Goal: Task Accomplishment & Management: Use online tool/utility

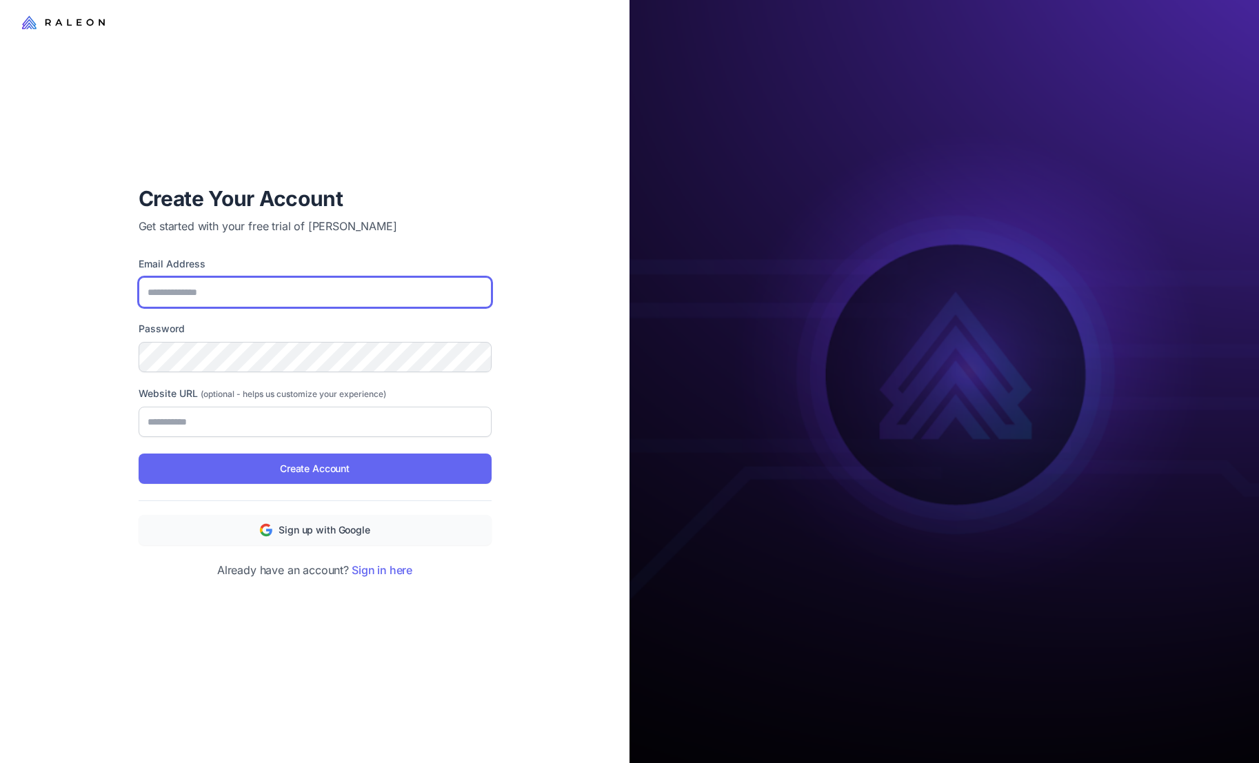
click at [345, 283] on input "Email Address" at bounding box center [315, 292] width 353 height 30
type input "**********"
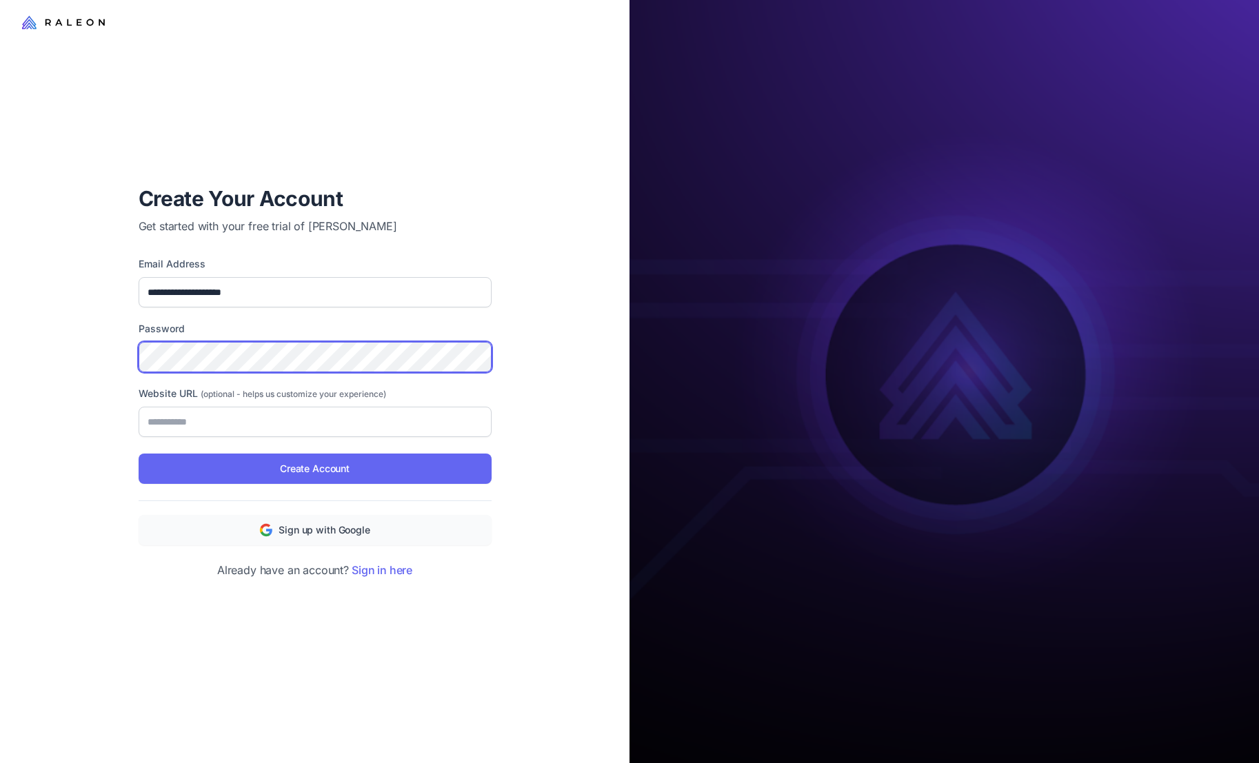
click at [0, 0] on com-1password-button at bounding box center [0, 0] width 0 height 0
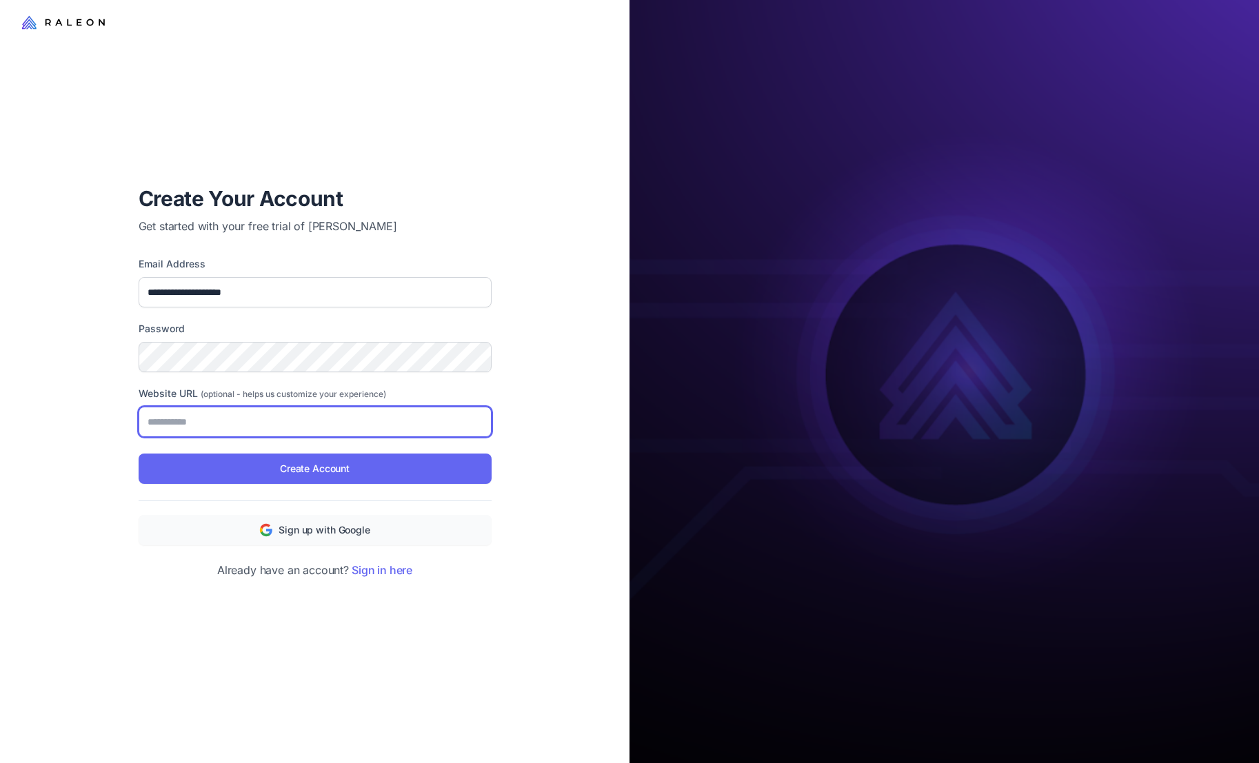
click at [260, 432] on input "Website URL (optional - helps us customize your experience)" at bounding box center [315, 422] width 353 height 30
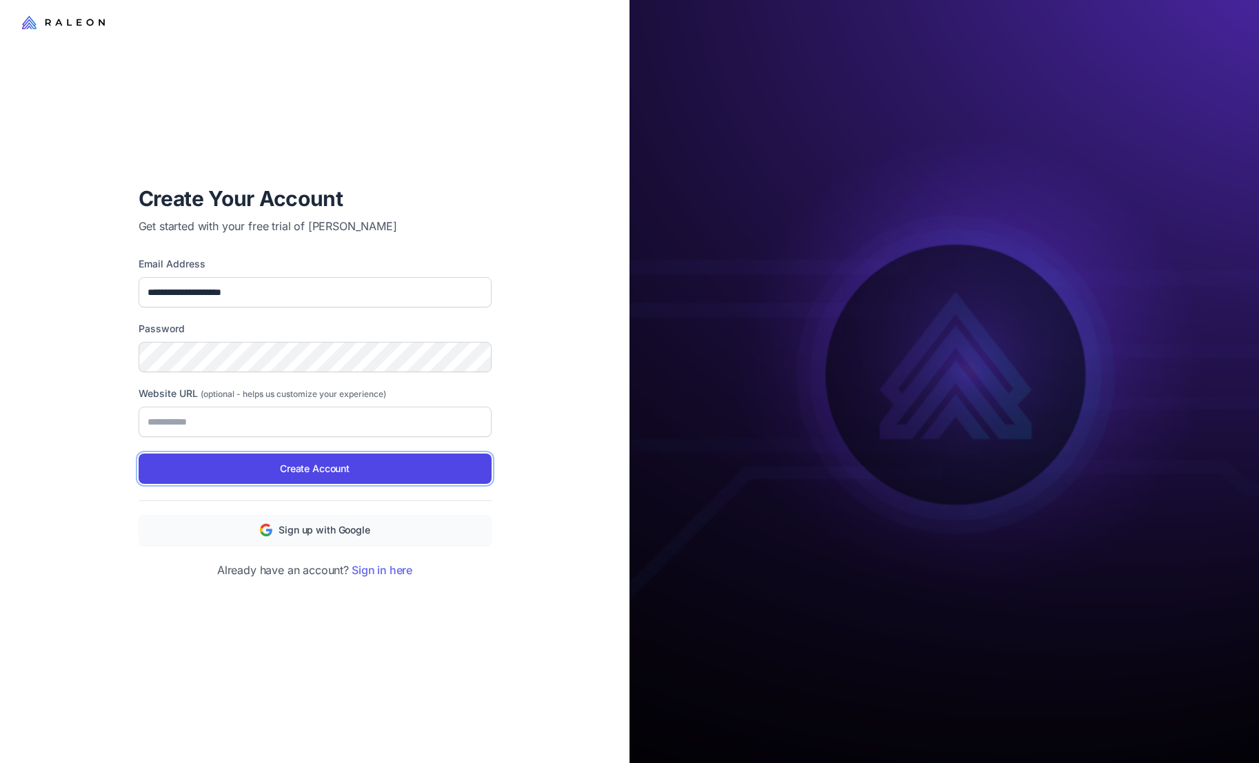
click at [297, 471] on span "Create Account" at bounding box center [315, 468] width 70 height 15
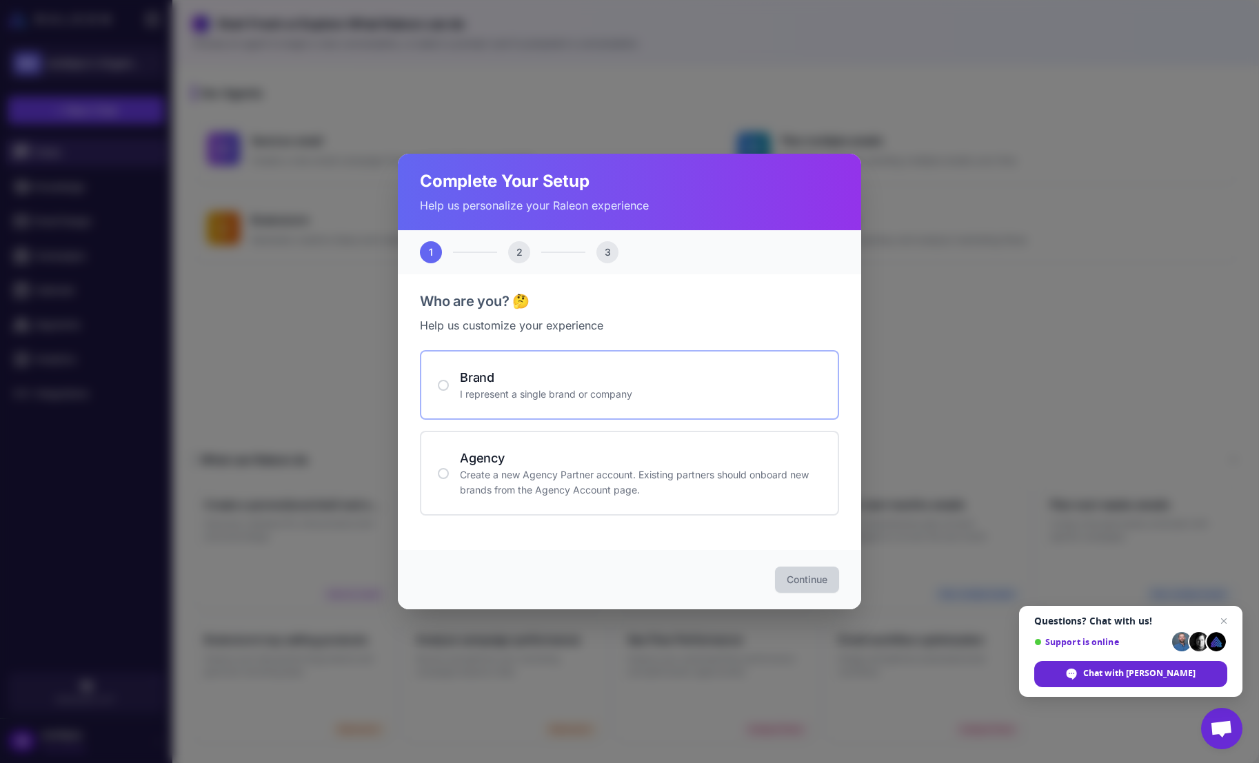
click at [786, 414] on div "Brand I represent a single brand or company" at bounding box center [629, 385] width 419 height 70
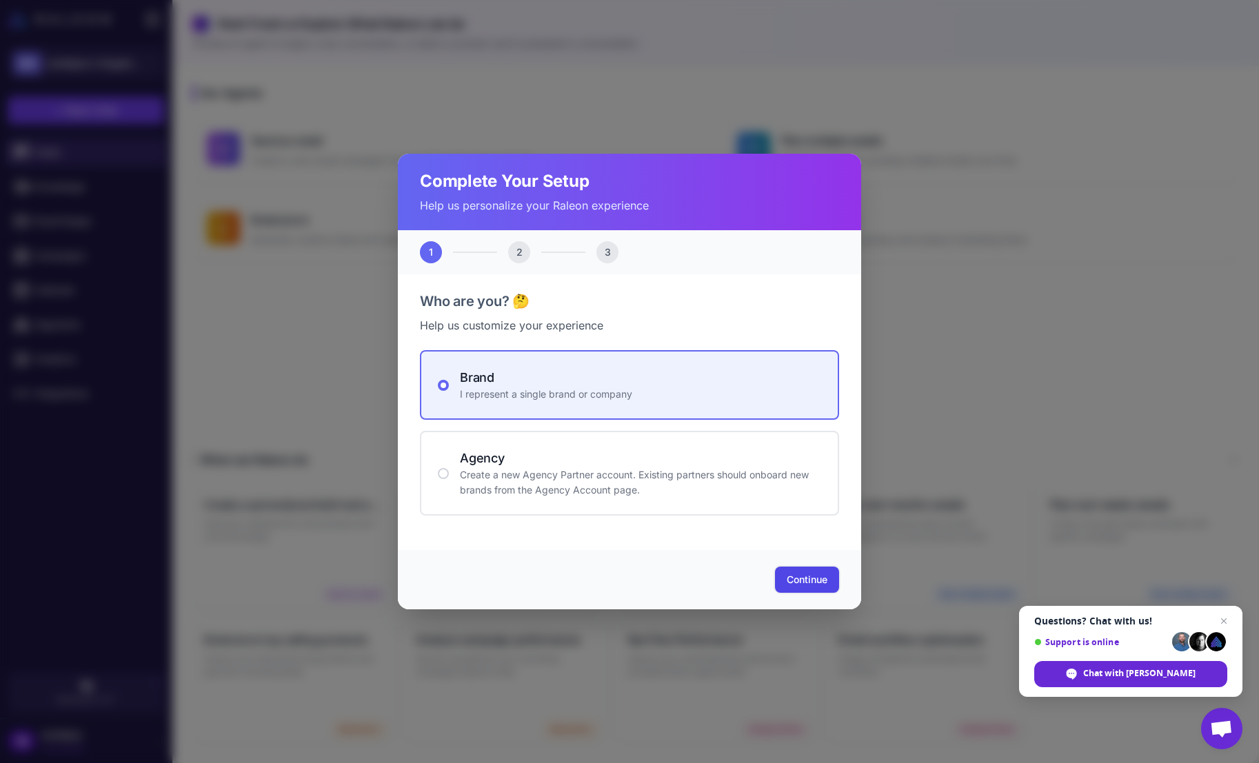
click at [814, 579] on span "Continue" at bounding box center [806, 580] width 41 height 14
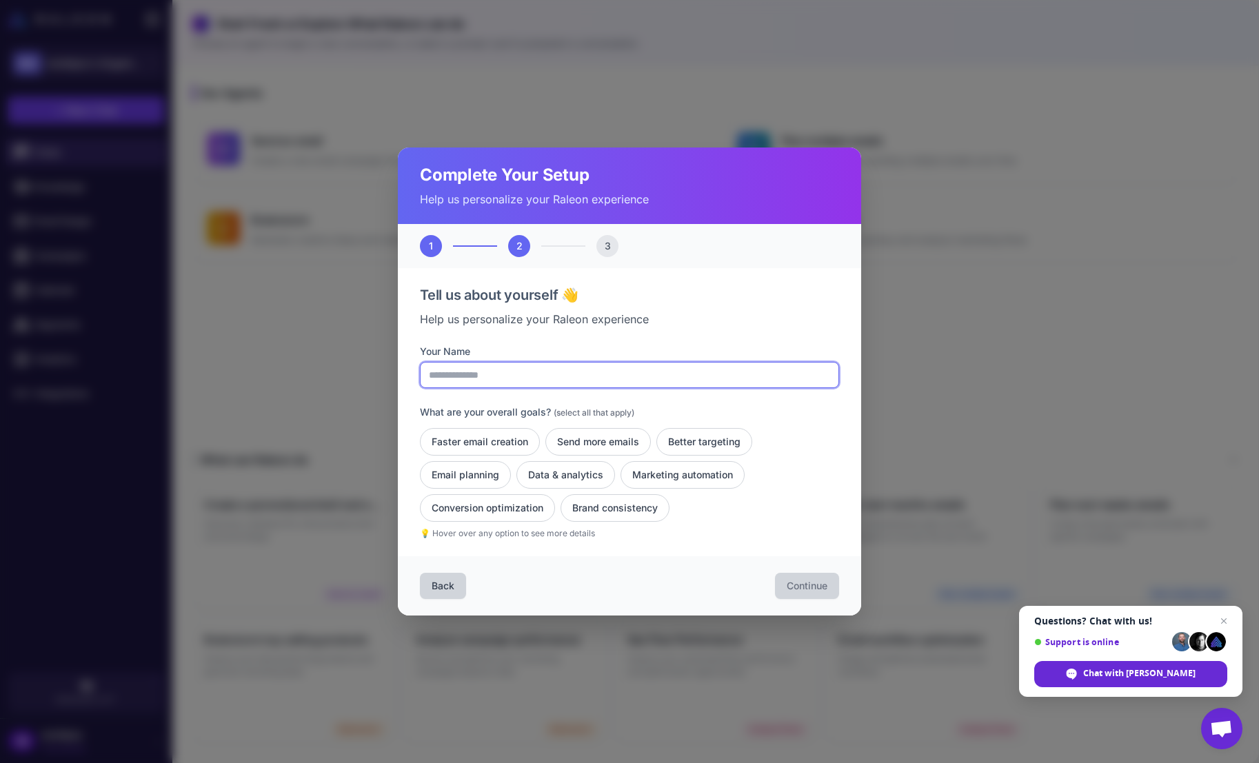
click at [688, 374] on input "Your Name" at bounding box center [629, 375] width 419 height 26
type input "********"
click at [680, 396] on div "Your Name ******** What are your overall goals? (select all that apply) Faster …" at bounding box center [629, 442] width 419 height 196
click at [526, 447] on button "Faster email creation" at bounding box center [480, 442] width 120 height 28
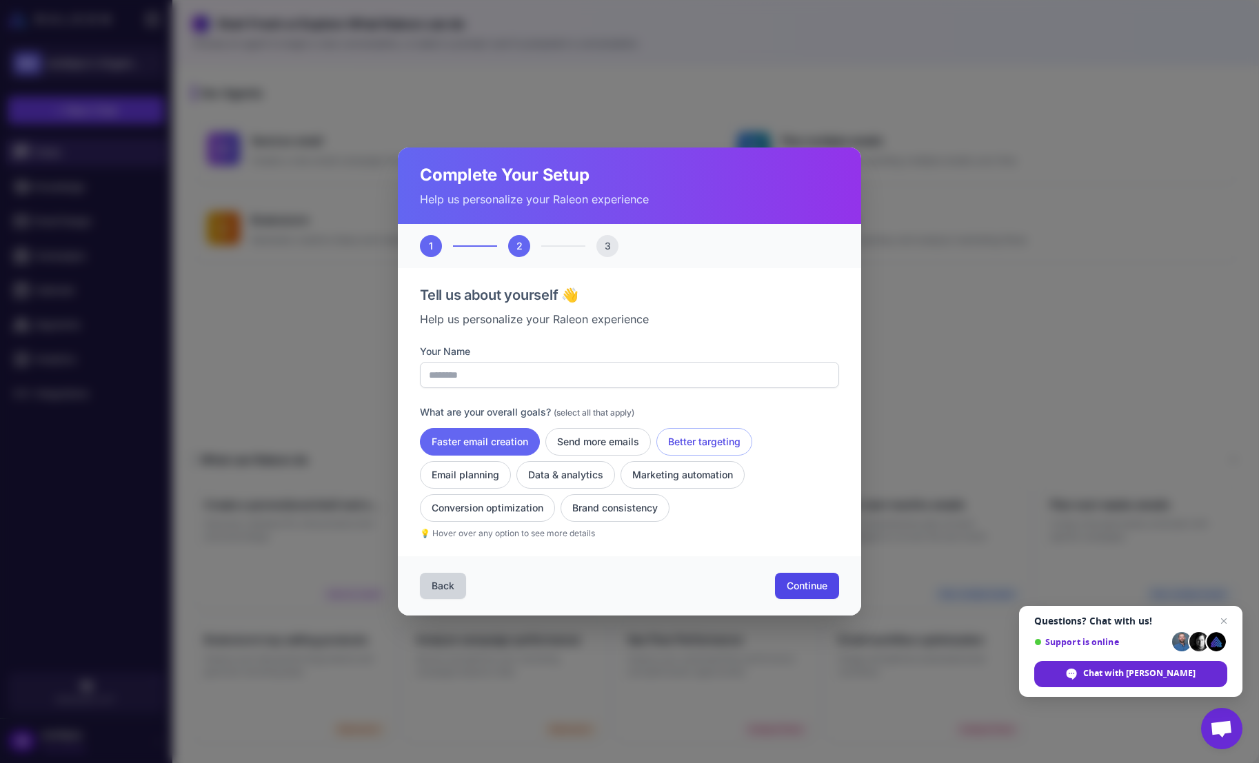
click at [696, 454] on button "Better targeting" at bounding box center [704, 442] width 96 height 28
click at [666, 480] on button "Marketing automation" at bounding box center [682, 475] width 124 height 28
click at [529, 509] on button "Conversion optimization" at bounding box center [487, 508] width 135 height 28
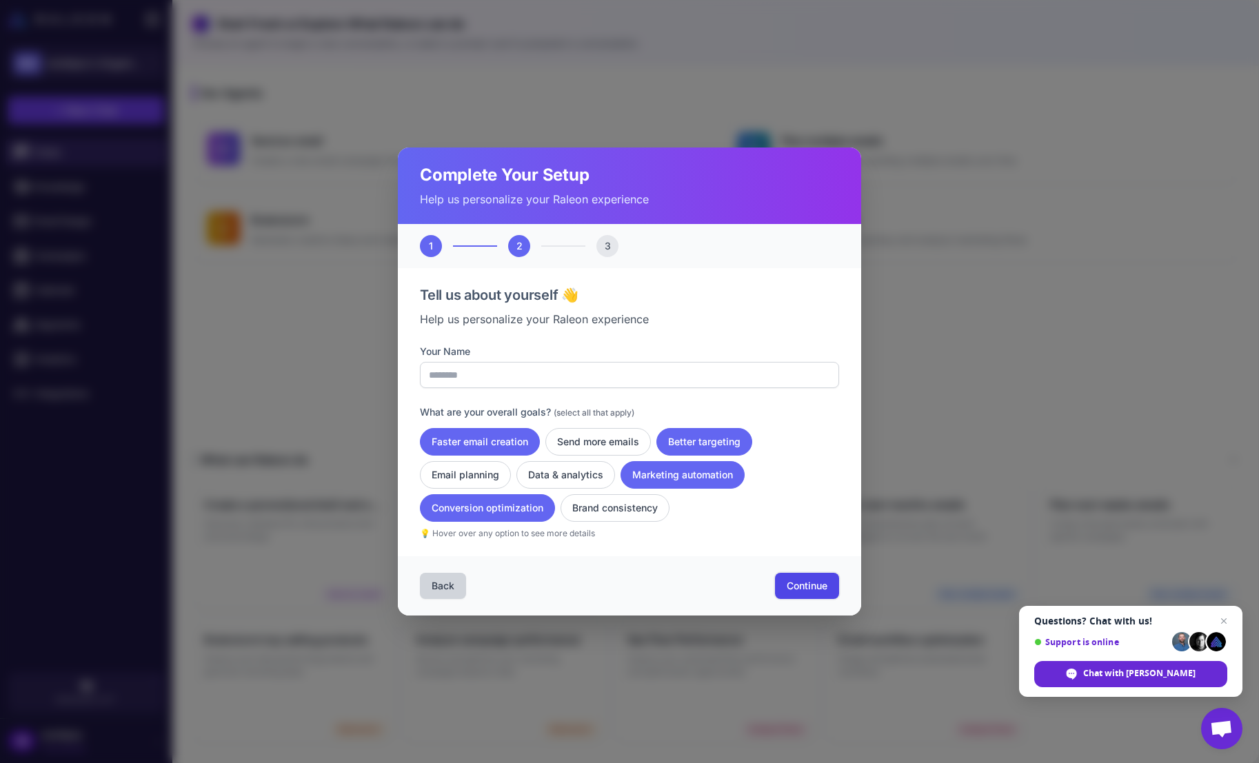
click at [811, 584] on span "Continue" at bounding box center [806, 586] width 41 height 14
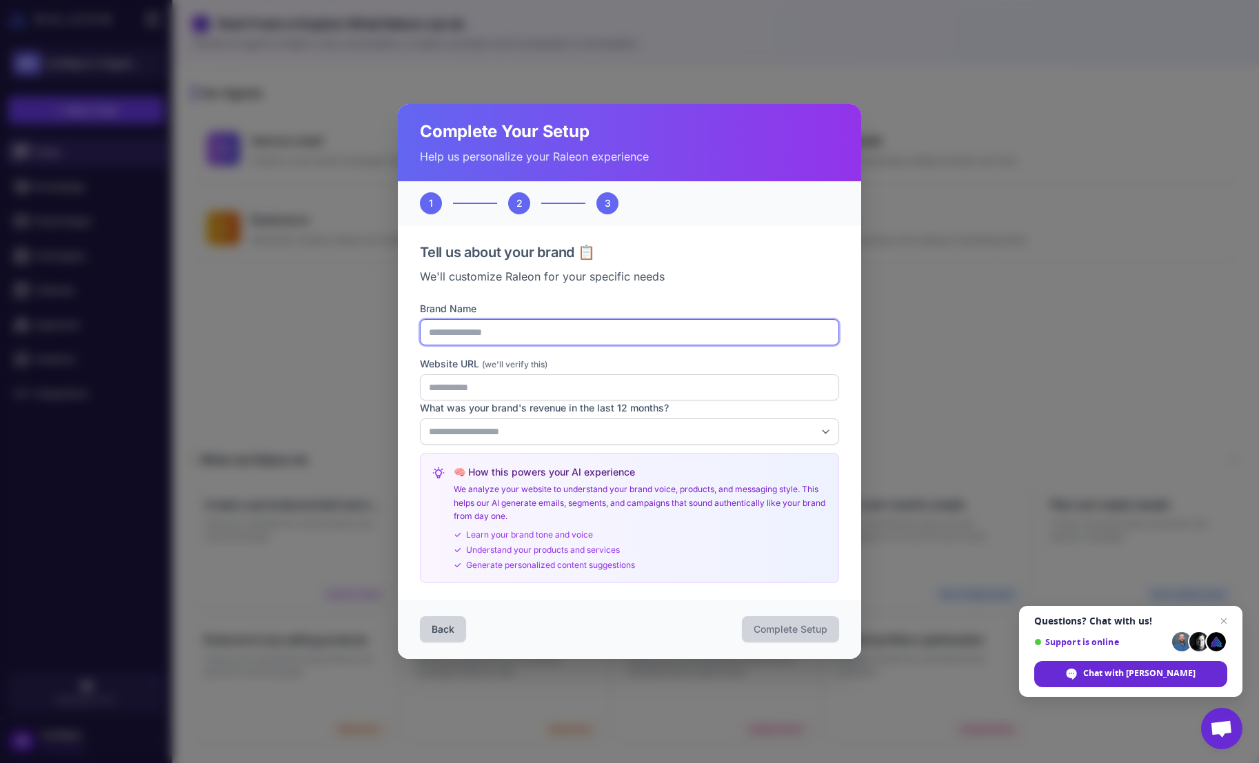
click at [442, 329] on input "Brand Name" at bounding box center [629, 332] width 419 height 26
click at [574, 320] on input "Brand Name" at bounding box center [629, 332] width 419 height 26
type input "**********"
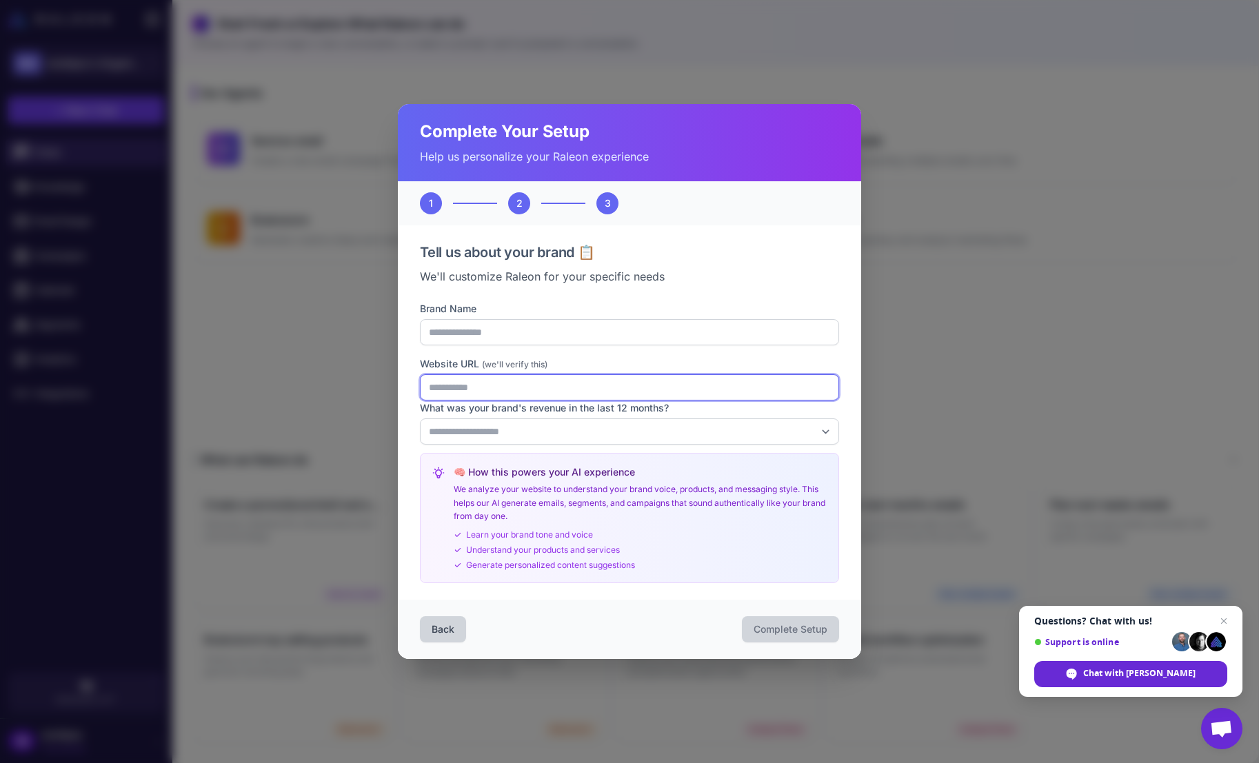
click at [569, 389] on input "Website URL (we'll verify this)" at bounding box center [629, 387] width 419 height 26
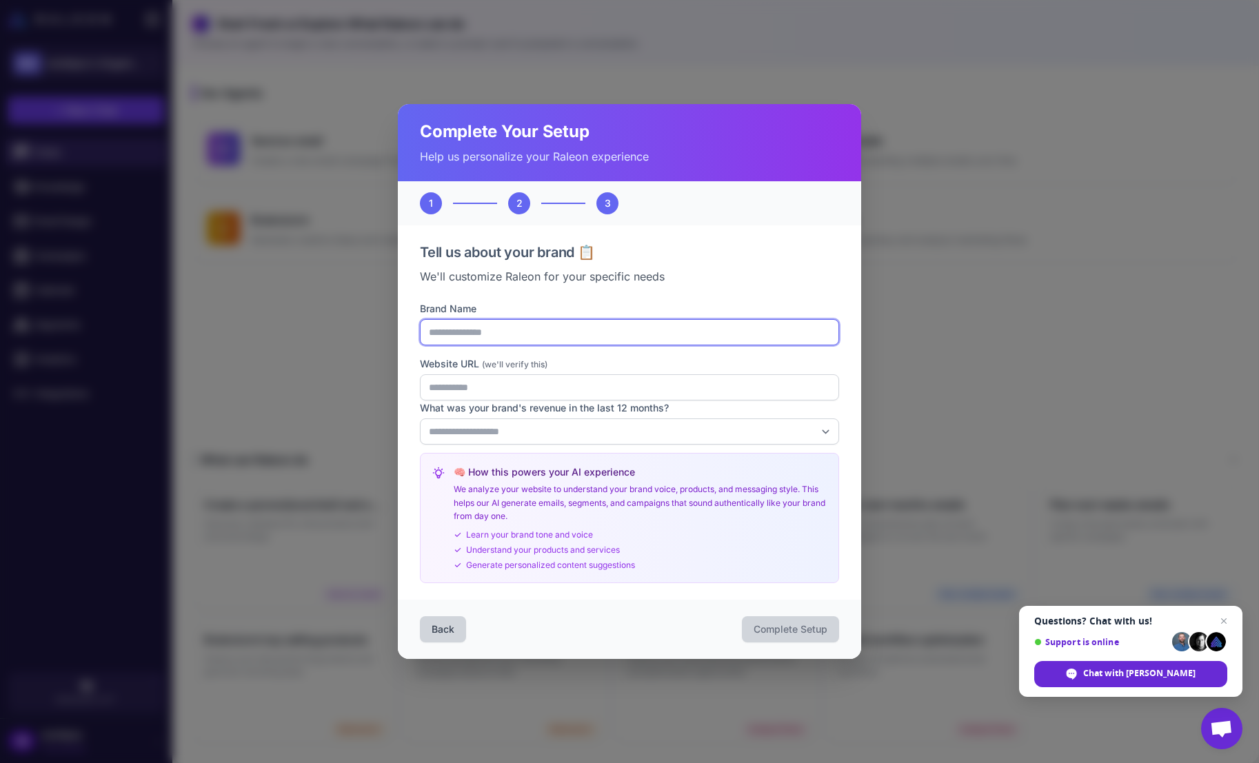
click at [556, 333] on input "**********" at bounding box center [629, 332] width 419 height 26
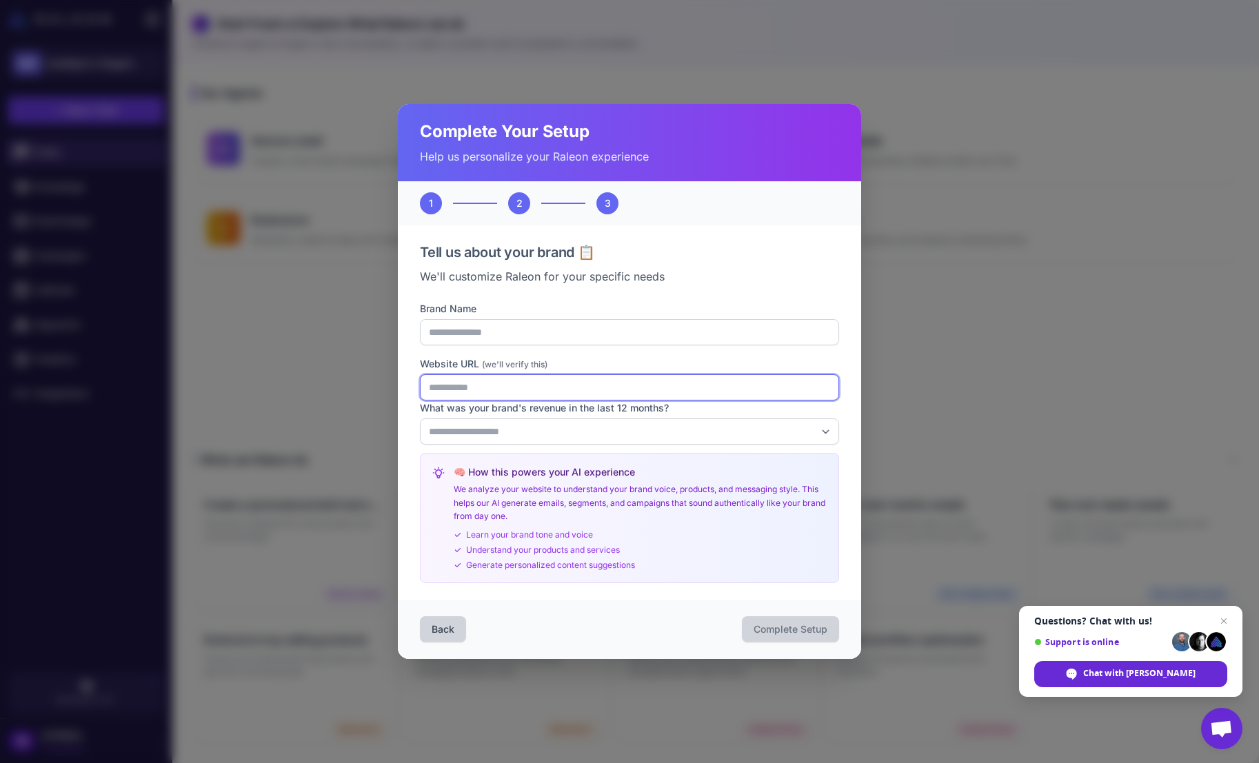
click at [556, 389] on input "Website URL (we'll verify this)" at bounding box center [629, 387] width 419 height 26
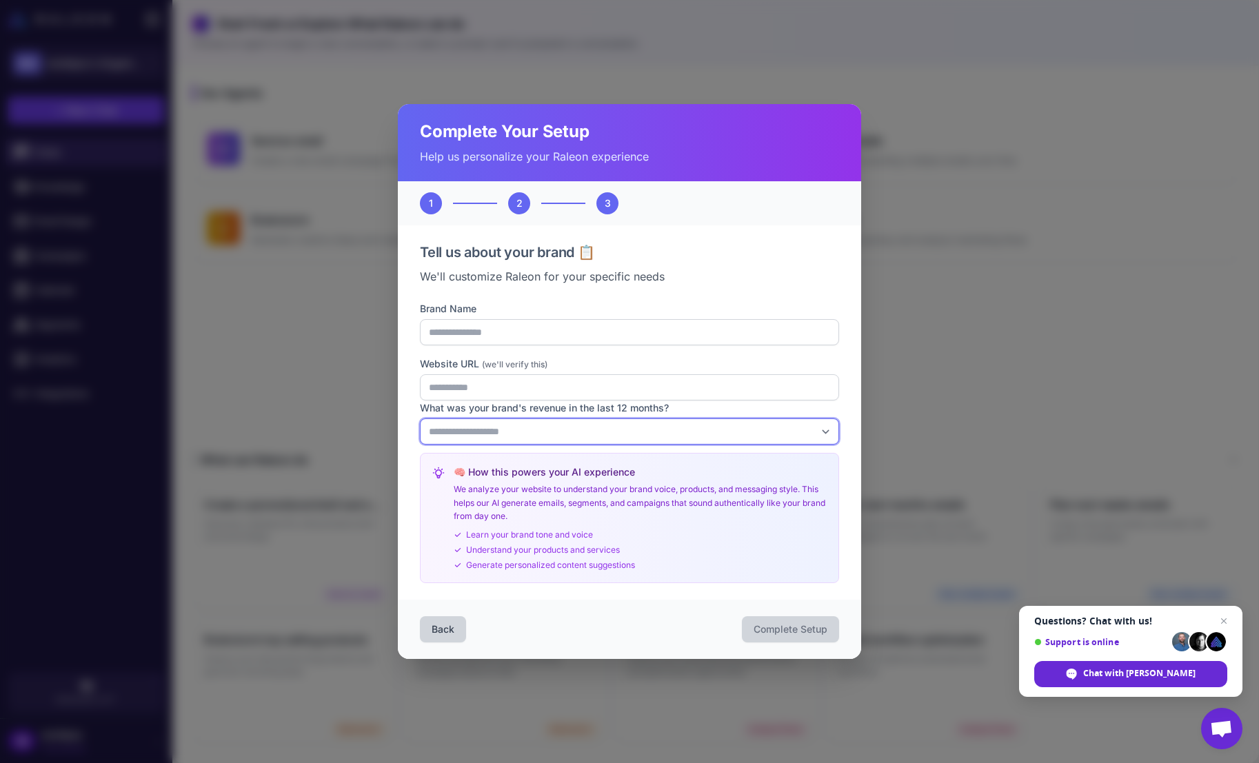
click at [682, 433] on select "**********" at bounding box center [629, 431] width 419 height 26
select select "*"
click at [420, 418] on select "**********" at bounding box center [629, 431] width 419 height 26
click at [699, 573] on div "🧠 How this powers your AI experience We analyze your website to understand your…" at bounding box center [629, 518] width 419 height 130
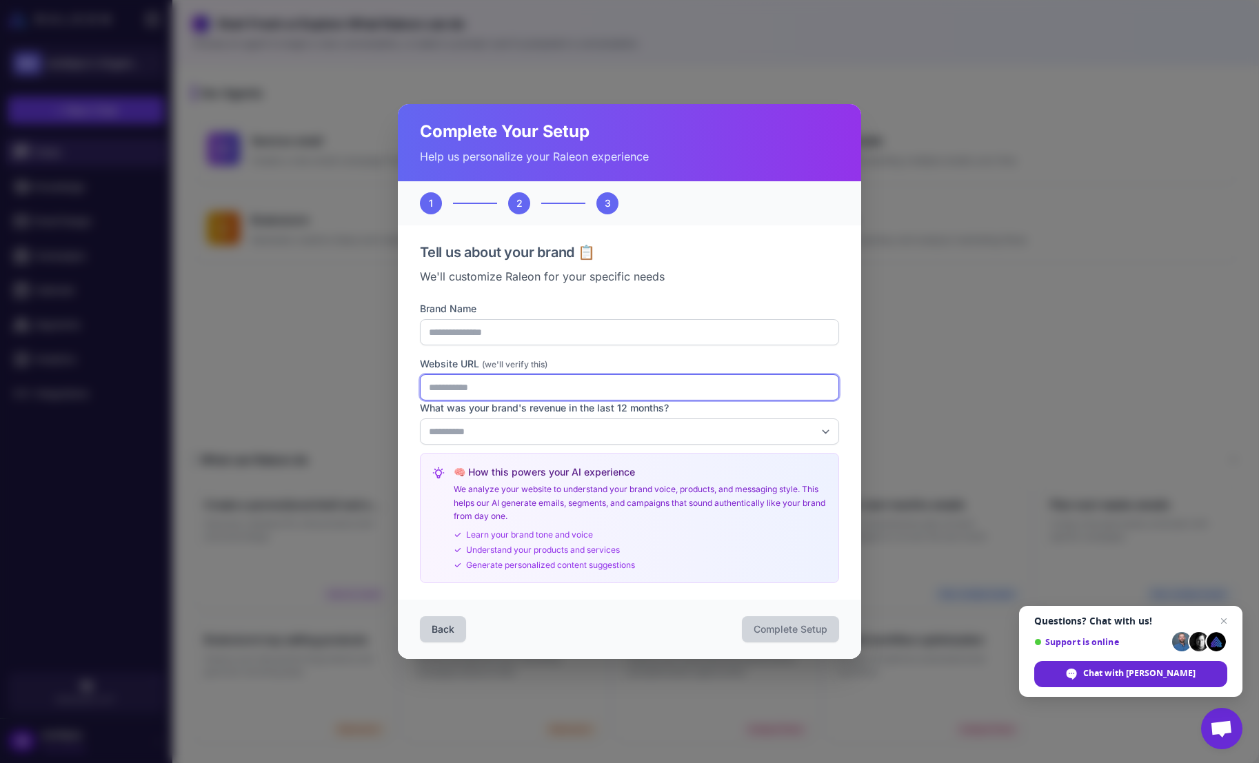
click at [666, 394] on input "Website URL (we'll verify this)" at bounding box center [629, 387] width 419 height 26
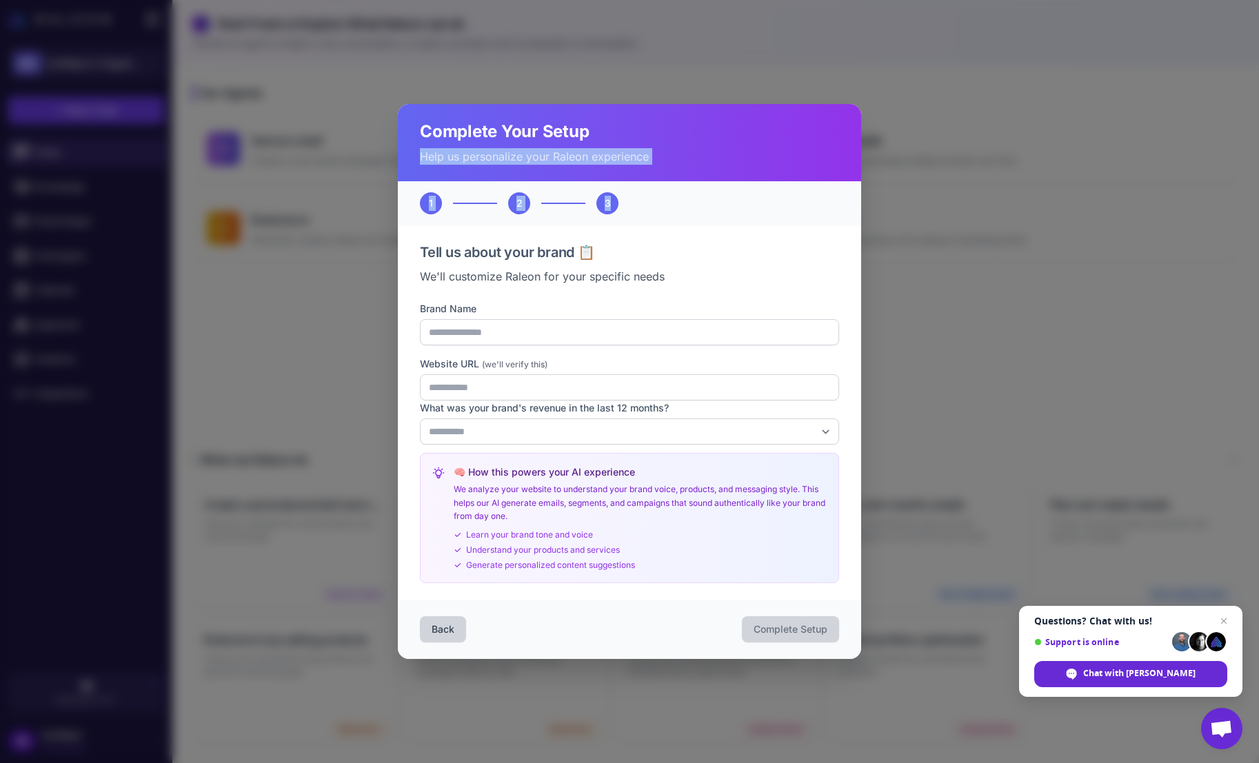
drag, startPoint x: 631, startPoint y: 136, endPoint x: 634, endPoint y: 211, distance: 74.5
click at [634, 210] on div "**********" at bounding box center [629, 381] width 463 height 554
click at [1225, 624] on span "Close chat" at bounding box center [1223, 621] width 17 height 17
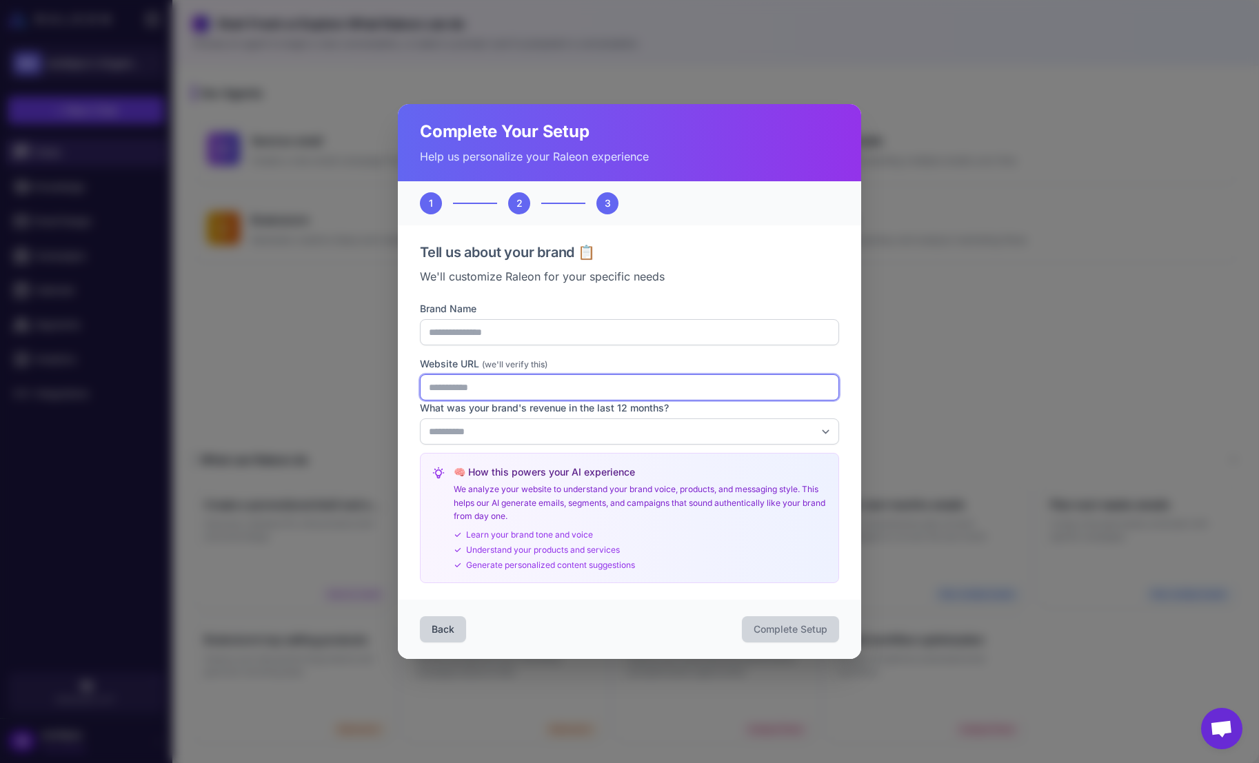
click at [649, 385] on input "Website URL (we'll verify this)" at bounding box center [629, 387] width 419 height 26
paste input "**********"
type input "**********"
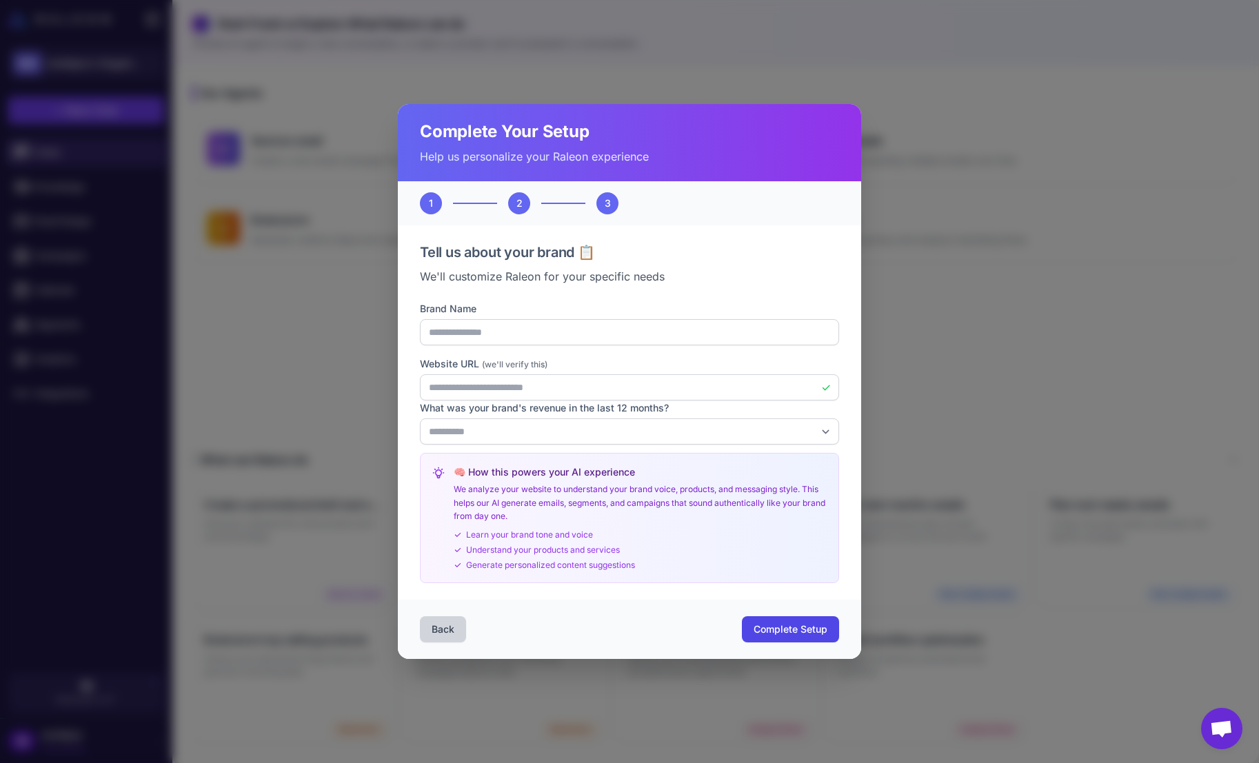
click at [776, 631] on span "Complete Setup" at bounding box center [790, 629] width 74 height 14
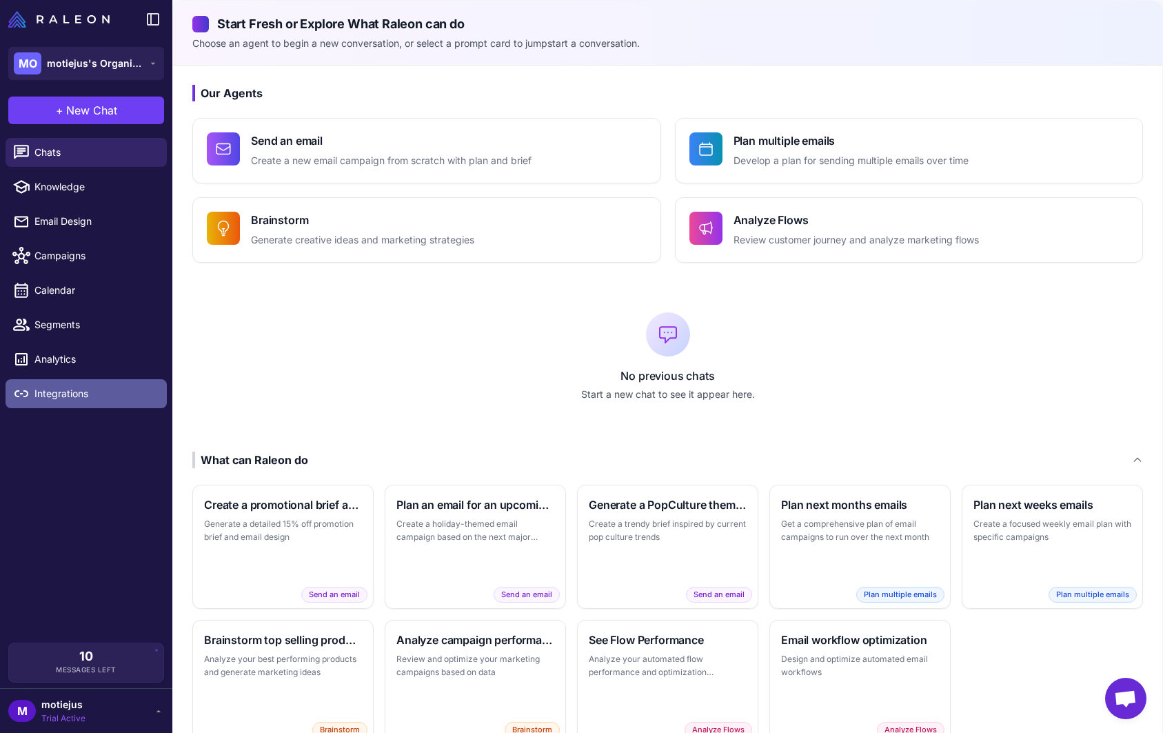
click at [91, 392] on span "Integrations" at bounding box center [94, 393] width 121 height 15
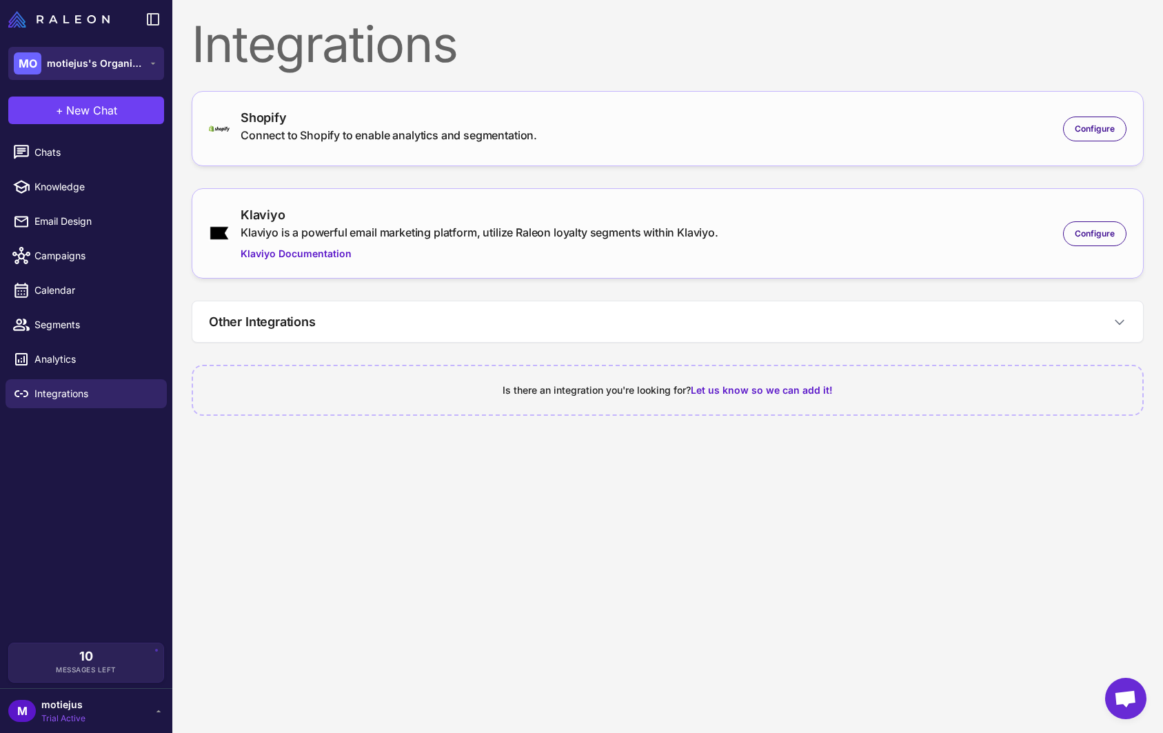
click at [95, 59] on span "motiejus's Organization" at bounding box center [95, 63] width 96 height 15
click at [74, 154] on span "Chats" at bounding box center [94, 152] width 121 height 15
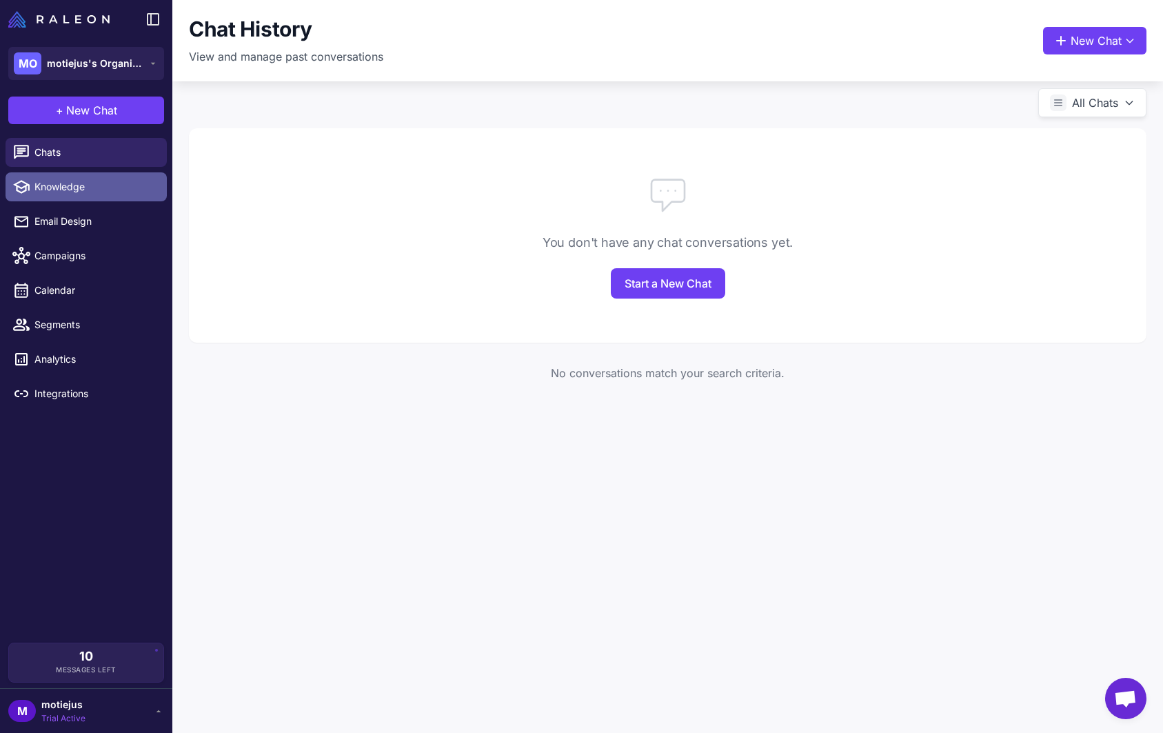
click at [72, 179] on span "Knowledge" at bounding box center [94, 186] width 121 height 15
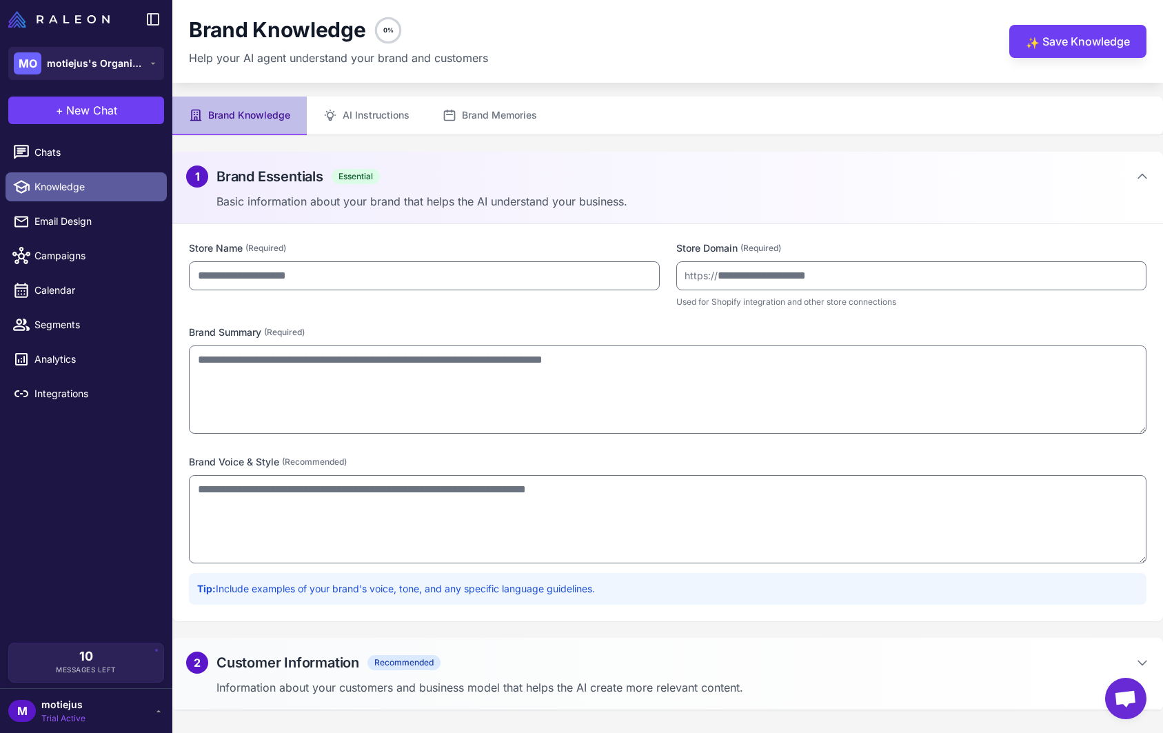
type input "**********"
type textarea "**********"
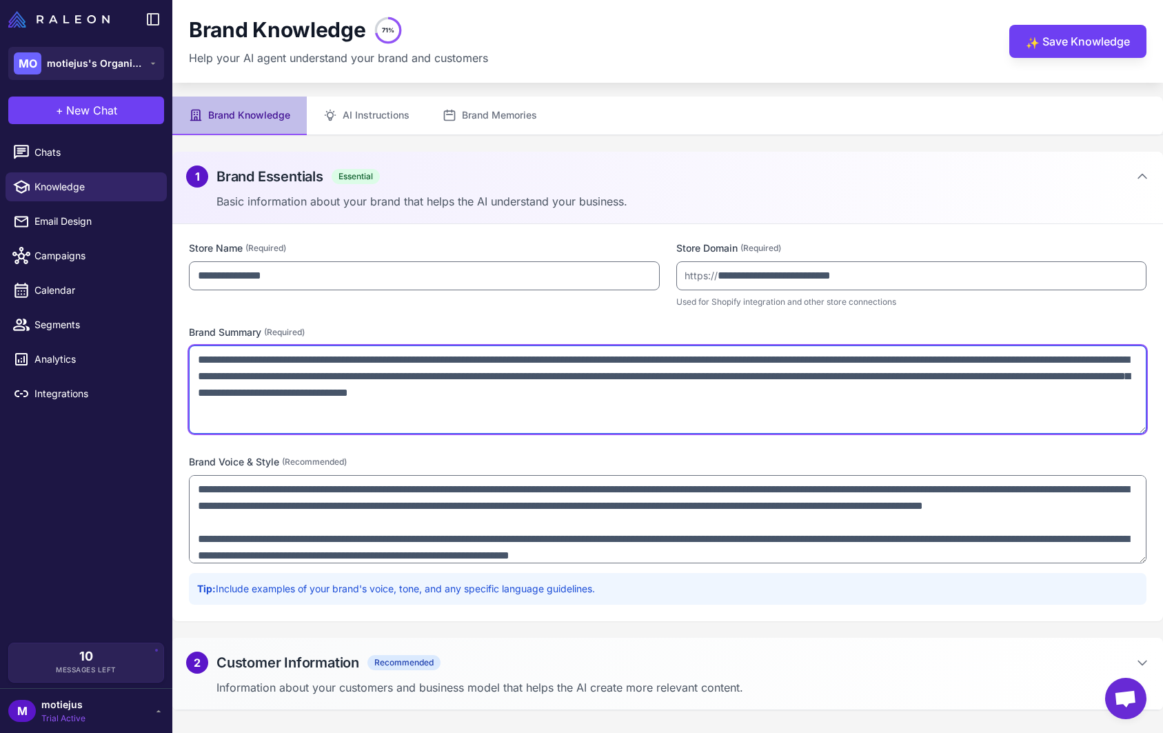
click at [443, 389] on textarea "**********" at bounding box center [667, 389] width 957 height 88
click at [913, 398] on textarea "**********" at bounding box center [667, 389] width 957 height 88
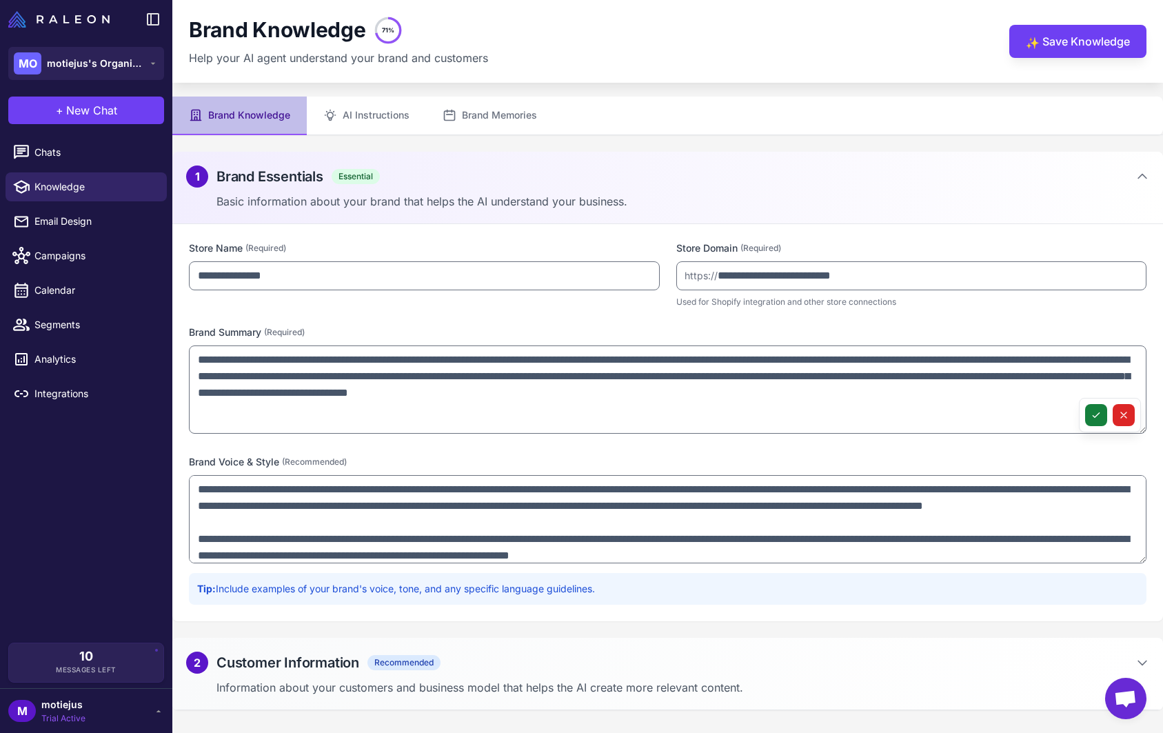
click at [1095, 418] on icon at bounding box center [1095, 414] width 11 height 11
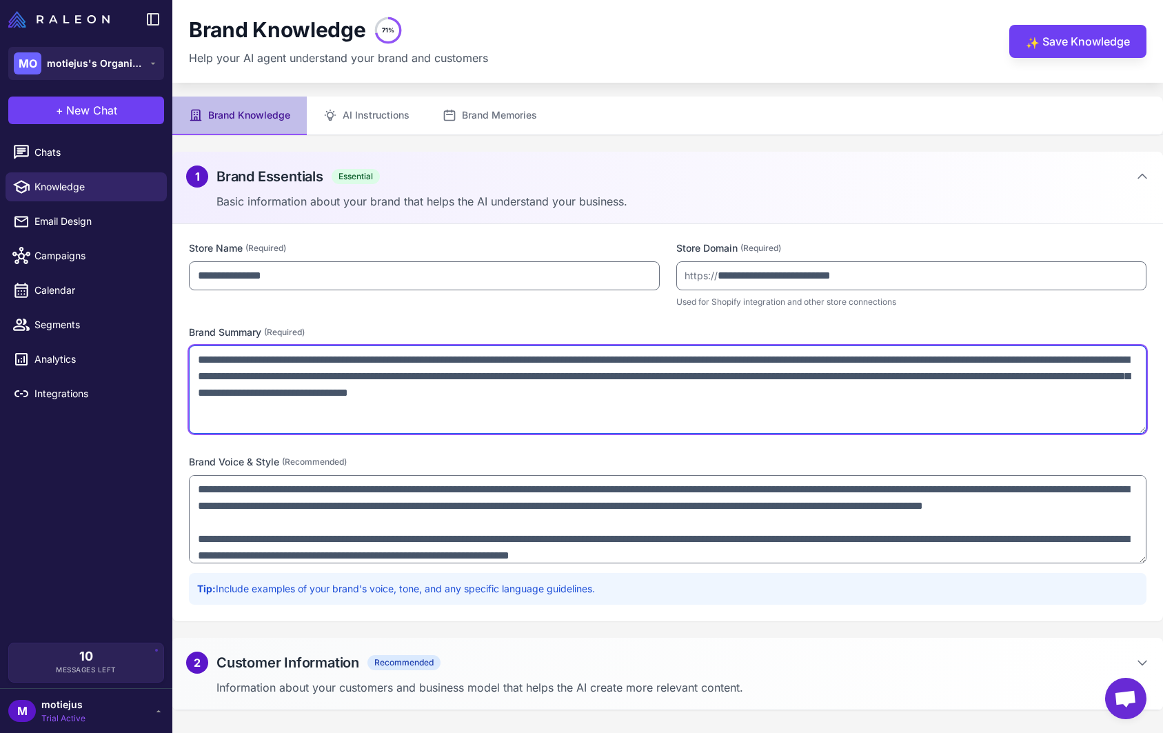
click at [999, 407] on textarea "**********" at bounding box center [667, 389] width 957 height 88
click at [1000, 402] on textarea "**********" at bounding box center [667, 389] width 957 height 88
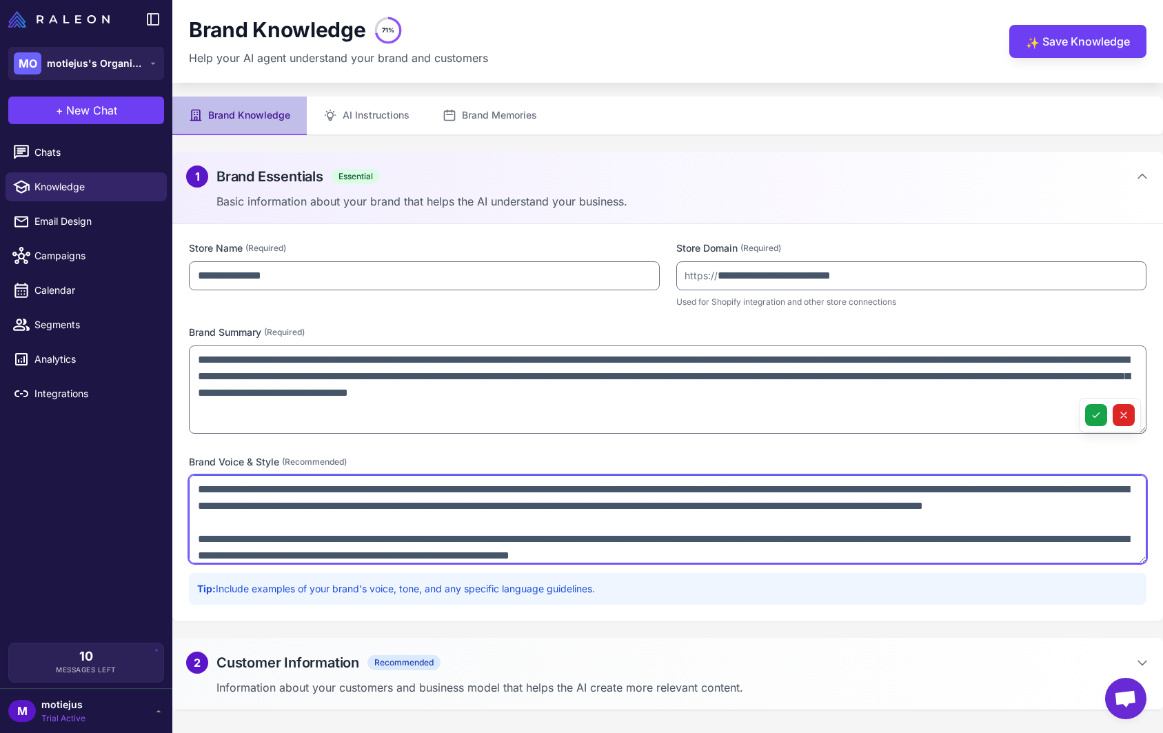
click at [992, 513] on textarea "**********" at bounding box center [667, 519] width 957 height 88
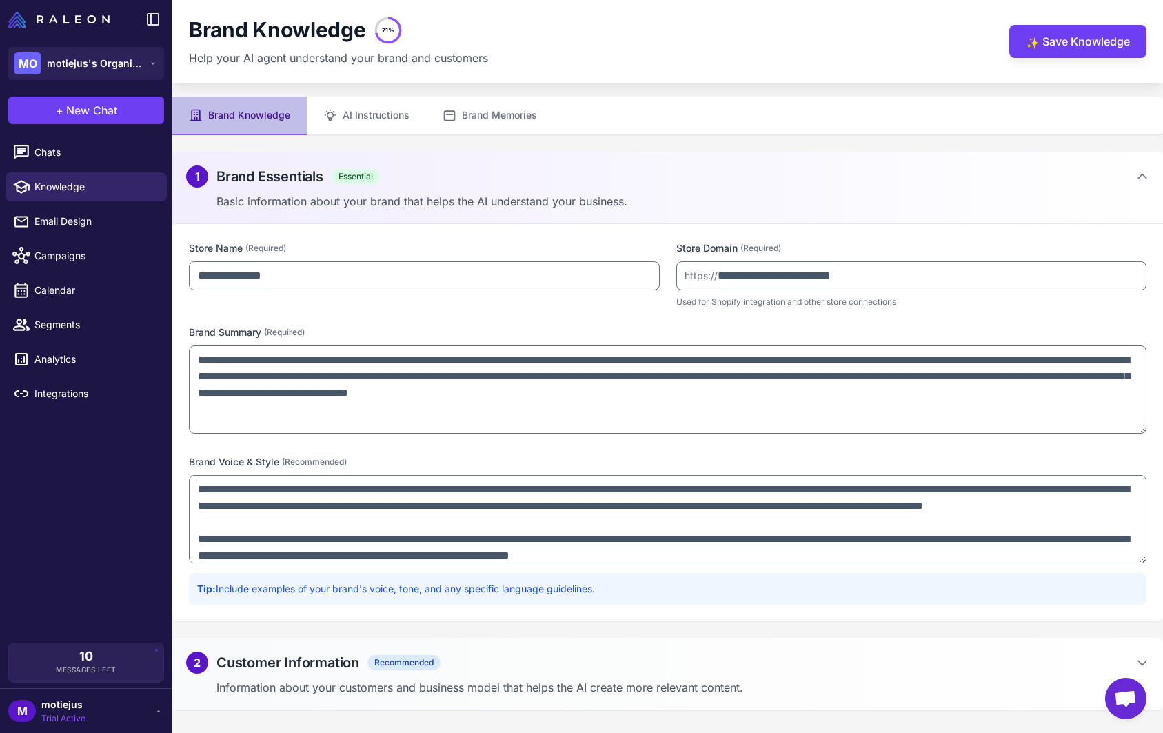
drag, startPoint x: 192, startPoint y: 333, endPoint x: 278, endPoint y: 338, distance: 87.0
click at [278, 338] on label "Brand Summary (Required)" at bounding box center [667, 332] width 957 height 15
copy label "Brand Summary (Re"
click at [247, 334] on label "Brand Summary (Required)" at bounding box center [667, 332] width 957 height 15
drag, startPoint x: 263, startPoint y: 332, endPoint x: 187, endPoint y: 332, distance: 75.8
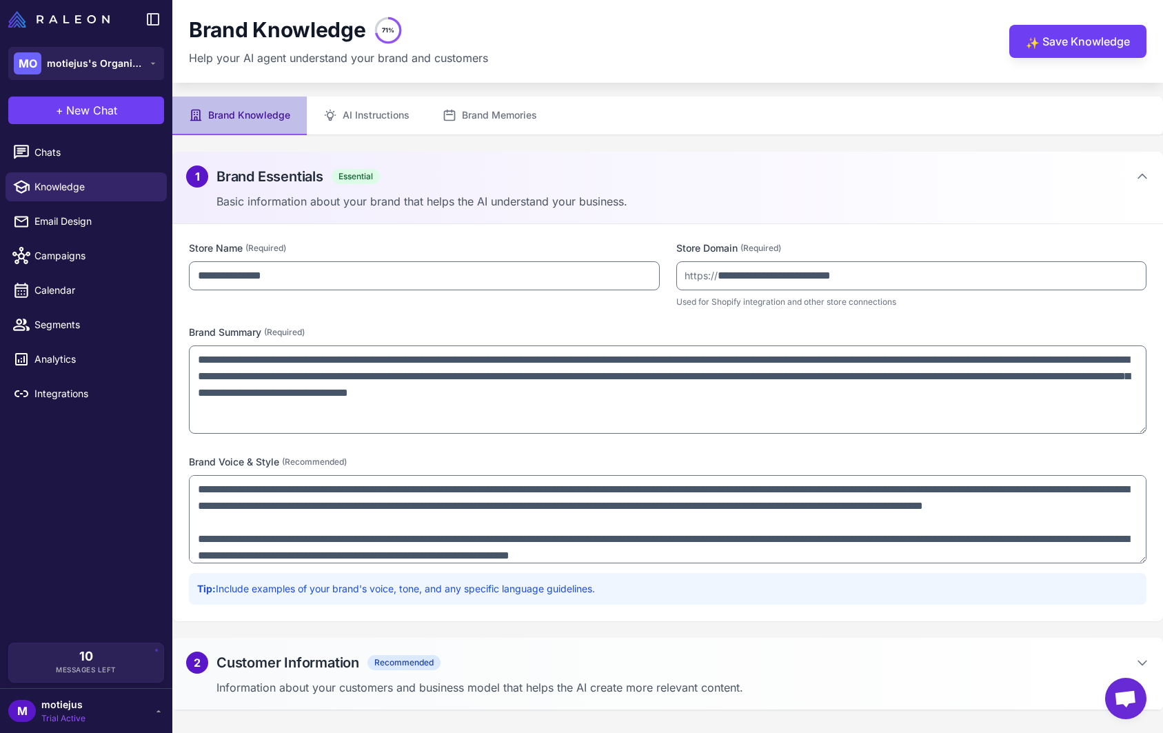
click at [187, 332] on div "**********" at bounding box center [667, 422] width 990 height 397
copy label "Brand Summary"
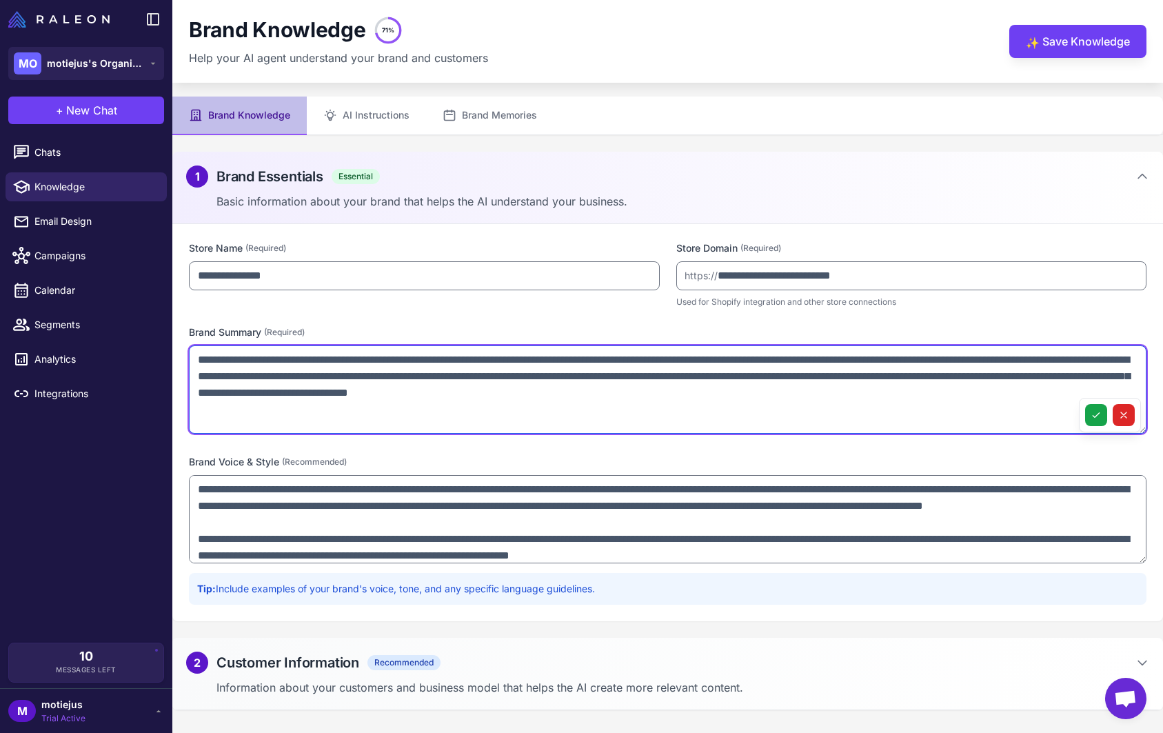
drag, startPoint x: 663, startPoint y: 394, endPoint x: 764, endPoint y: 400, distance: 101.5
click at [764, 400] on textarea "**********" at bounding box center [667, 389] width 957 height 88
click at [741, 398] on textarea "**********" at bounding box center [667, 389] width 957 height 88
drag, startPoint x: 731, startPoint y: 397, endPoint x: 762, endPoint y: 391, distance: 30.8
click at [762, 391] on textarea "**********" at bounding box center [667, 389] width 957 height 88
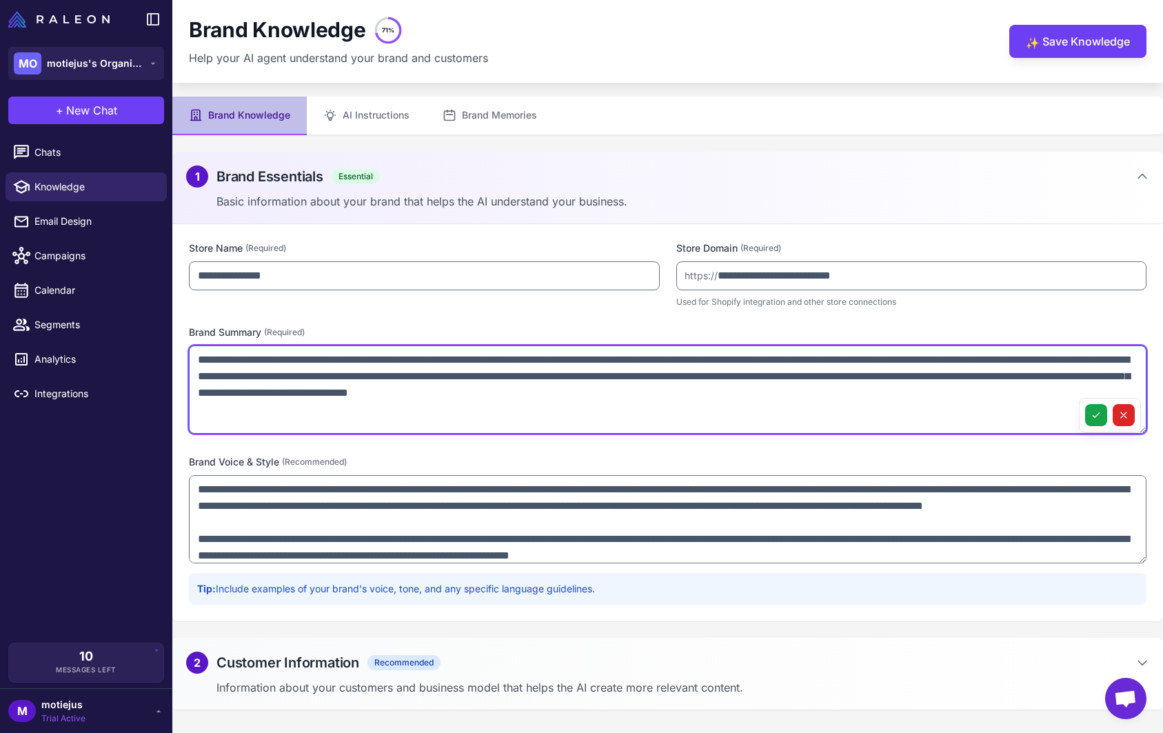
drag, startPoint x: 778, startPoint y: 393, endPoint x: 627, endPoint y: 397, distance: 151.0
click at [627, 397] on textarea "**********" at bounding box center [667, 389] width 957 height 88
drag, startPoint x: 784, startPoint y: 391, endPoint x: 629, endPoint y: 399, distance: 155.3
click at [629, 399] on textarea "**********" at bounding box center [667, 389] width 957 height 88
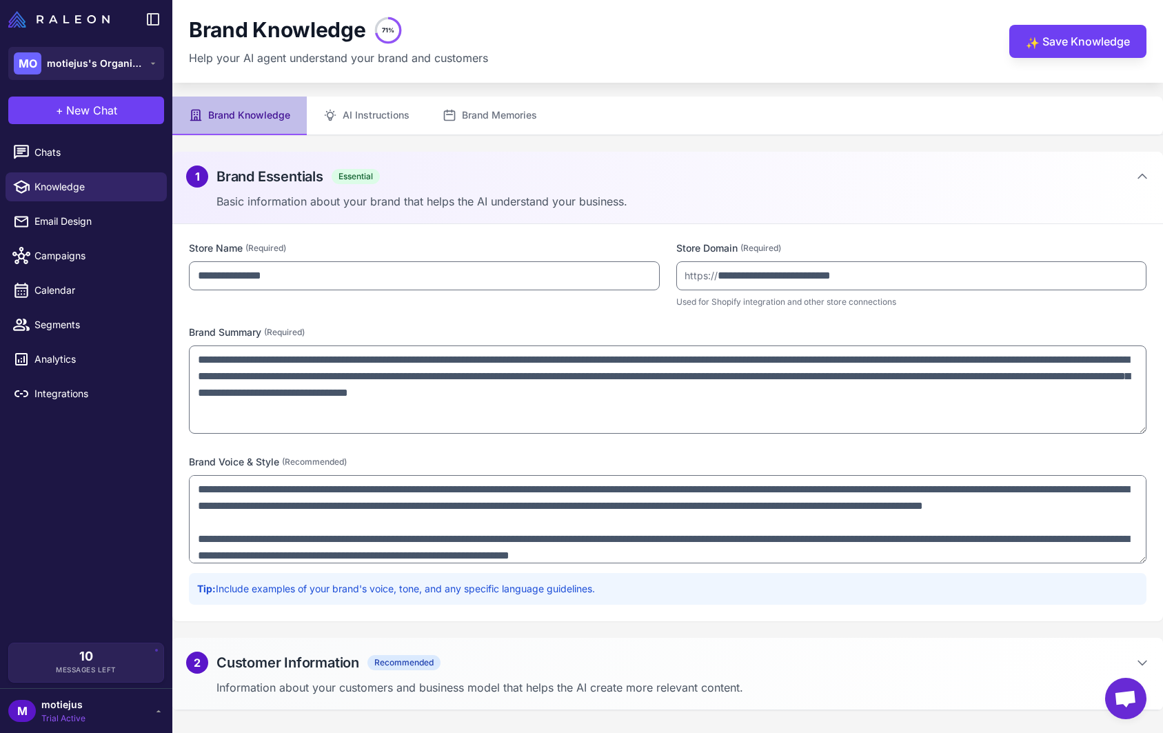
drag, startPoint x: 188, startPoint y: 463, endPoint x: 278, endPoint y: 462, distance: 89.6
click at [278, 462] on label "Brand Voice & Style (Recommended)" at bounding box center [667, 461] width 957 height 15
copy label "Brand Voice & Style"
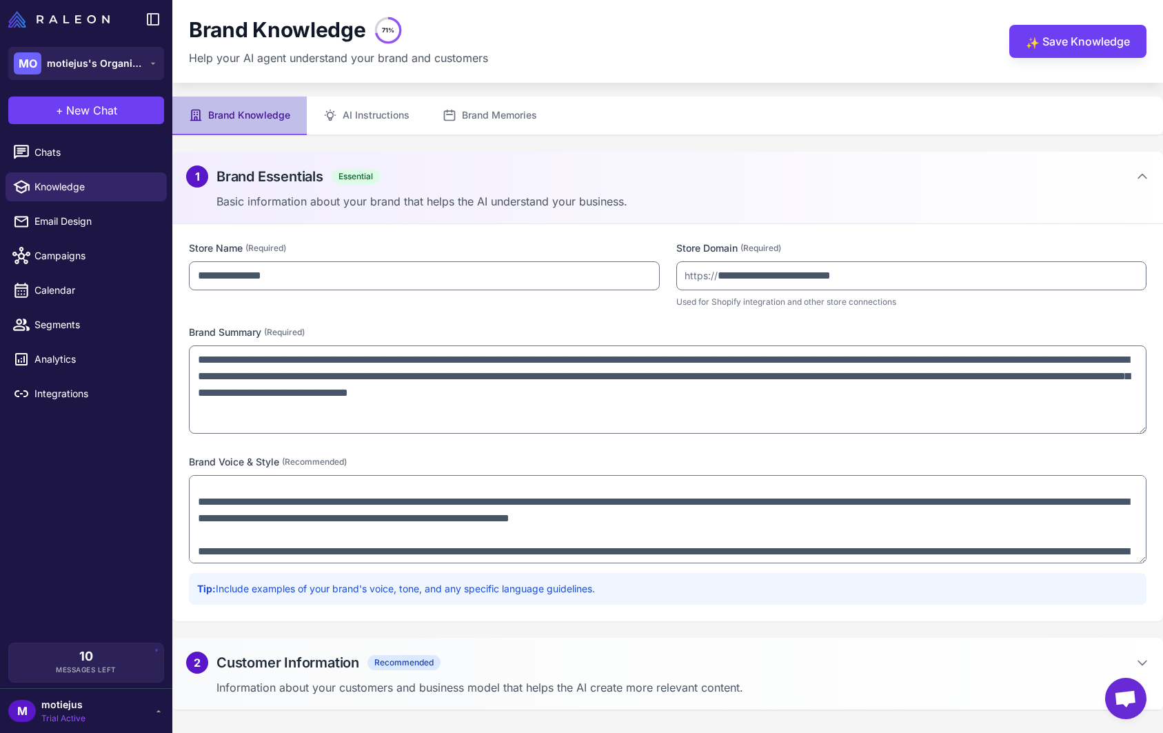
scroll to position [73, 0]
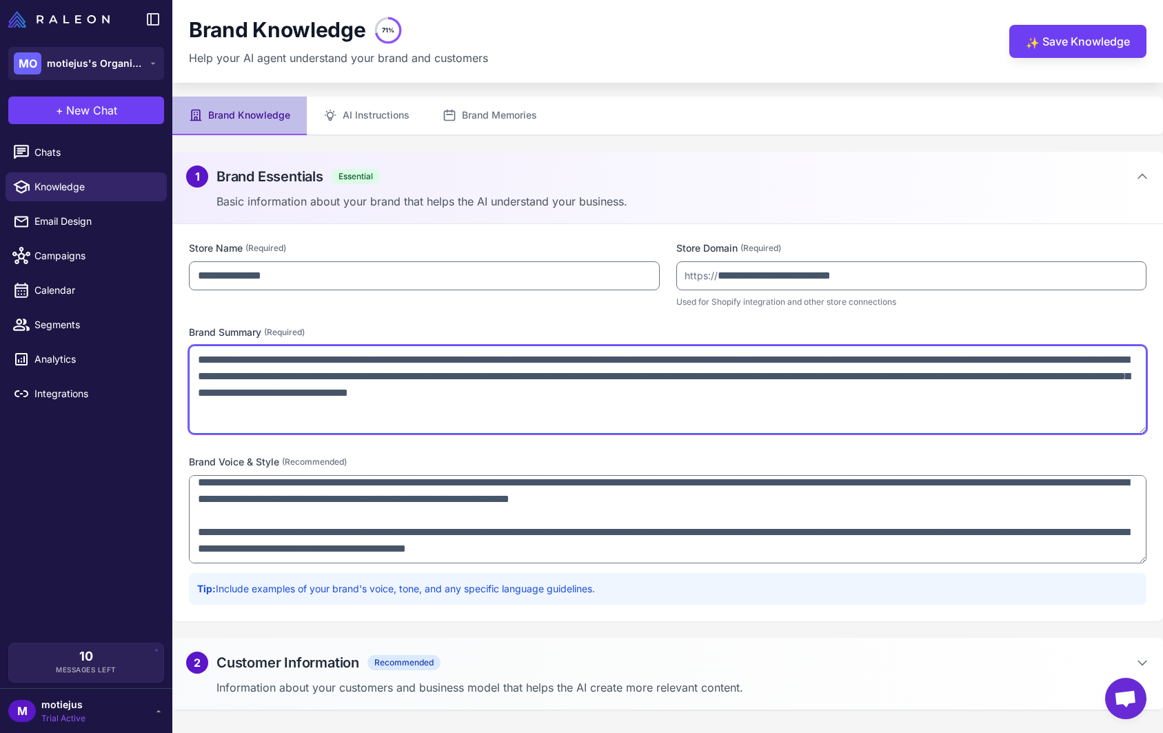
click at [449, 395] on textarea "**********" at bounding box center [667, 389] width 957 height 88
paste textarea "**********"
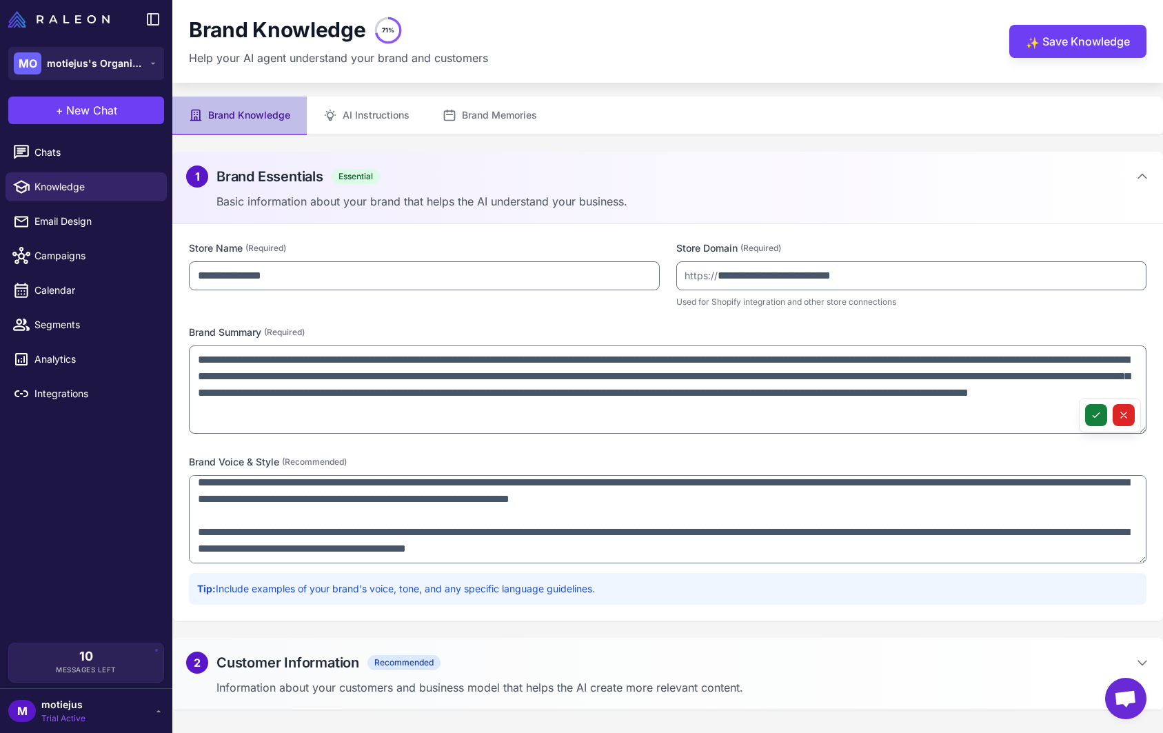
click at [1094, 425] on button at bounding box center [1096, 415] width 22 height 22
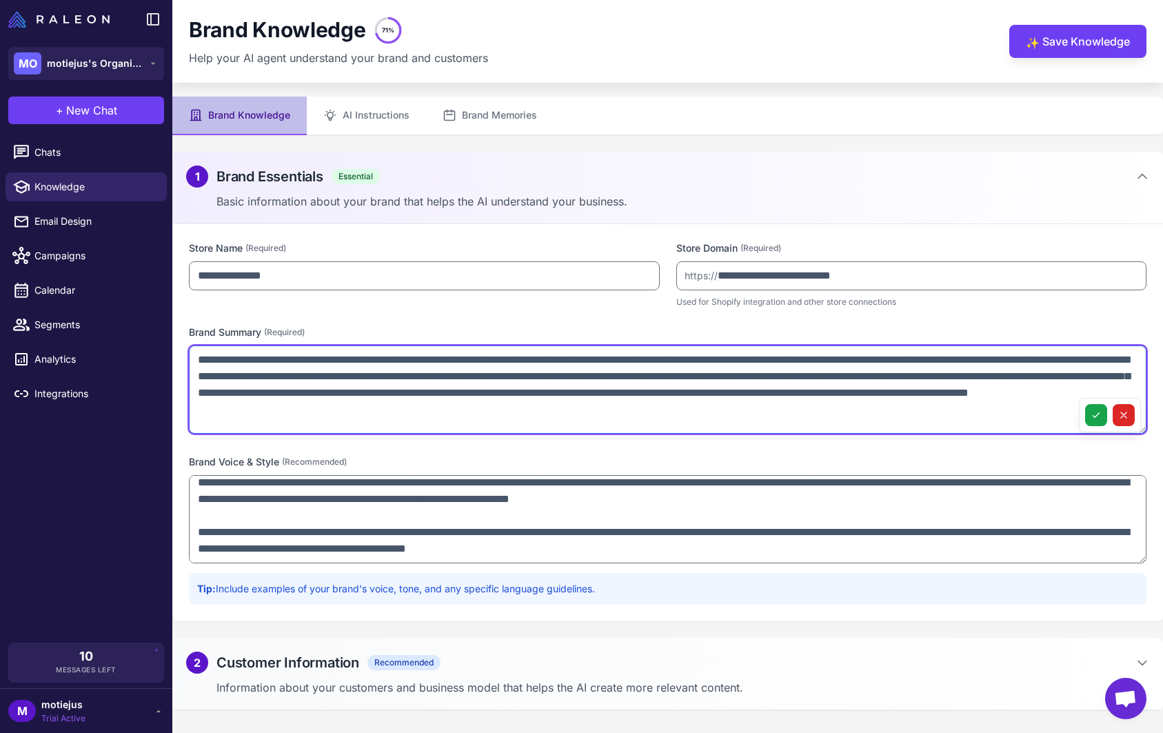
click at [267, 351] on textarea "**********" at bounding box center [667, 389] width 957 height 88
click at [239, 360] on textarea "**********" at bounding box center [667, 389] width 957 height 88
click at [380, 357] on textarea "**********" at bounding box center [667, 389] width 957 height 88
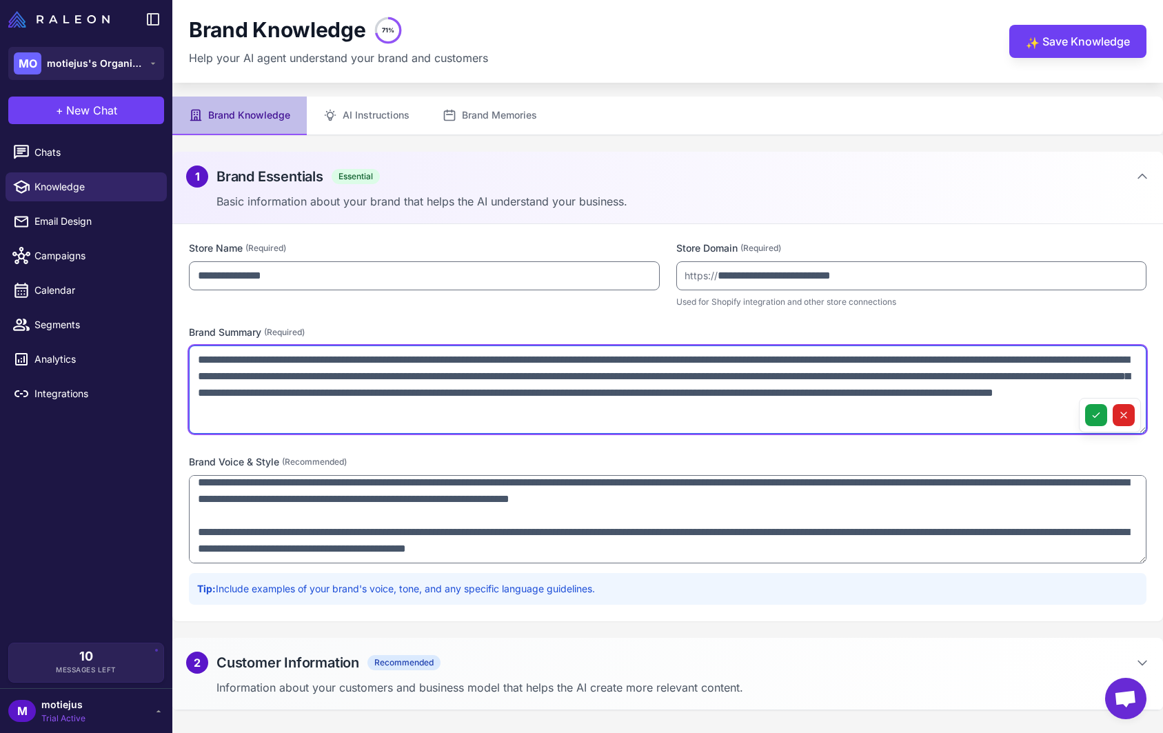
click at [301, 363] on textarea "**********" at bounding box center [667, 389] width 957 height 88
click at [389, 360] on textarea "**********" at bounding box center [667, 389] width 957 height 88
click at [948, 378] on textarea "**********" at bounding box center [667, 389] width 957 height 88
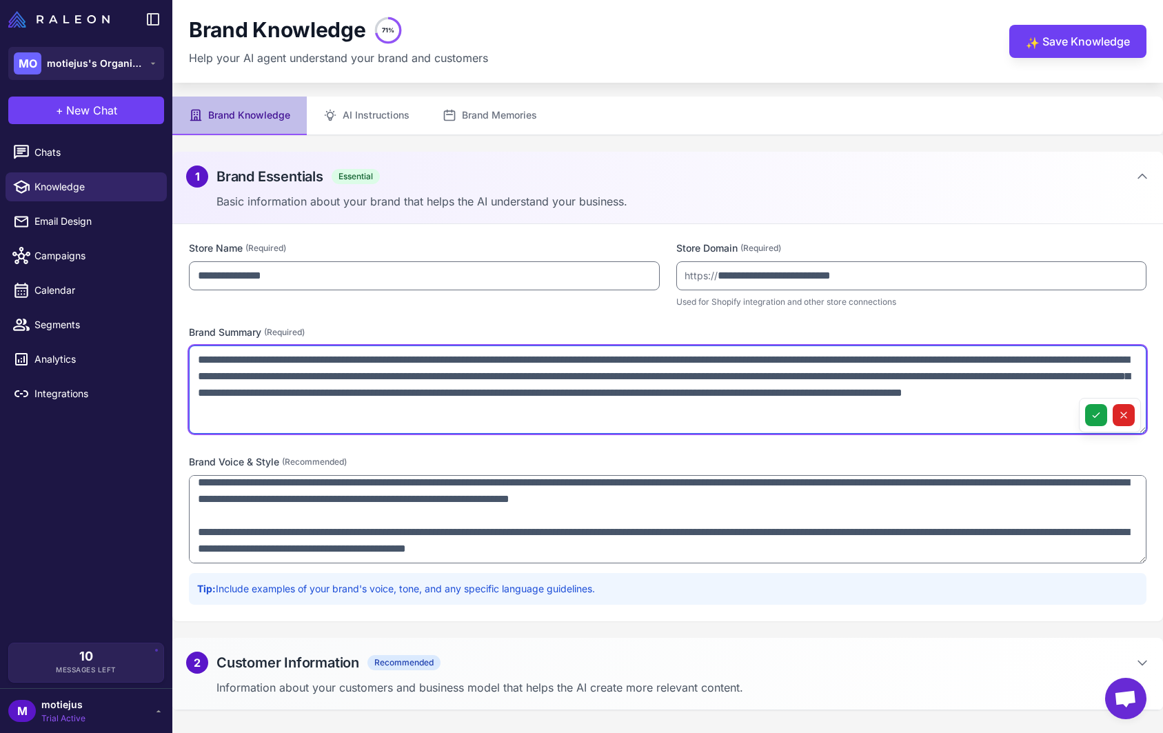
click at [948, 378] on textarea "**********" at bounding box center [667, 389] width 957 height 88
drag, startPoint x: 286, startPoint y: 360, endPoint x: 130, endPoint y: 360, distance: 156.5
click at [130, 360] on div "MO motiejus's Organization + New Chat Raleon Agents Send an email Plan multiple…" at bounding box center [581, 366] width 1163 height 733
click at [970, 373] on textarea "**********" at bounding box center [667, 389] width 957 height 88
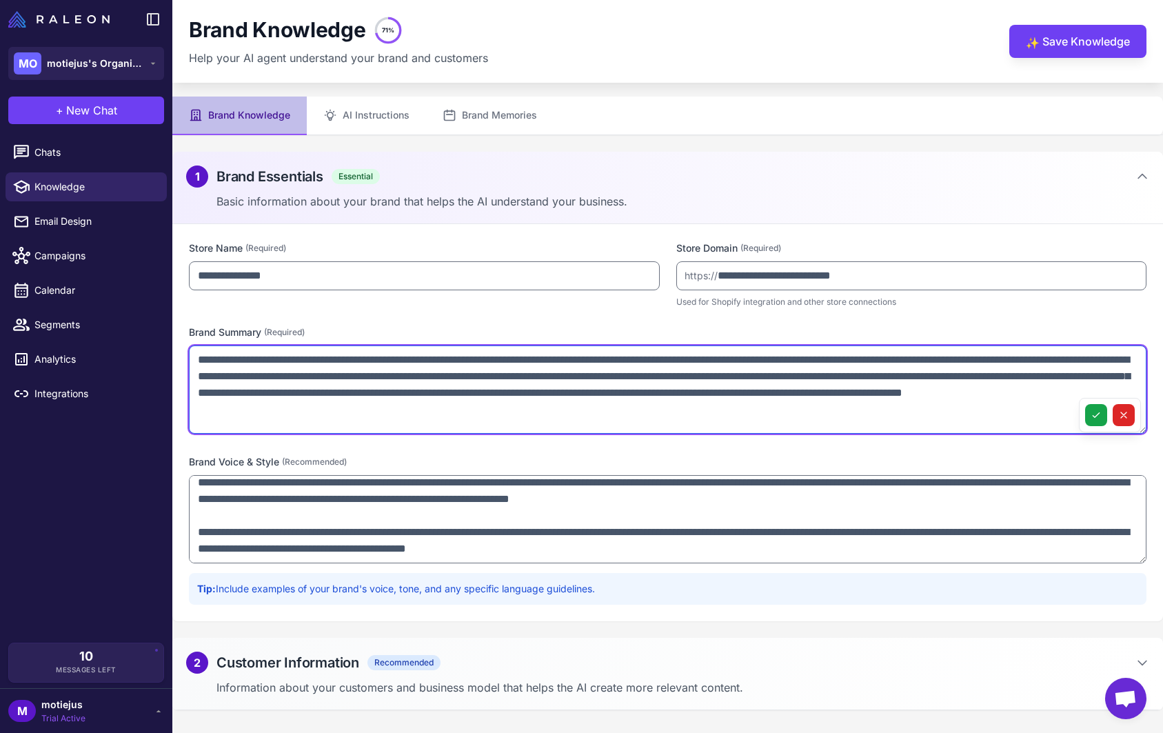
paste textarea "******"
type textarea "**********"
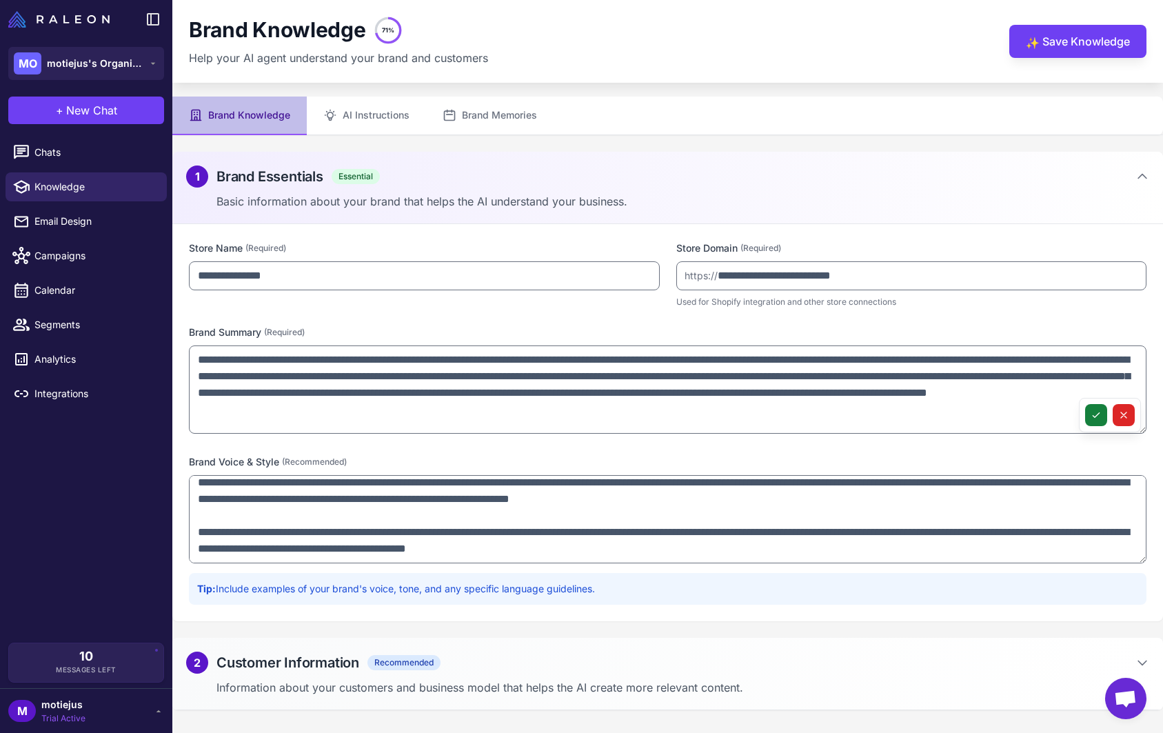
click at [1097, 414] on icon at bounding box center [1095, 415] width 6 height 5
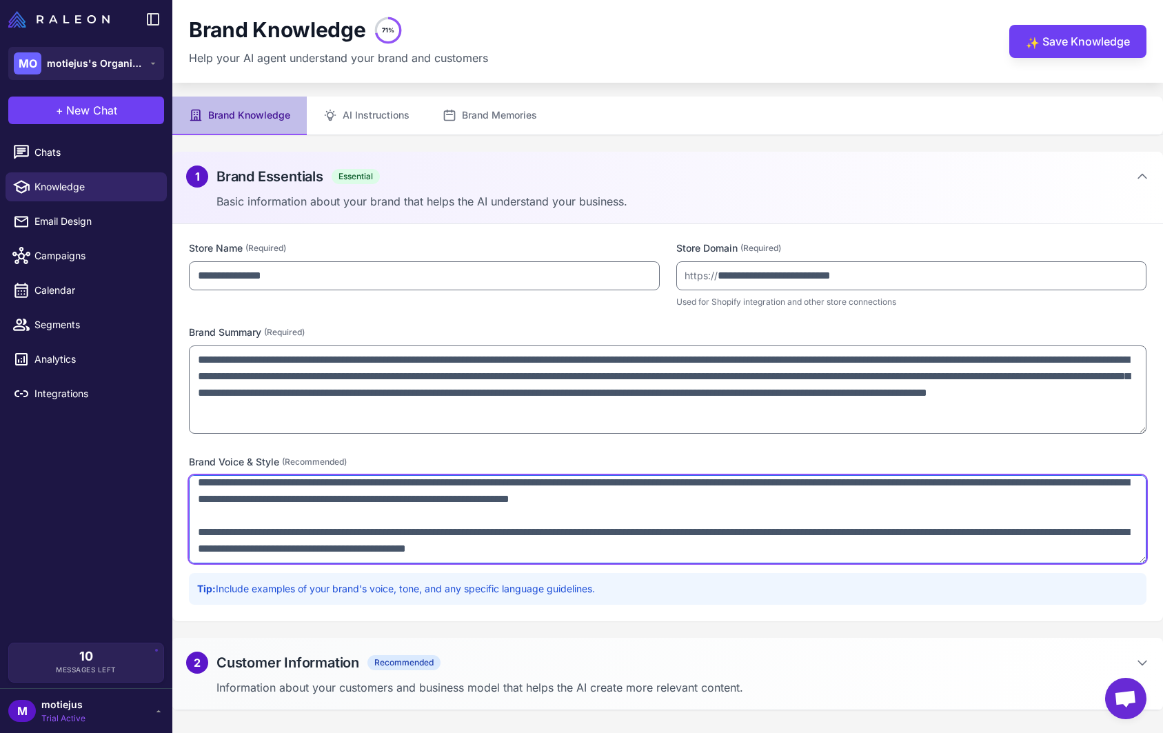
click at [471, 501] on textarea "**********" at bounding box center [667, 519] width 957 height 88
paste textarea "**********"
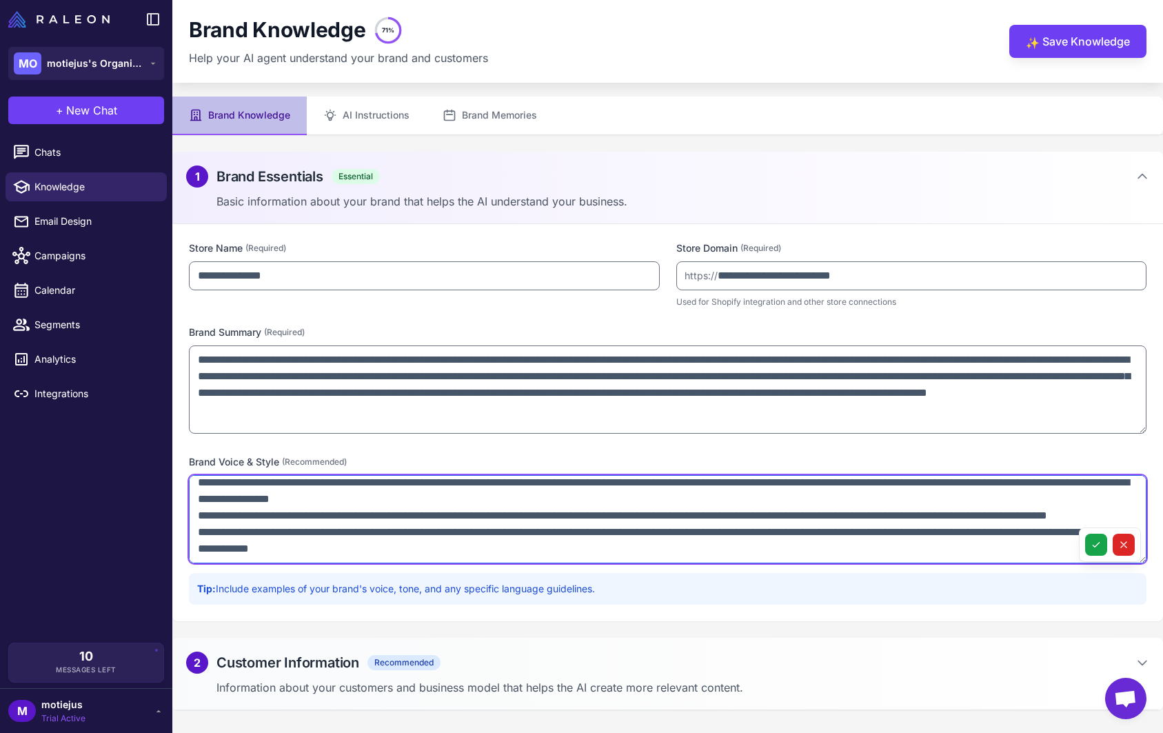
scroll to position [90, 0]
click at [589, 531] on textarea at bounding box center [667, 519] width 957 height 88
type textarea "**********"
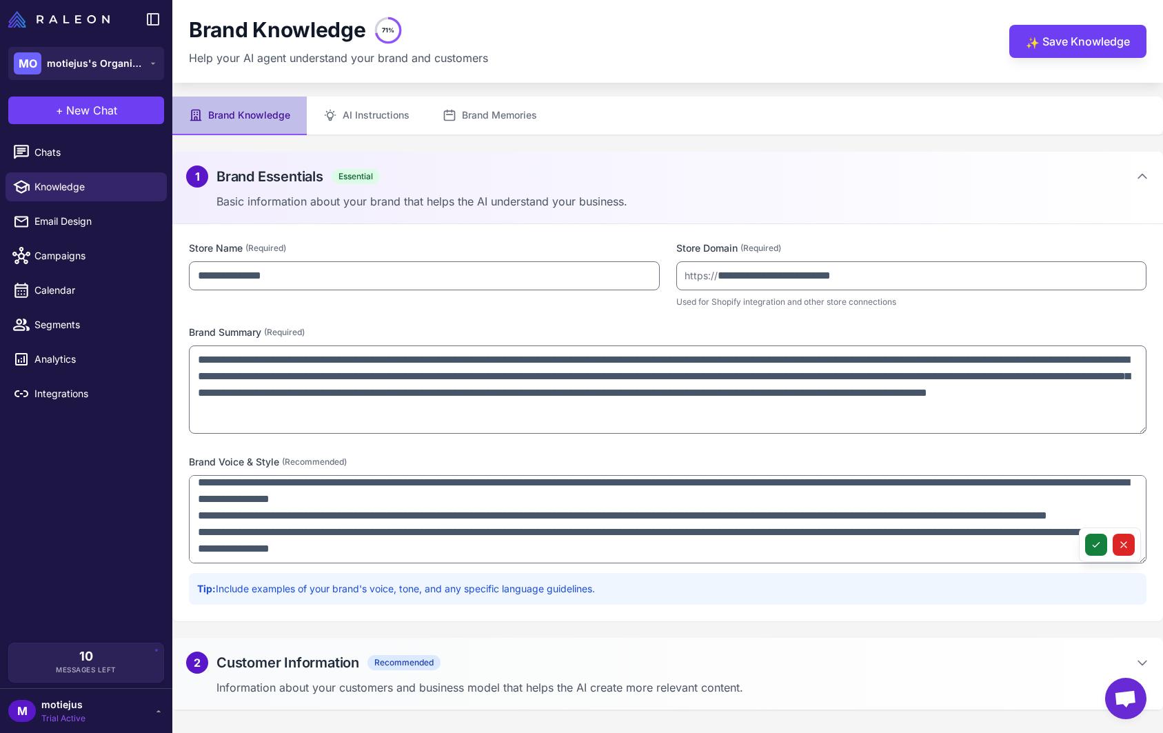
click at [1101, 547] on icon at bounding box center [1095, 544] width 11 height 11
click at [748, 618] on div "**********" at bounding box center [667, 422] width 990 height 397
click at [1099, 47] on button "✨ Save Knowledge" at bounding box center [1077, 41] width 137 height 33
click at [387, 110] on button "AI Instructions" at bounding box center [366, 115] width 119 height 39
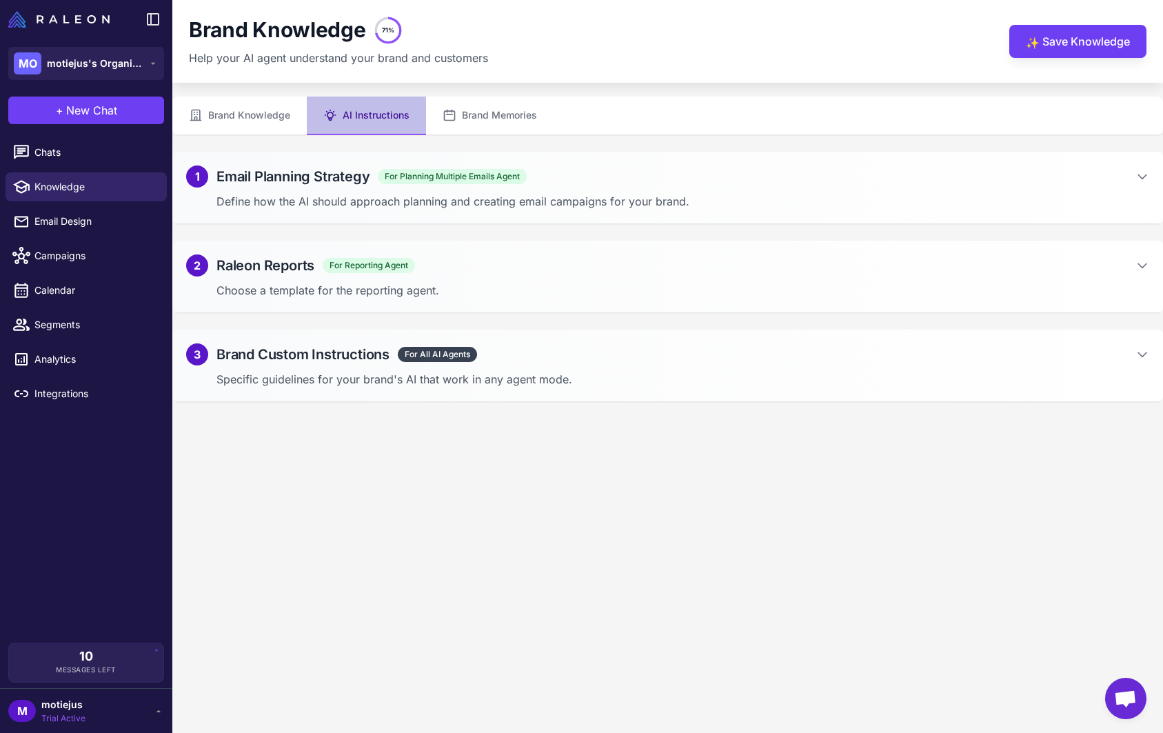
click at [513, 207] on p "Define how the AI should approach planning and creating email campaigns for you…" at bounding box center [682, 201] width 933 height 17
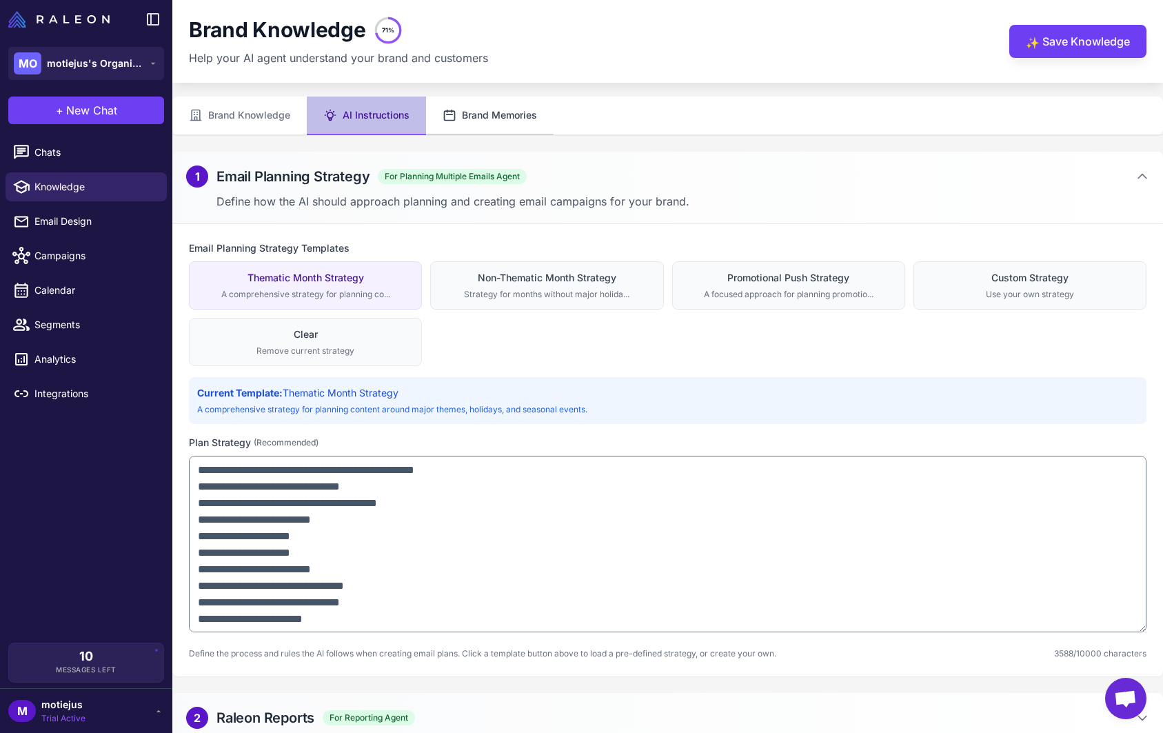
click at [491, 110] on button "Brand Memories" at bounding box center [490, 115] width 128 height 39
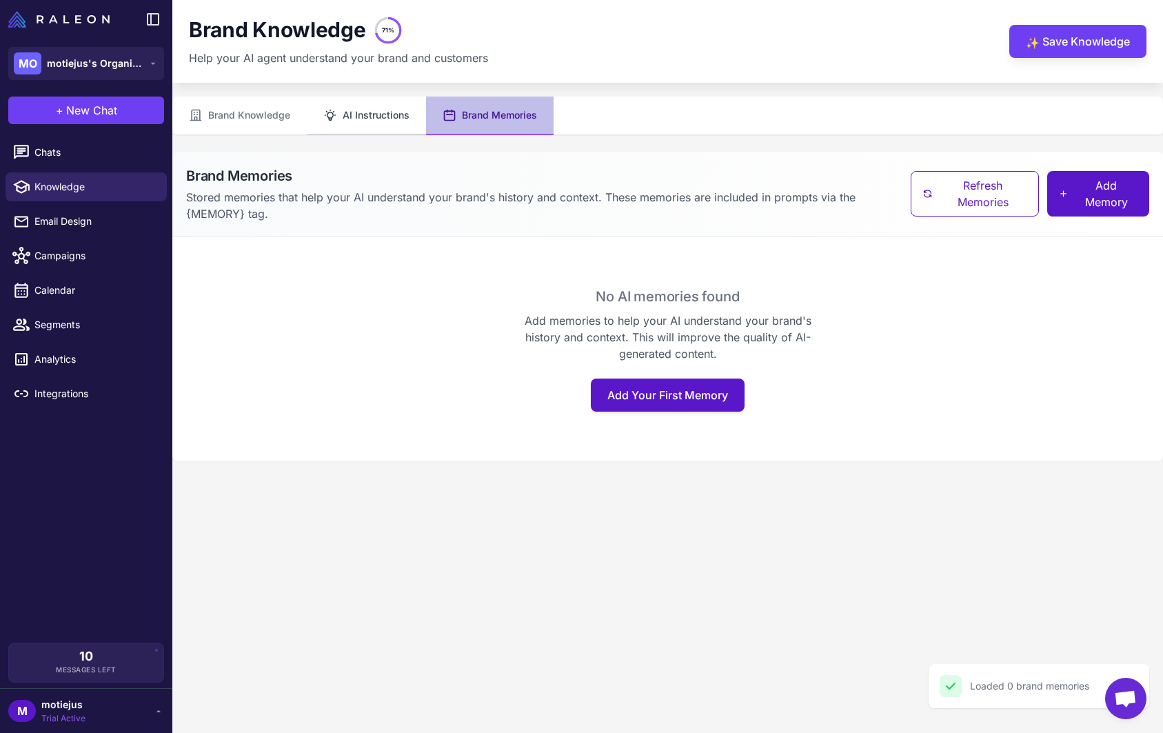
click at [382, 121] on button "AI Instructions" at bounding box center [366, 115] width 119 height 39
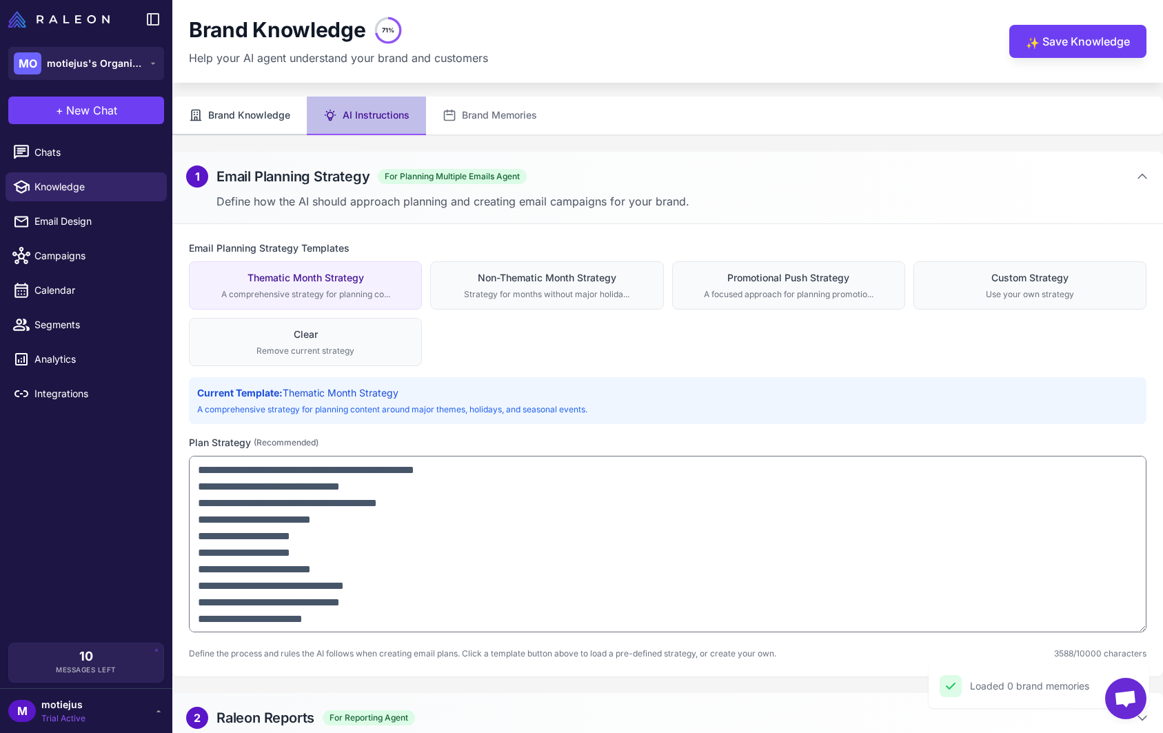
click at [271, 113] on button "Brand Knowledge" at bounding box center [239, 115] width 134 height 39
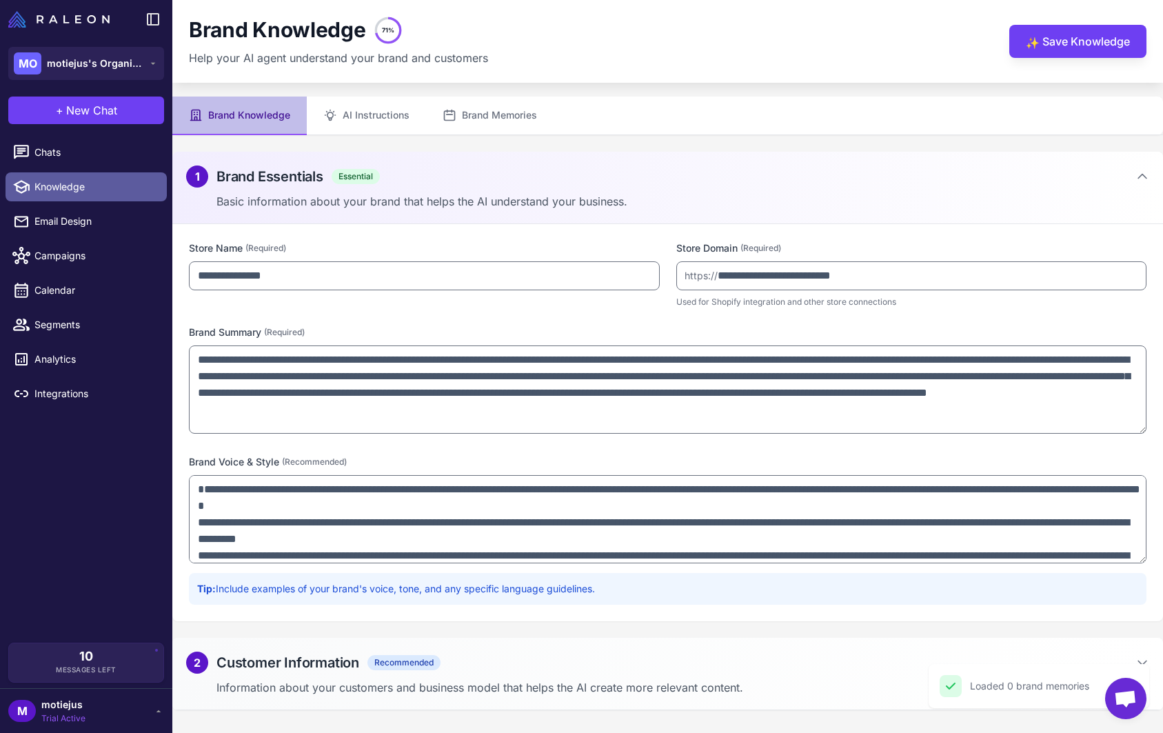
click at [94, 187] on span "Knowledge" at bounding box center [94, 186] width 121 height 15
click at [384, 120] on button "AI Instructions" at bounding box center [366, 115] width 119 height 39
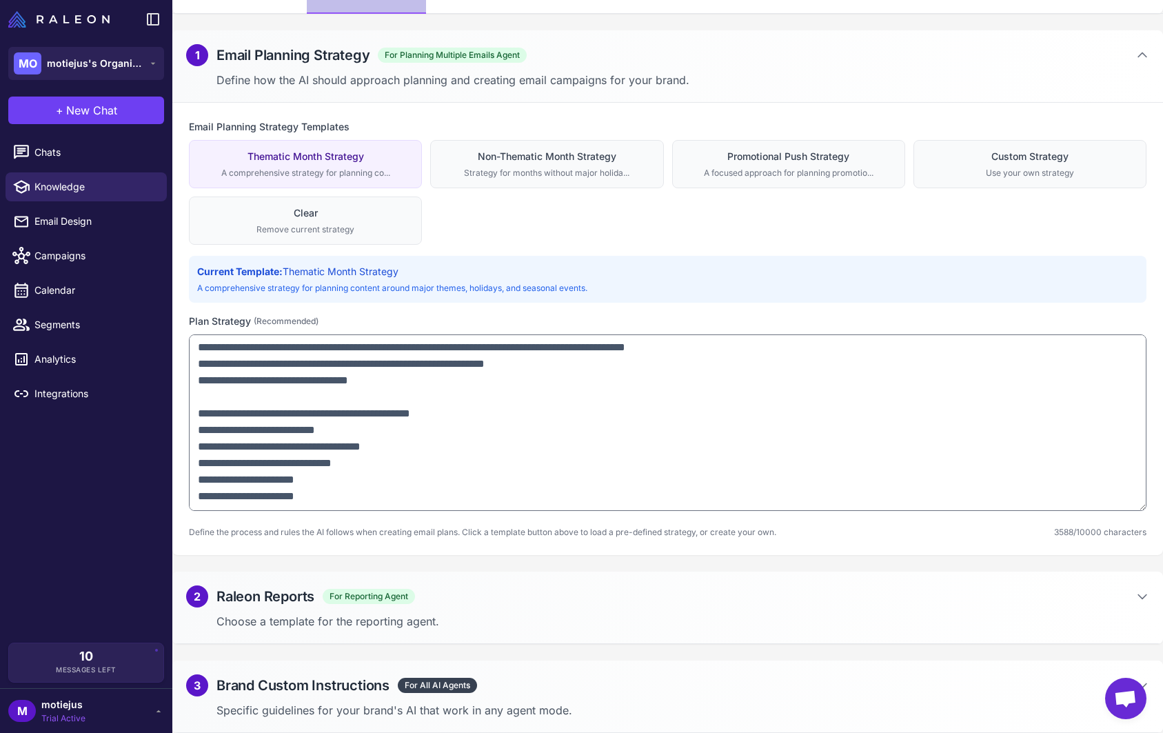
scroll to position [1292, 0]
click at [578, 549] on div "Email Planning Strategy Templates Thematic Month Strategy A comprehensive strat…" at bounding box center [667, 329] width 990 height 452
click at [559, 536] on p "Define the process and rules the AI follows when creating email plans. Click a …" at bounding box center [482, 532] width 587 height 12
click at [549, 604] on div "2 Raleon Reports For Reporting Agent" at bounding box center [667, 596] width 963 height 22
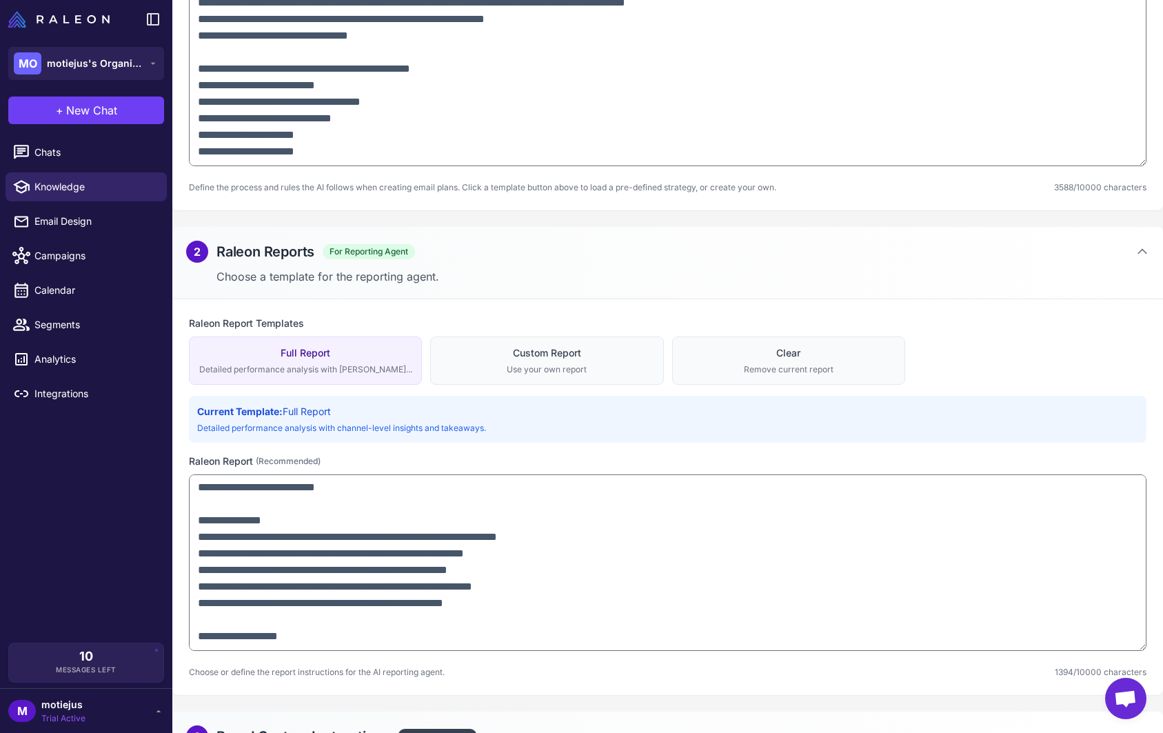
scroll to position [517, 0]
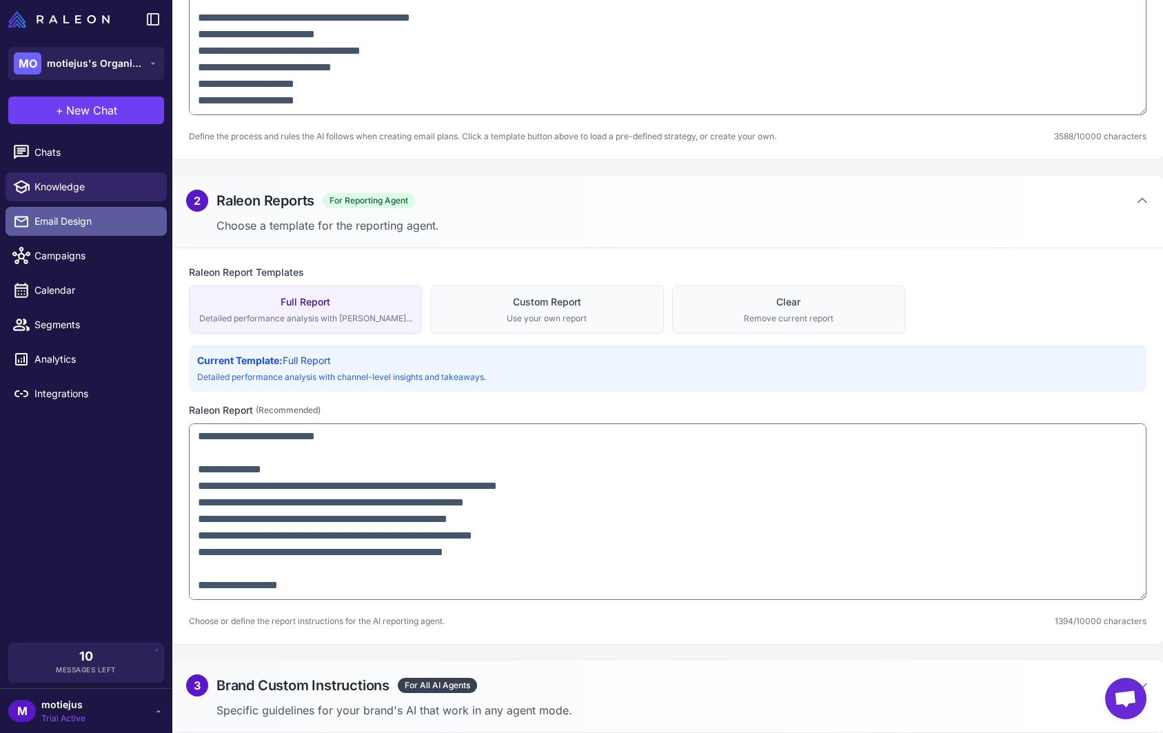
click at [84, 224] on span "Email Design" at bounding box center [94, 221] width 121 height 15
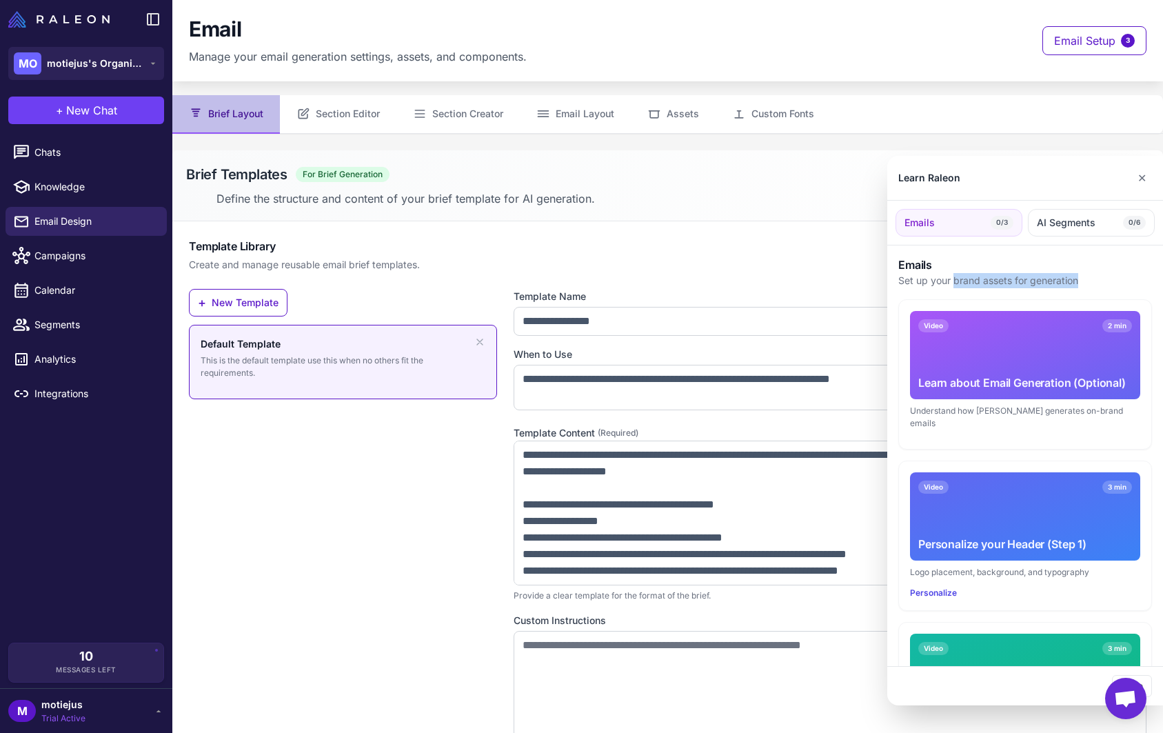
drag, startPoint x: 955, startPoint y: 287, endPoint x: 1088, endPoint y: 285, distance: 133.0
click at [1088, 285] on p "Set up your brand assets for generation" at bounding box center [1025, 280] width 254 height 15
click at [1009, 356] on div "Video 2 min Learn about Email Generation (Optional)" at bounding box center [1025, 355] width 230 height 88
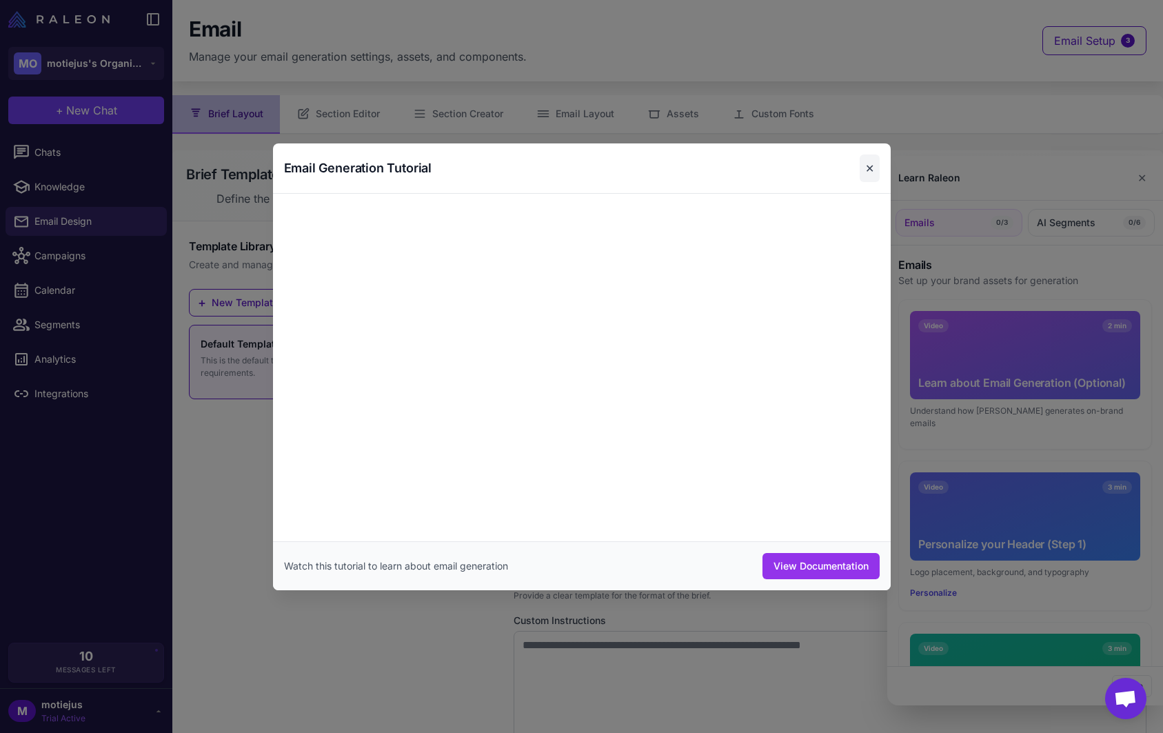
click at [863, 168] on button "✕" at bounding box center [869, 168] width 20 height 28
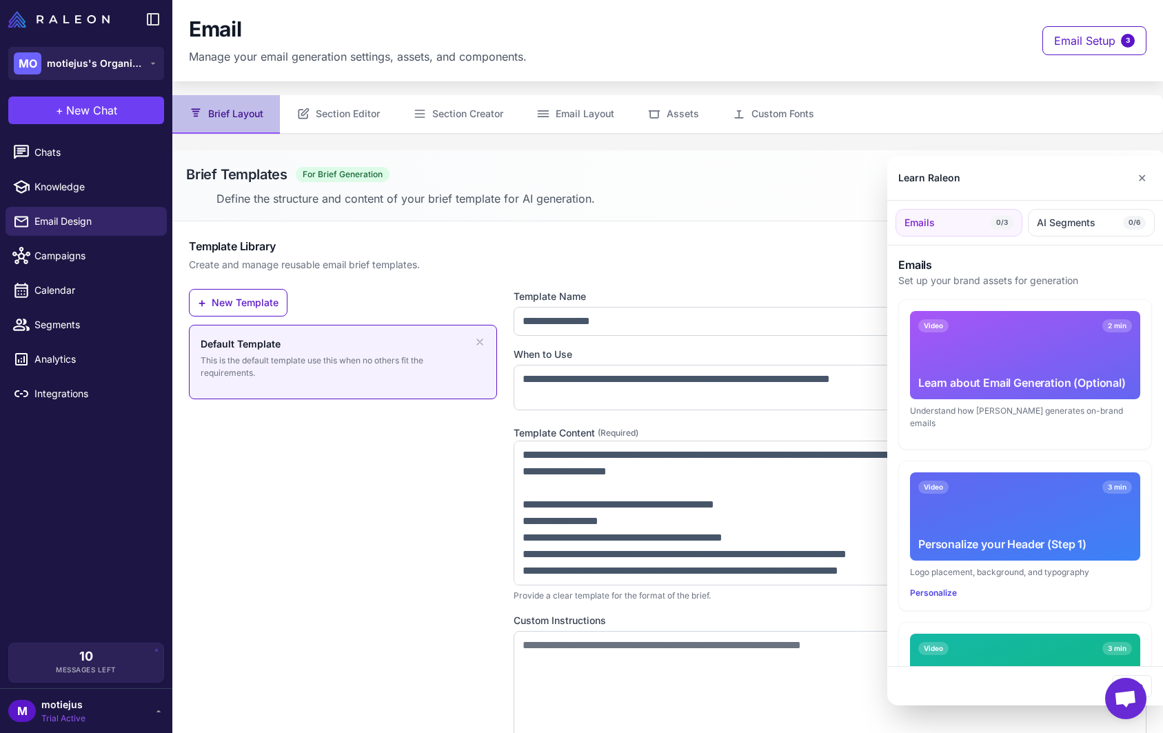
click at [397, 499] on div at bounding box center [581, 366] width 1163 height 733
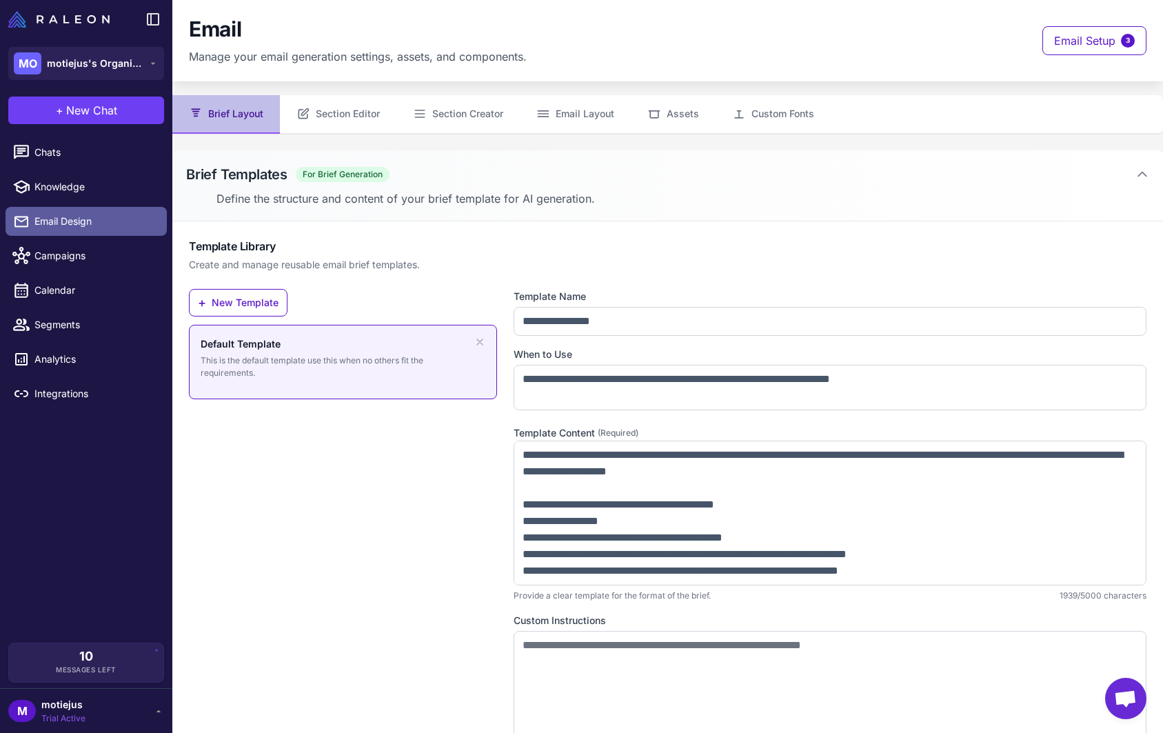
click at [92, 218] on span "Email Design" at bounding box center [94, 221] width 121 height 15
click at [1140, 696] on span "Open chat" at bounding box center [1125, 698] width 41 height 41
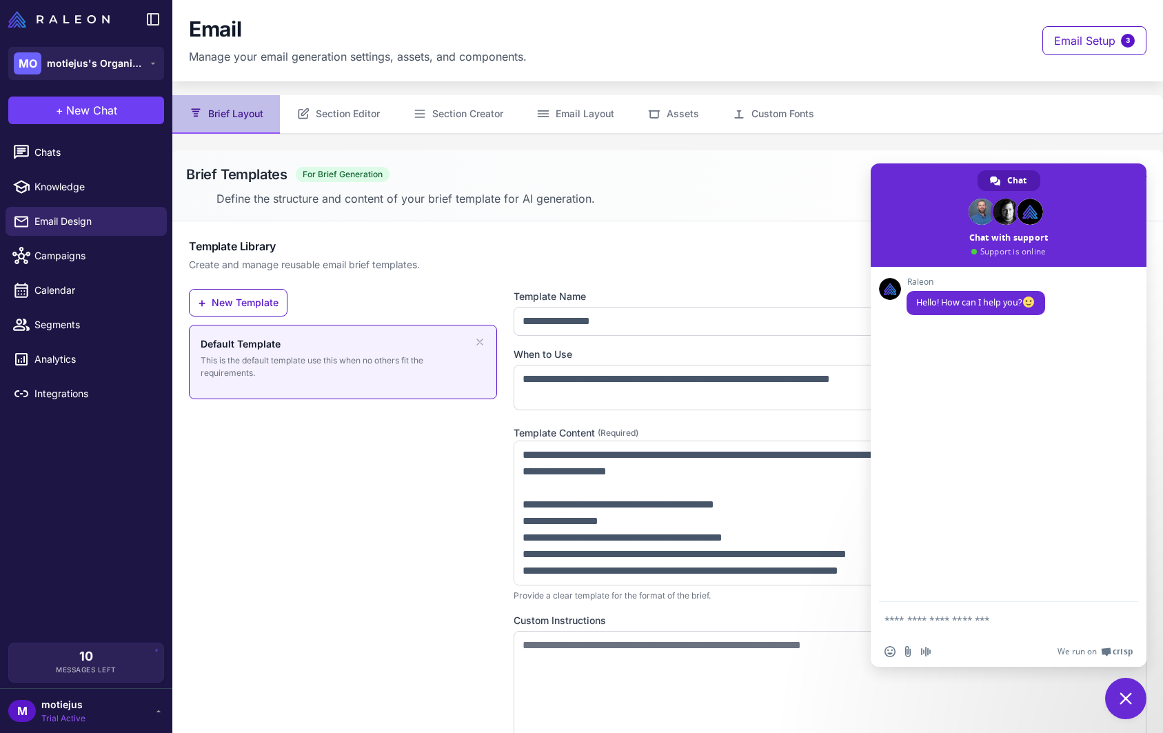
click at [356, 551] on div "+ New Template Default Template This is the default template use this when no o…" at bounding box center [343, 525] width 308 height 473
click at [1123, 697] on span "Close chat" at bounding box center [1125, 698] width 12 height 12
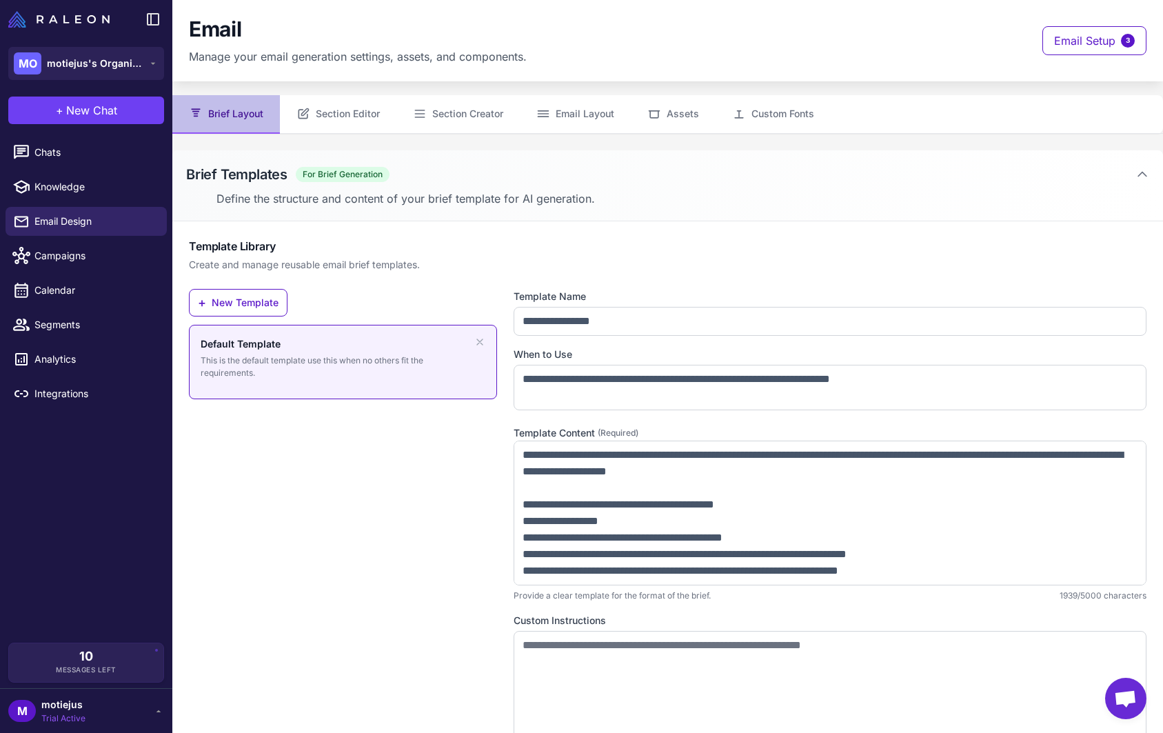
click at [266, 119] on button "Brief Layout" at bounding box center [226, 114] width 108 height 39
click at [95, 243] on link "Campaigns" at bounding box center [86, 255] width 161 height 29
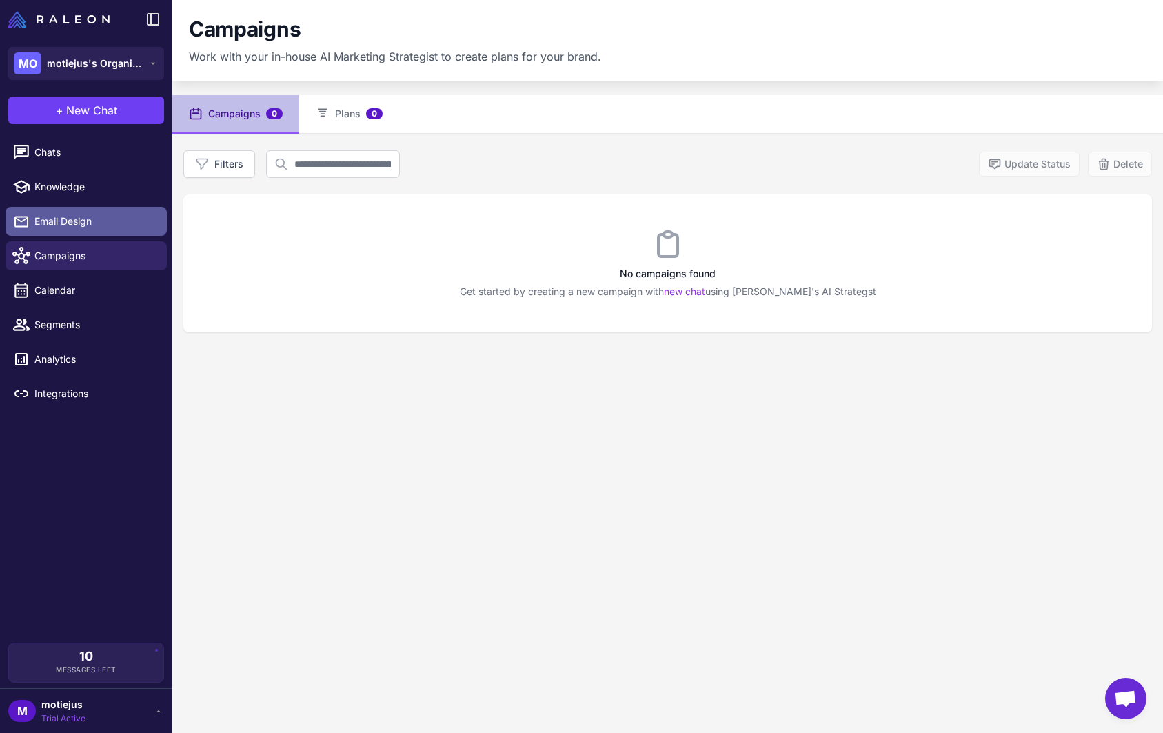
click at [95, 214] on span "Email Design" at bounding box center [94, 221] width 121 height 15
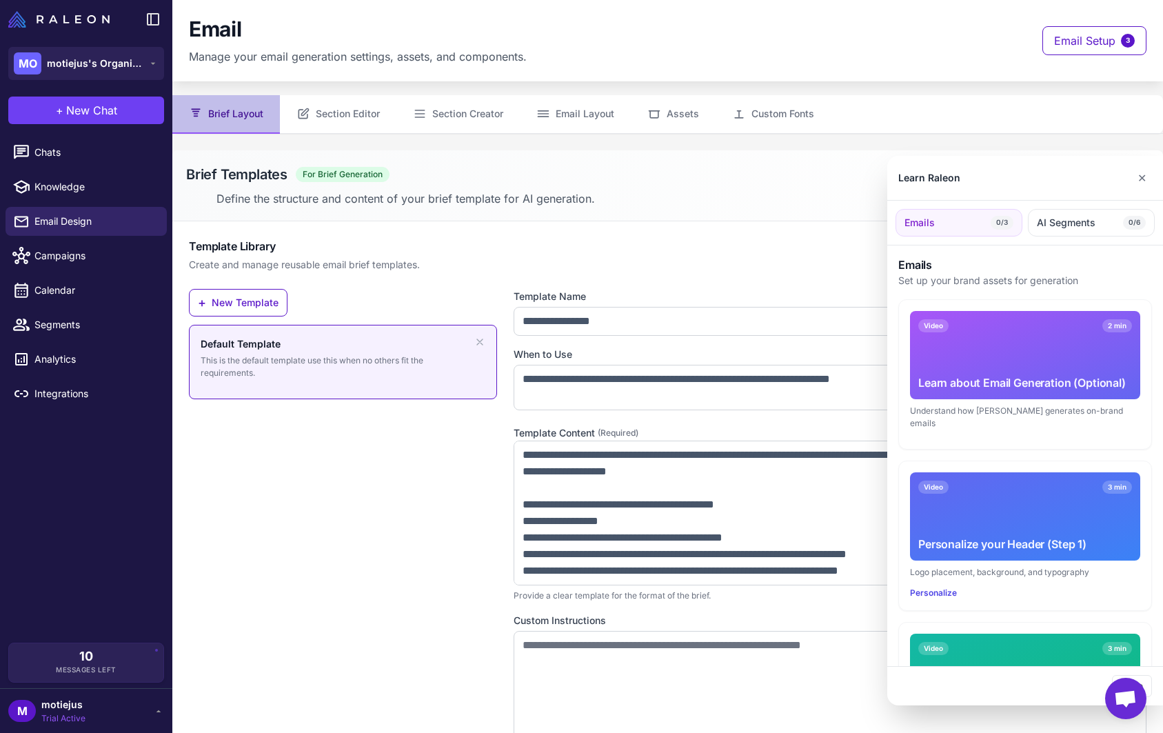
click at [379, 467] on div at bounding box center [581, 366] width 1163 height 733
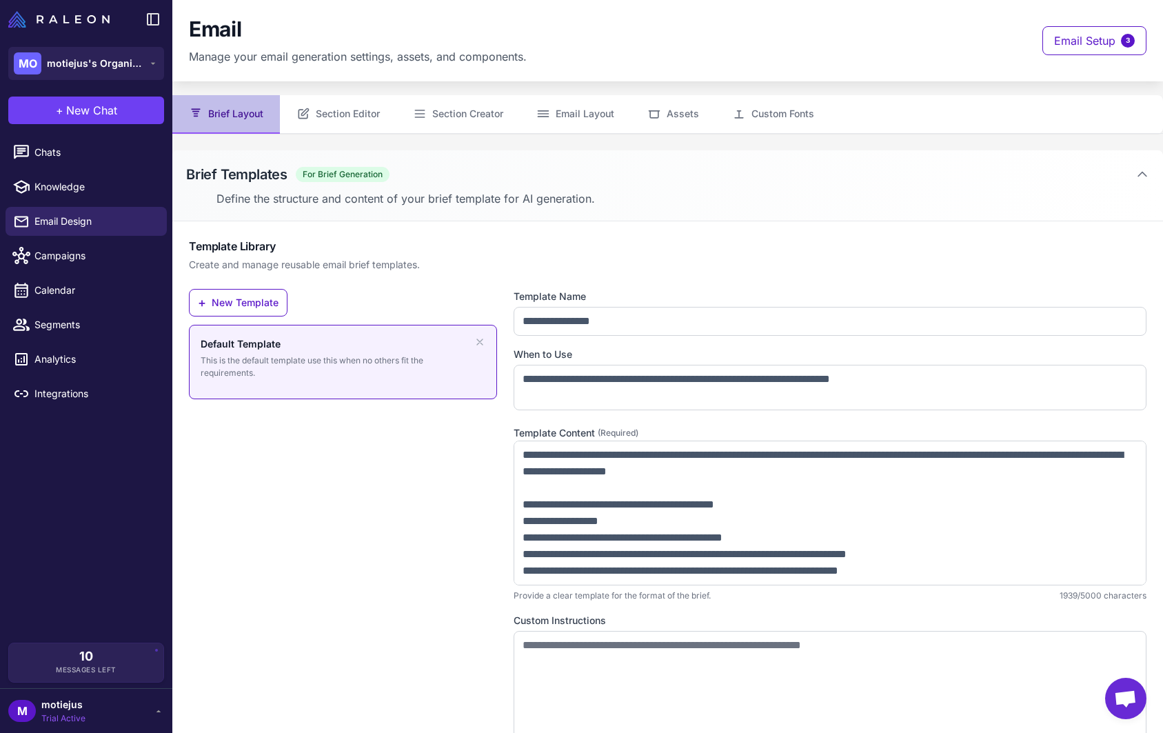
click at [247, 110] on button "Brief Layout" at bounding box center [226, 114] width 108 height 39
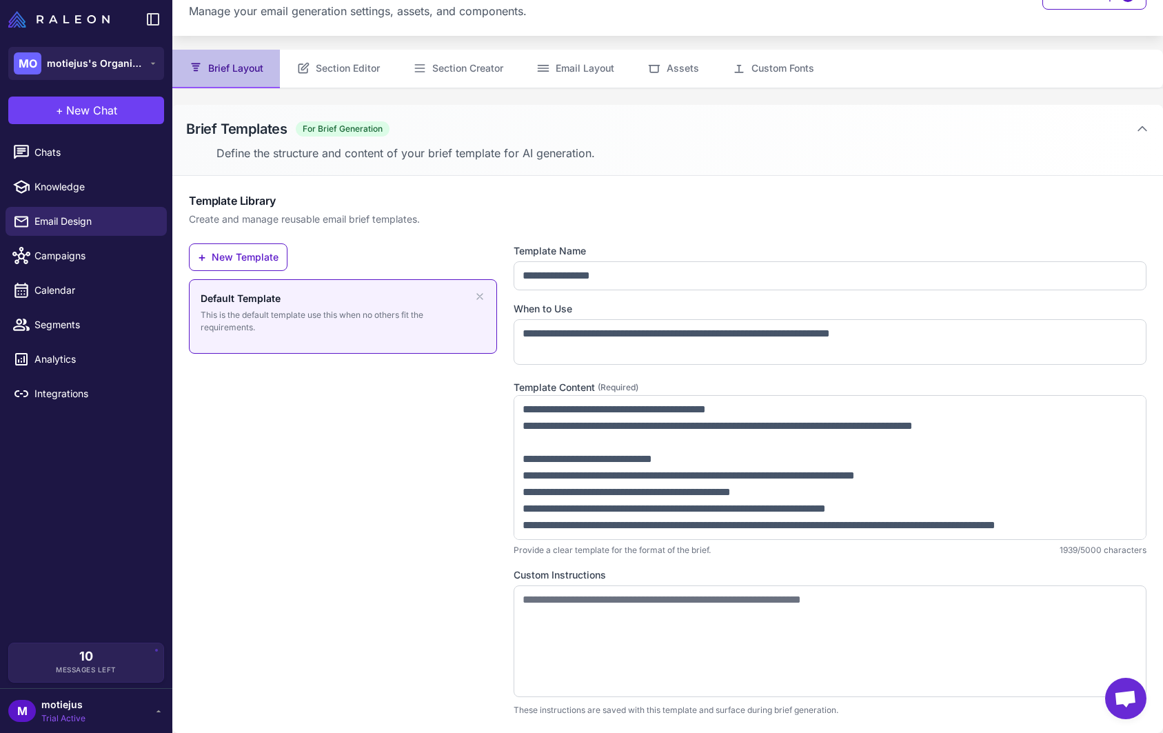
scroll to position [480, 0]
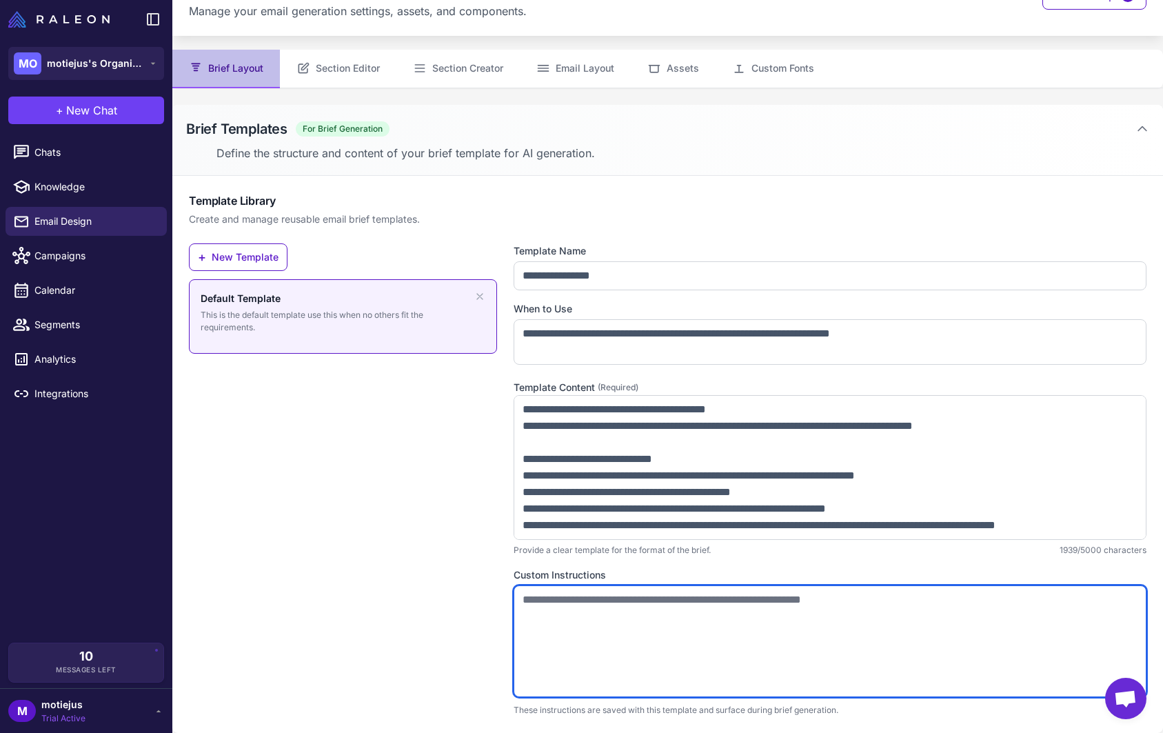
click at [591, 625] on textarea at bounding box center [829, 641] width 633 height 112
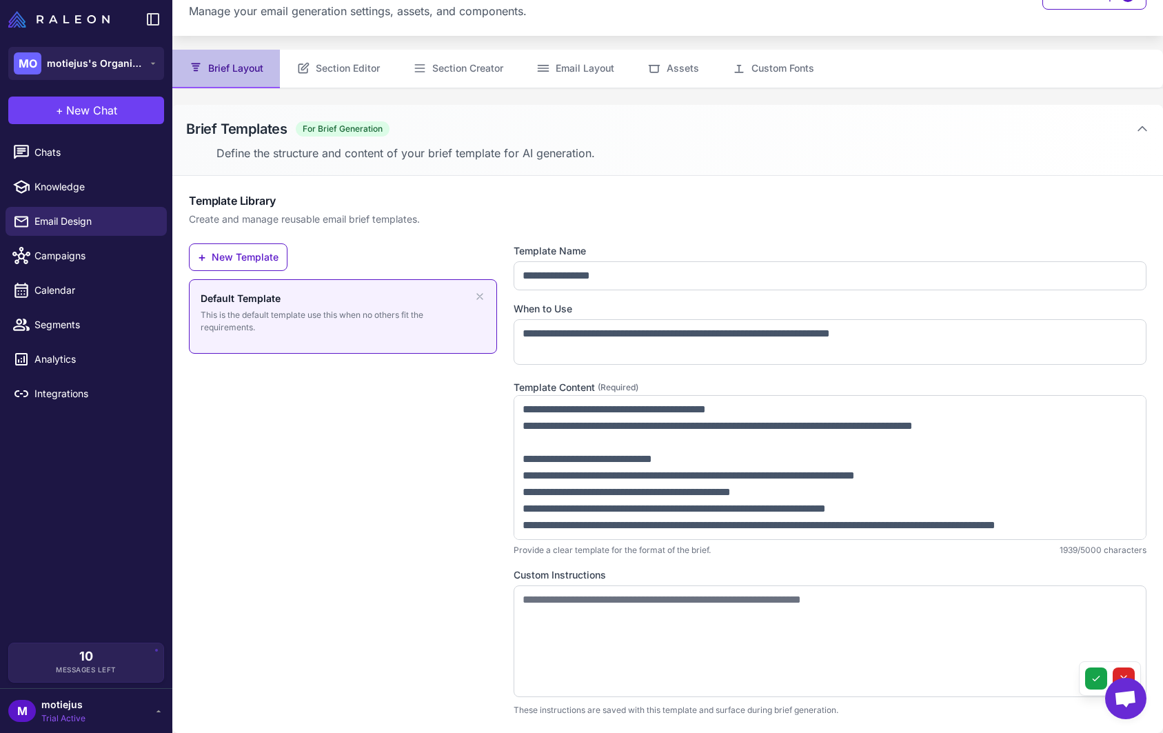
click at [440, 603] on div "+ New Template Default Template This is the default template use this when no o…" at bounding box center [343, 479] width 308 height 473
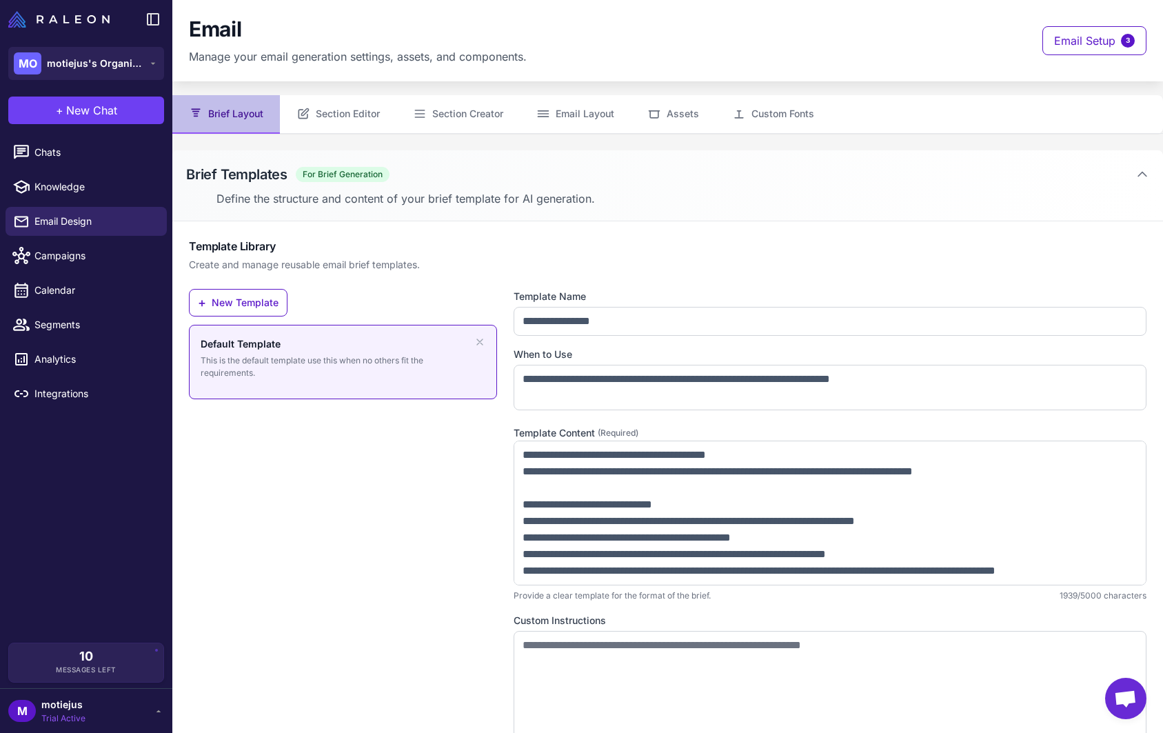
scroll to position [0, 0]
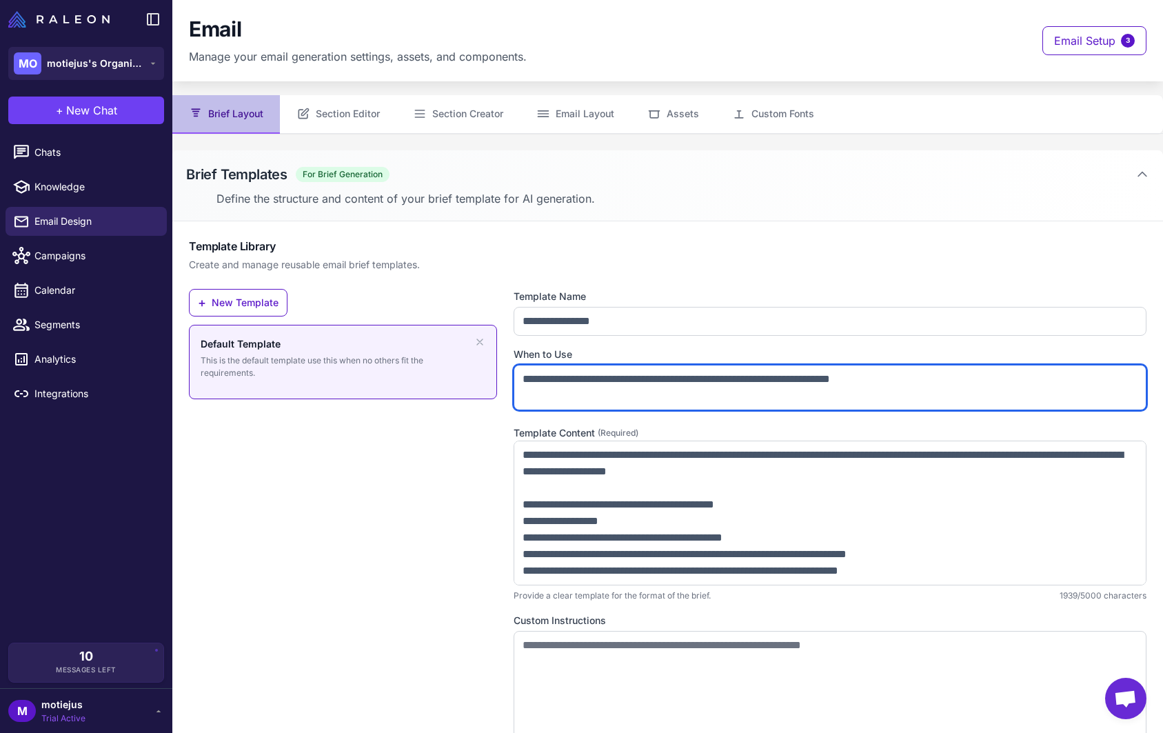
click at [558, 391] on textarea "**********" at bounding box center [829, 387] width 633 height 45
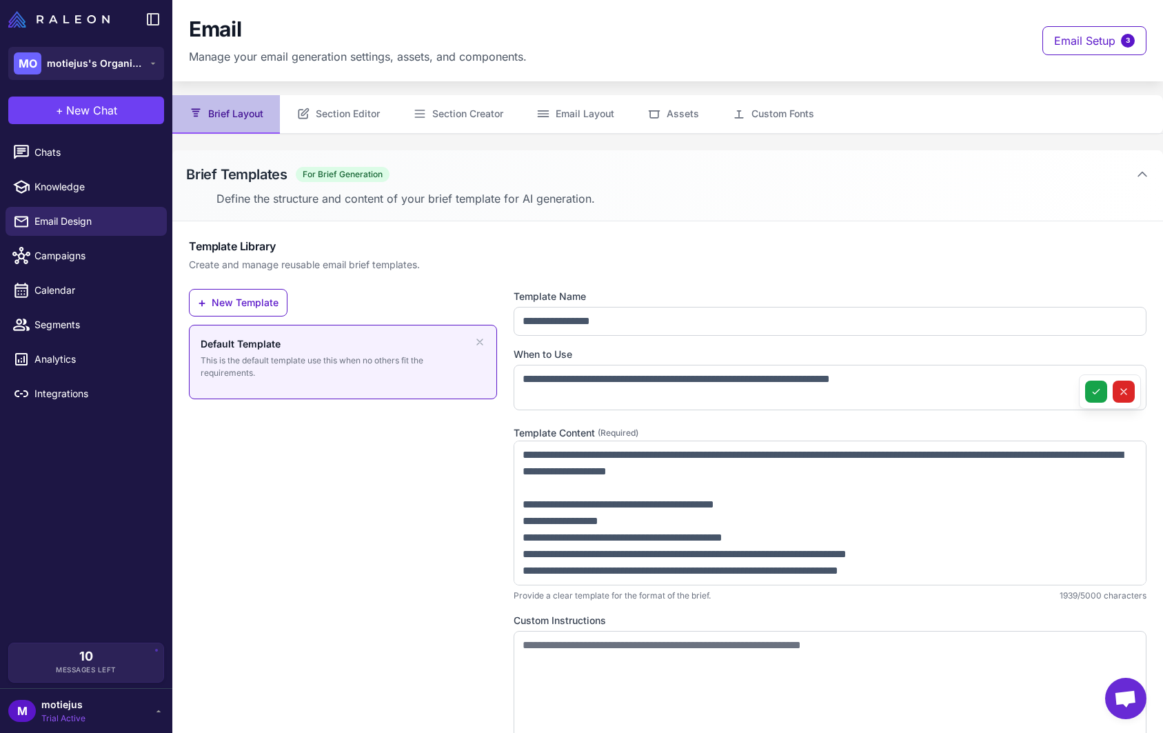
click at [552, 352] on label "When to Use" at bounding box center [829, 354] width 633 height 15
click at [344, 121] on button "Section Editor" at bounding box center [338, 114] width 116 height 39
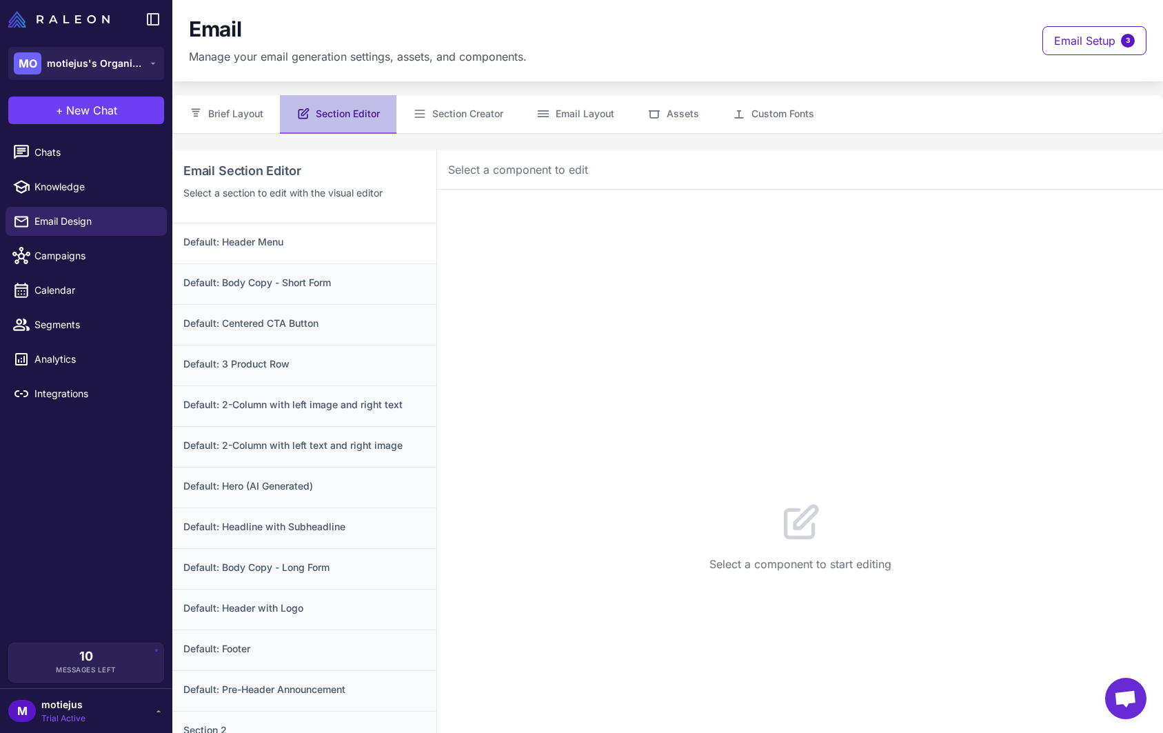
click at [374, 240] on h3 "Default: Header Menu" at bounding box center [304, 241] width 242 height 15
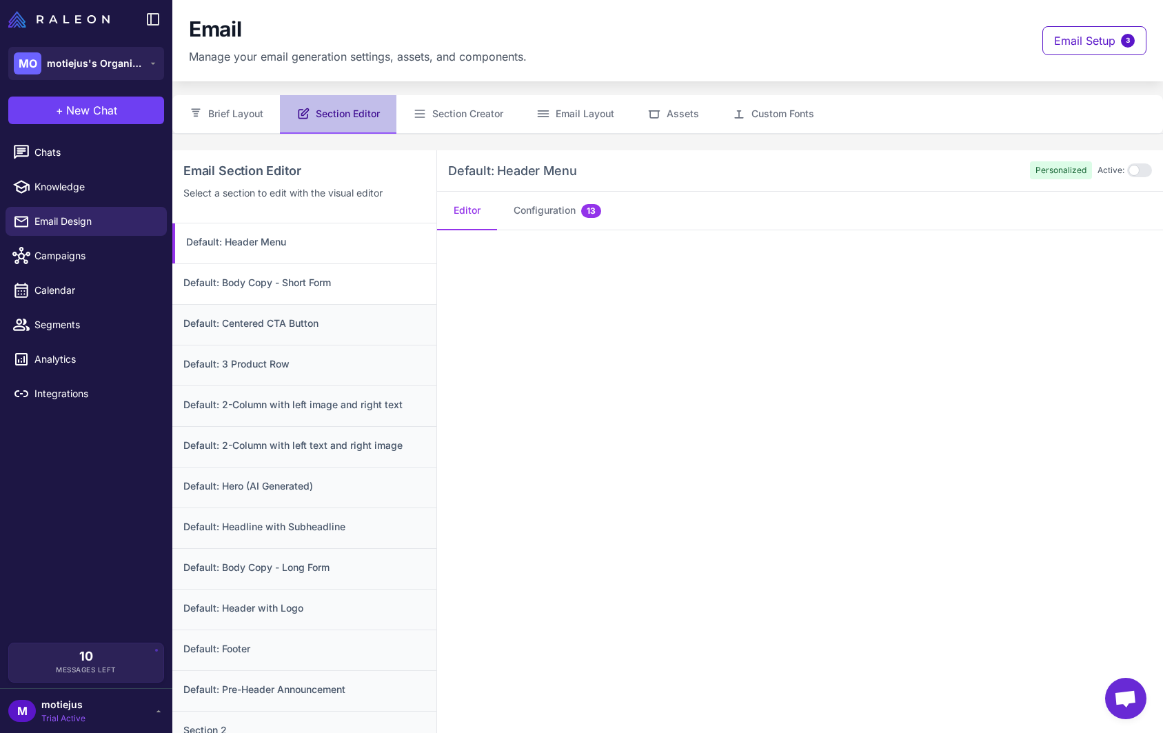
click at [370, 276] on h3 "Default: Body Copy - Short Form" at bounding box center [304, 282] width 242 height 15
click at [369, 320] on h3 "Default: Centered CTA Button" at bounding box center [304, 323] width 242 height 15
click at [367, 365] on h3 "Default: 3 Product Row" at bounding box center [304, 363] width 242 height 15
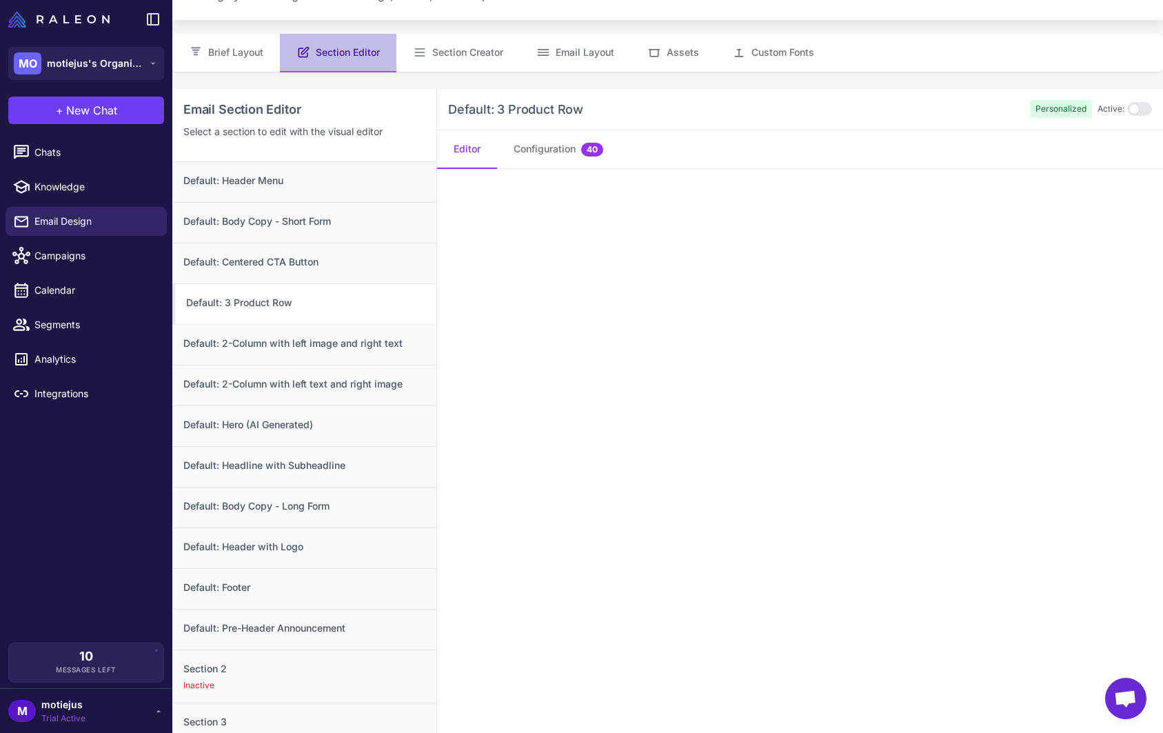
scroll to position [62, 0]
click at [358, 347] on h3 "Default: 2-Column with left image and right text" at bounding box center [304, 342] width 242 height 15
click at [355, 384] on h3 "Default: 2-Column with left text and right image" at bounding box center [304, 383] width 242 height 15
click at [354, 419] on h3 "Default: Hero (AI Generated)" at bounding box center [304, 423] width 242 height 15
click at [344, 476] on div "Default: Headline with Subheadline" at bounding box center [304, 465] width 264 height 41
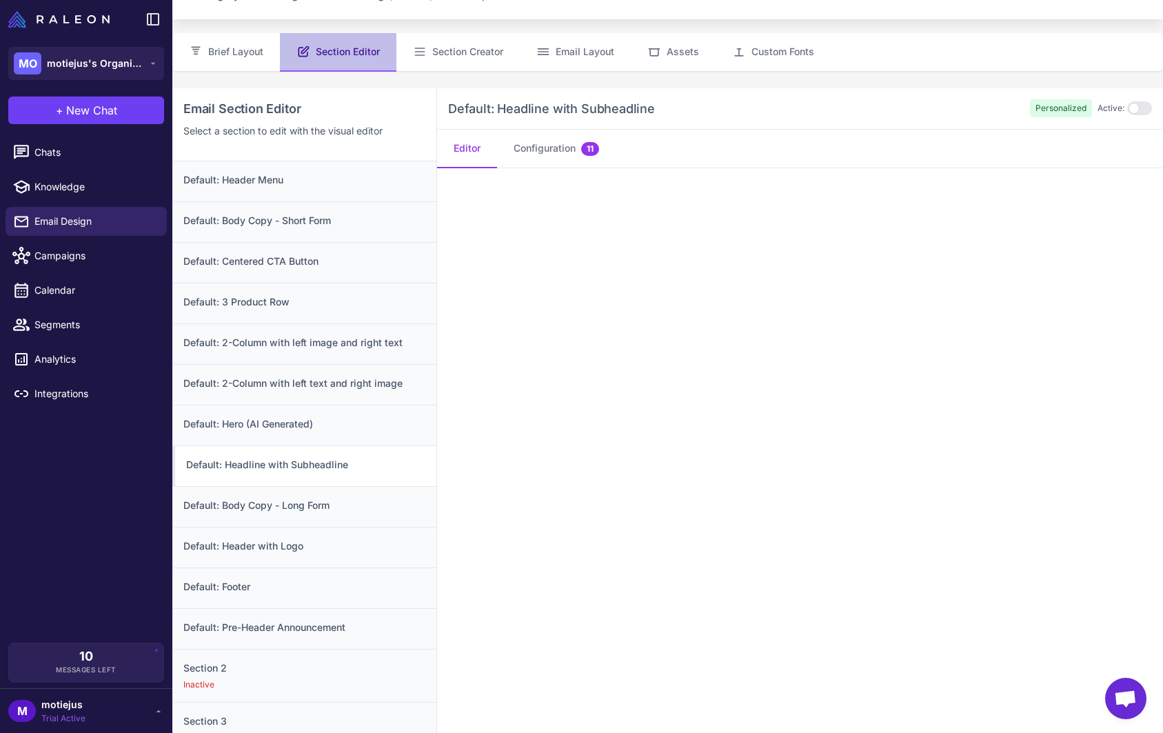
scroll to position [150, 0]
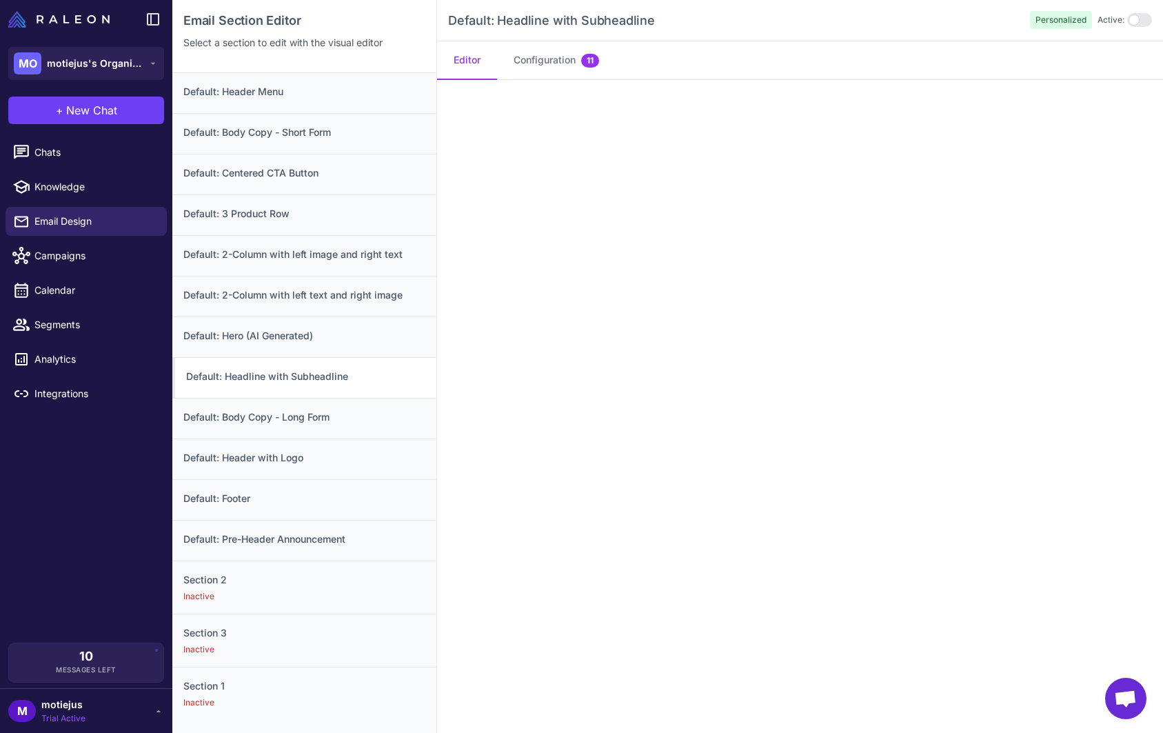
click at [344, 476] on div "Default: Header with Logo" at bounding box center [304, 458] width 264 height 41
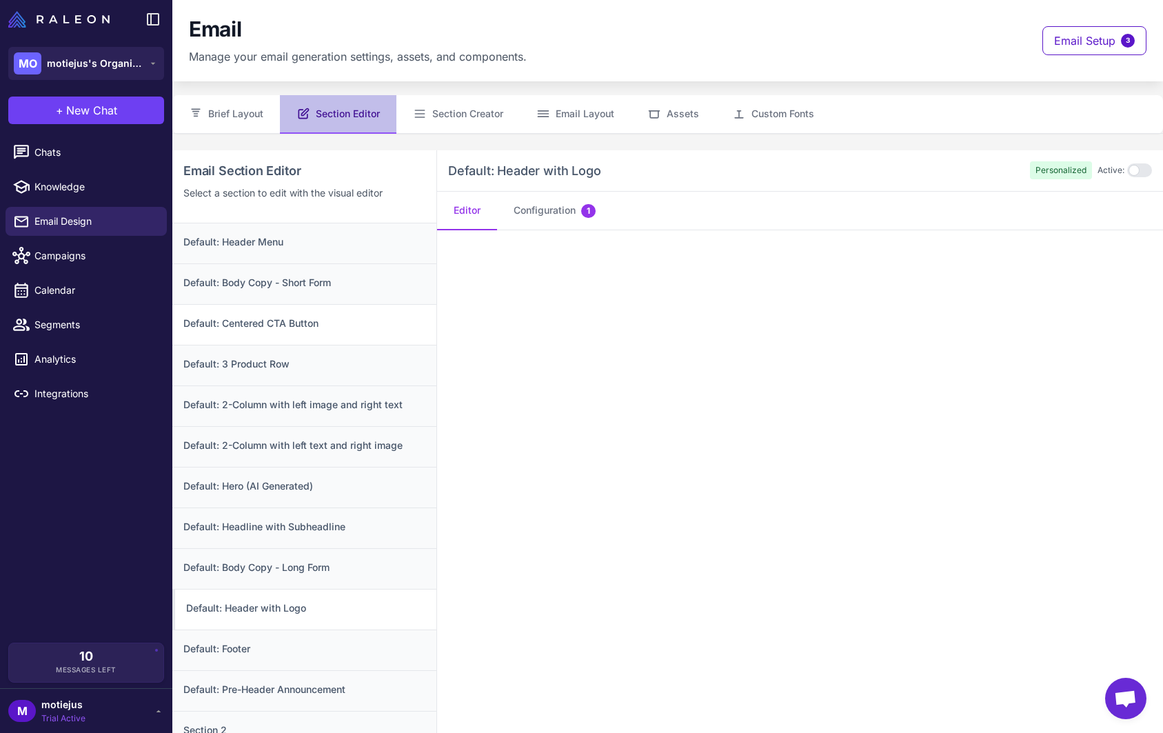
click at [289, 306] on div "Default: Centered CTA Button" at bounding box center [304, 324] width 264 height 41
click at [285, 253] on div "Default: Header Menu" at bounding box center [304, 243] width 264 height 40
click at [325, 300] on div "Default: Body Copy - Short Form" at bounding box center [304, 283] width 264 height 41
click at [317, 331] on div "Default: Centered CTA Button" at bounding box center [304, 324] width 264 height 41
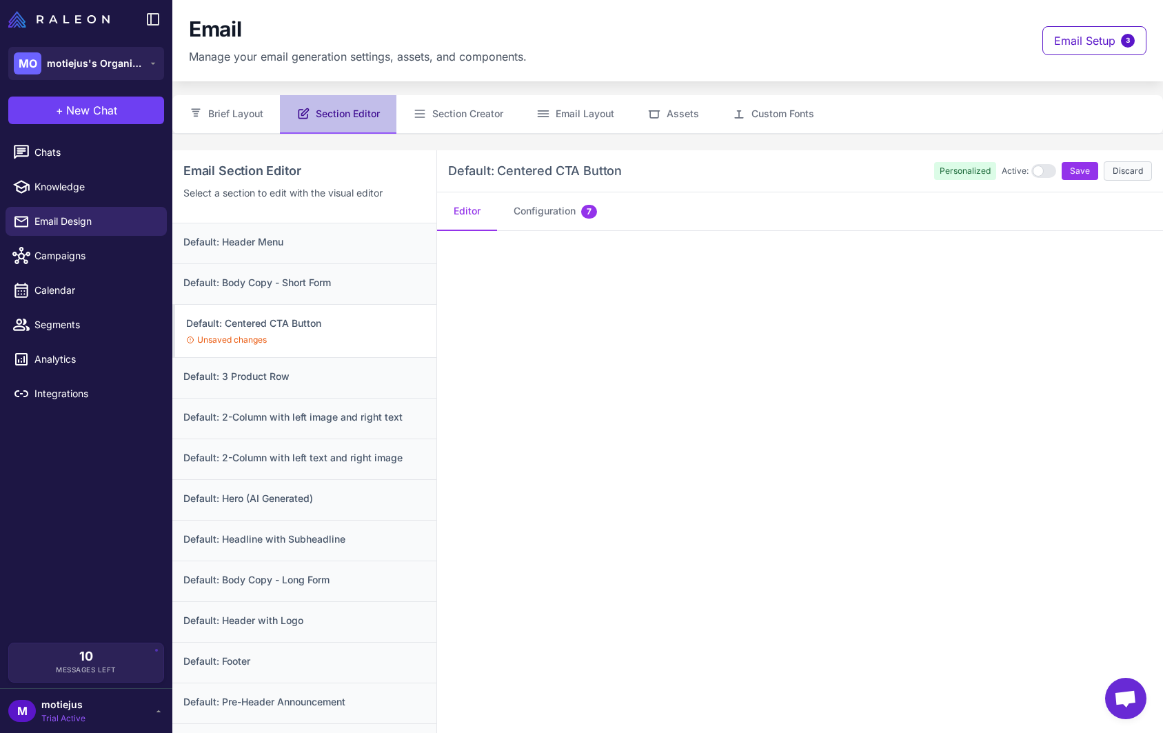
click at [1128, 174] on button "Discard" at bounding box center [1127, 170] width 48 height 19
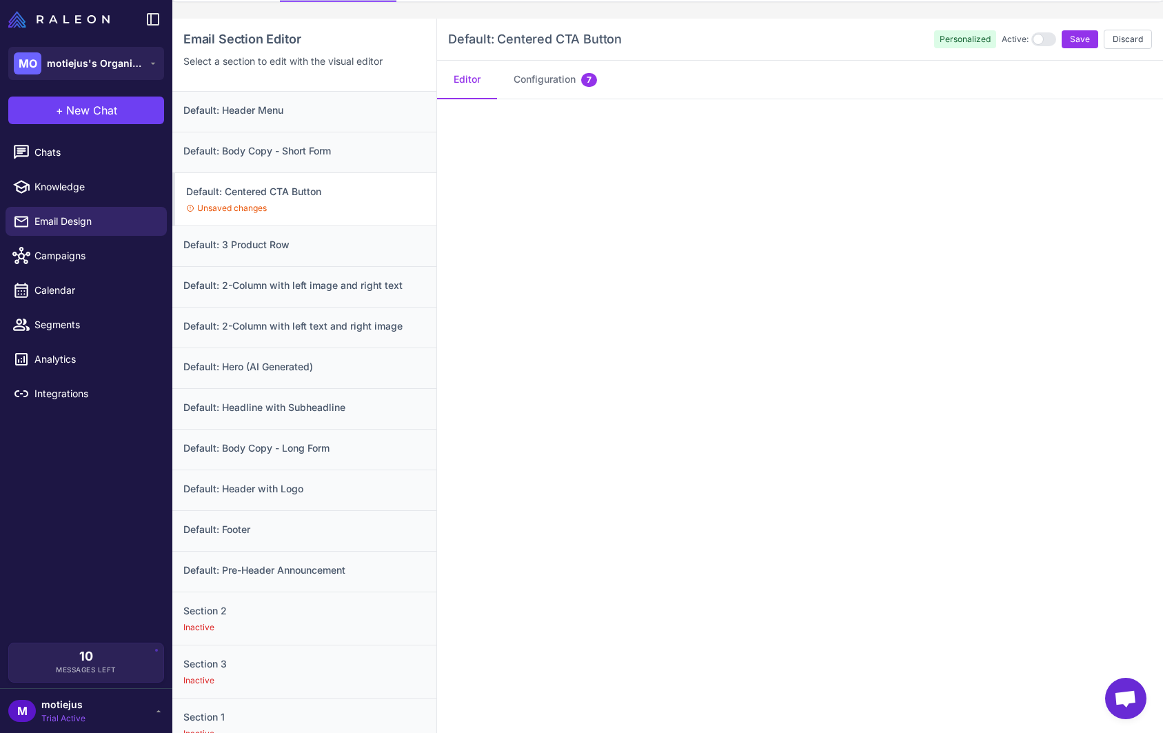
scroll to position [150, 0]
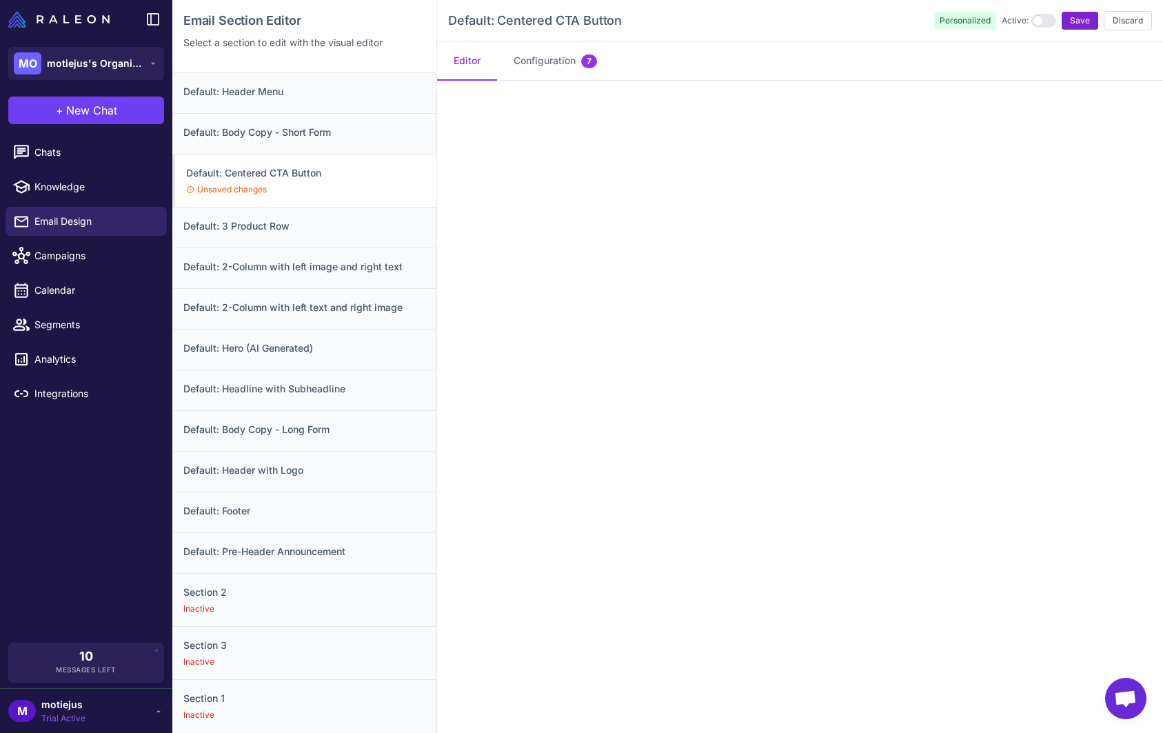
click at [1077, 17] on span "Save" at bounding box center [1080, 20] width 20 height 12
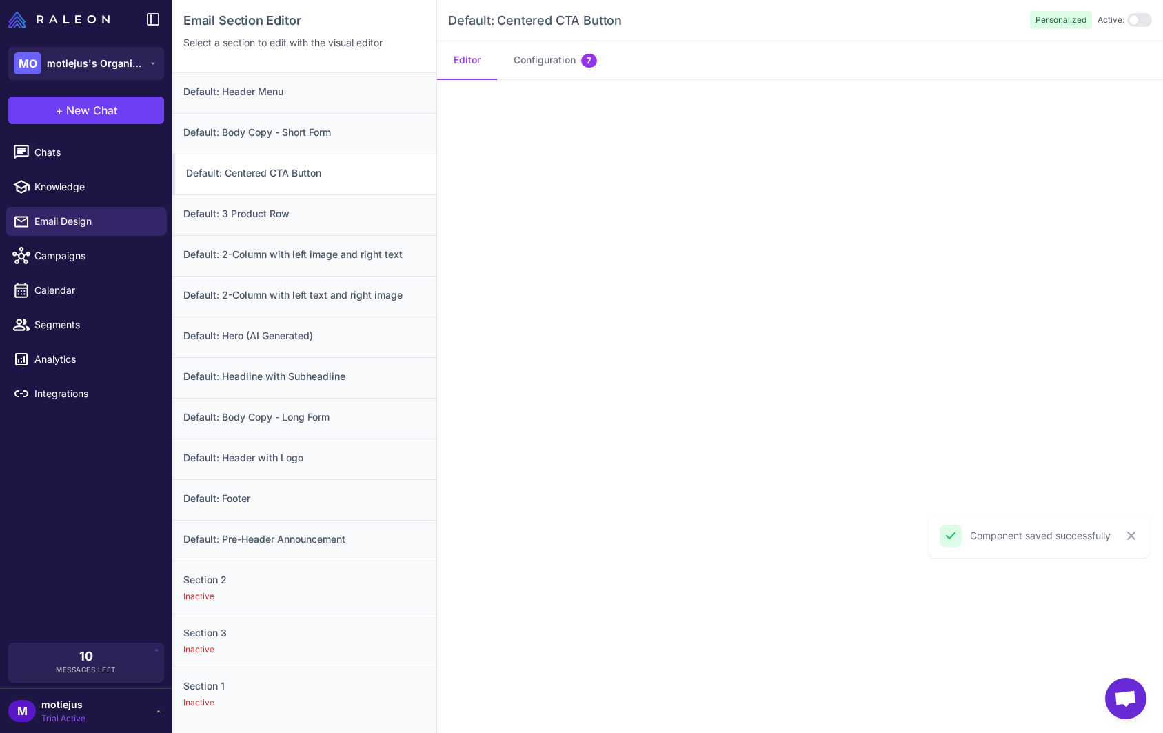
scroll to position [0, 0]
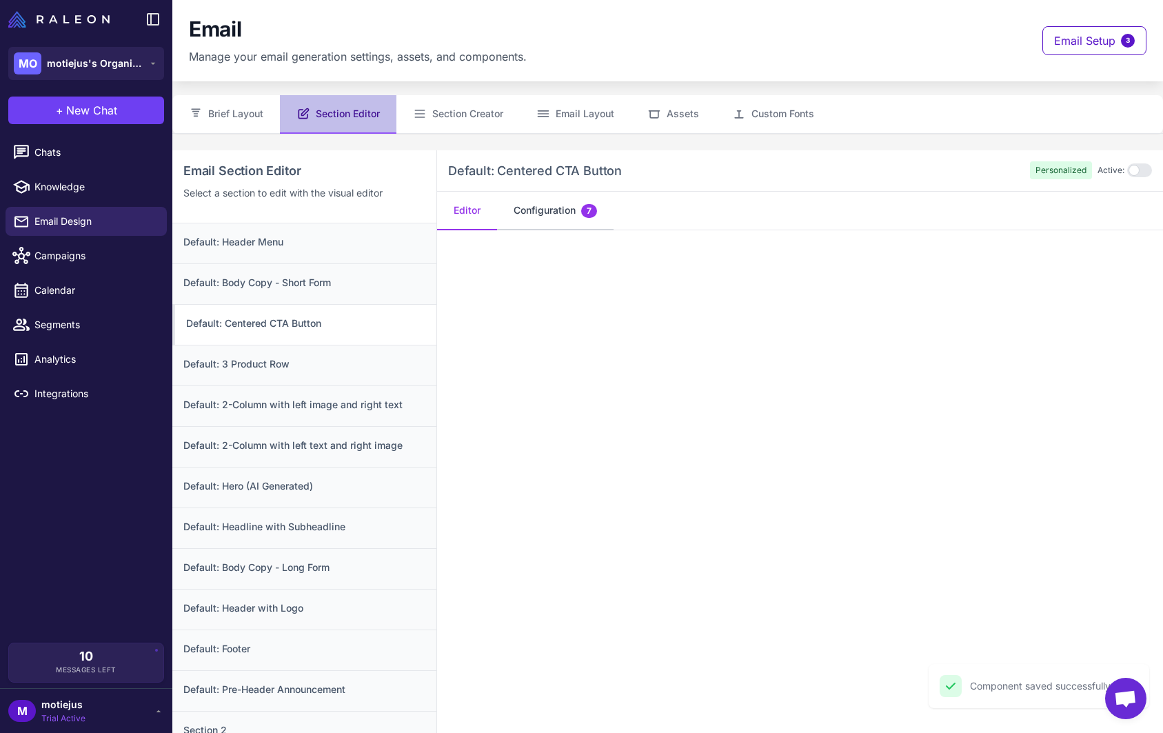
click at [541, 216] on button "Configuration 7" at bounding box center [555, 211] width 116 height 39
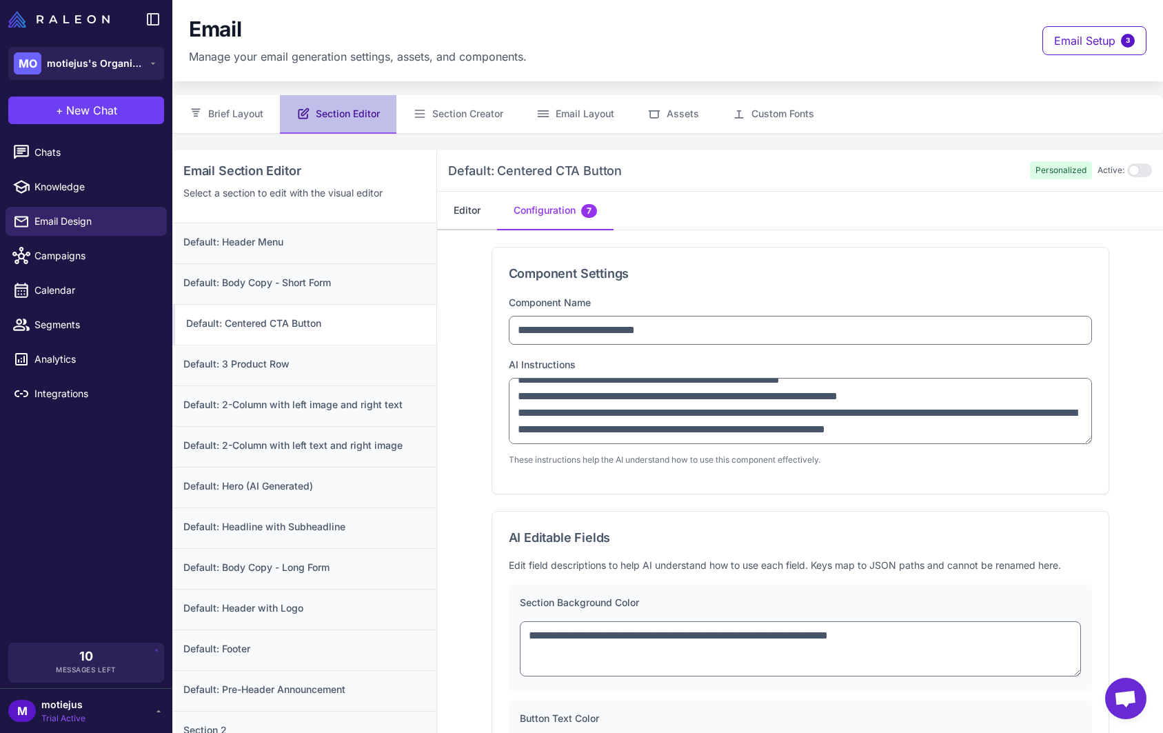
click at [471, 205] on button "Editor" at bounding box center [467, 211] width 60 height 39
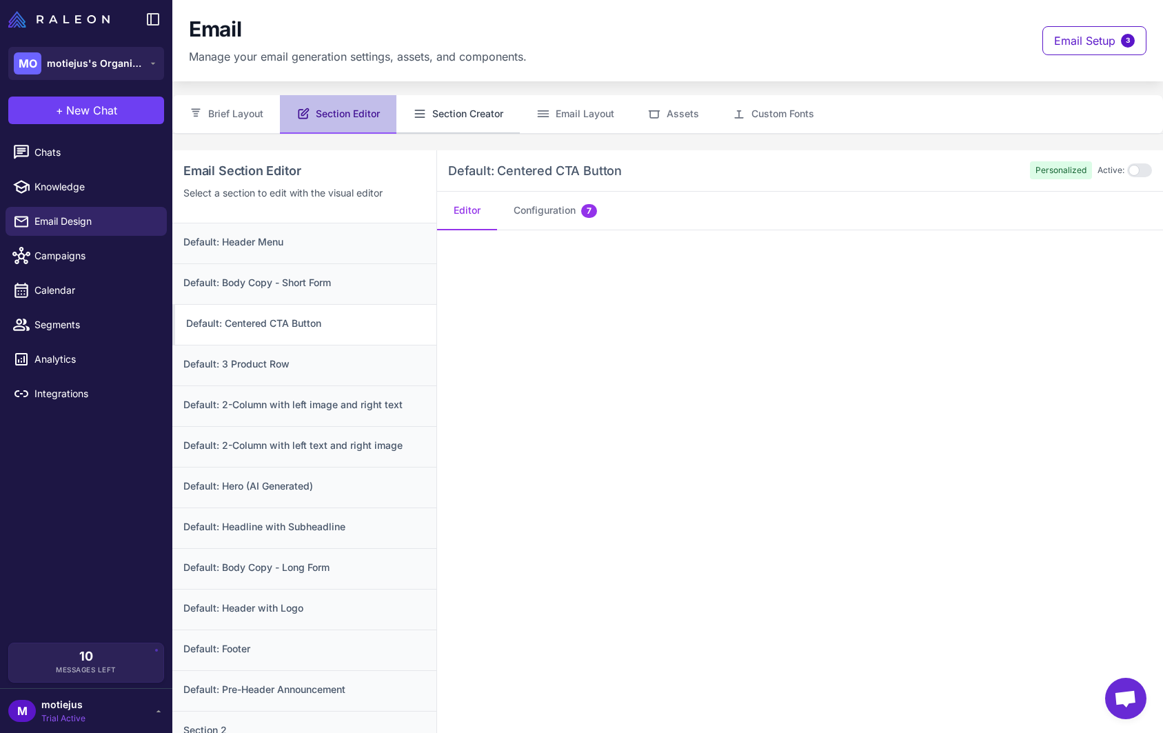
click at [396, 117] on button "Section Creator" at bounding box center [457, 114] width 123 height 39
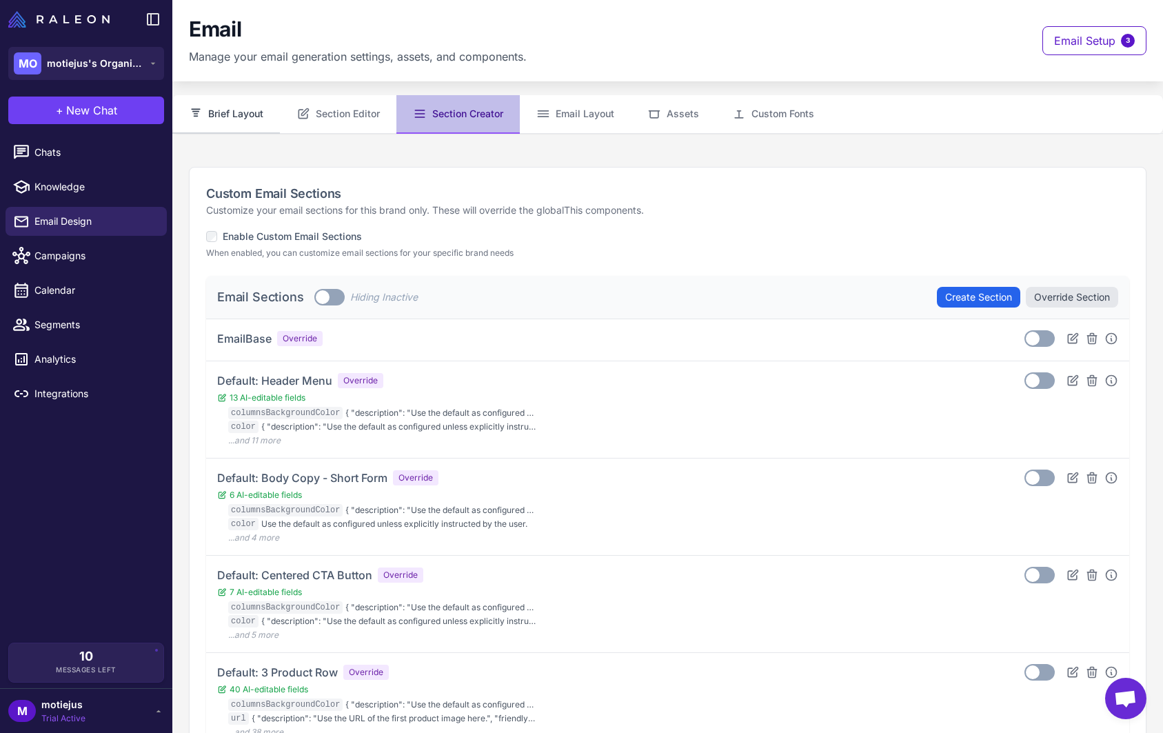
click at [249, 108] on button "Brief Layout" at bounding box center [226, 114] width 108 height 39
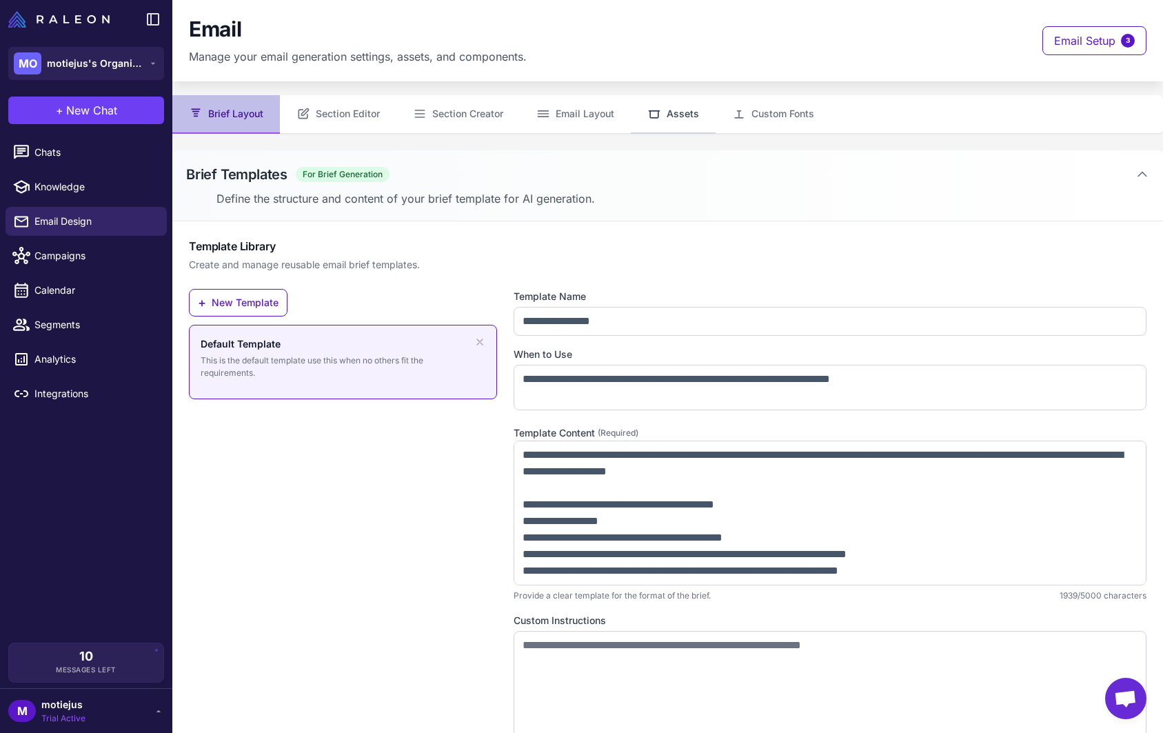
click at [664, 119] on button "Assets" at bounding box center [673, 114] width 85 height 39
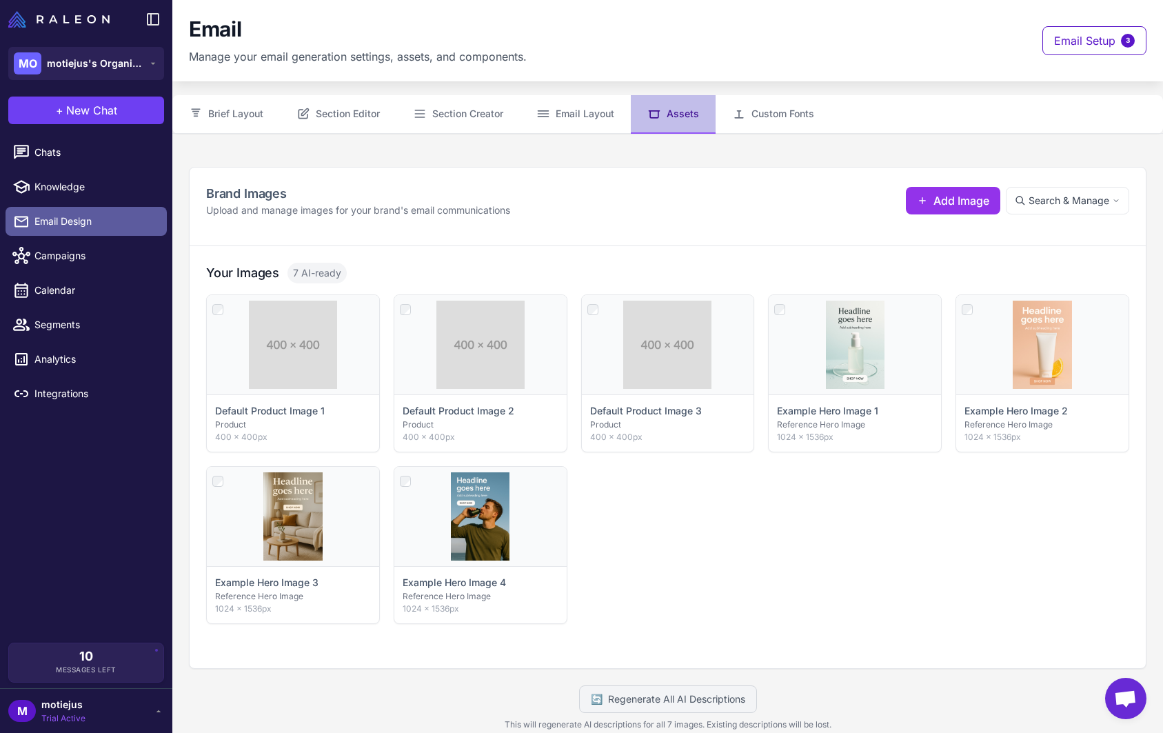
click at [68, 231] on link "Email Design" at bounding box center [86, 221] width 161 height 29
click at [1099, 41] on span "Email Setup" at bounding box center [1084, 40] width 61 height 17
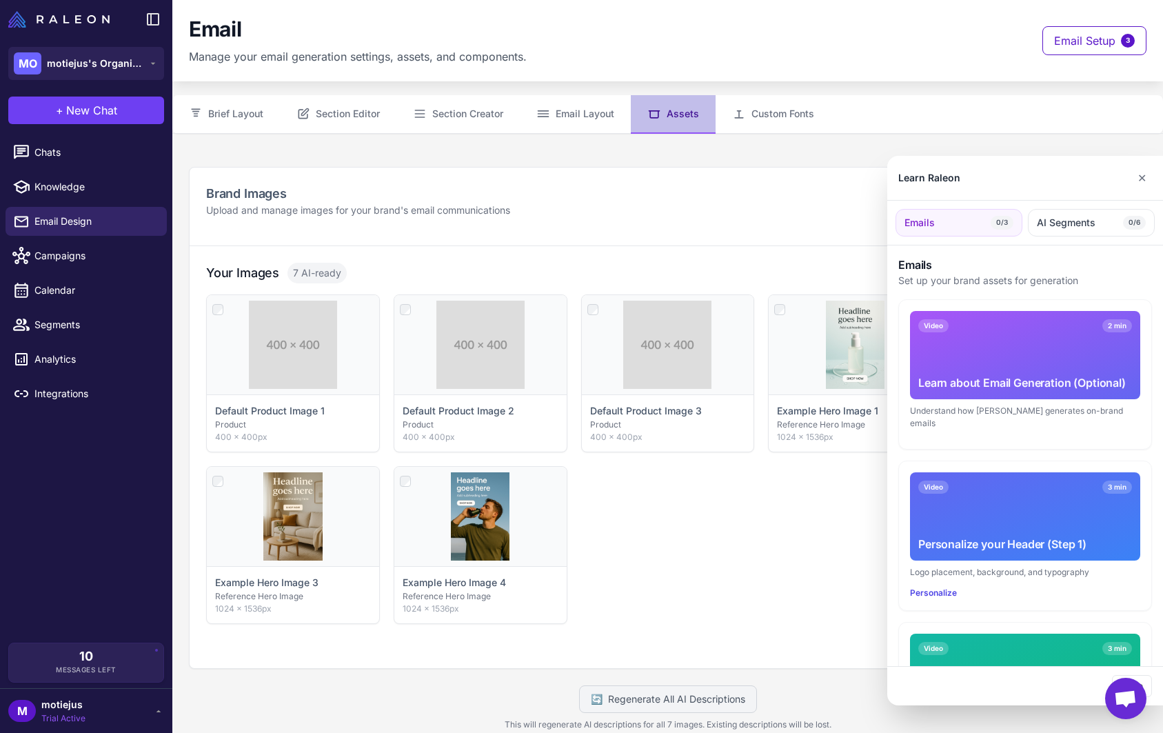
click at [1029, 419] on div "Video 2 min Learn about Email Generation (Optional) Understand how Raleon gener…" at bounding box center [1025, 374] width 252 height 149
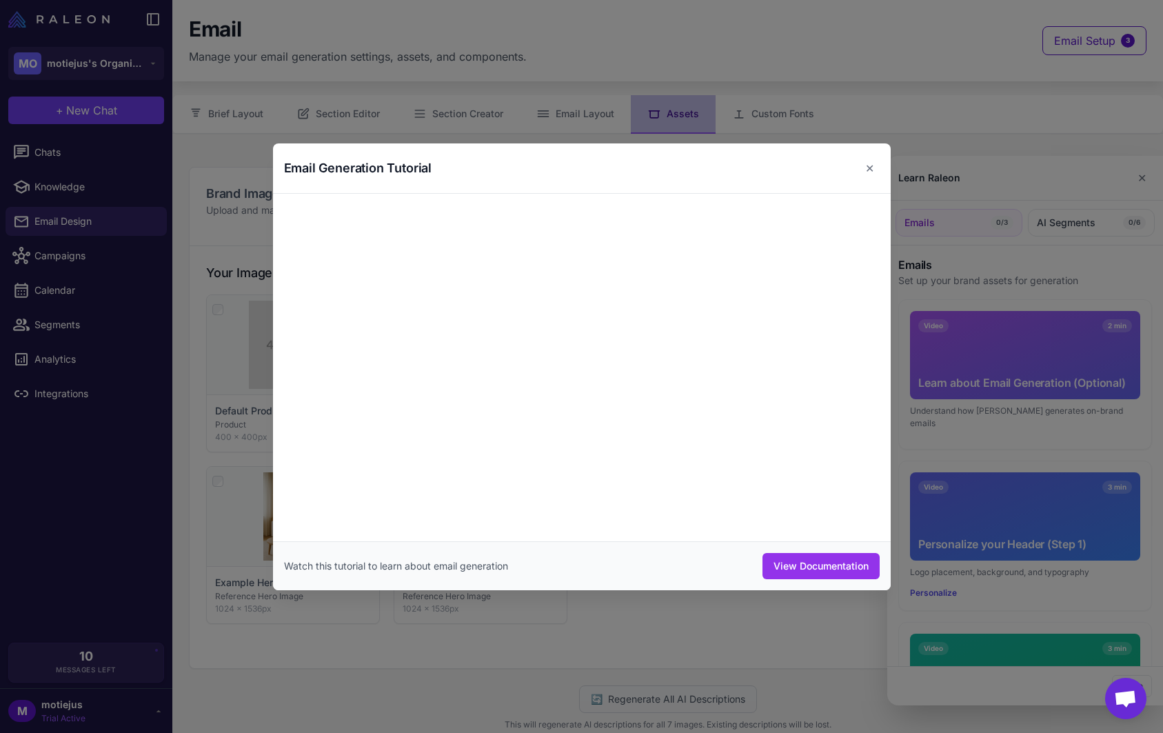
click at [618, 569] on div "Watch this tutorial to learn about email generation View Documentation" at bounding box center [581, 566] width 595 height 26
click at [884, 181] on div "Email Generation Tutorial ✕" at bounding box center [582, 168] width 618 height 50
click at [874, 173] on button "✕" at bounding box center [869, 168] width 20 height 28
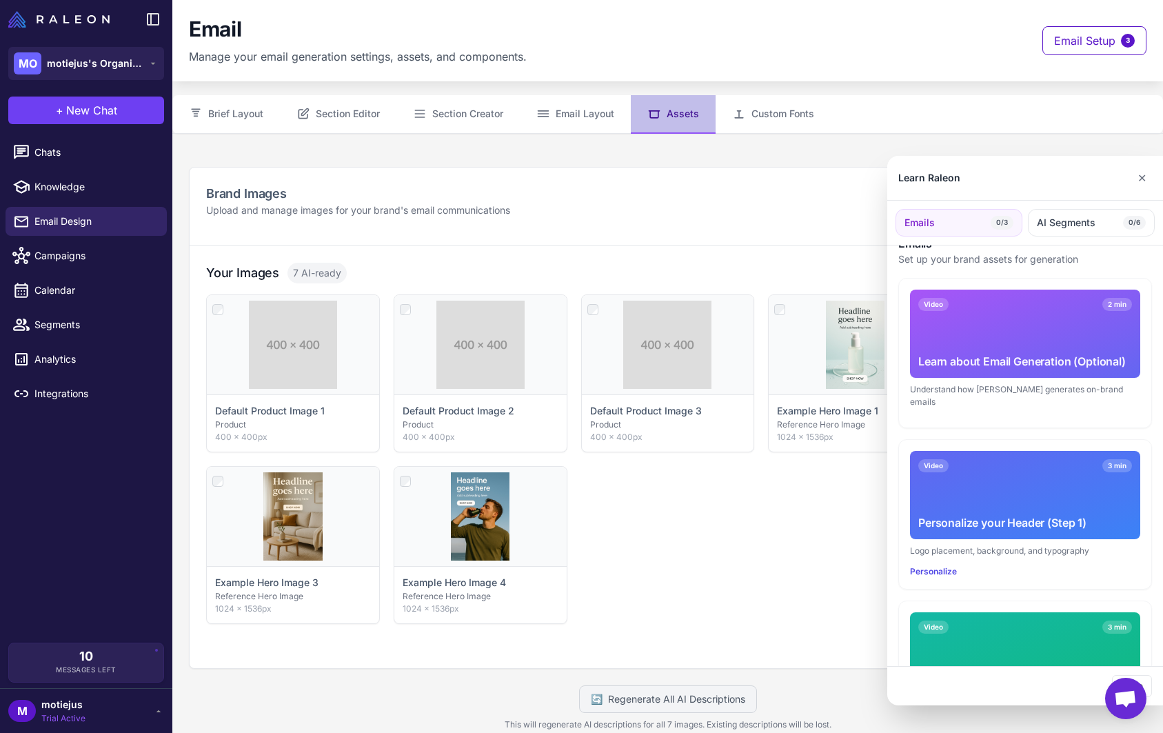
scroll to position [17, 0]
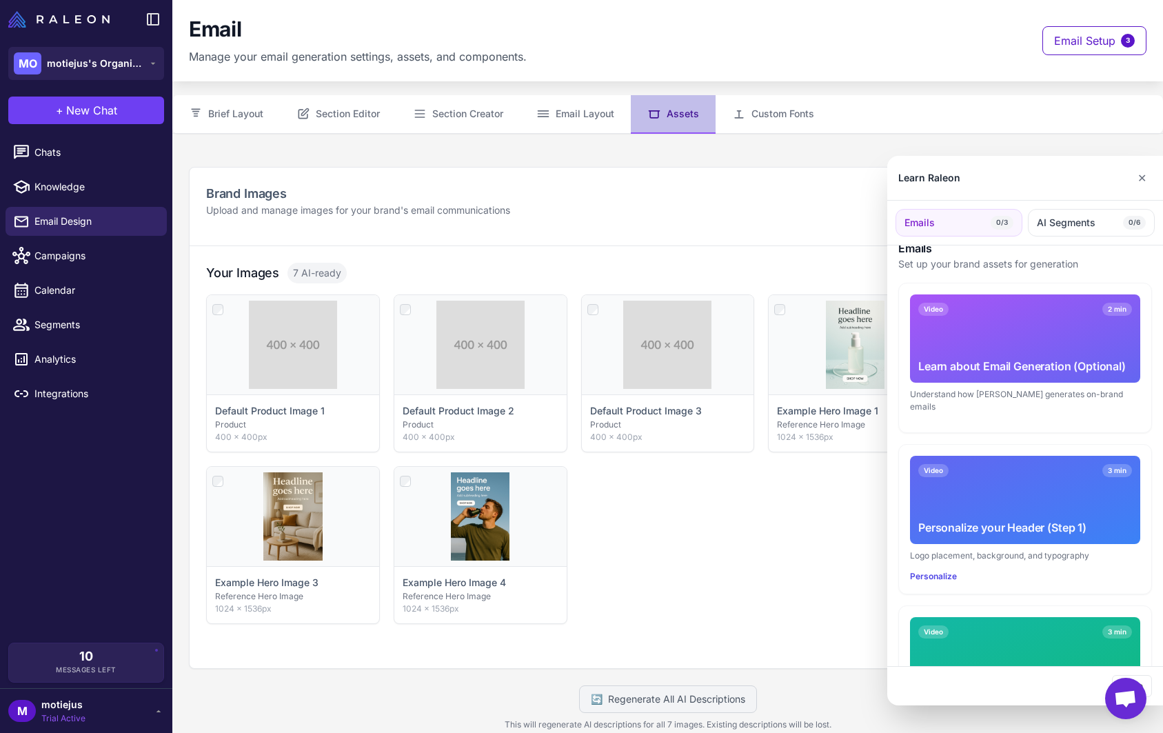
click at [996, 570] on div "Personalize" at bounding box center [1025, 576] width 230 height 12
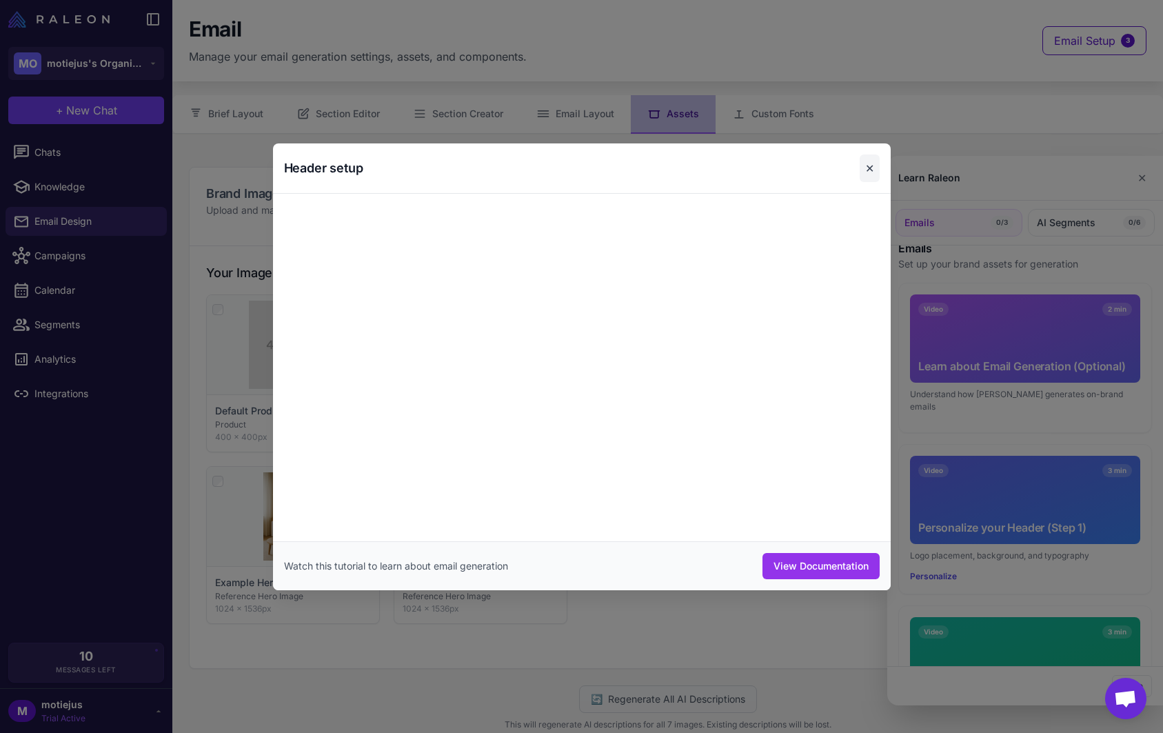
click at [873, 157] on button "✕" at bounding box center [869, 168] width 20 height 28
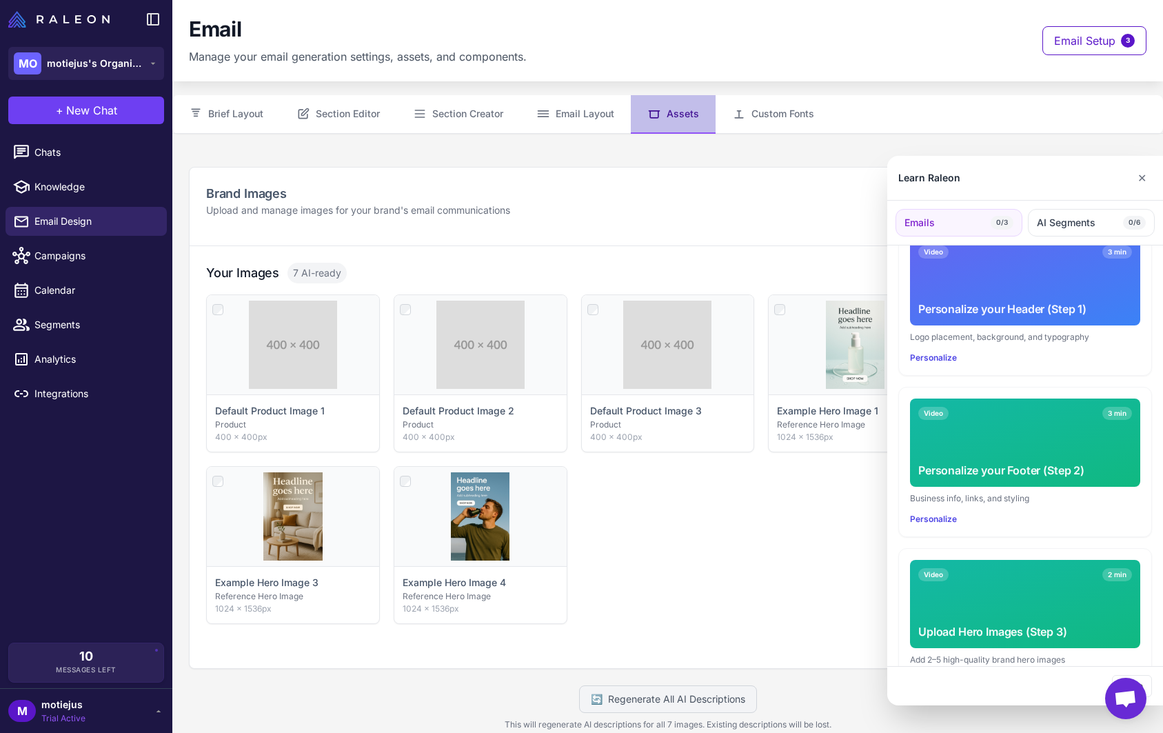
scroll to position [266, 0]
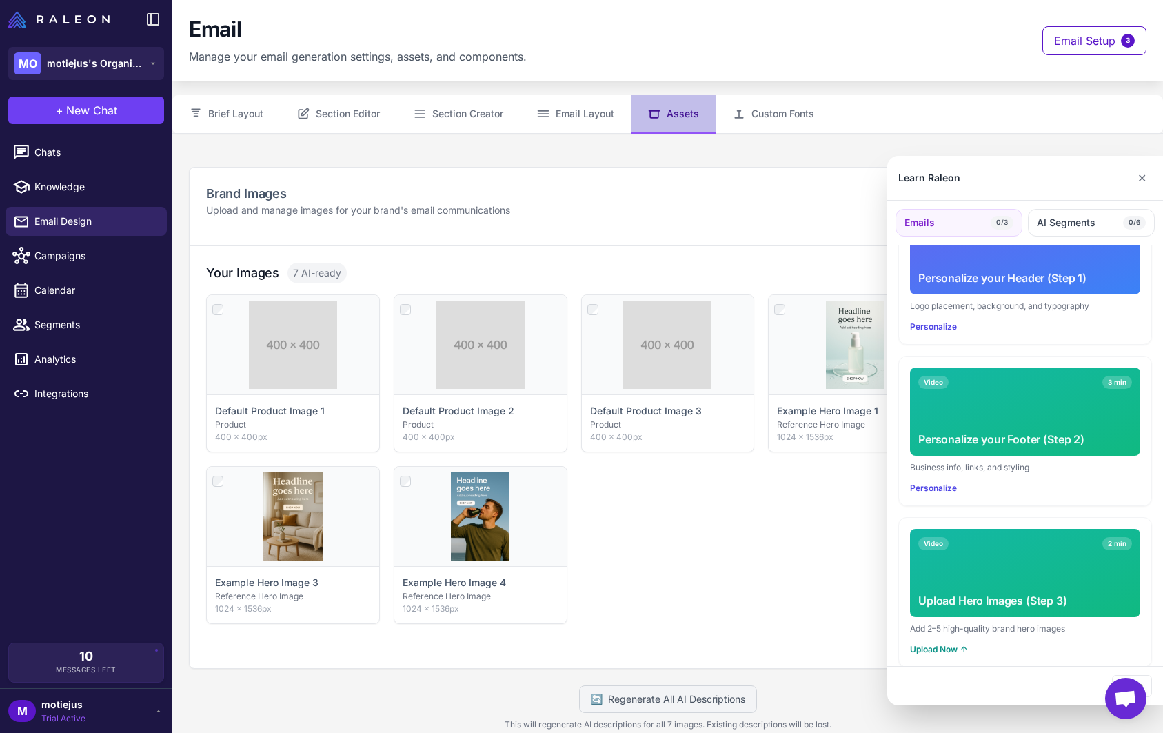
click at [1144, 153] on div at bounding box center [581, 366] width 1163 height 733
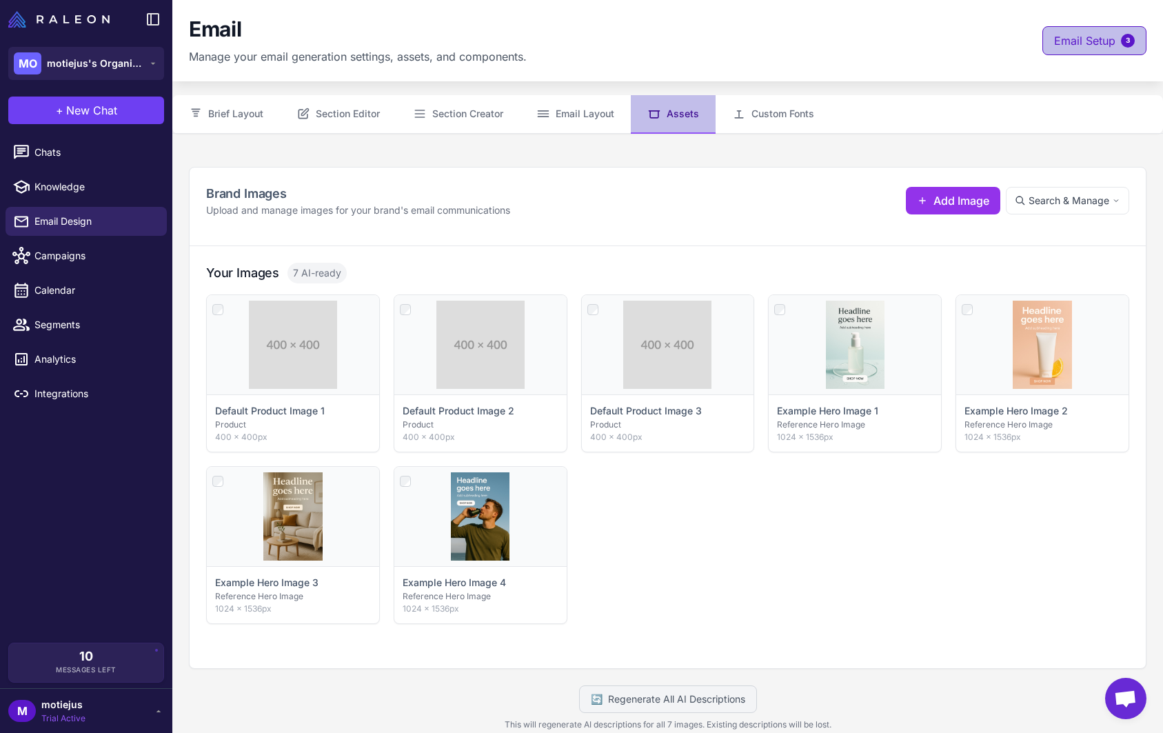
click at [1074, 45] on span "Email Setup" at bounding box center [1084, 40] width 61 height 17
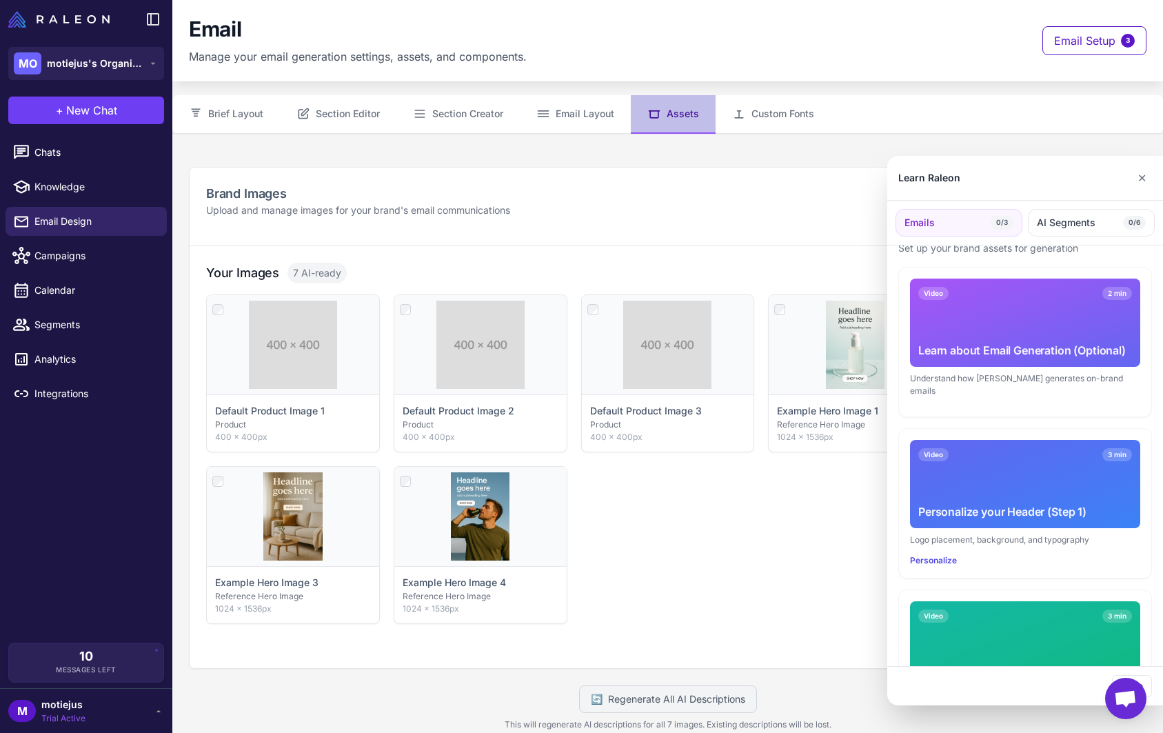
scroll to position [0, 0]
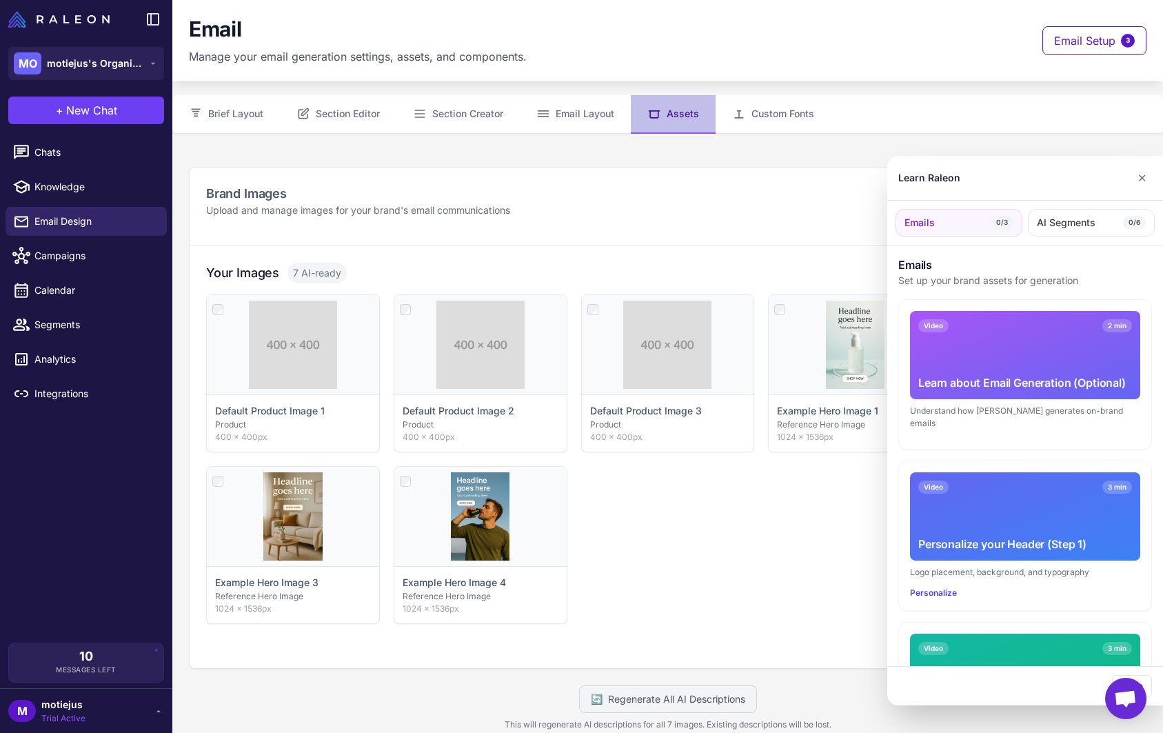
click at [988, 414] on div "Understand how Raleon generates on-brand emails" at bounding box center [1025, 417] width 230 height 25
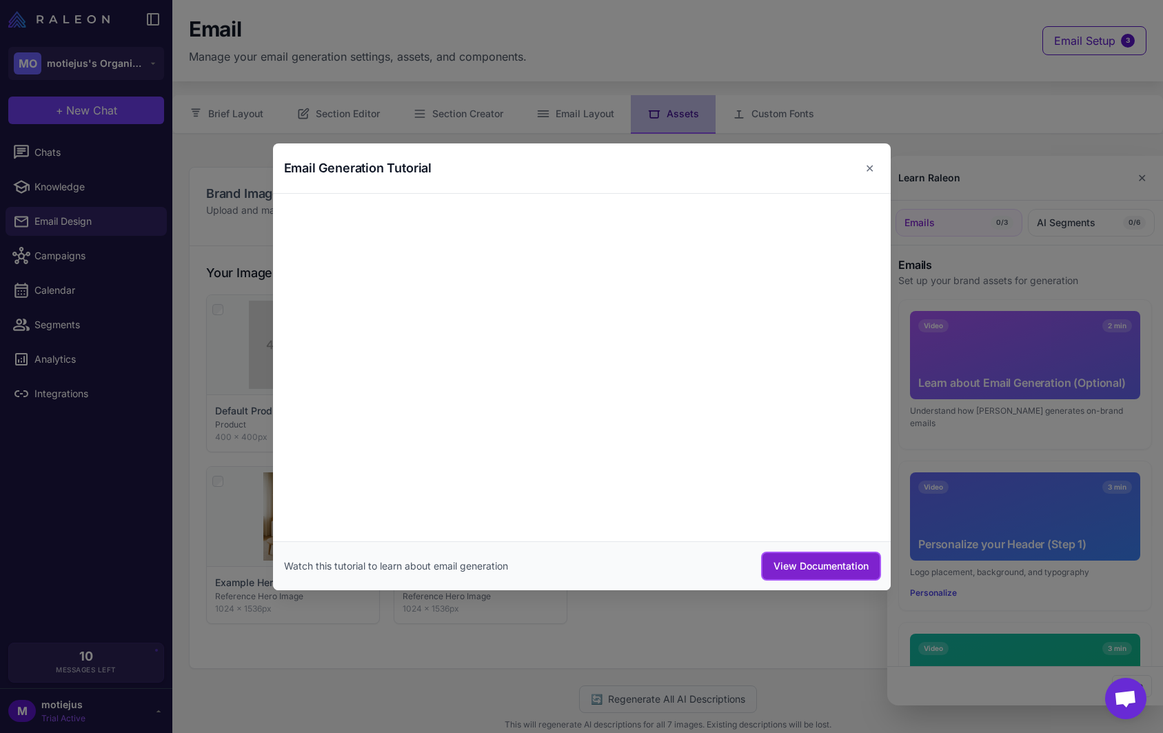
click at [800, 566] on button "View Documentation" at bounding box center [820, 566] width 117 height 26
click at [863, 165] on button "✕" at bounding box center [869, 168] width 20 height 28
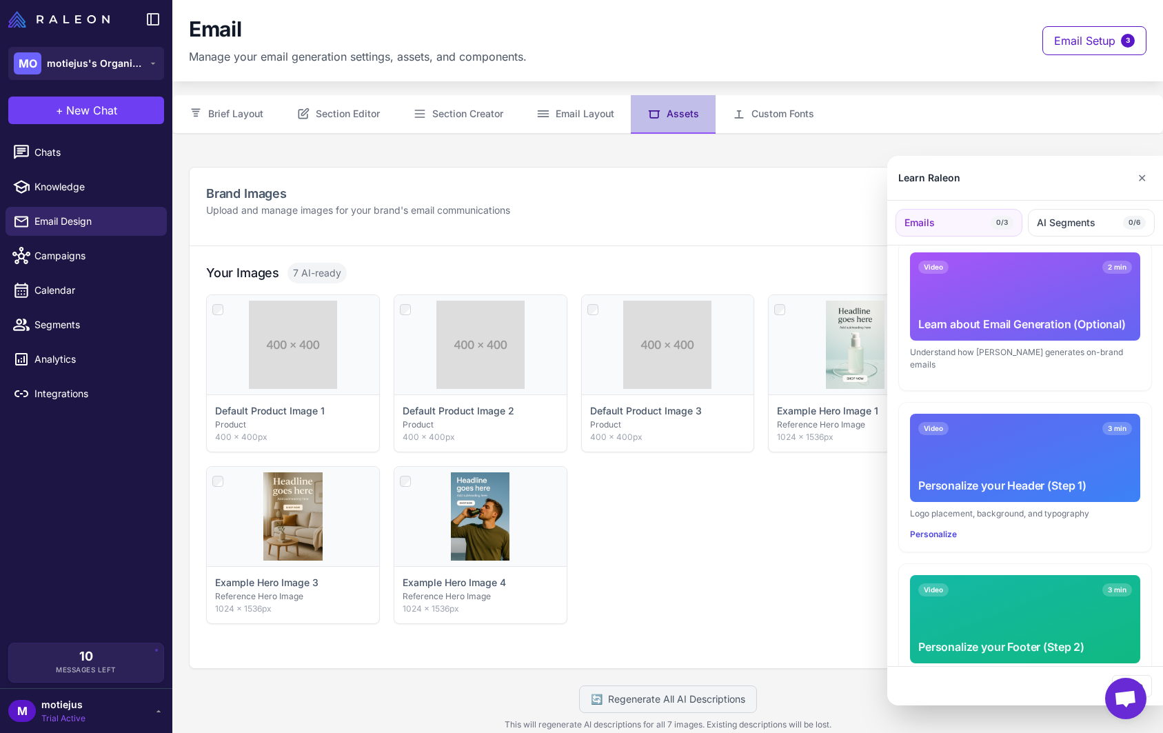
scroll to position [74, 0]
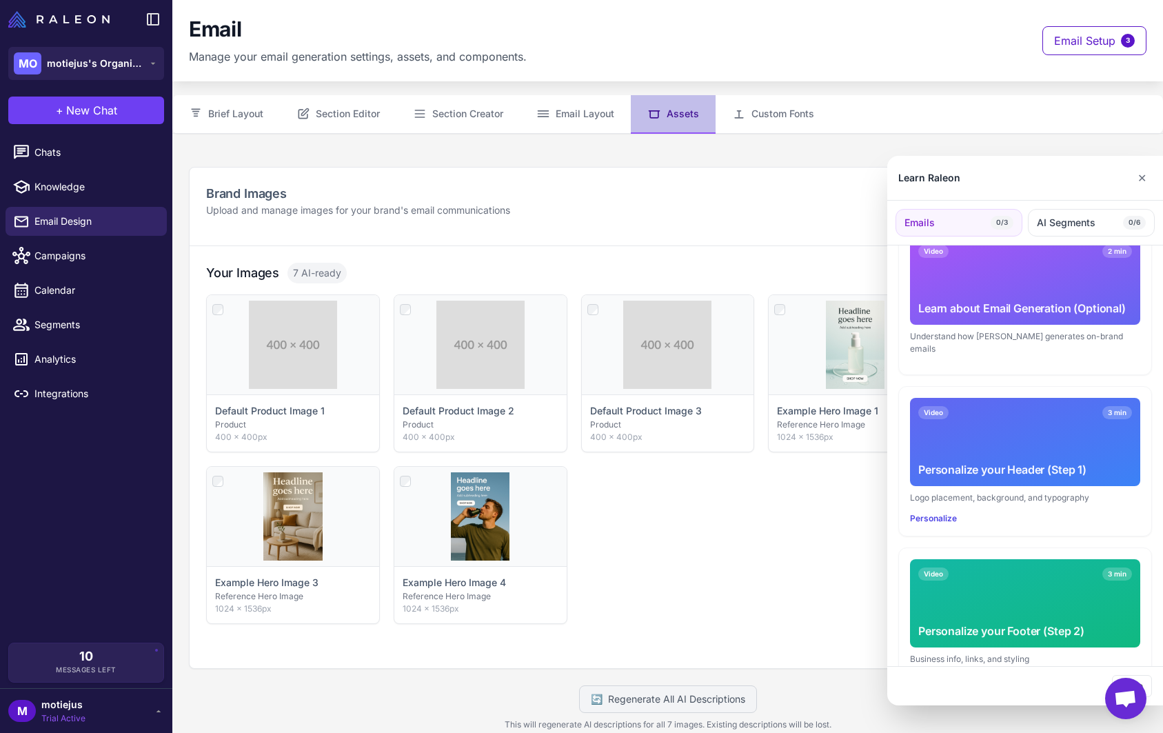
click at [1001, 214] on button "Emails 0/3" at bounding box center [958, 223] width 127 height 28
click at [1074, 218] on span "AI Segments" at bounding box center [1066, 222] width 59 height 15
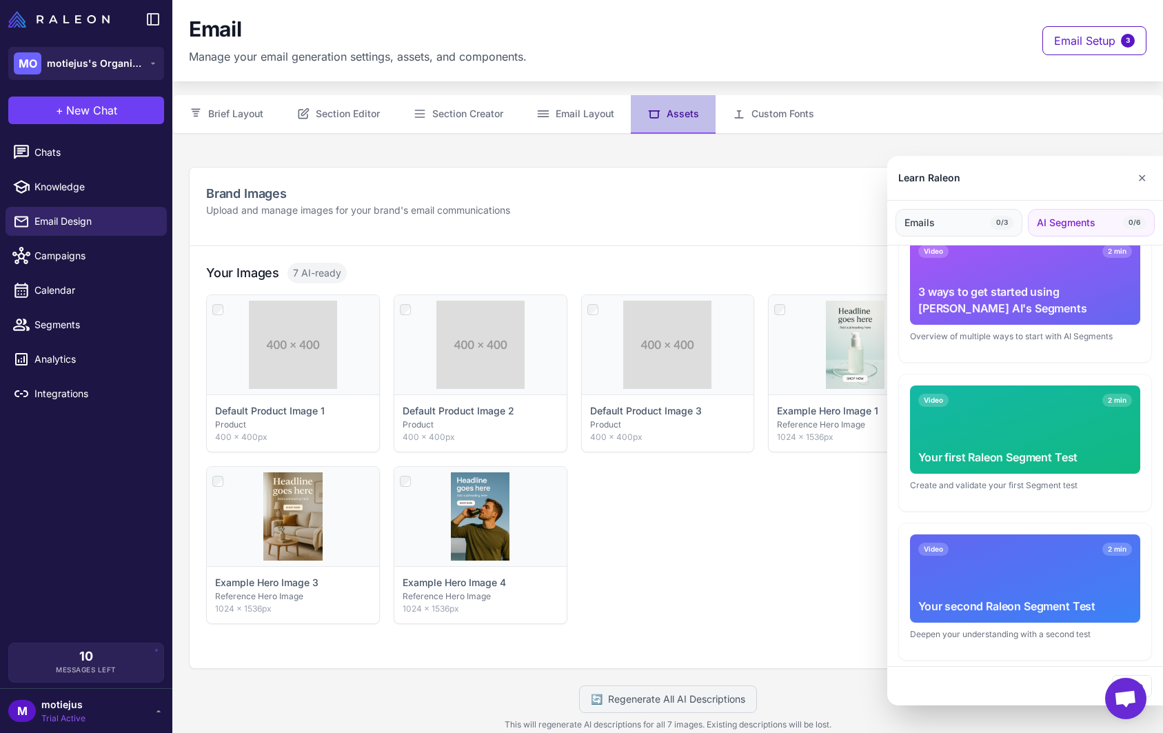
click at [981, 216] on button "Emails 0/3" at bounding box center [958, 223] width 127 height 28
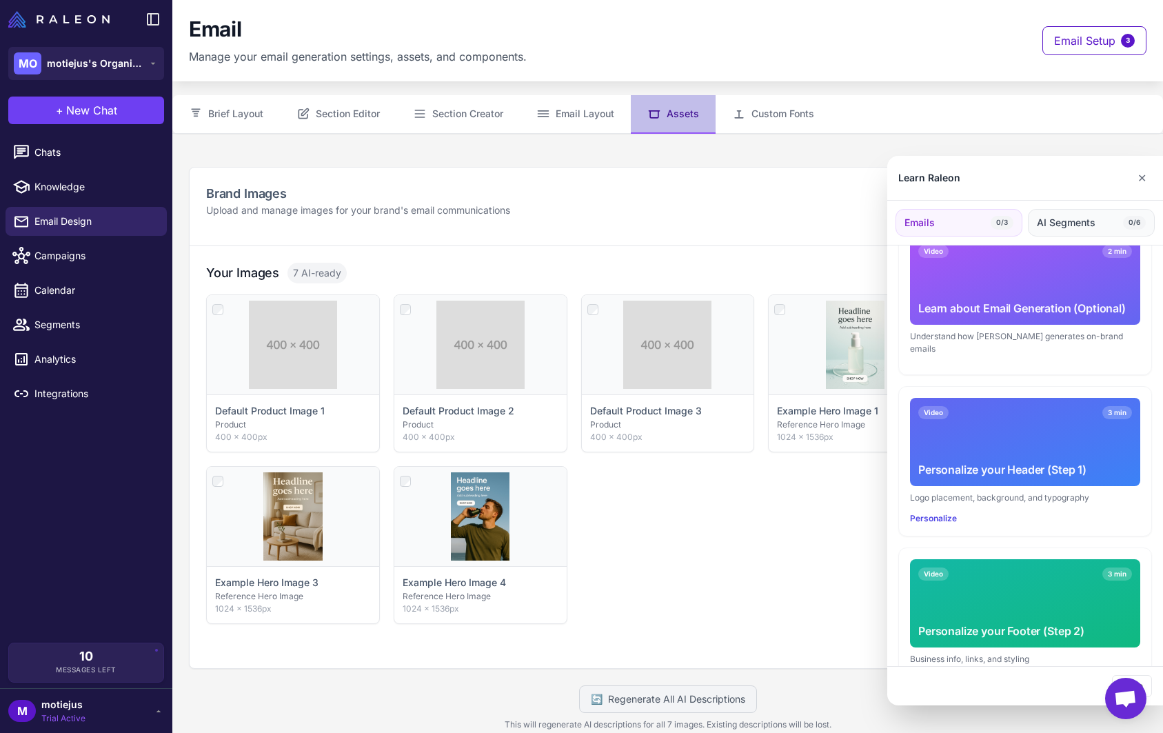
click at [1074, 223] on span "AI Segments" at bounding box center [1066, 222] width 59 height 15
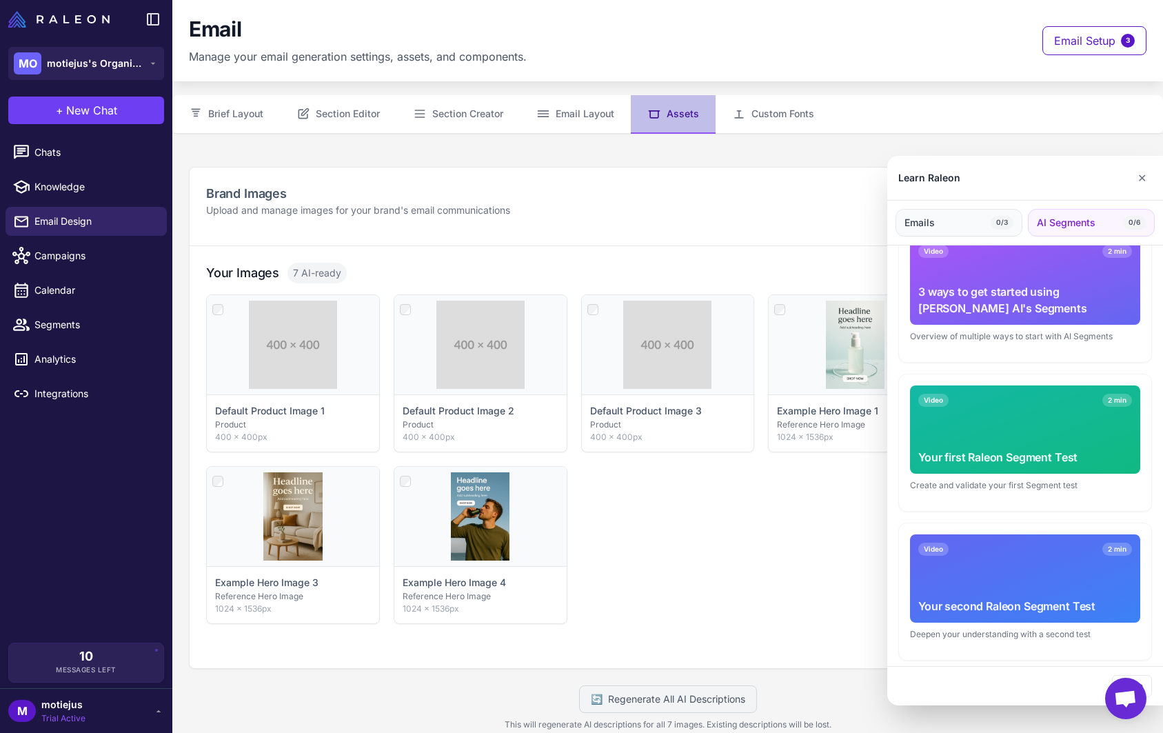
click at [966, 211] on button "Emails 0/3" at bounding box center [958, 223] width 127 height 28
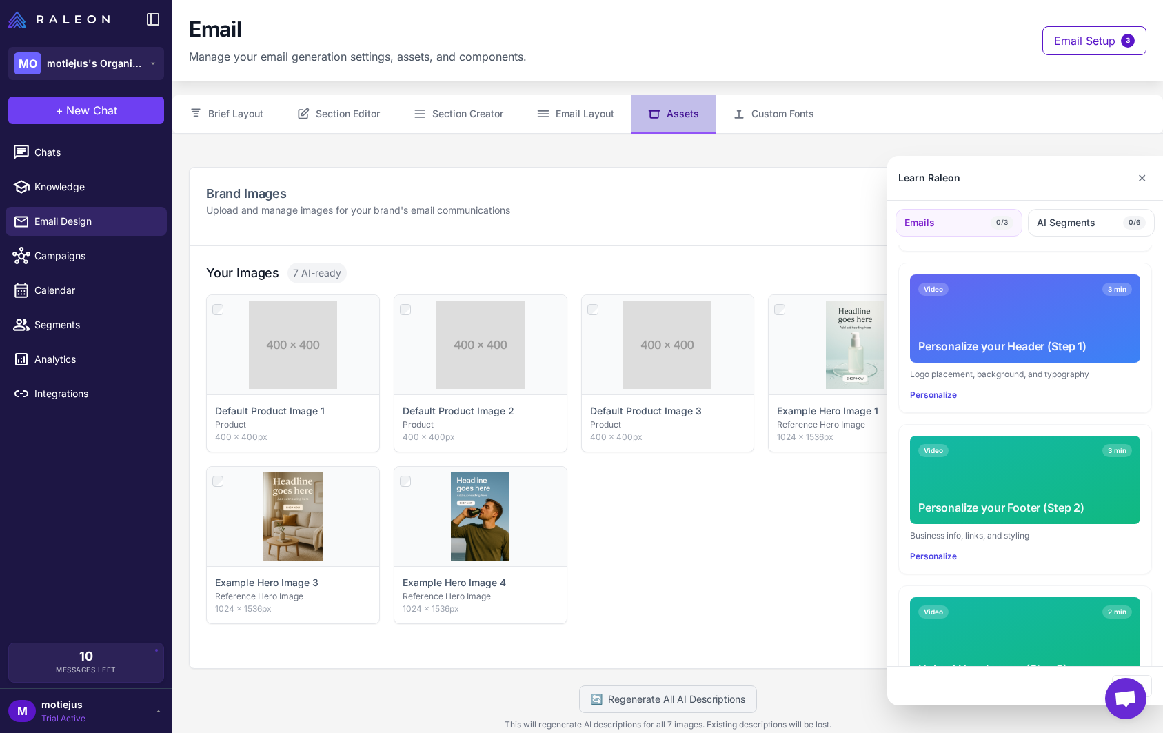
scroll to position [266, 0]
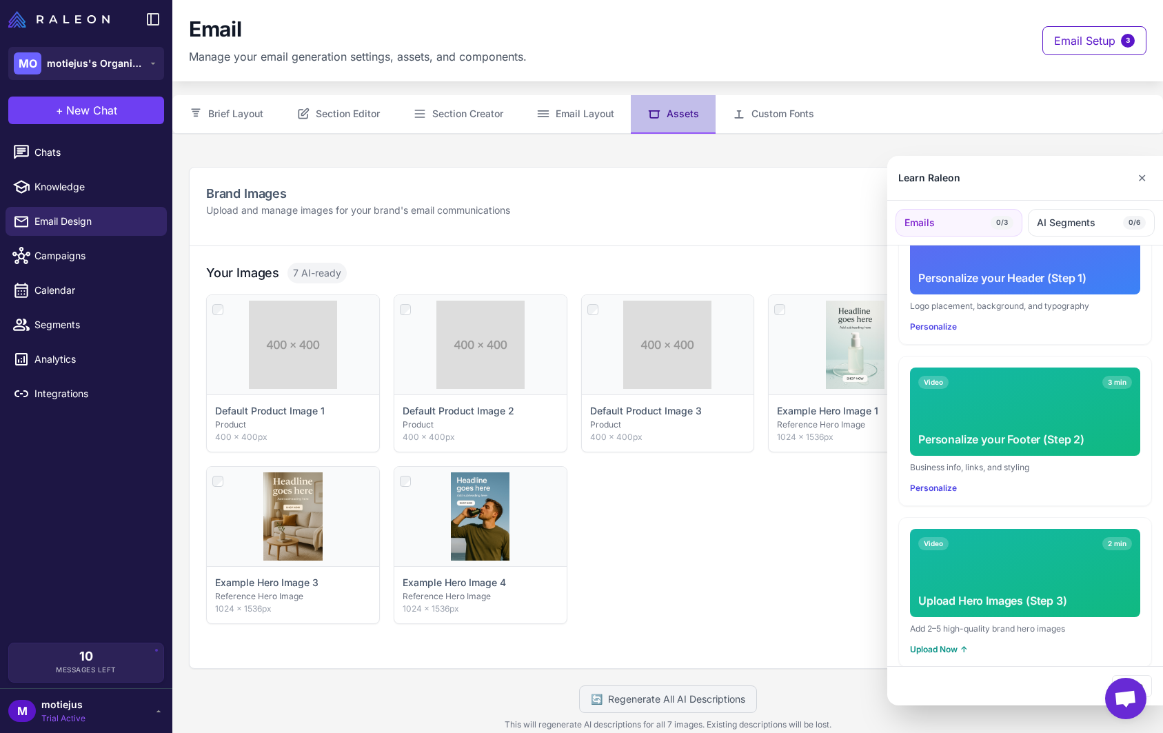
click at [712, 541] on div at bounding box center [581, 366] width 1163 height 733
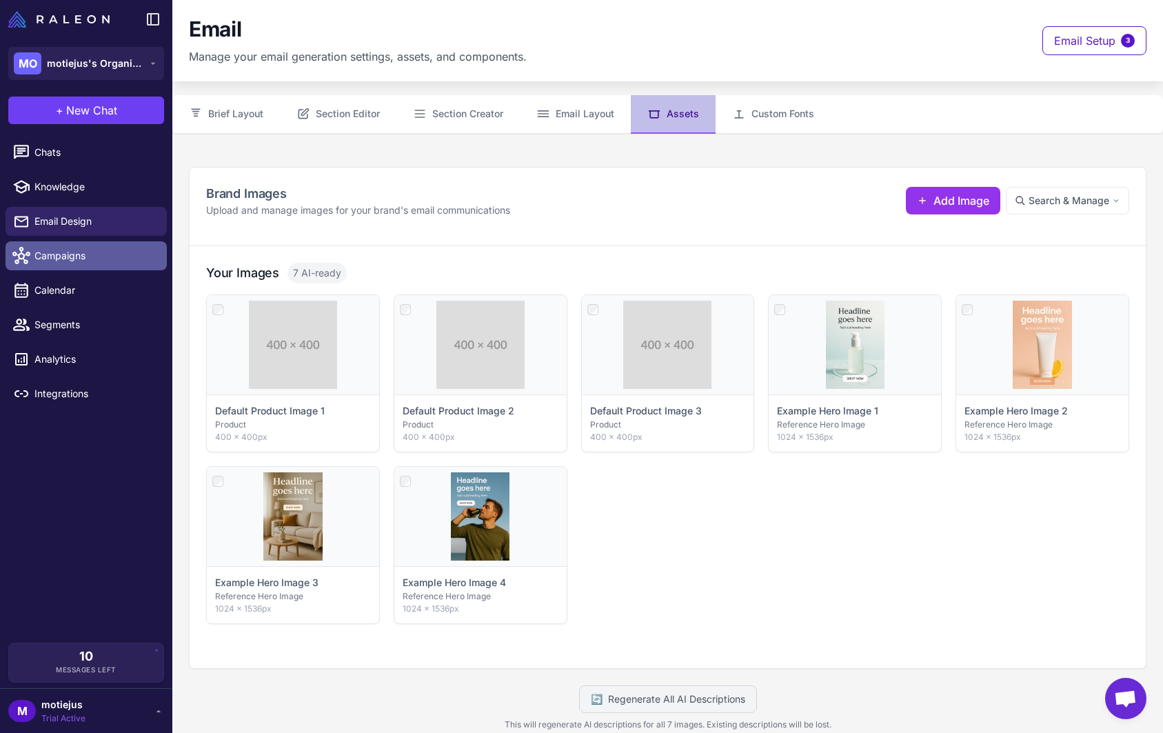
click at [93, 249] on span "Campaigns" at bounding box center [94, 255] width 121 height 15
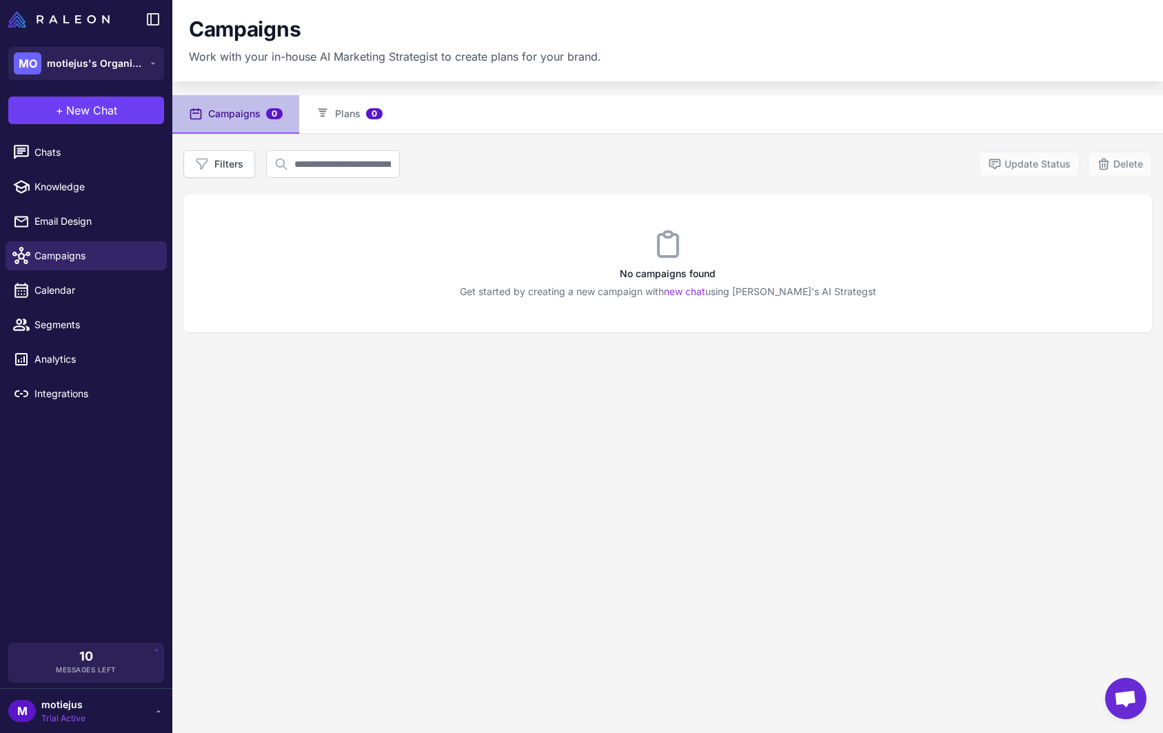
click at [667, 258] on icon at bounding box center [667, 243] width 33 height 33
click at [57, 292] on span "Calendar" at bounding box center [94, 290] width 121 height 15
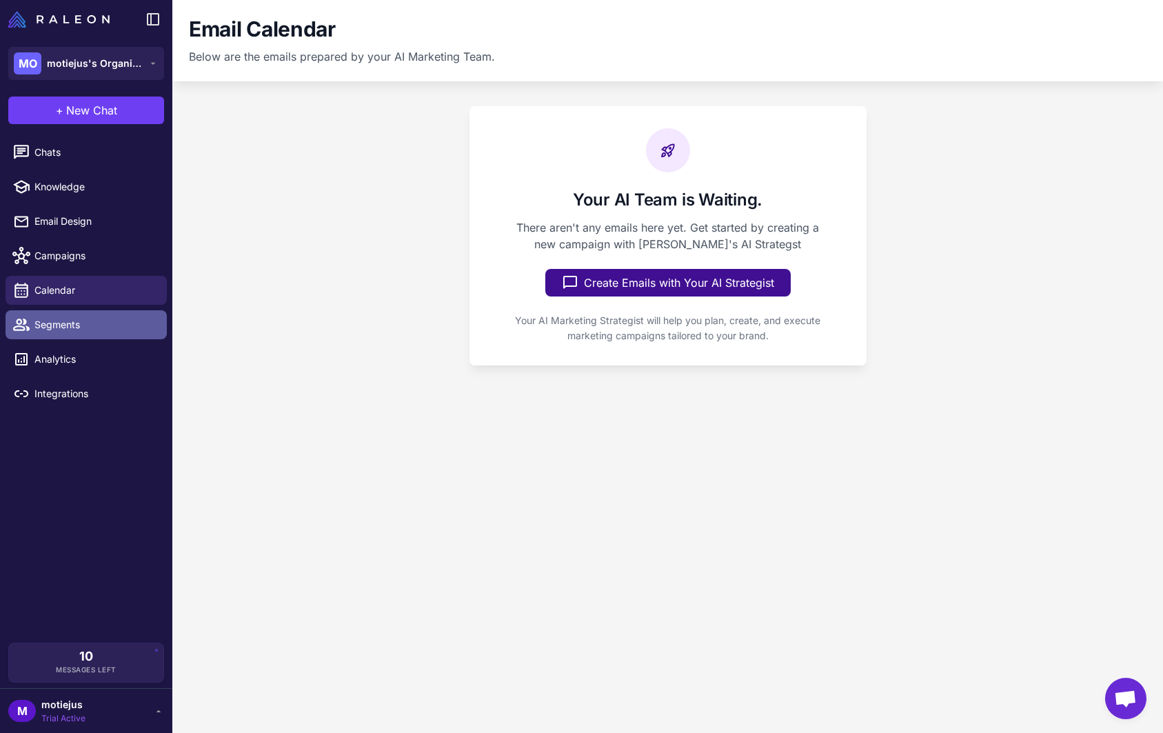
click at [56, 319] on span "Segments" at bounding box center [94, 324] width 121 height 15
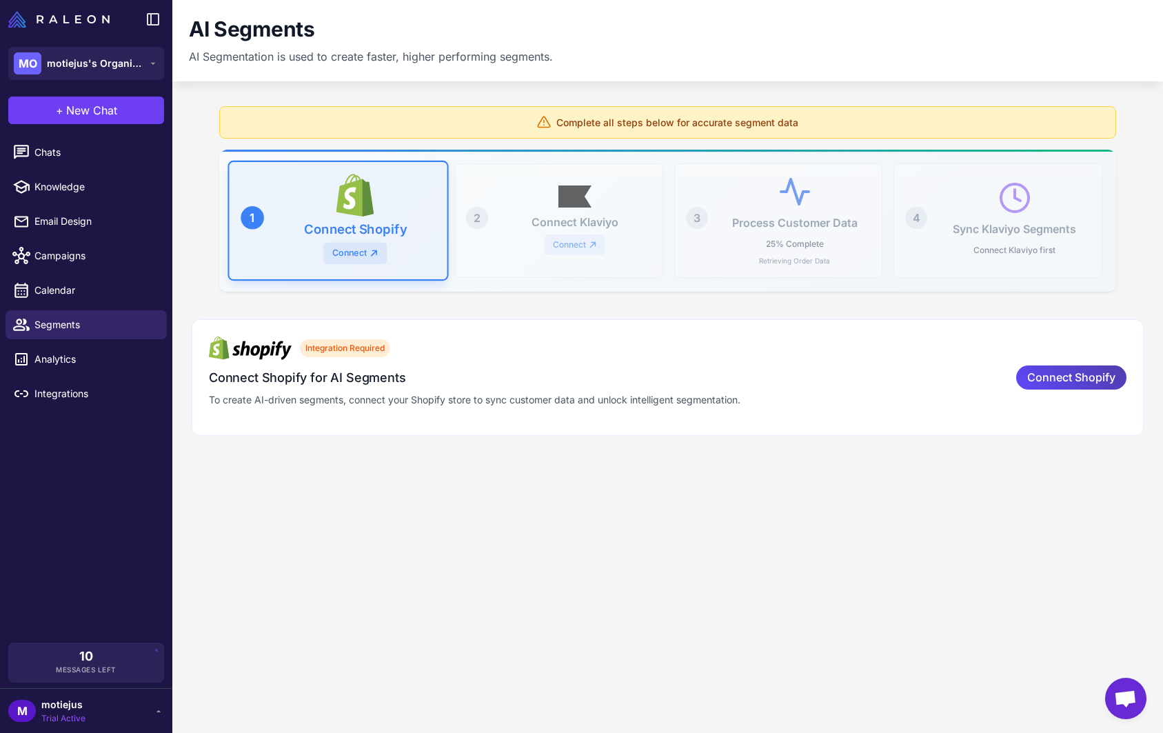
click at [1070, 389] on div "Integration Required Connect Shopify for AI Segments To create AI-driven segmen…" at bounding box center [667, 377] width 917 height 82
click at [1068, 376] on span "Connect Shopify" at bounding box center [1071, 377] width 88 height 24
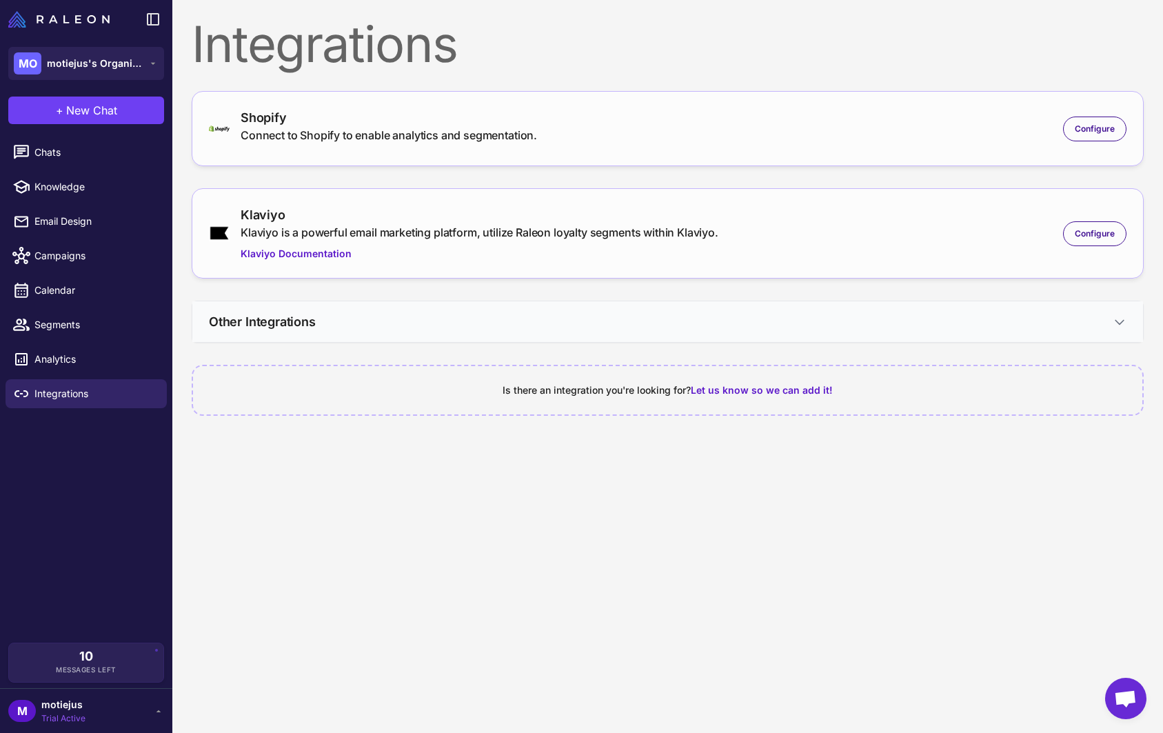
click at [1119, 320] on icon at bounding box center [1119, 322] width 14 height 14
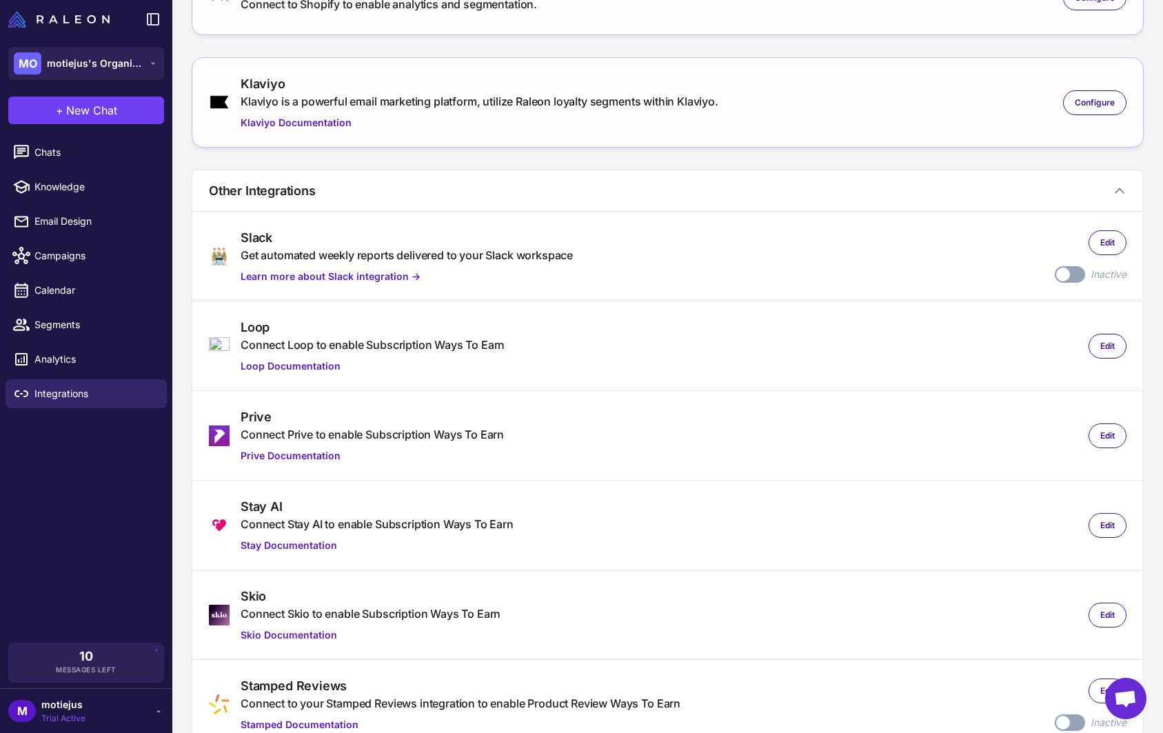
scroll to position [110, 0]
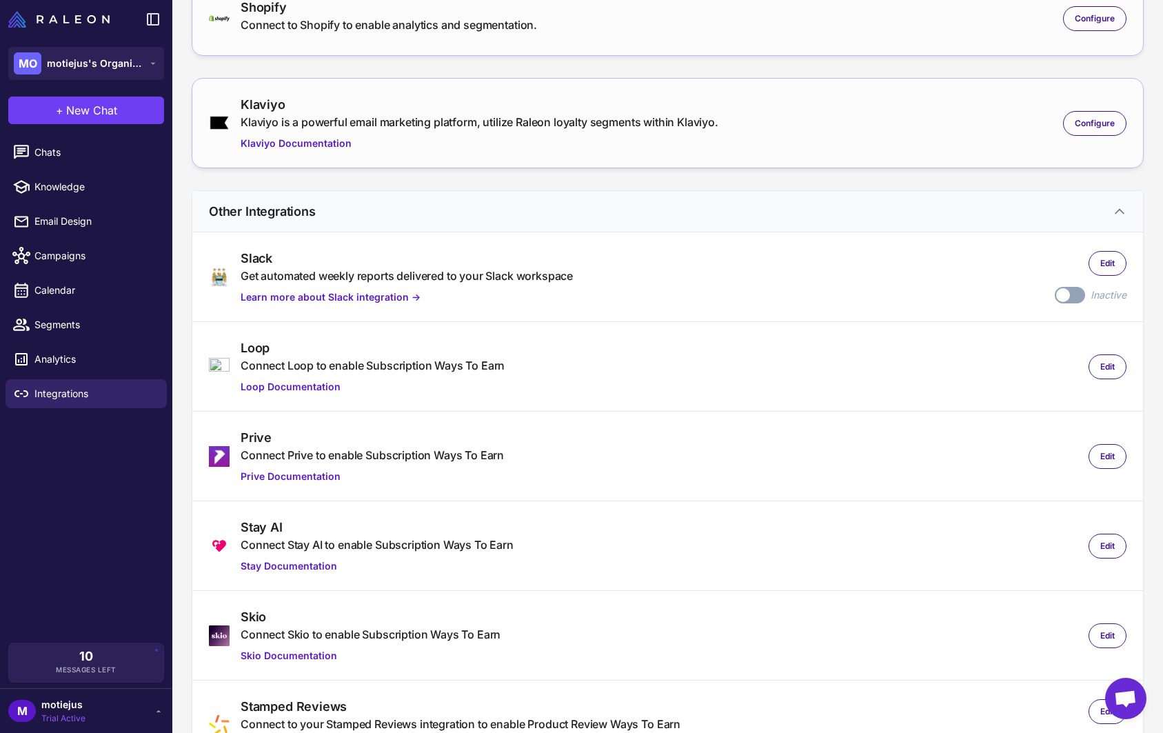
click at [1077, 207] on button "Other Integrations" at bounding box center [667, 211] width 950 height 41
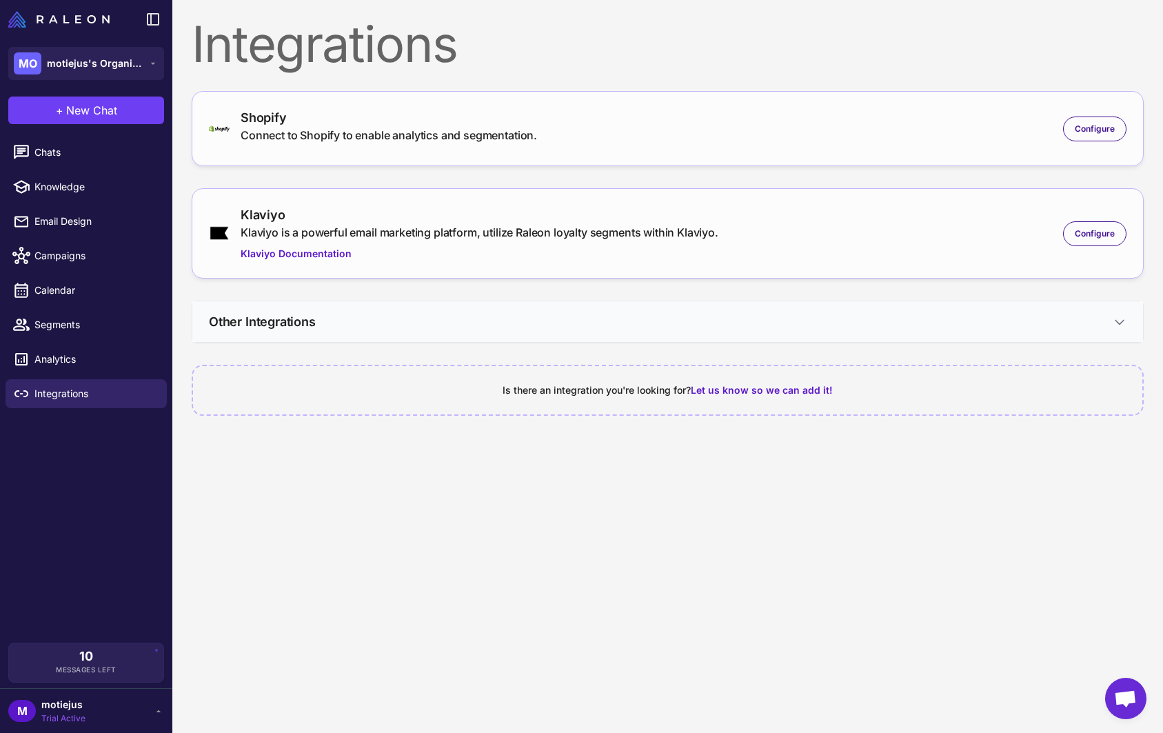
scroll to position [0, 0]
click at [1068, 122] on div "Configure" at bounding box center [1094, 128] width 63 height 25
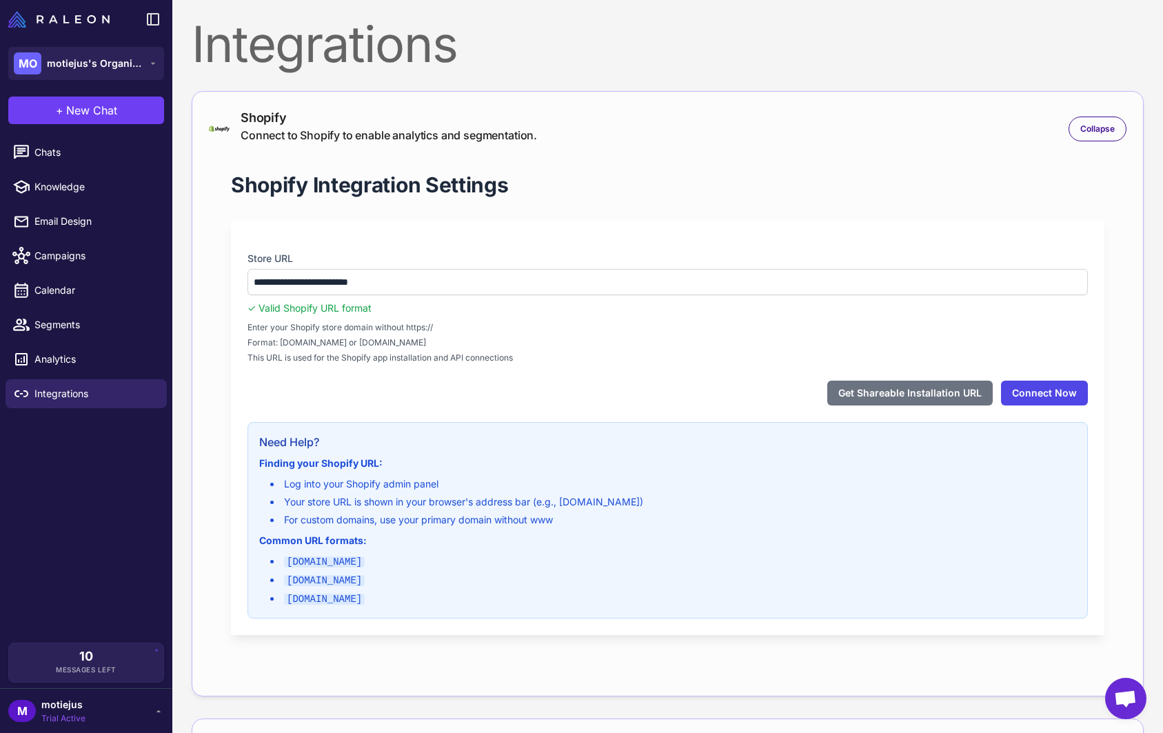
click at [1041, 392] on button "Connect Now" at bounding box center [1044, 392] width 87 height 25
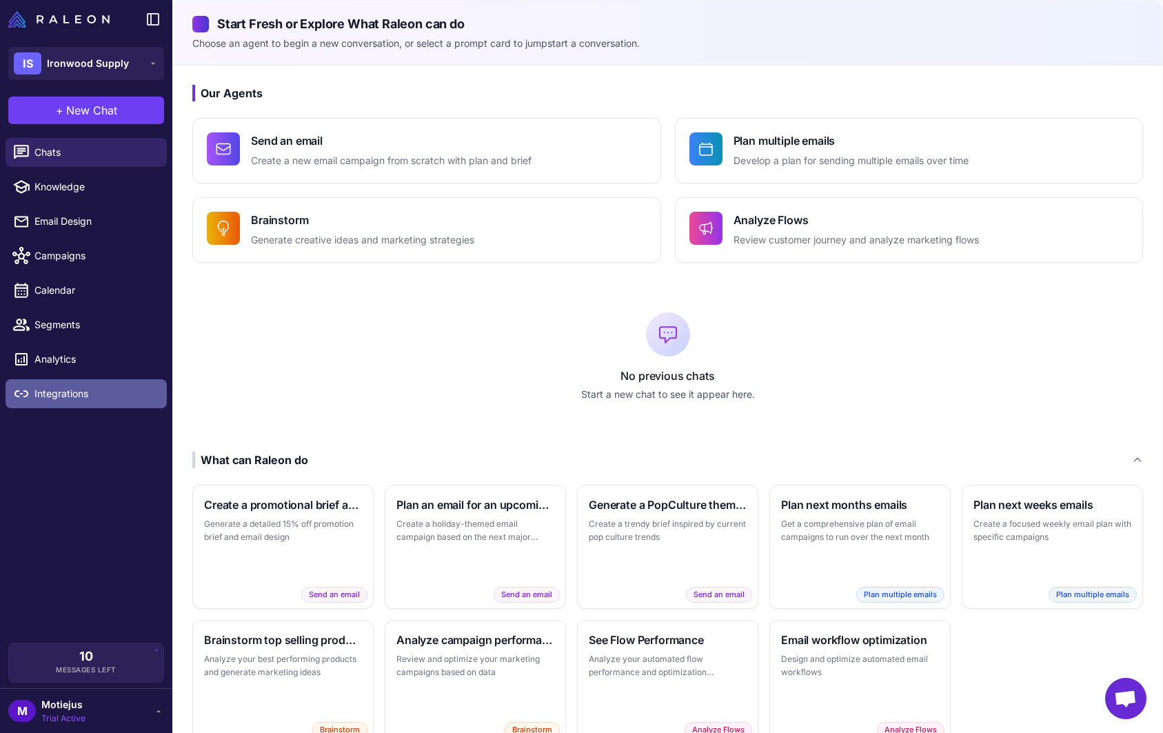
click at [77, 394] on span "Integrations" at bounding box center [94, 393] width 121 height 15
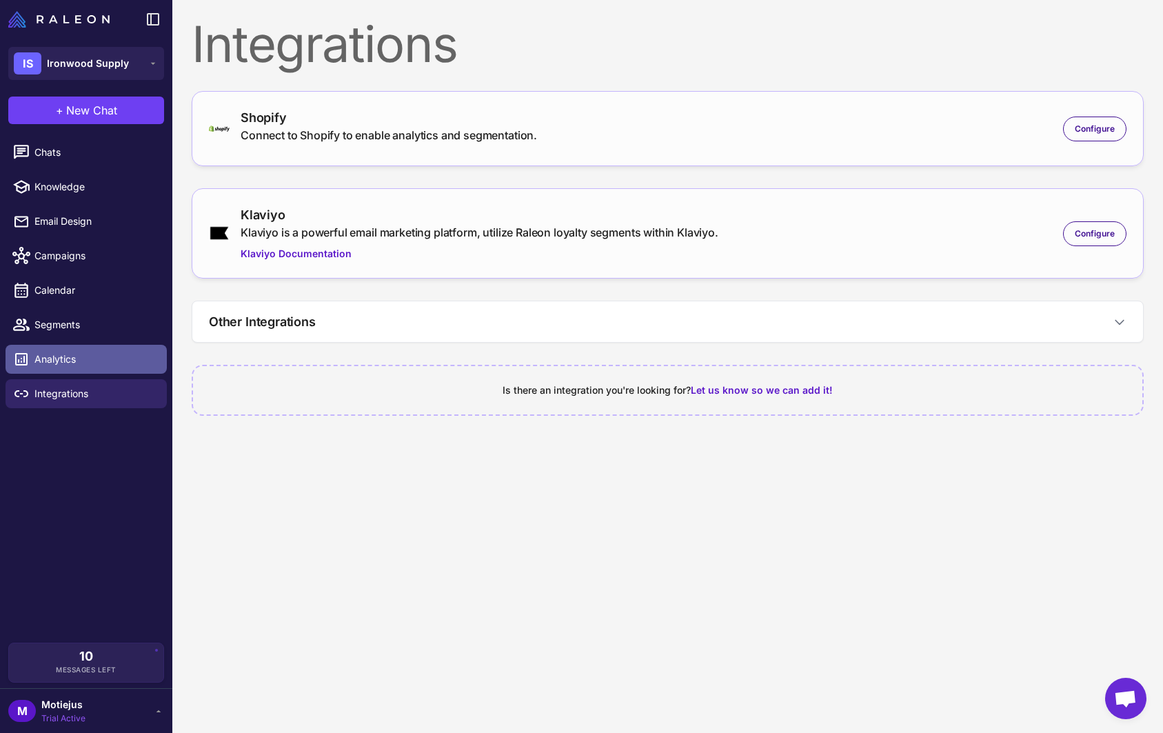
click at [79, 352] on span "Analytics" at bounding box center [94, 359] width 121 height 15
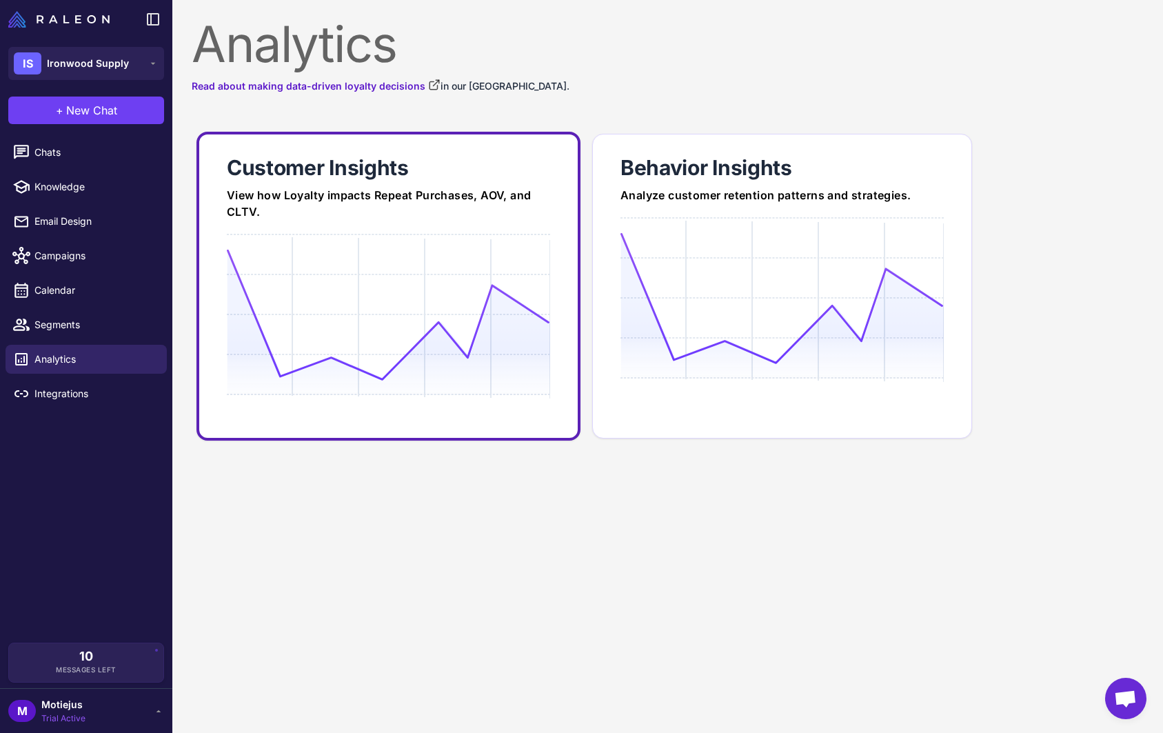
click at [291, 320] on icon at bounding box center [388, 315] width 323 height 132
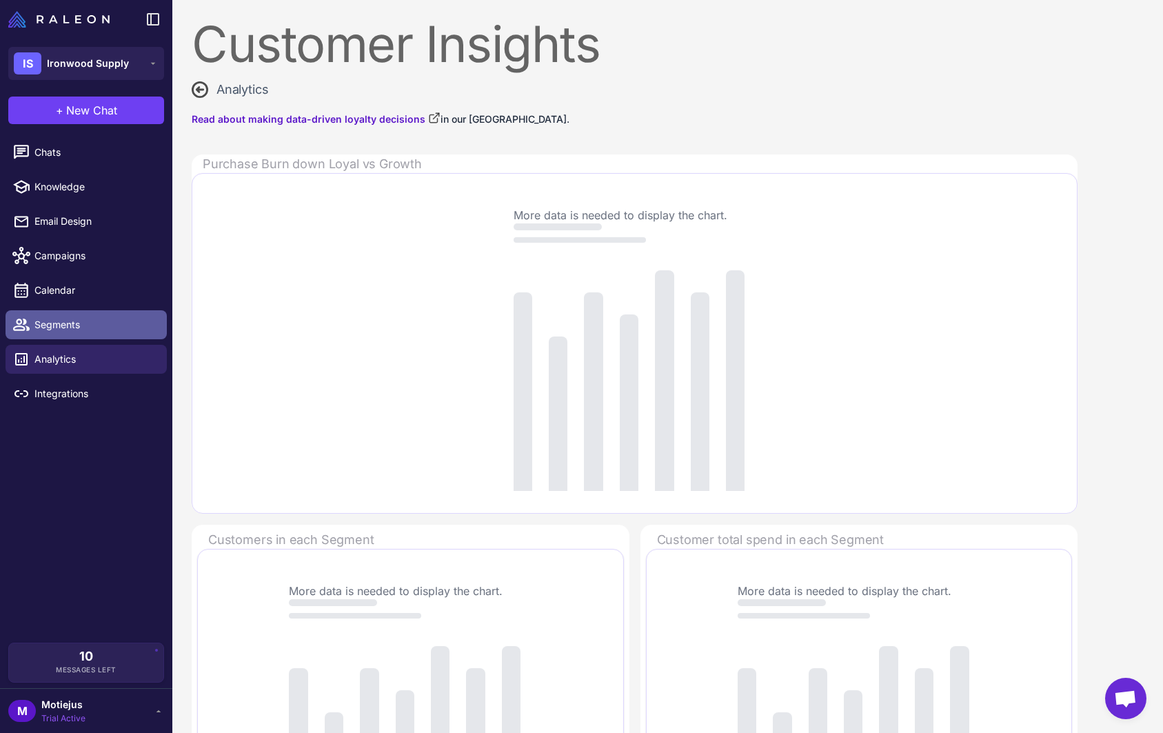
click at [84, 316] on link "Segments" at bounding box center [86, 324] width 161 height 29
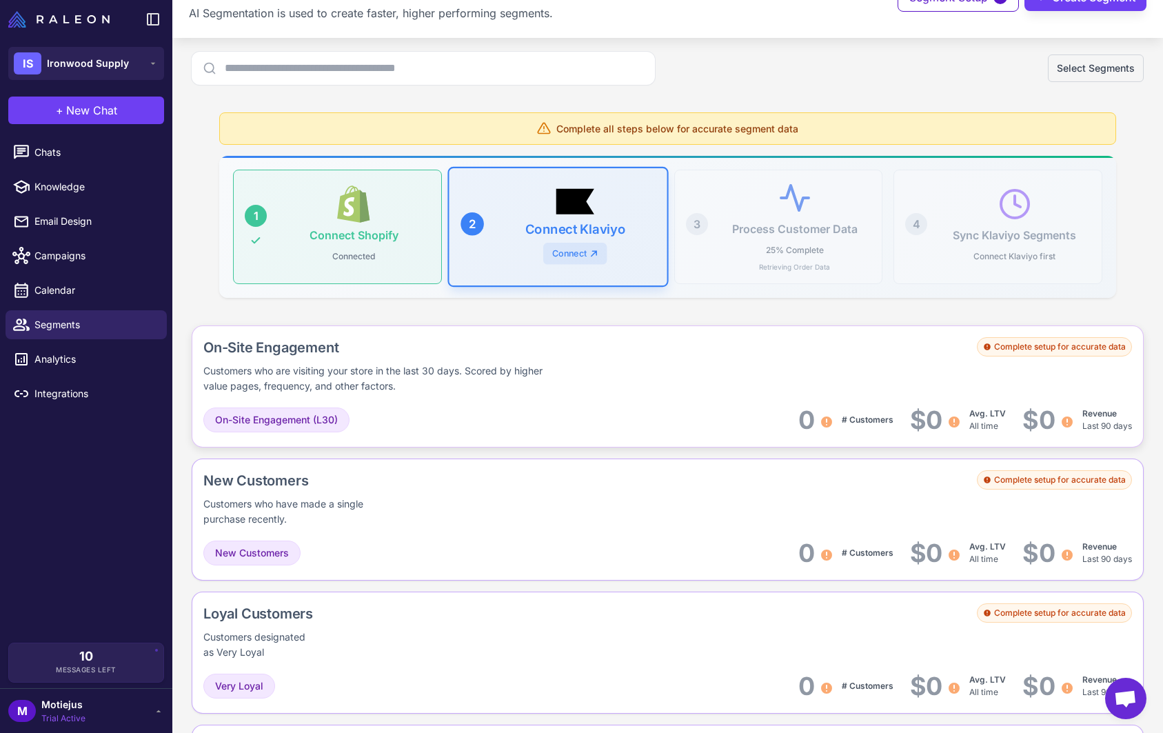
scroll to position [48, 0]
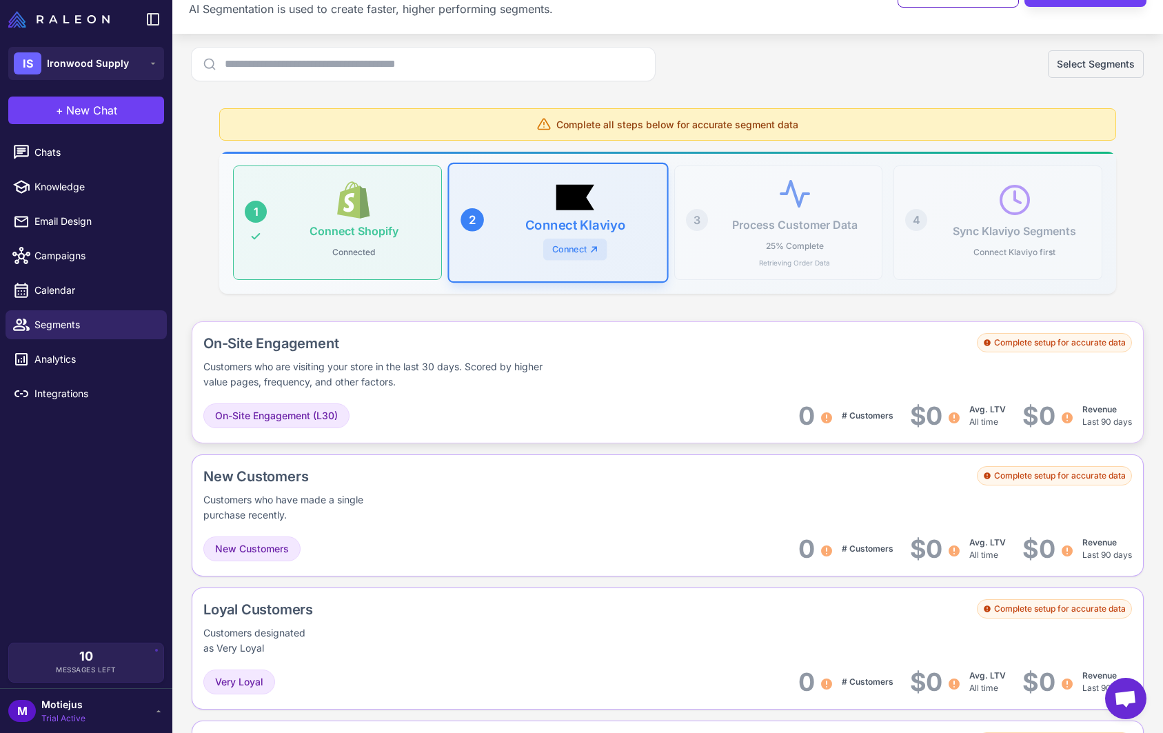
click at [1024, 343] on div "Complete setup for accurate data" at bounding box center [1054, 342] width 155 height 19
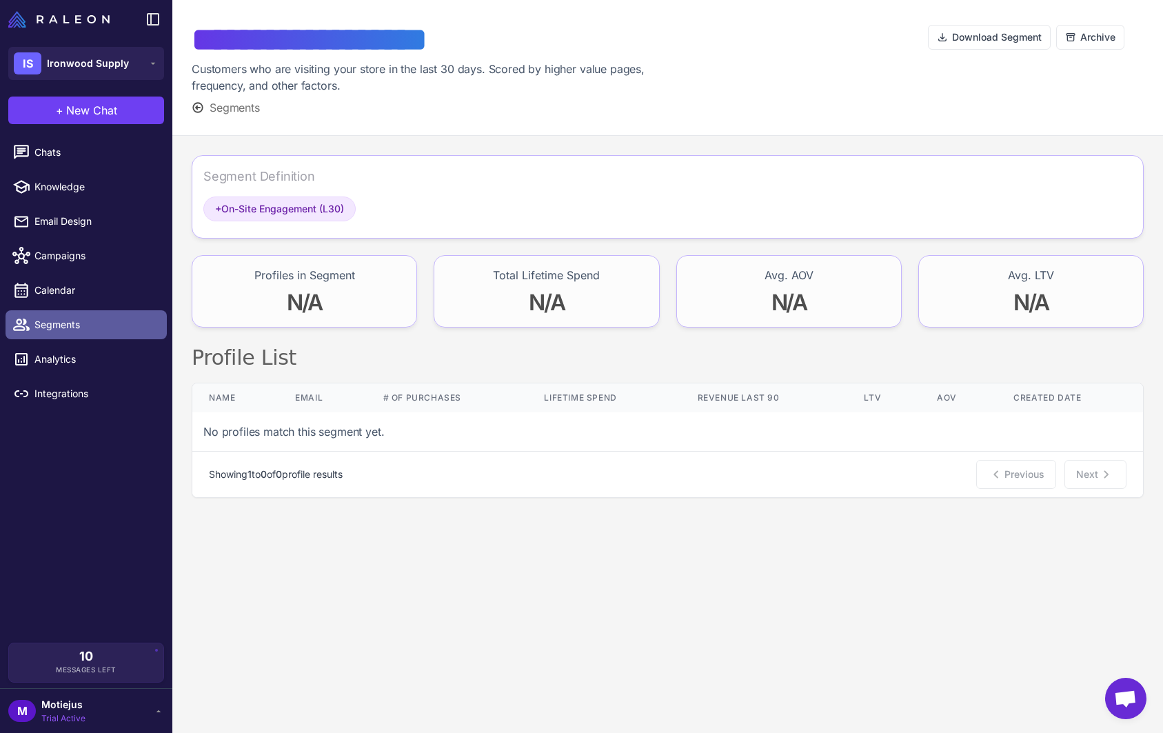
click at [56, 328] on span "Segments" at bounding box center [94, 324] width 121 height 15
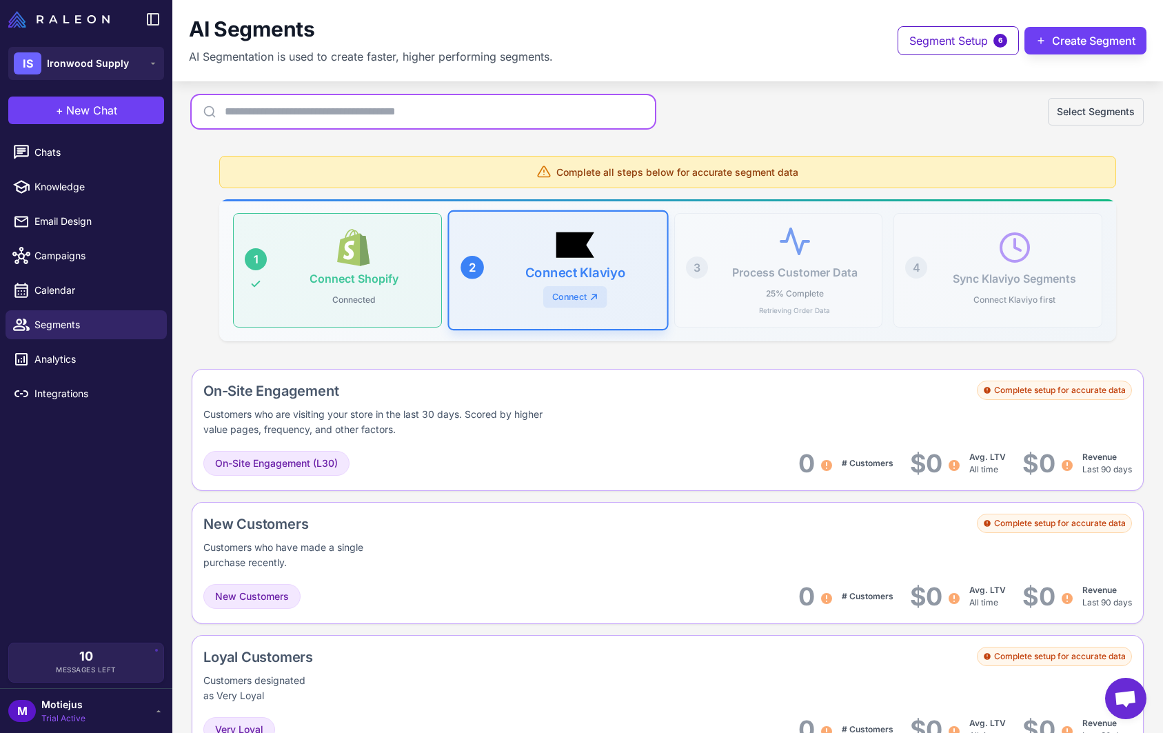
click at [452, 106] on input "text" at bounding box center [423, 111] width 463 height 33
click at [950, 116] on div "Select Segments" at bounding box center [668, 111] width 952 height 33
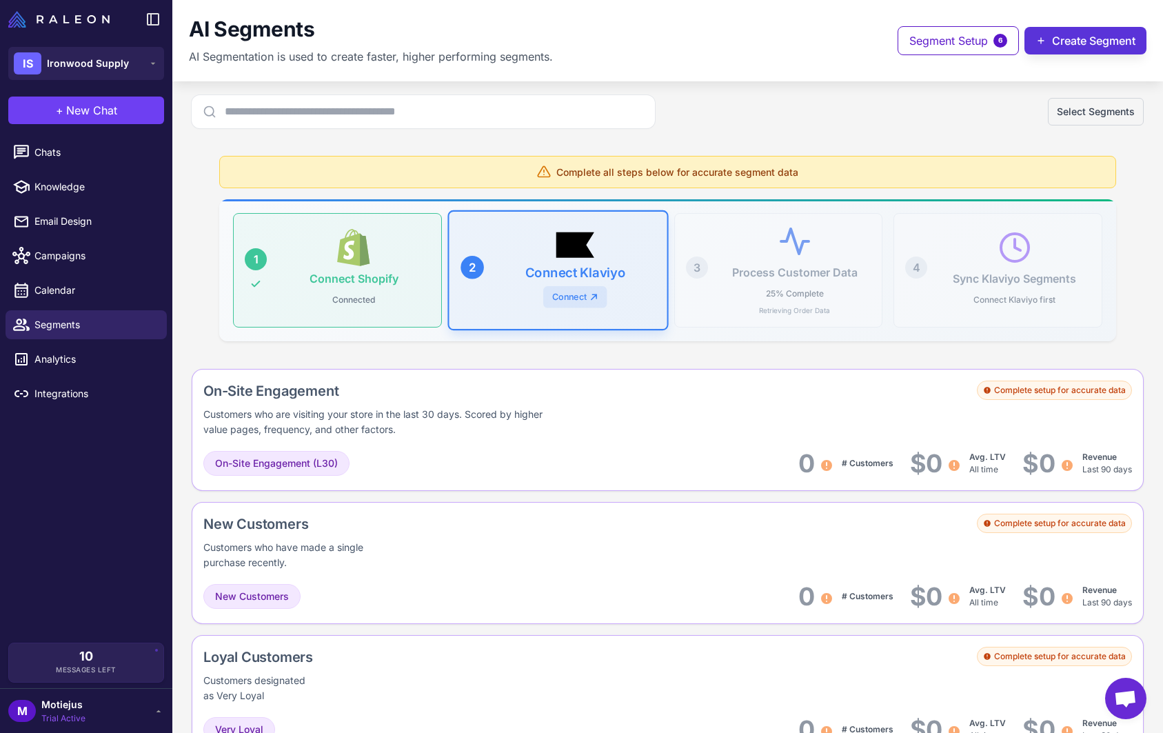
click at [1084, 52] on button "Create Segment" at bounding box center [1085, 41] width 122 height 28
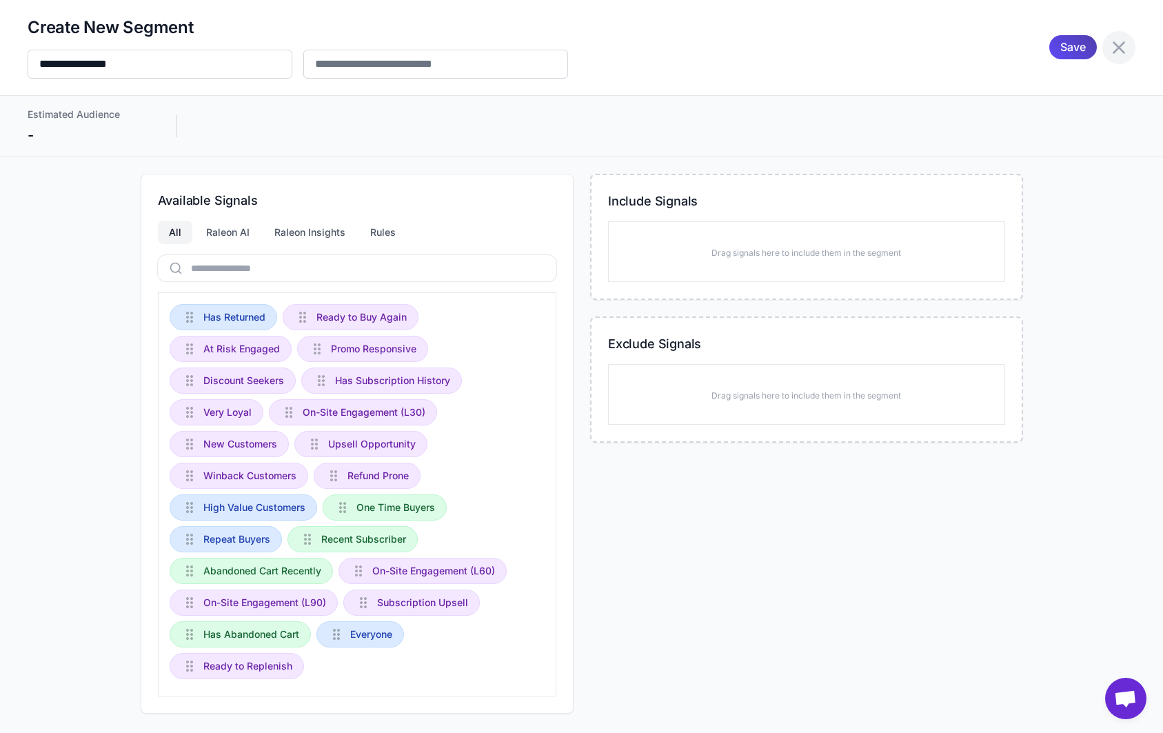
click at [1110, 50] on icon at bounding box center [1119, 48] width 22 height 22
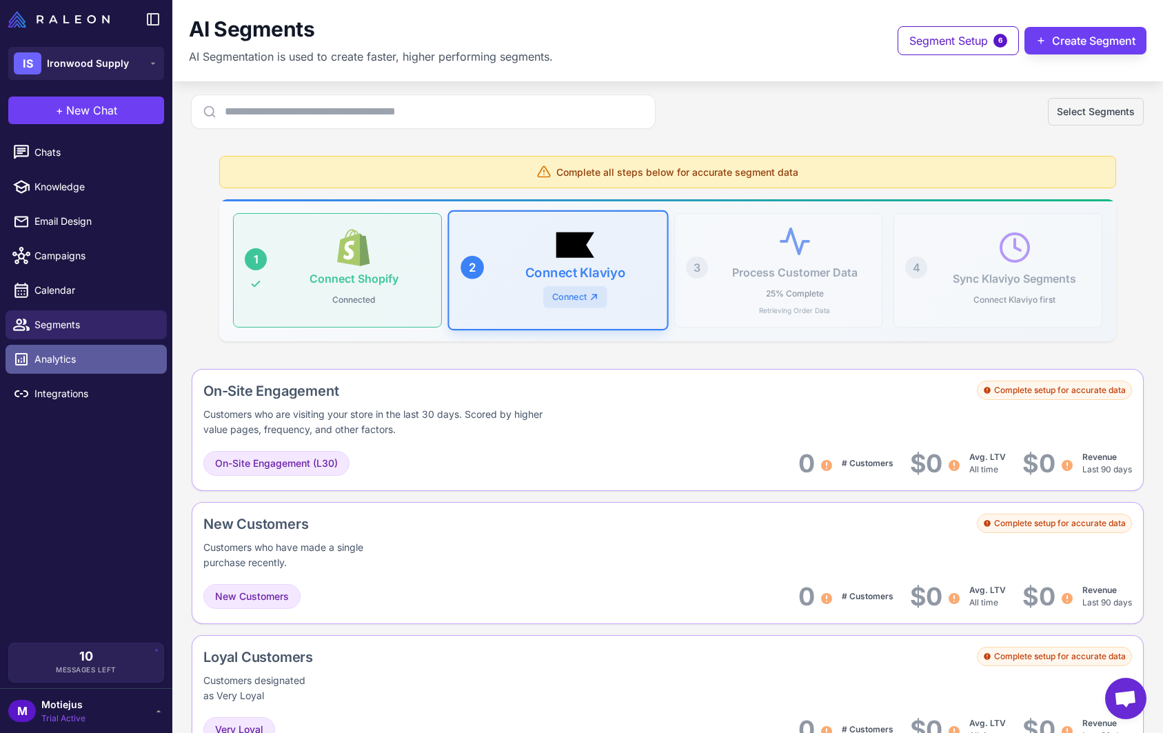
click at [81, 354] on span "Analytics" at bounding box center [94, 359] width 121 height 15
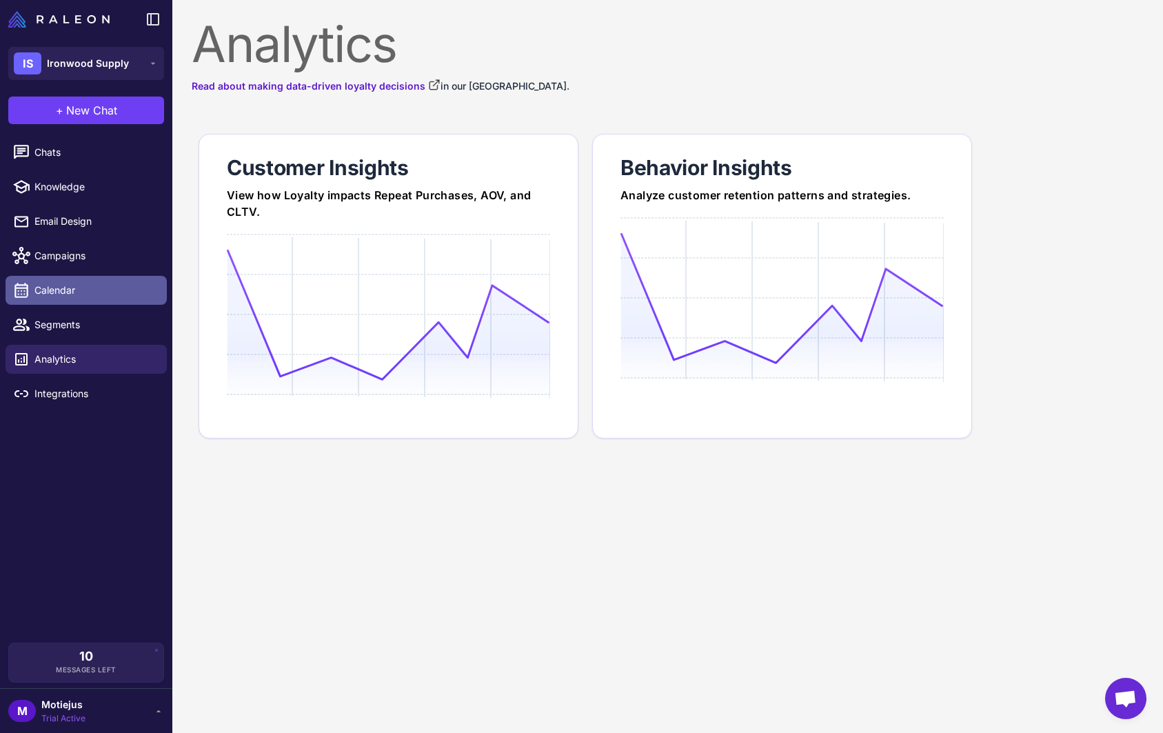
click at [88, 283] on span "Calendar" at bounding box center [94, 290] width 121 height 15
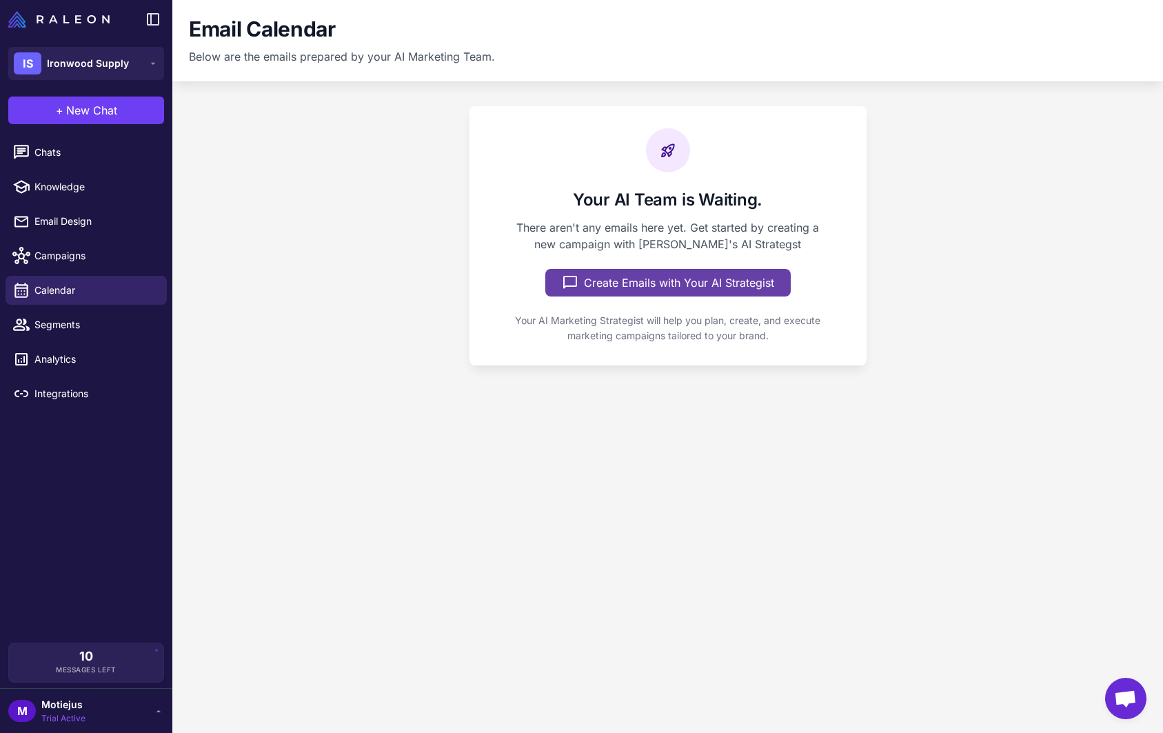
click at [641, 285] on button "Create Emails with Your AI Strategist" at bounding box center [667, 283] width 245 height 28
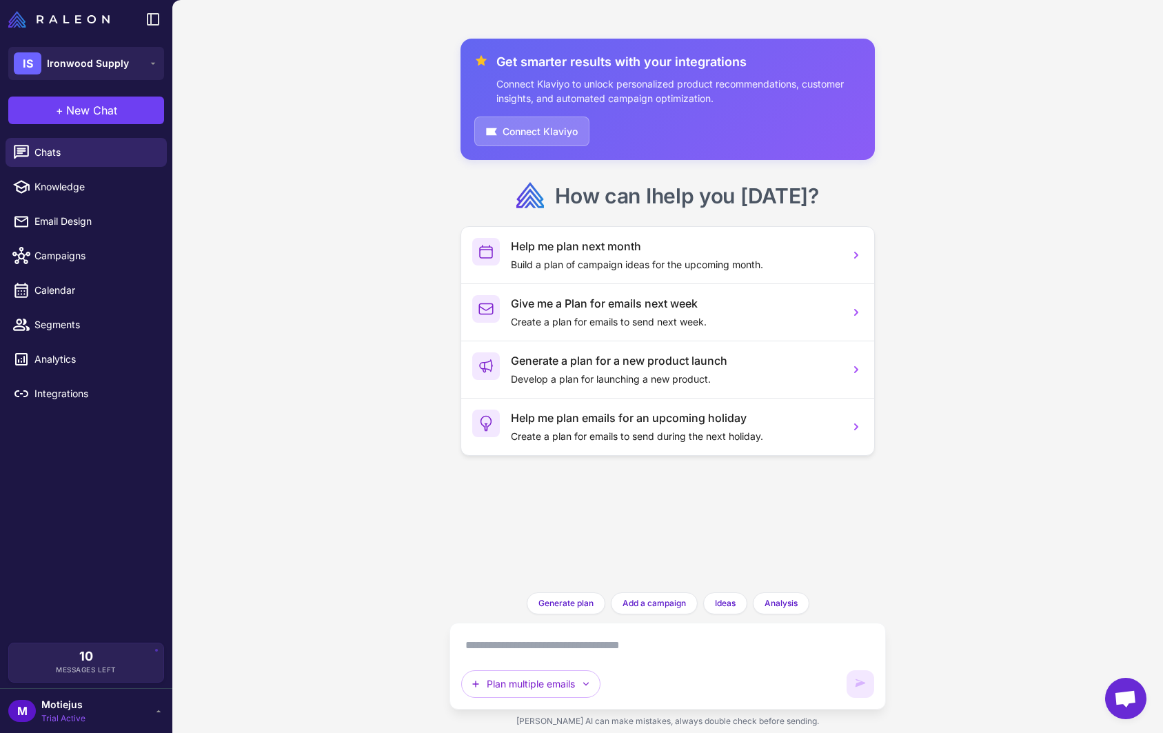
click at [571, 643] on textarea at bounding box center [667, 645] width 413 height 22
click at [548, 645] on textarea "**********" at bounding box center [667, 645] width 413 height 22
click at [677, 652] on textarea "**********" at bounding box center [667, 645] width 413 height 22
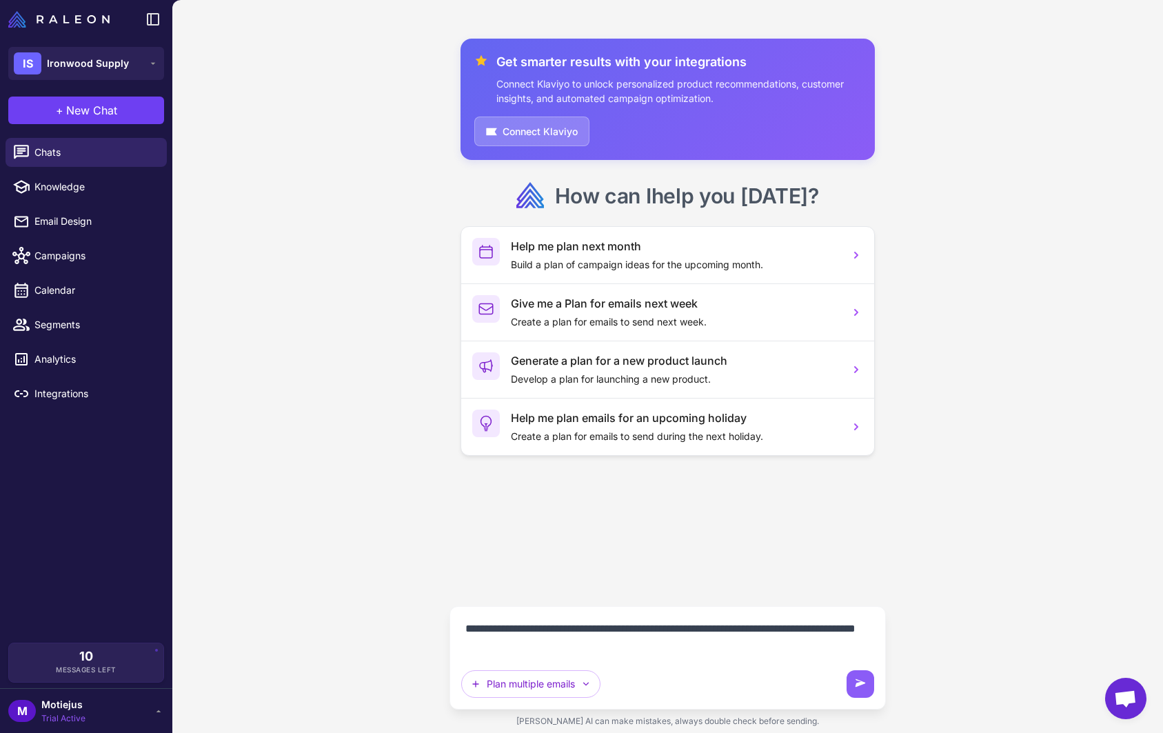
type textarea "**********"
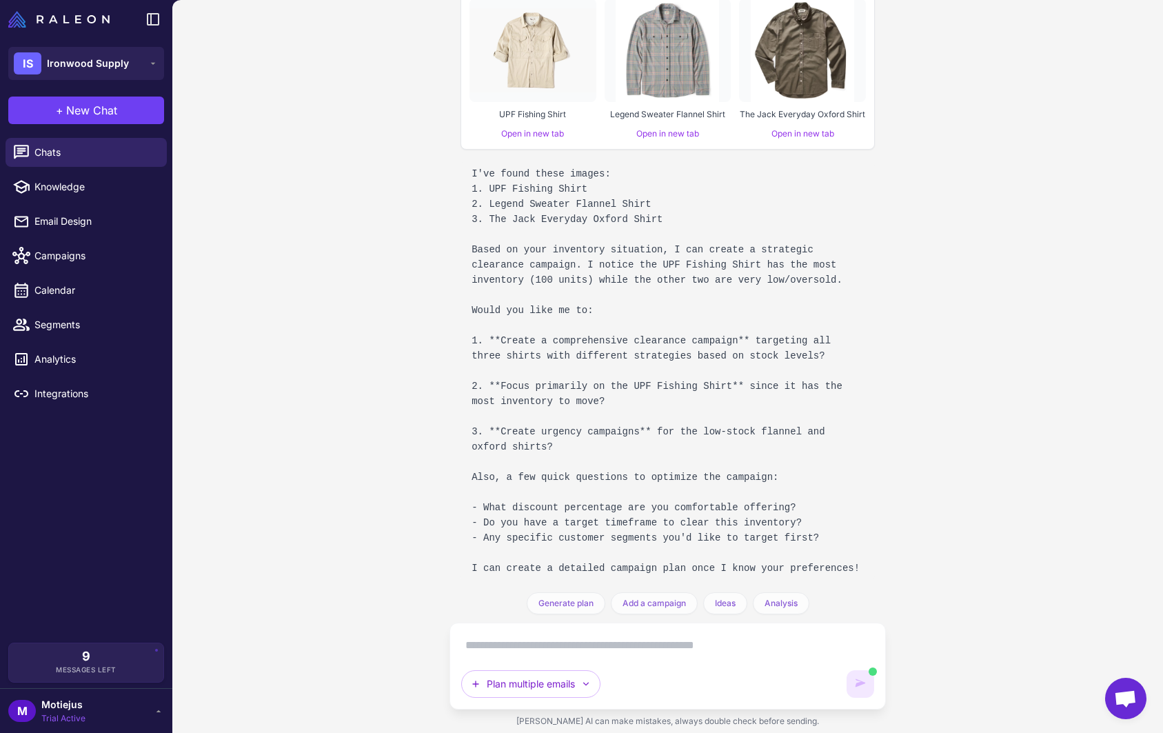
scroll to position [868, 0]
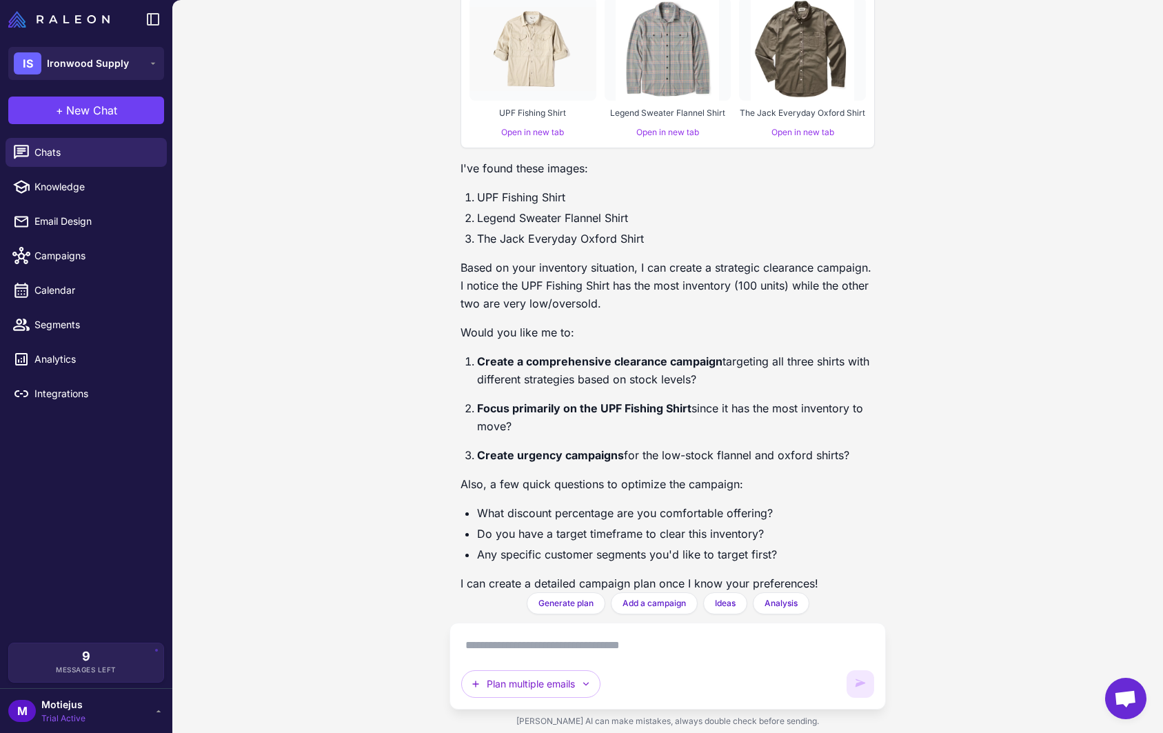
scroll to position [868, 0]
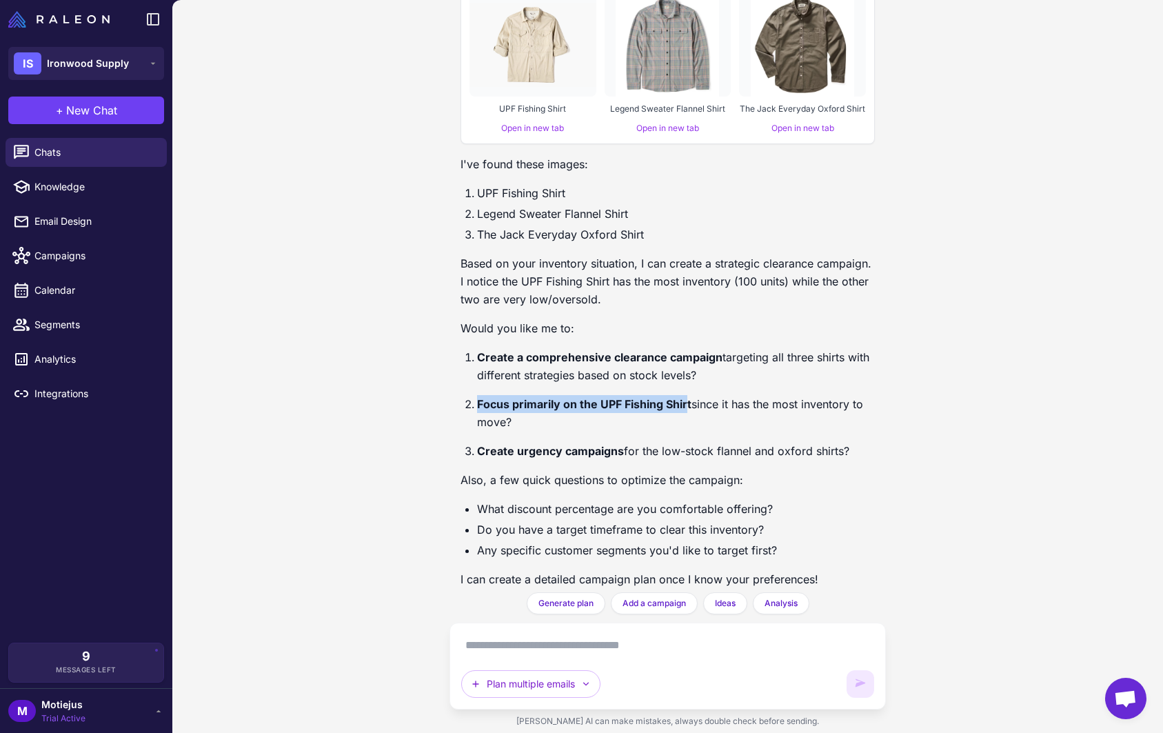
drag, startPoint x: 476, startPoint y: 387, endPoint x: 688, endPoint y: 386, distance: 211.6
click at [688, 397] on strong "Focus primarily on the UPF Fishing Shirt" at bounding box center [584, 404] width 214 height 14
click at [695, 395] on p "Focus primarily on the UPF Fishing Shirt since it has the most inventory to mov…" at bounding box center [676, 413] width 398 height 36
drag, startPoint x: 693, startPoint y: 383, endPoint x: 508, endPoint y: 386, distance: 184.7
click at [507, 395] on p "Focus primarily on the UPF Fishing Shirt since it has the most inventory to mov…" at bounding box center [676, 413] width 398 height 36
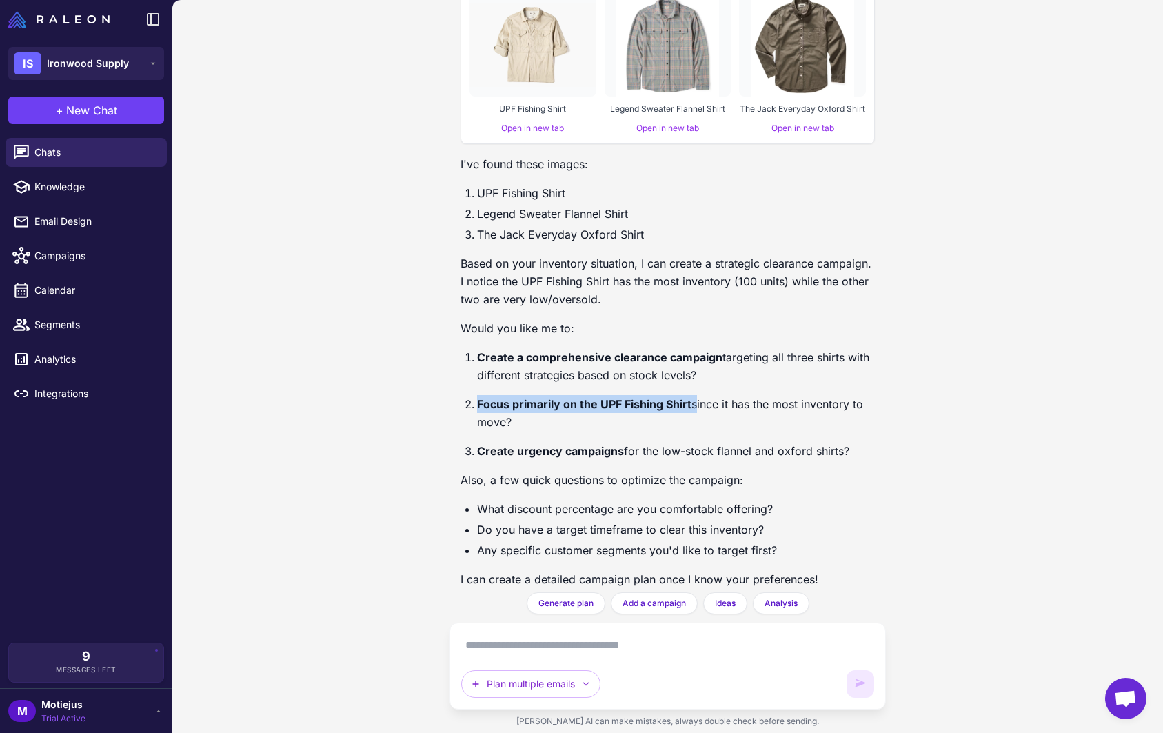
copy p "Focus primarily on the UPF Fishing Shirt"
drag, startPoint x: 476, startPoint y: 386, endPoint x: 693, endPoint y: 386, distance: 217.1
click at [693, 395] on li "Focus primarily on the UPF Fishing Shirt since it has the most inventory to mov…" at bounding box center [676, 413] width 398 height 36
click at [571, 638] on textarea at bounding box center [667, 645] width 413 height 22
paste textarea "**********"
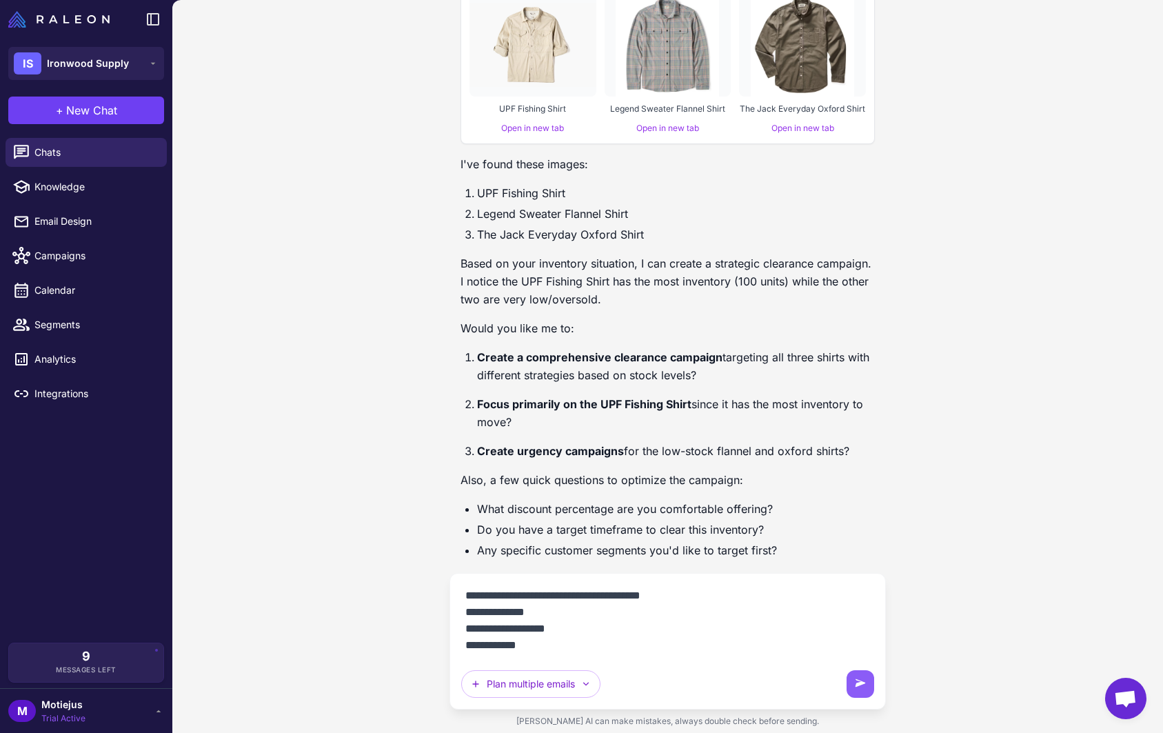
type textarea "**********"
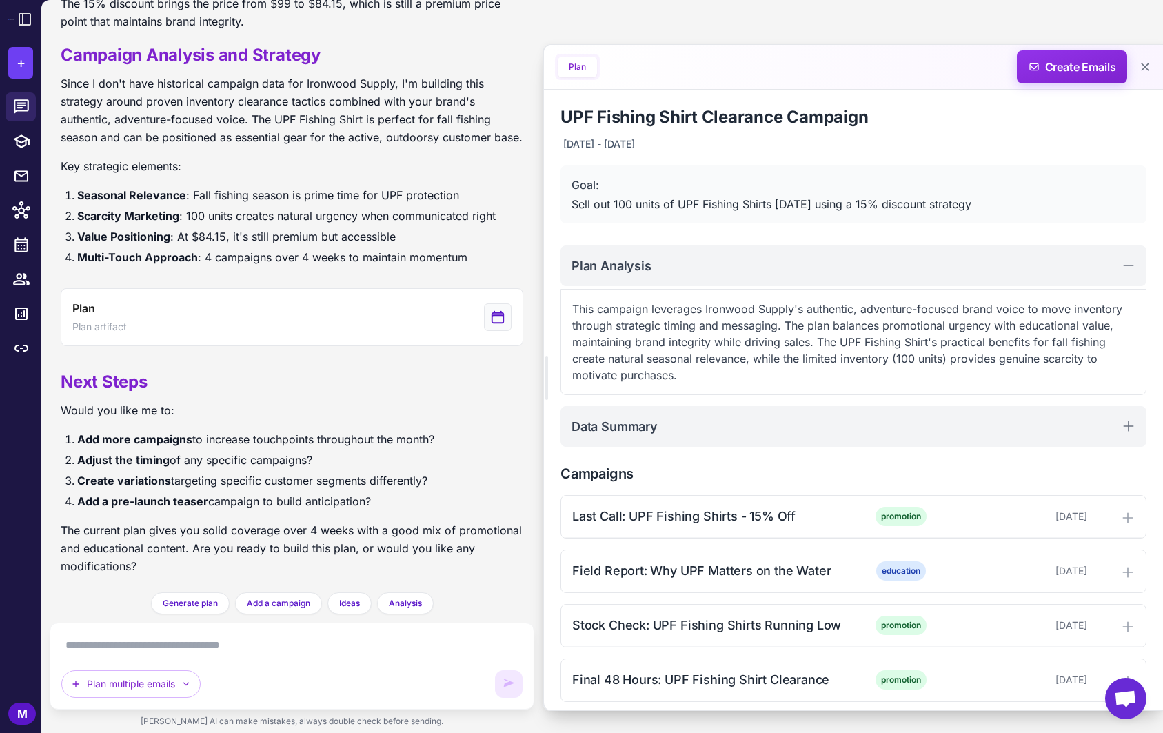
scroll to position [1653, 0]
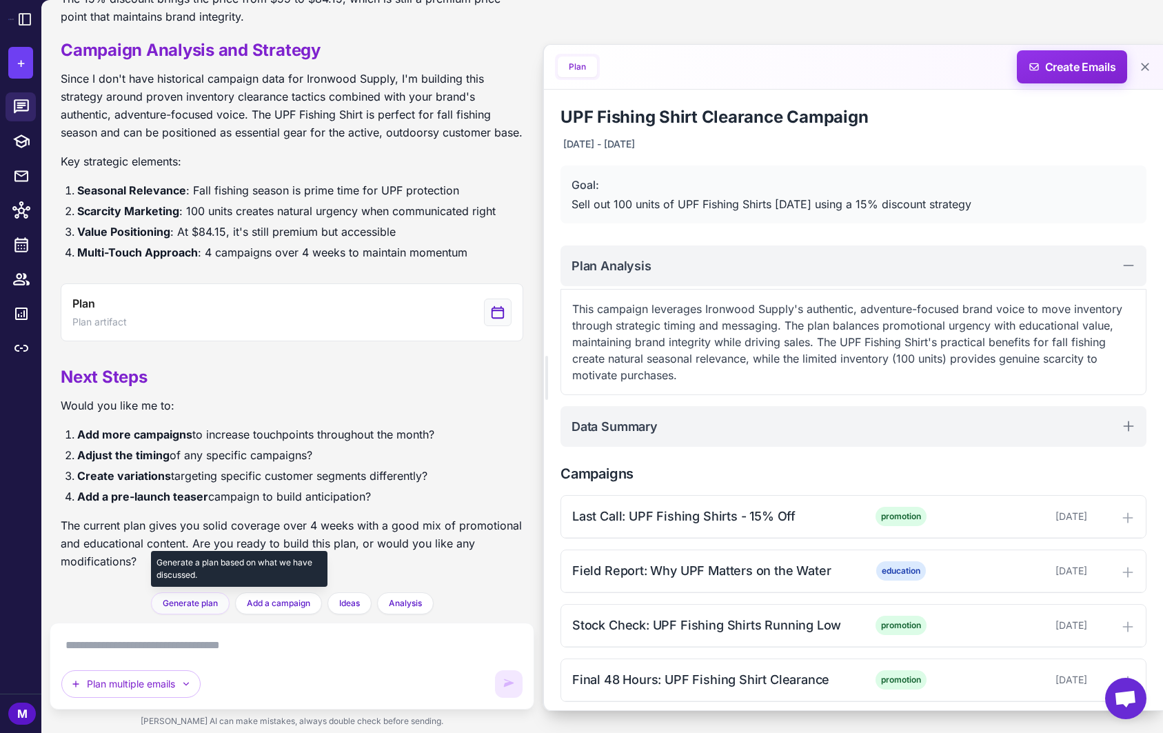
click at [194, 602] on span "Generate plan" at bounding box center [190, 603] width 55 height 12
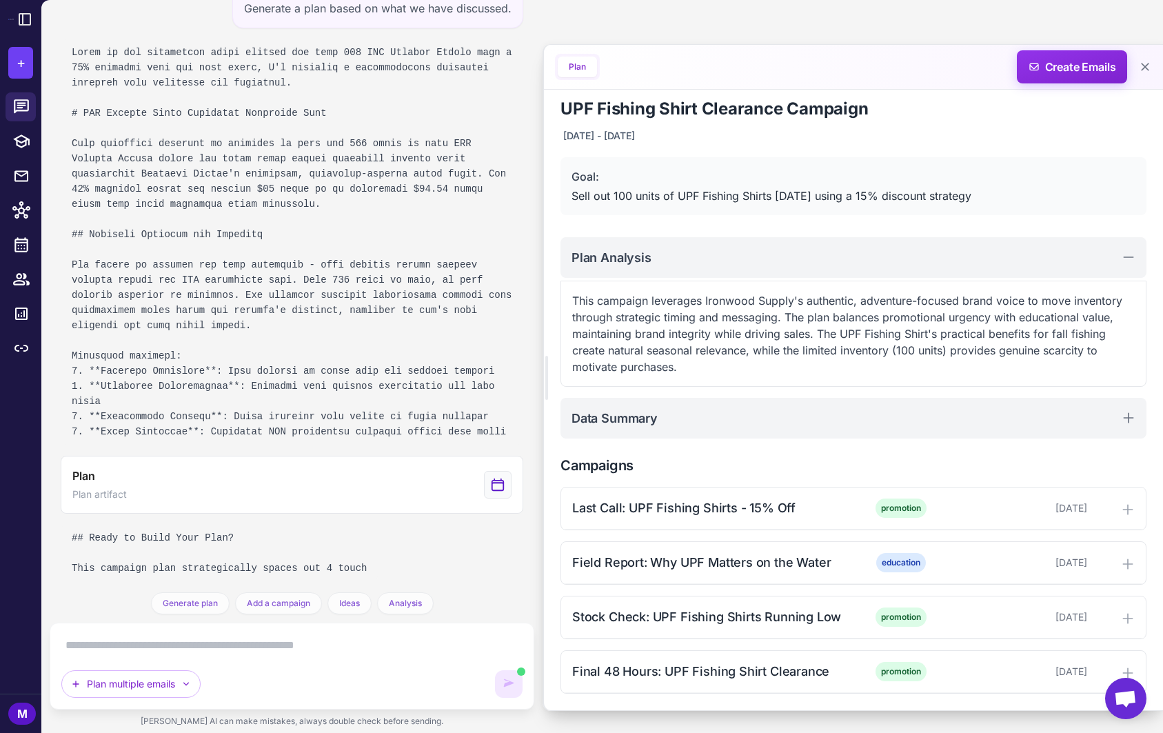
scroll to position [2272, 0]
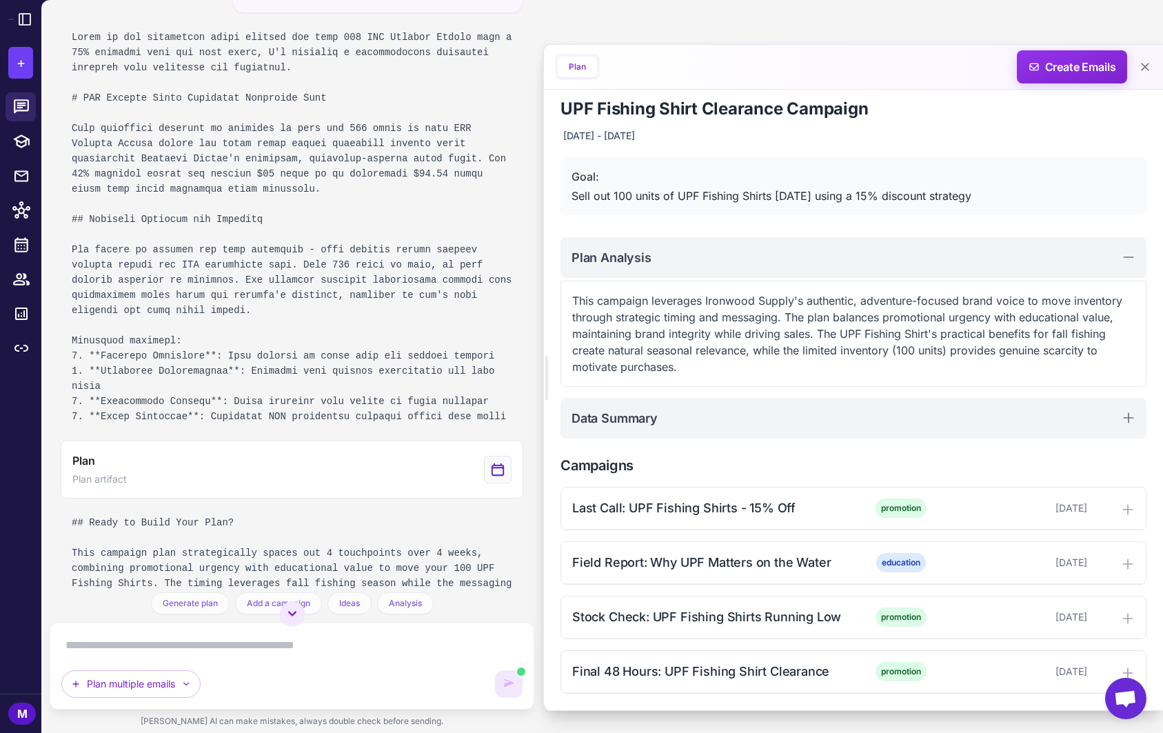
click at [819, 452] on div "UPF Fishing Shirt Clearance Campaign October 16, 2025 - November 13, 2025 Goal:…" at bounding box center [853, 395] width 619 height 629
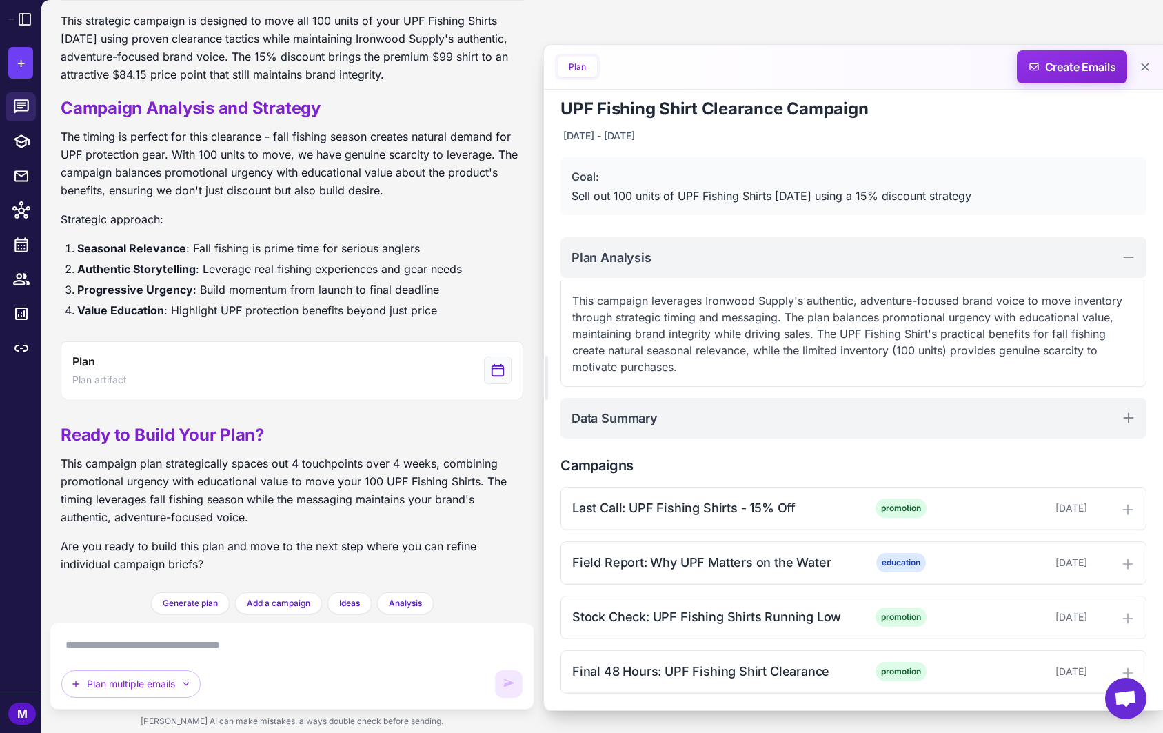
scroll to position [2403, 0]
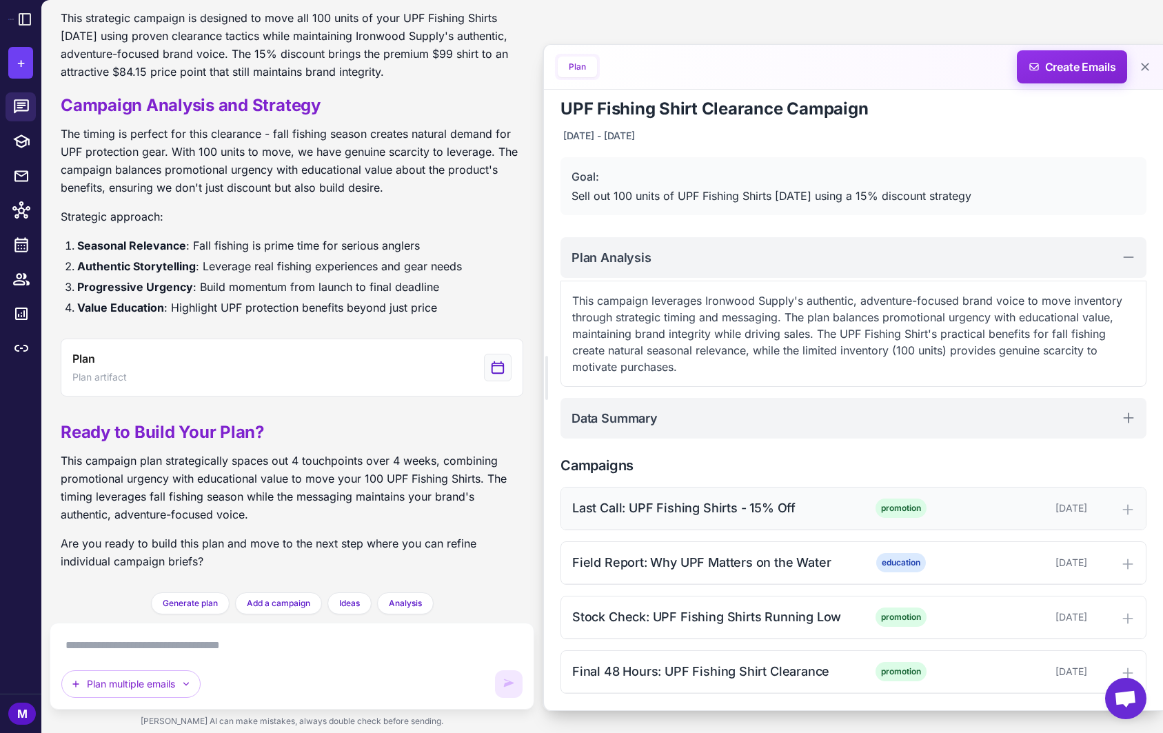
click at [1128, 511] on icon at bounding box center [1128, 509] width 14 height 14
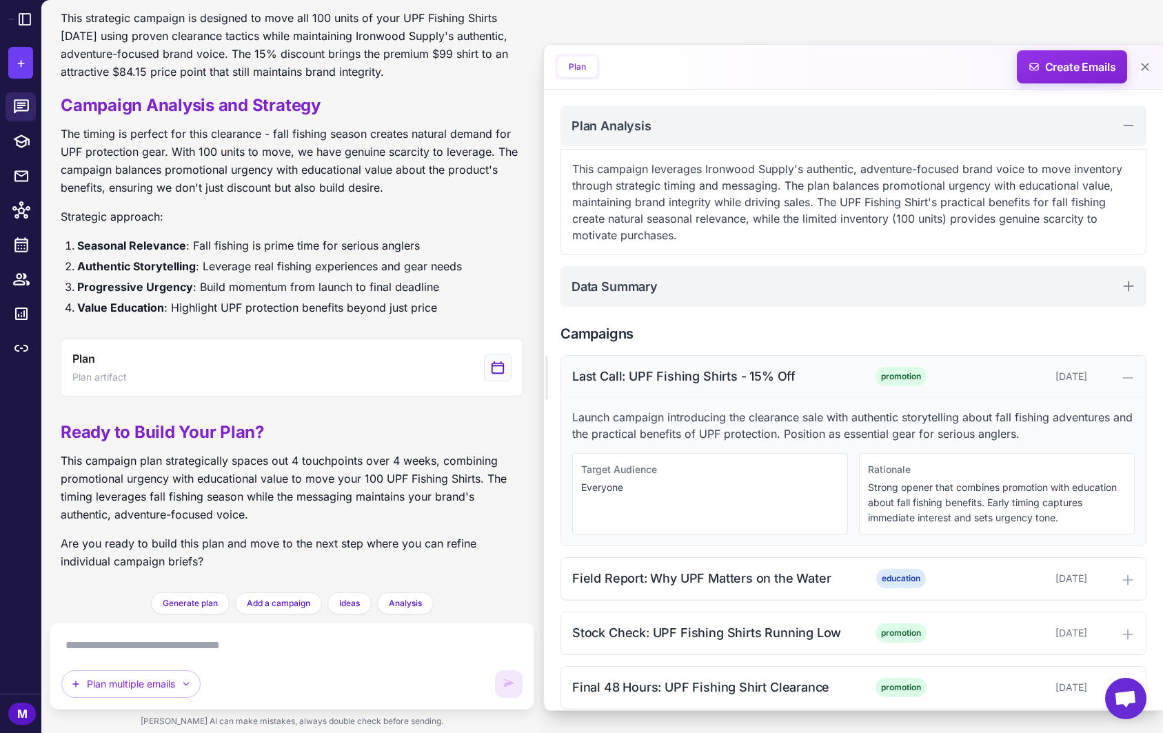
scroll to position [143, 0]
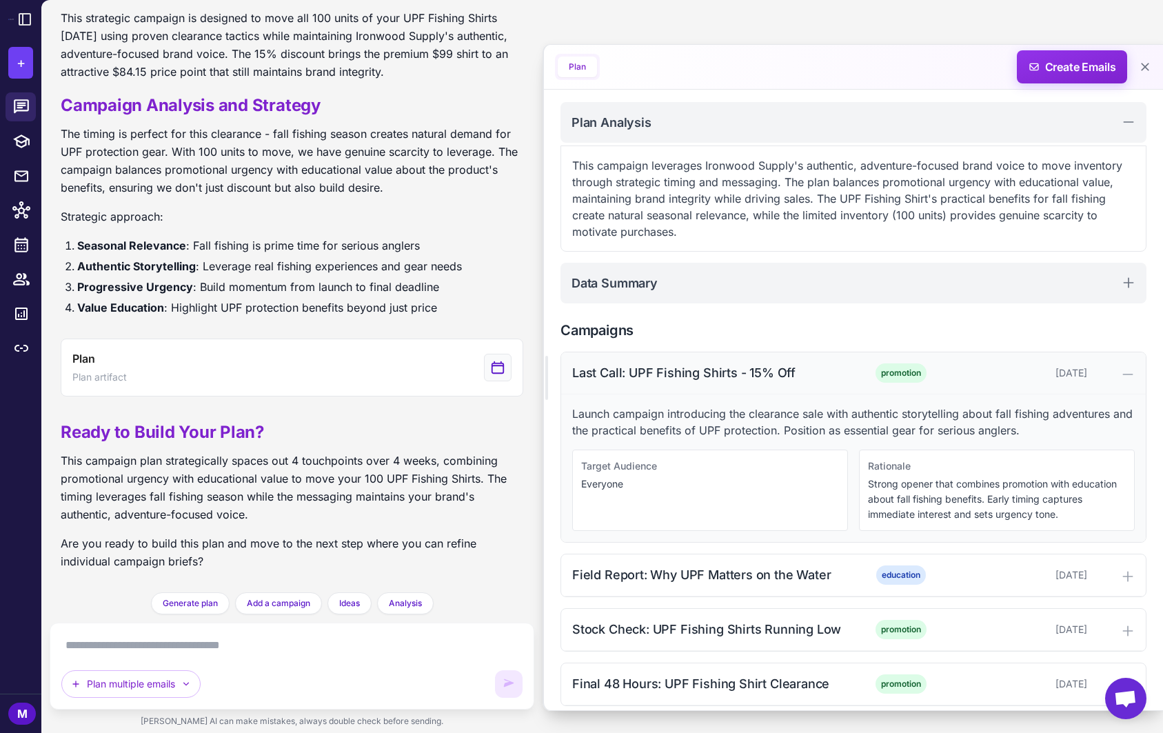
click at [1132, 374] on icon at bounding box center [1127, 374] width 9 height 0
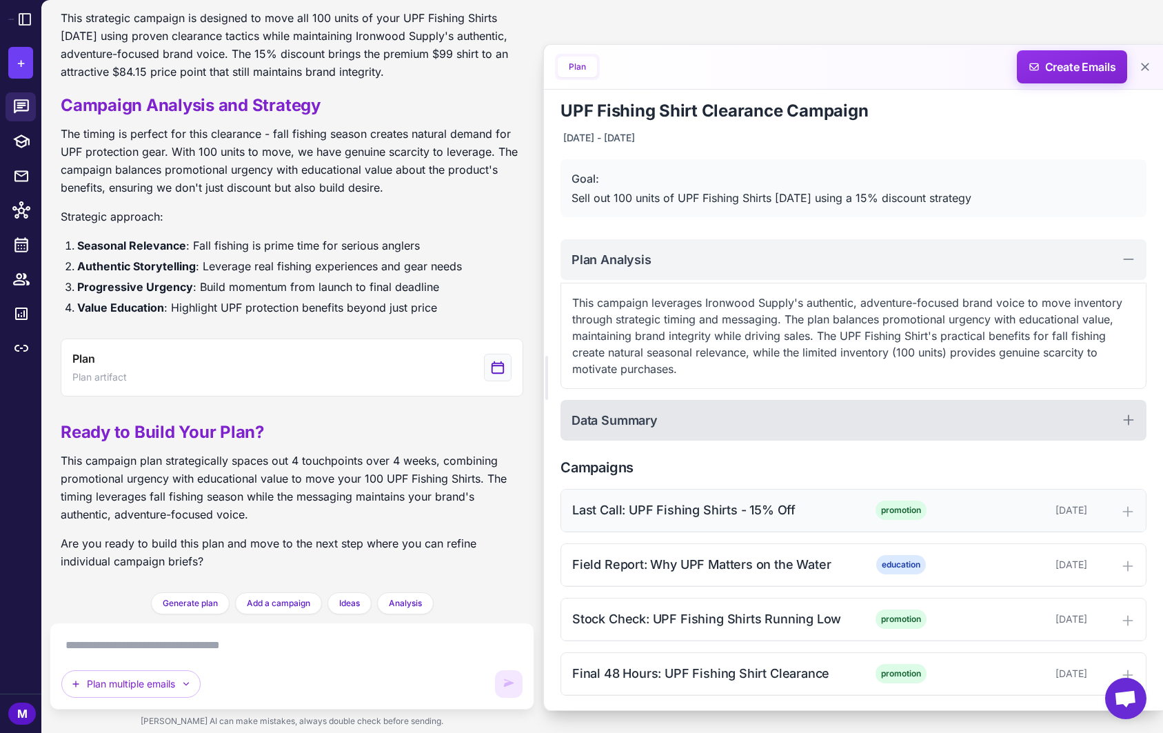
scroll to position [8, 0]
click at [867, 418] on div "Data Summary" at bounding box center [853, 418] width 586 height 41
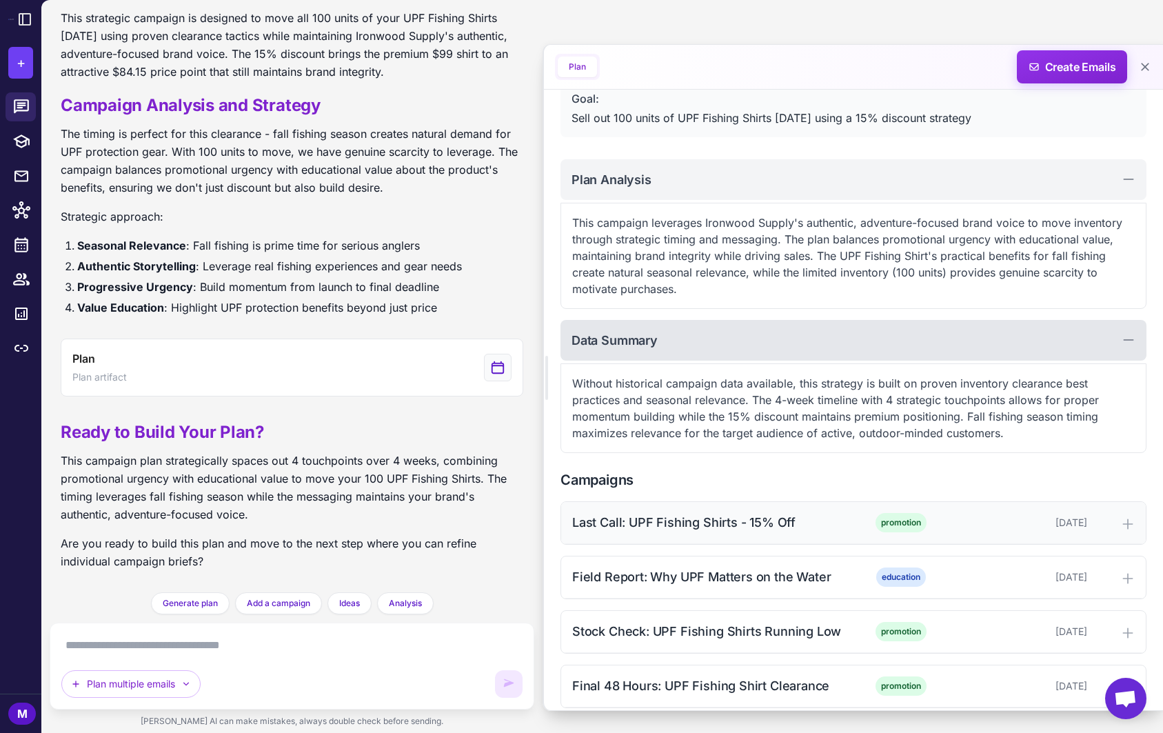
scroll to position [101, 0]
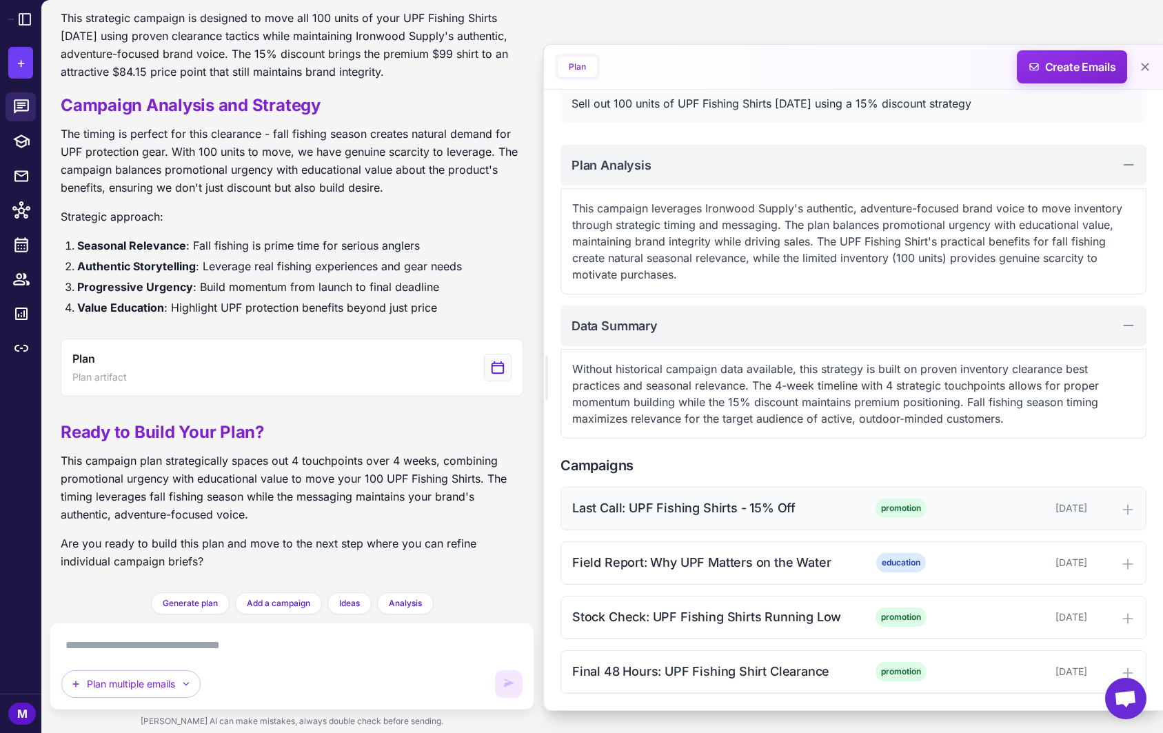
click at [1098, 507] on div at bounding box center [1113, 508] width 42 height 17
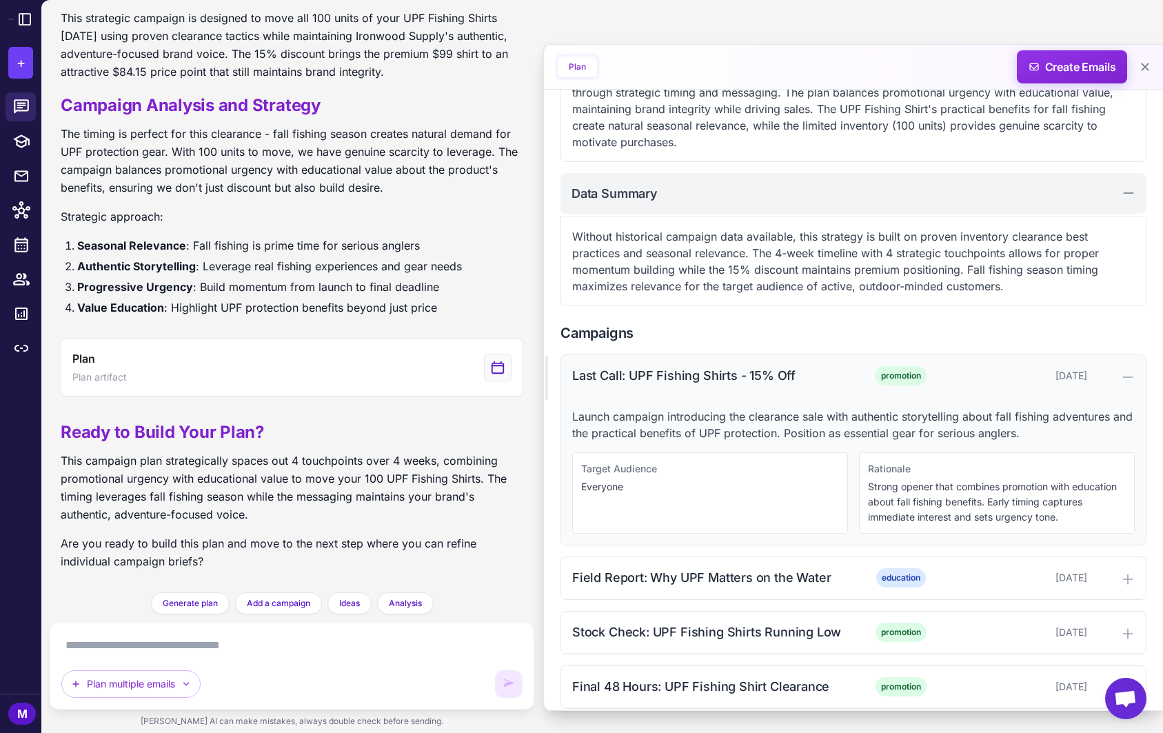
scroll to position [237, 0]
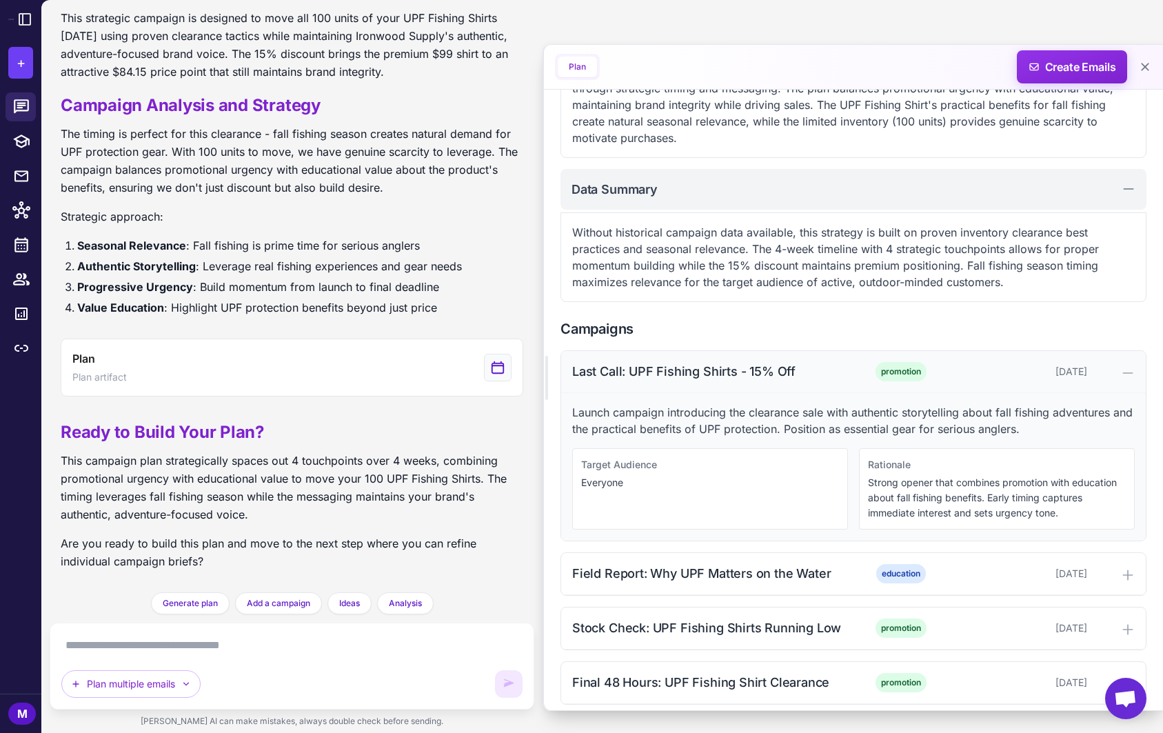
click at [1077, 377] on div "October 16, 2025" at bounding box center [1018, 371] width 136 height 15
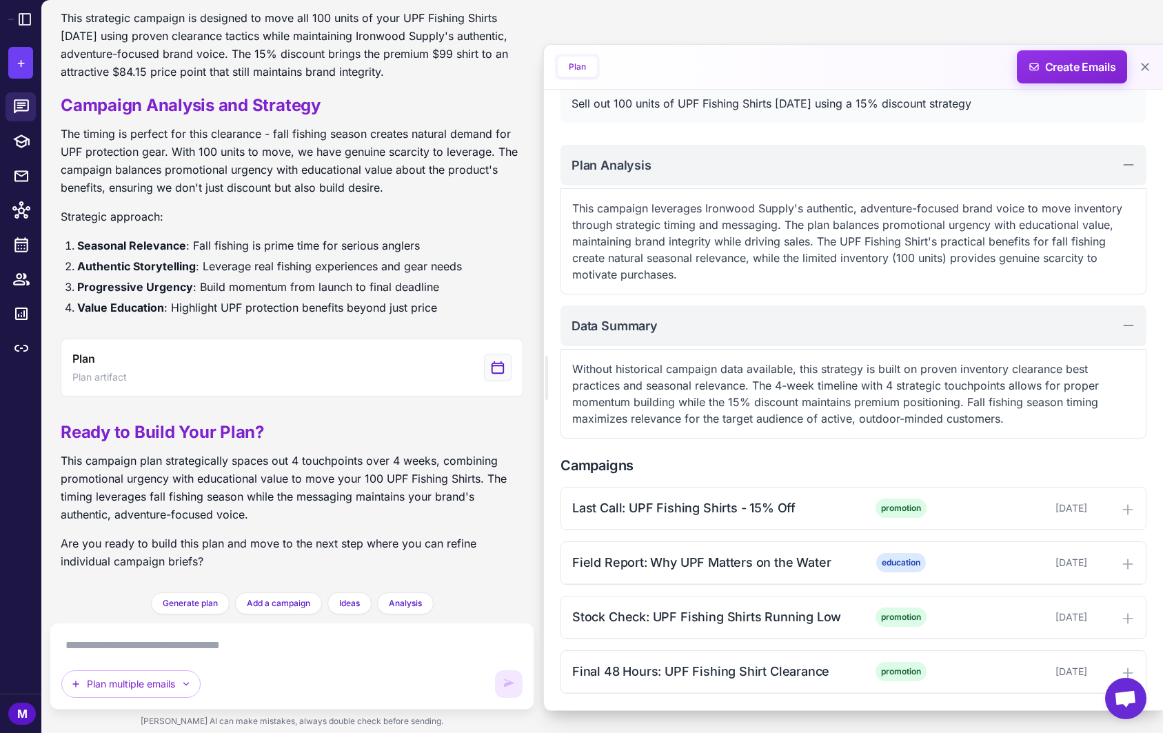
scroll to position [101, 0]
click at [1124, 513] on icon at bounding box center [1128, 509] width 14 height 14
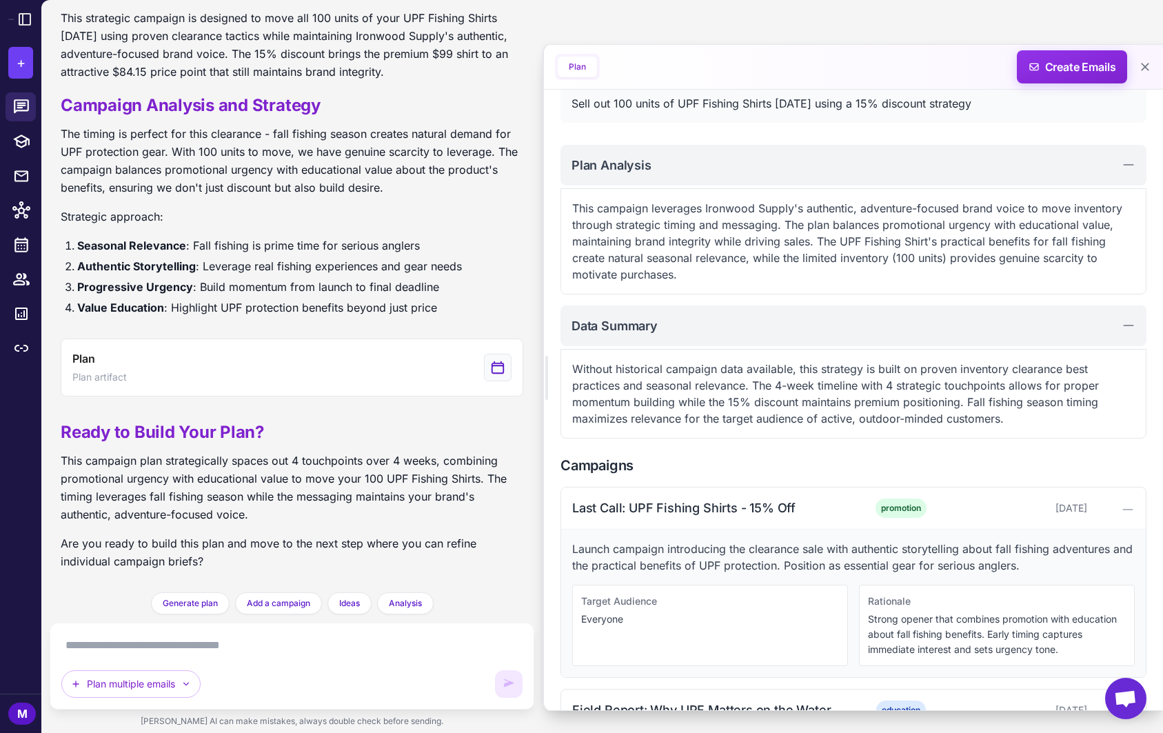
scroll to position [237, 0]
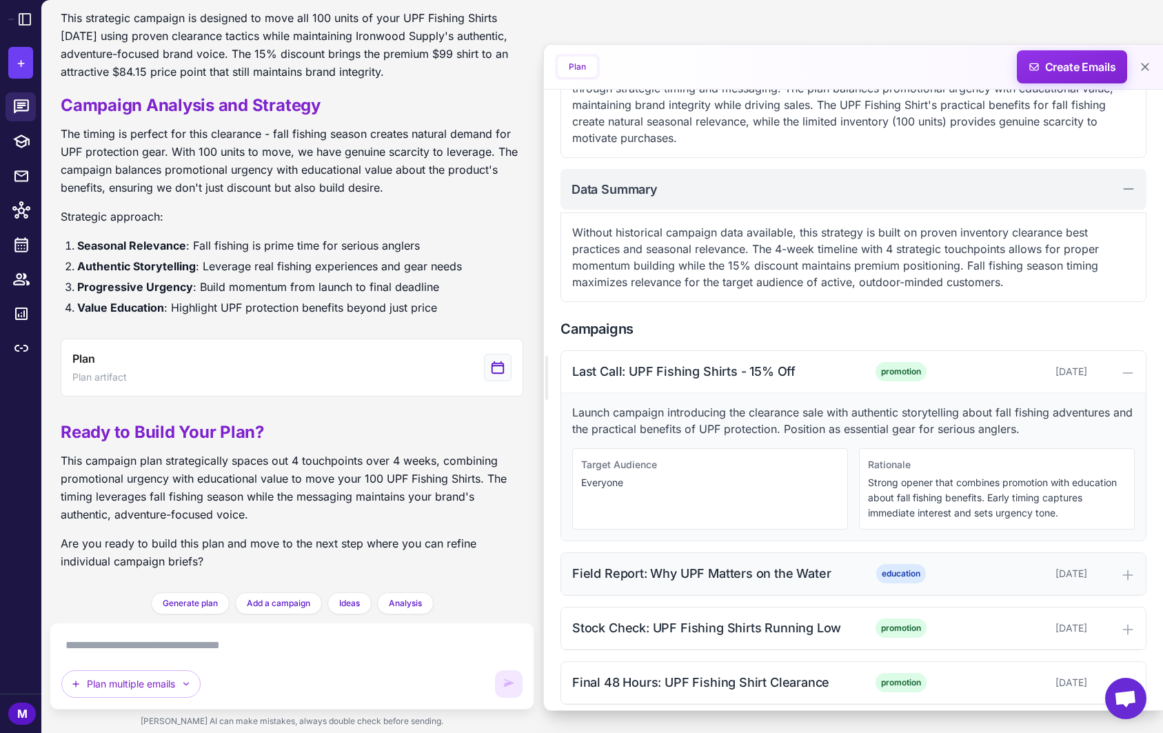
click at [1125, 570] on icon at bounding box center [1128, 575] width 14 height 14
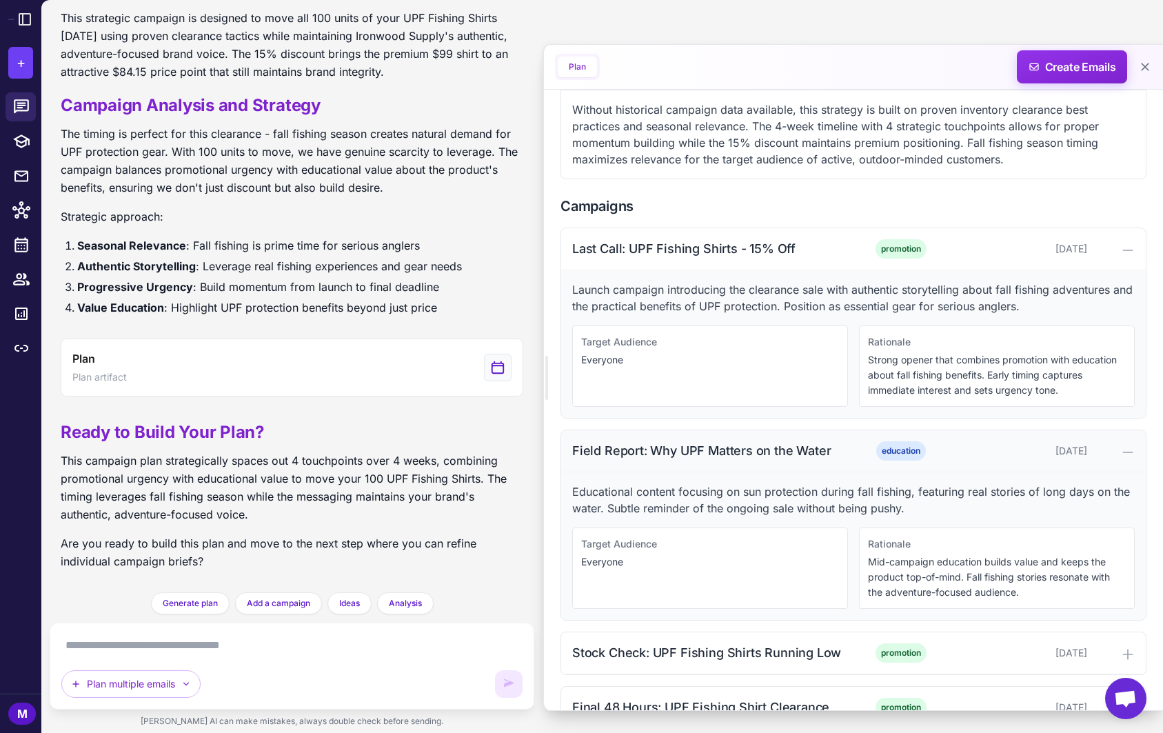
scroll to position [396, 0]
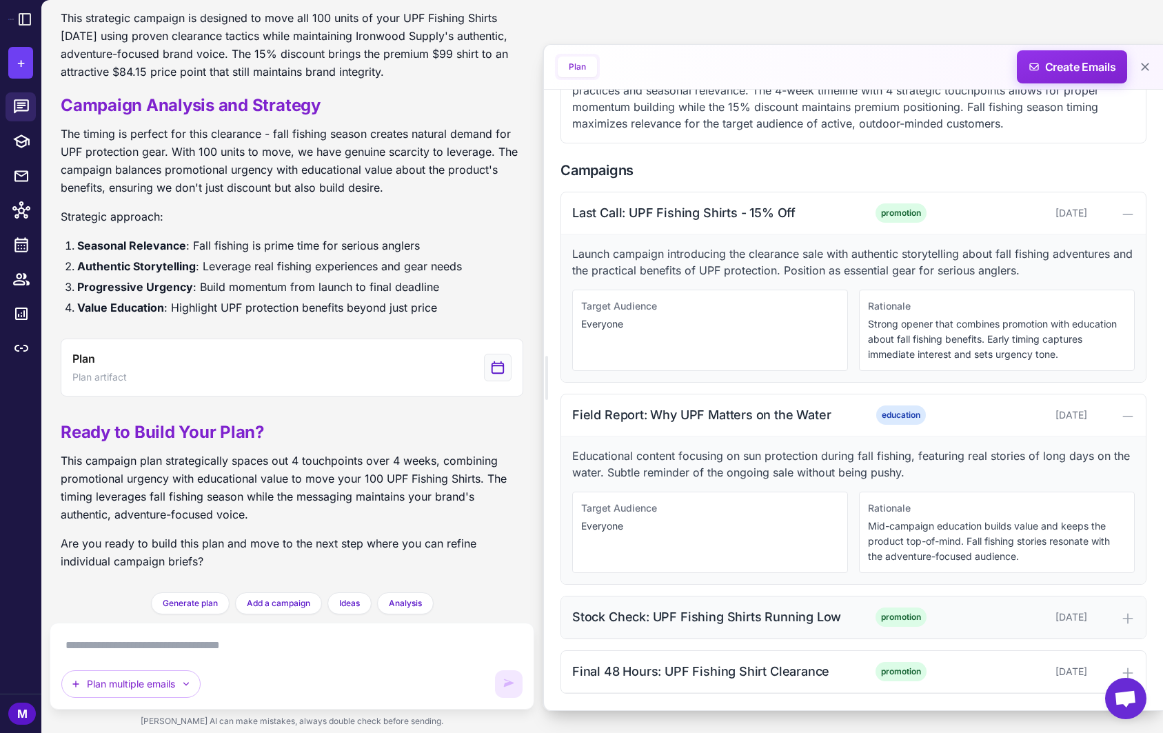
click at [1127, 616] on icon at bounding box center [1128, 618] width 14 height 14
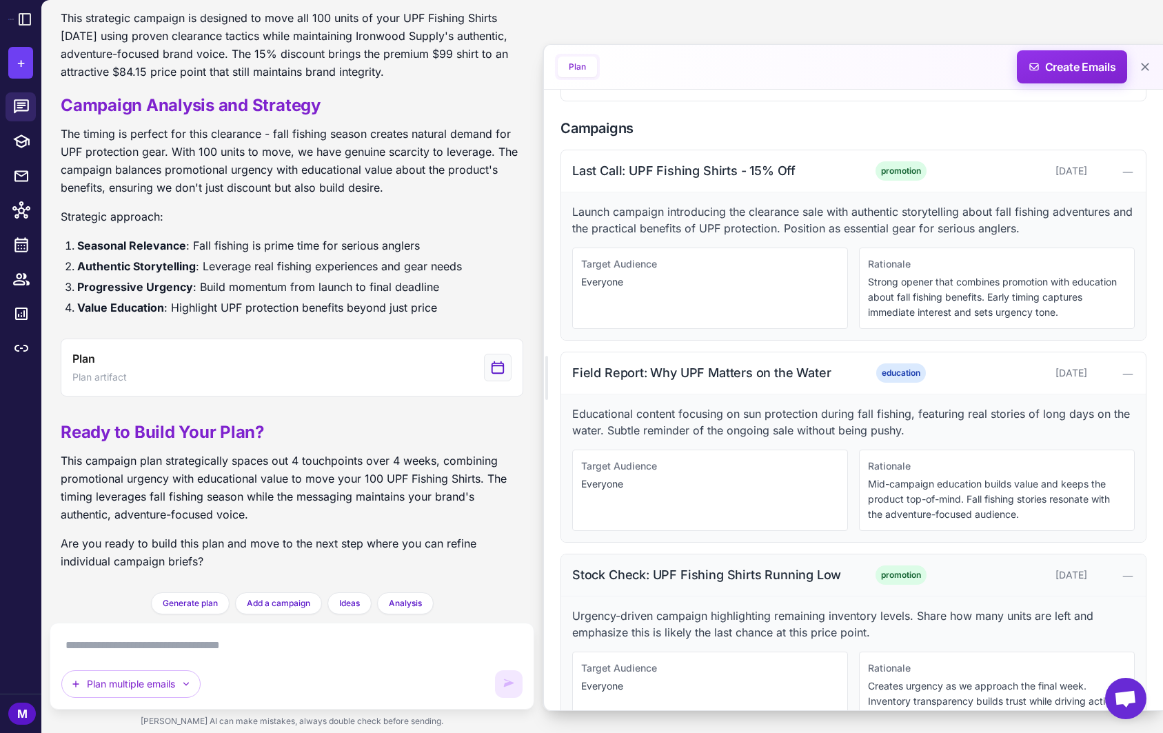
scroll to position [528, 0]
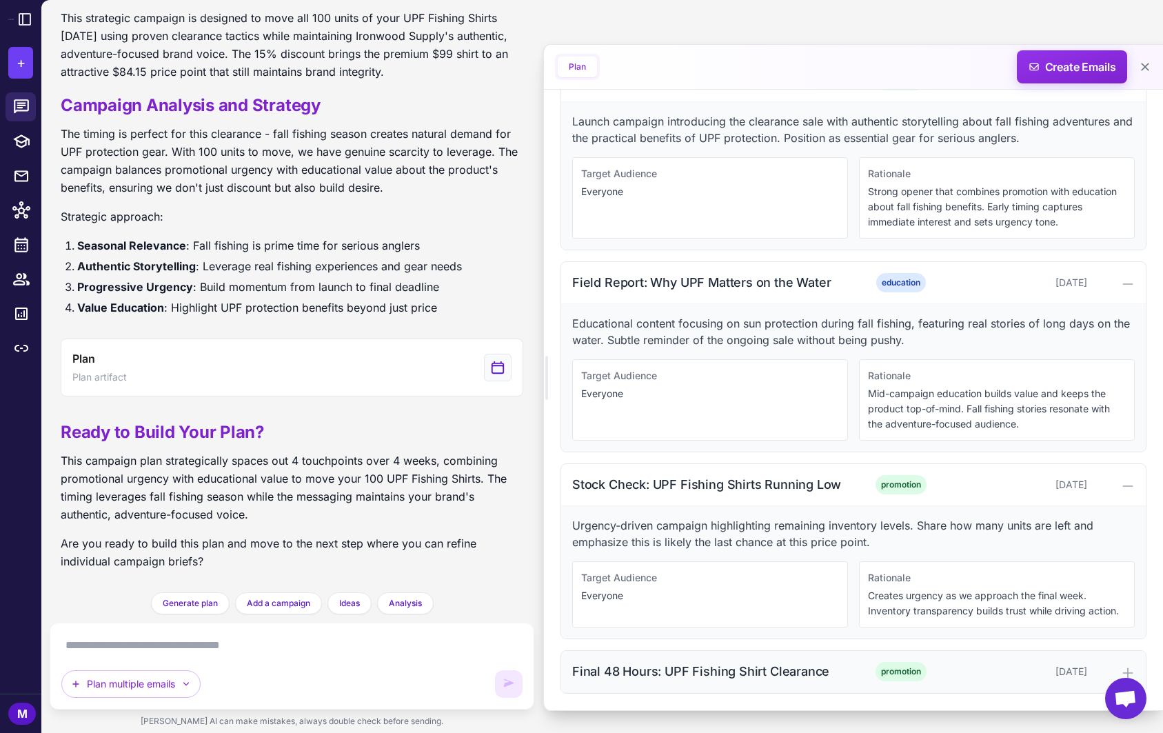
click at [1119, 663] on div at bounding box center [1113, 671] width 42 height 17
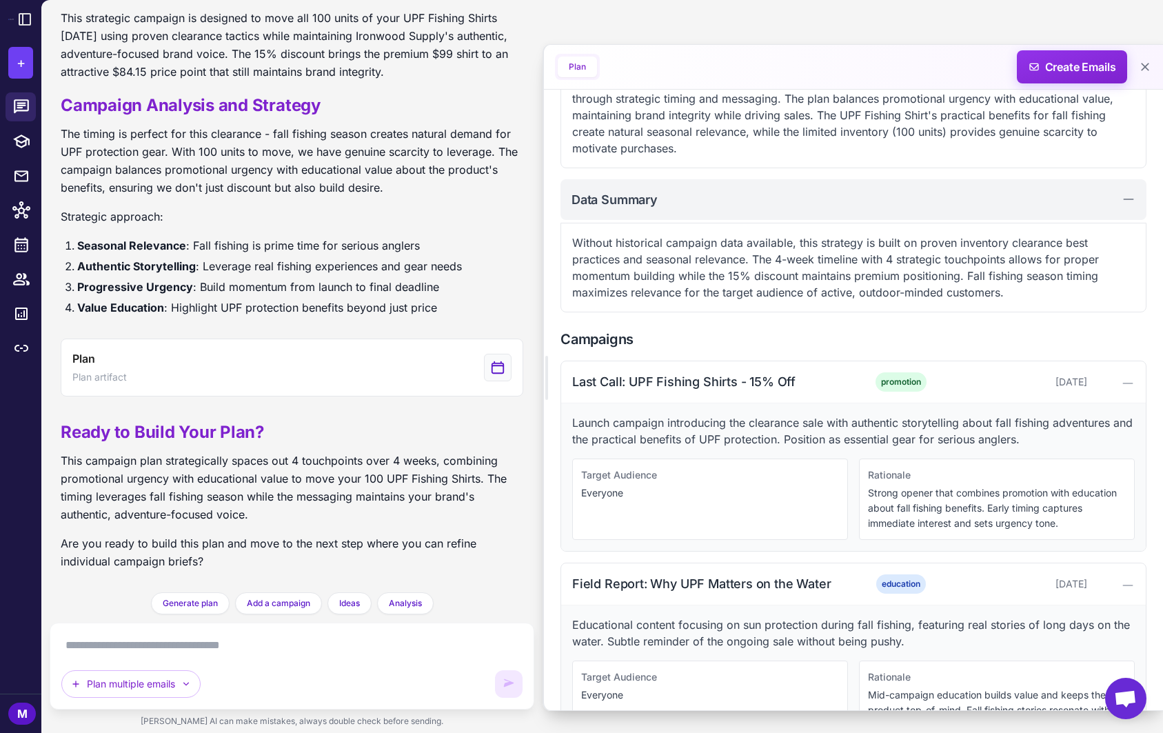
scroll to position [0, 0]
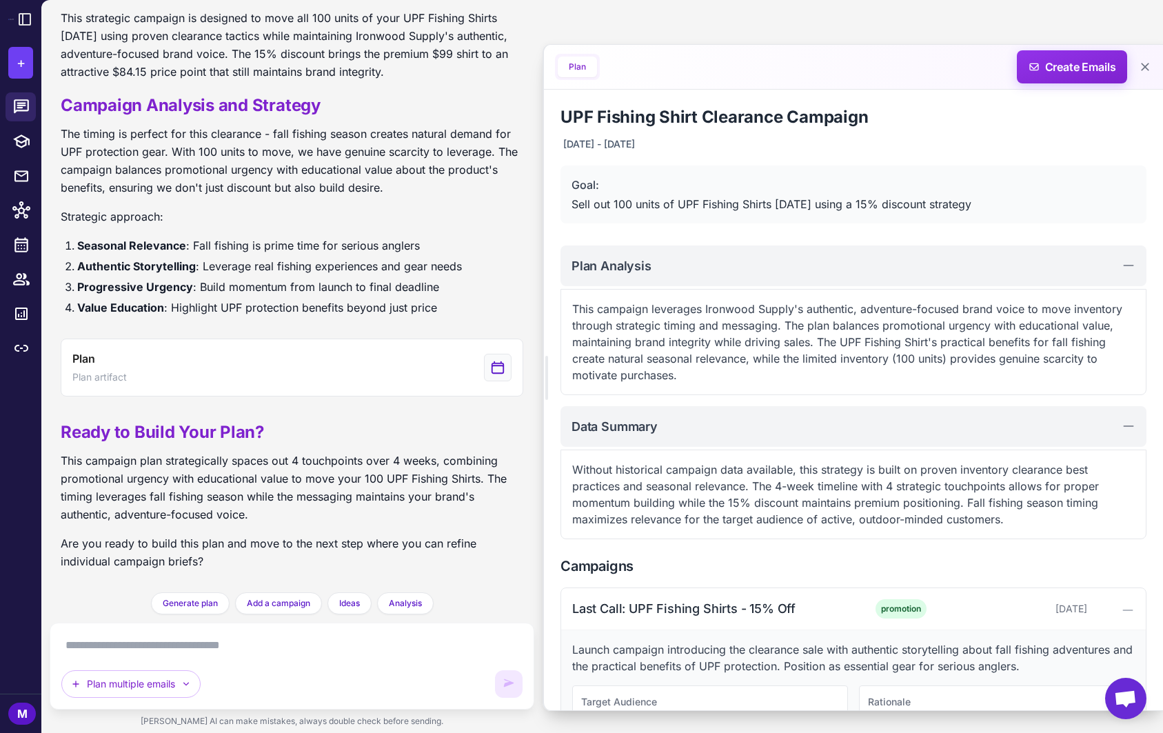
click at [574, 63] on button "Plan" at bounding box center [577, 67] width 39 height 21
click at [579, 68] on button "Plan" at bounding box center [577, 67] width 39 height 21
click at [680, 63] on div "Plan Create Emails" at bounding box center [853, 67] width 619 height 45
click at [1055, 63] on span "Create Emails" at bounding box center [1072, 66] width 121 height 33
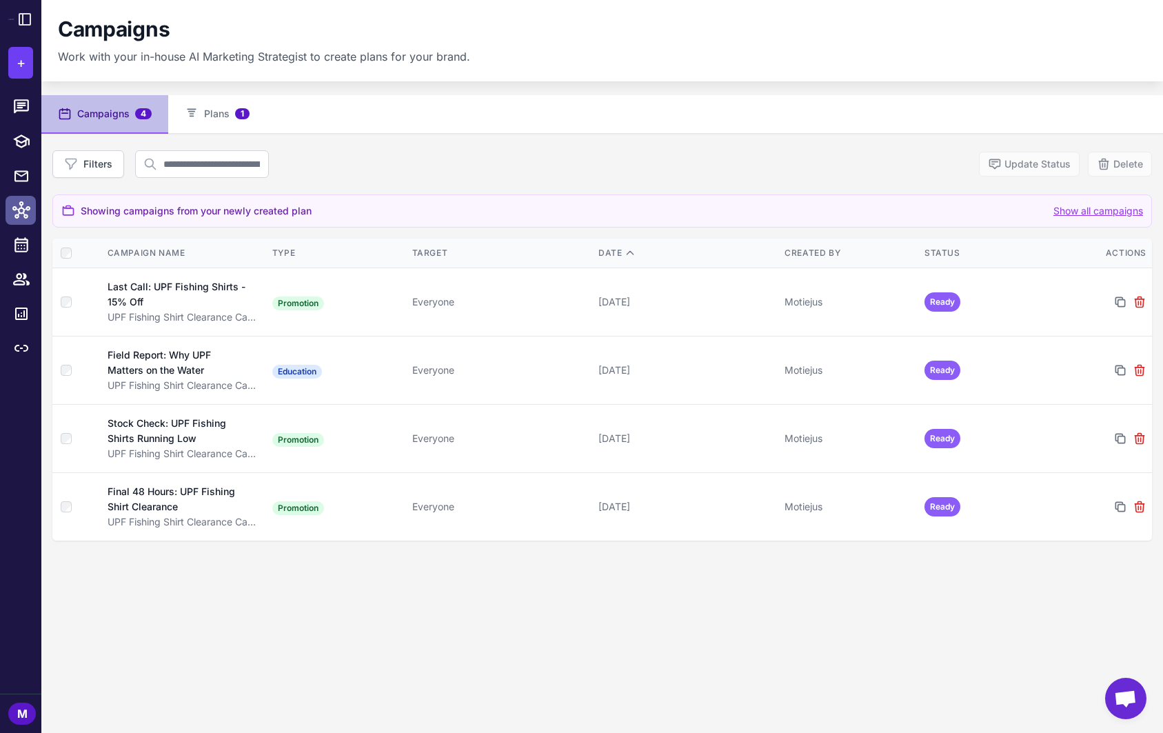
click at [16, 216] on icon at bounding box center [21, 210] width 18 height 18
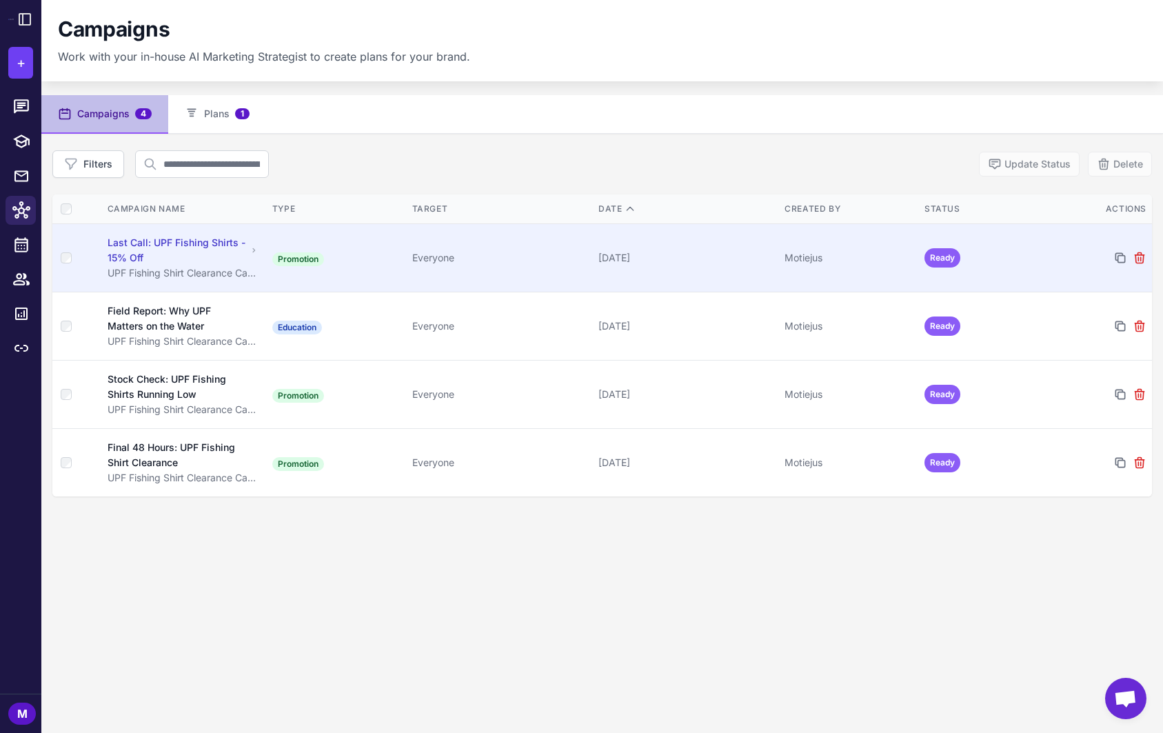
click at [197, 252] on div "Last Call: UPF Fishing Shirts - 15% Off" at bounding box center [178, 250] width 140 height 30
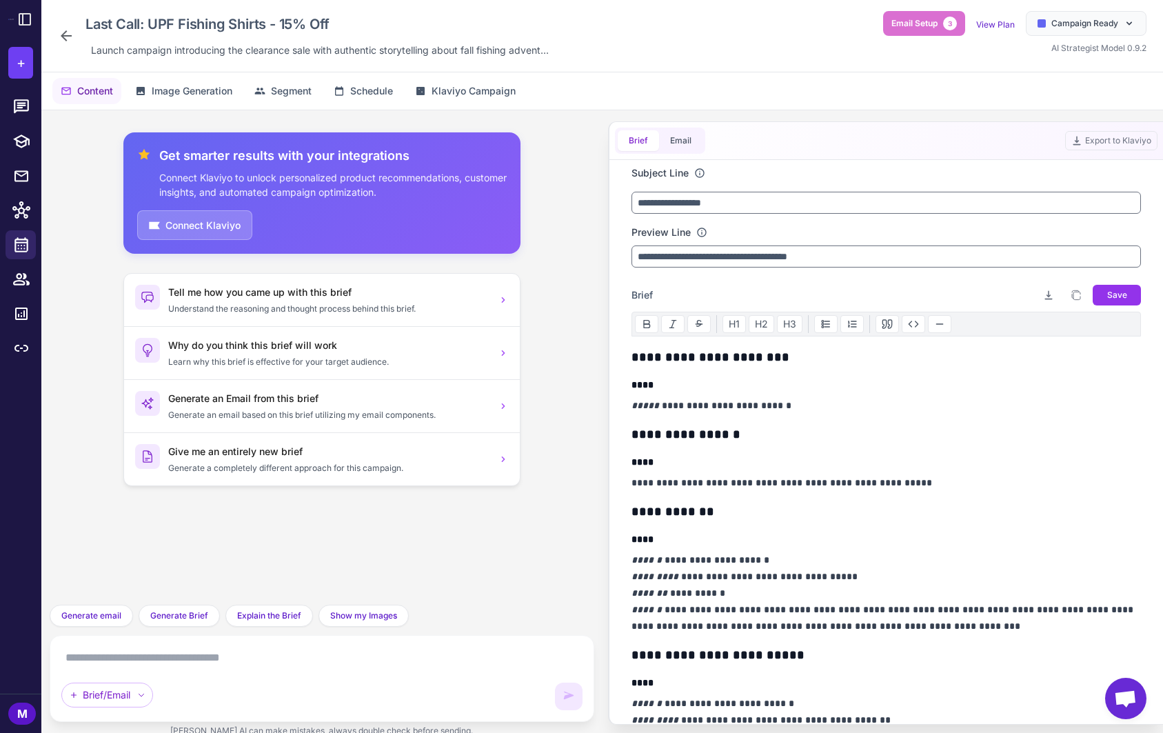
click at [64, 20] on div "Last Call: UPF Fishing Shirts - 15% Off Launch campaign introducing the clearan…" at bounding box center [306, 36] width 496 height 50
click at [64, 34] on icon at bounding box center [66, 36] width 17 height 17
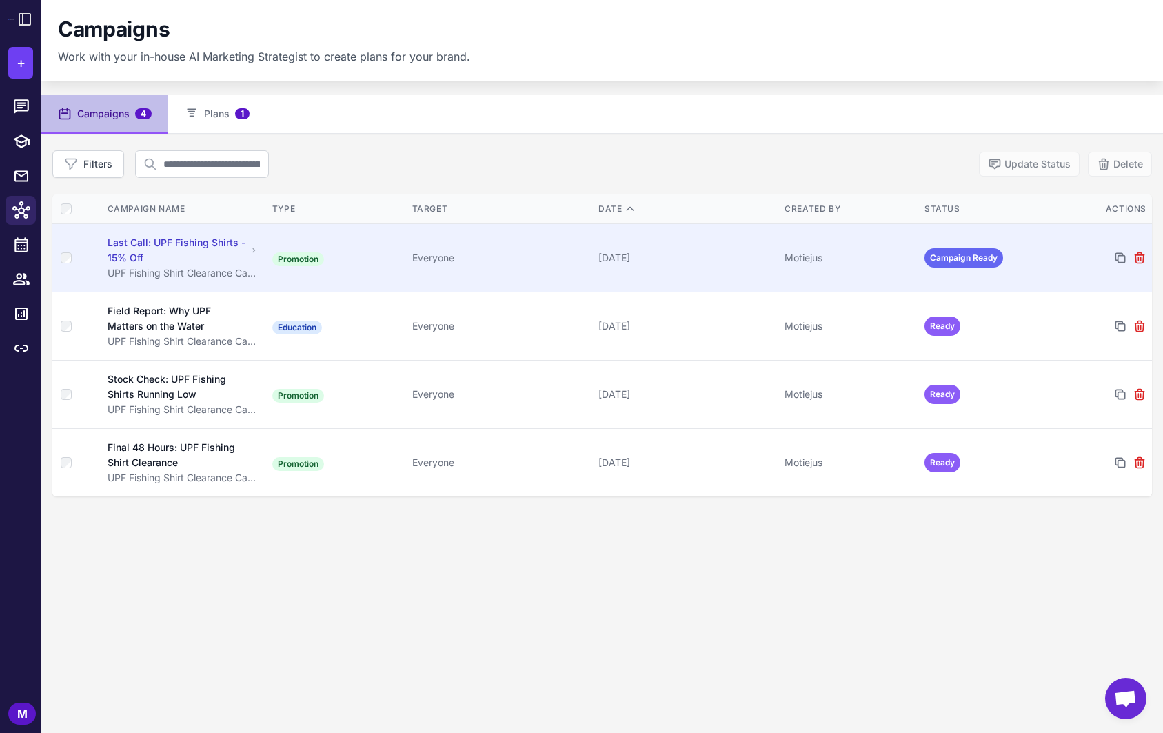
click at [169, 256] on div "Last Call: UPF Fishing Shirts - 15% Off" at bounding box center [178, 250] width 140 height 30
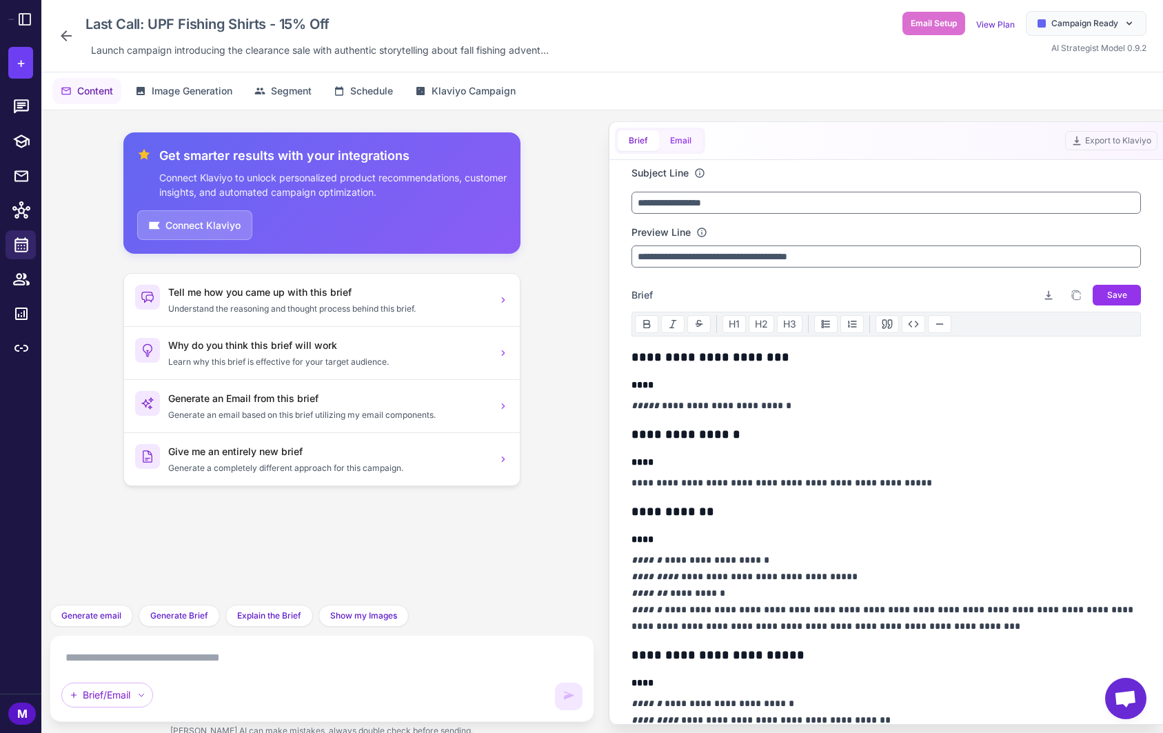
click at [675, 139] on button "Email" at bounding box center [680, 140] width 43 height 21
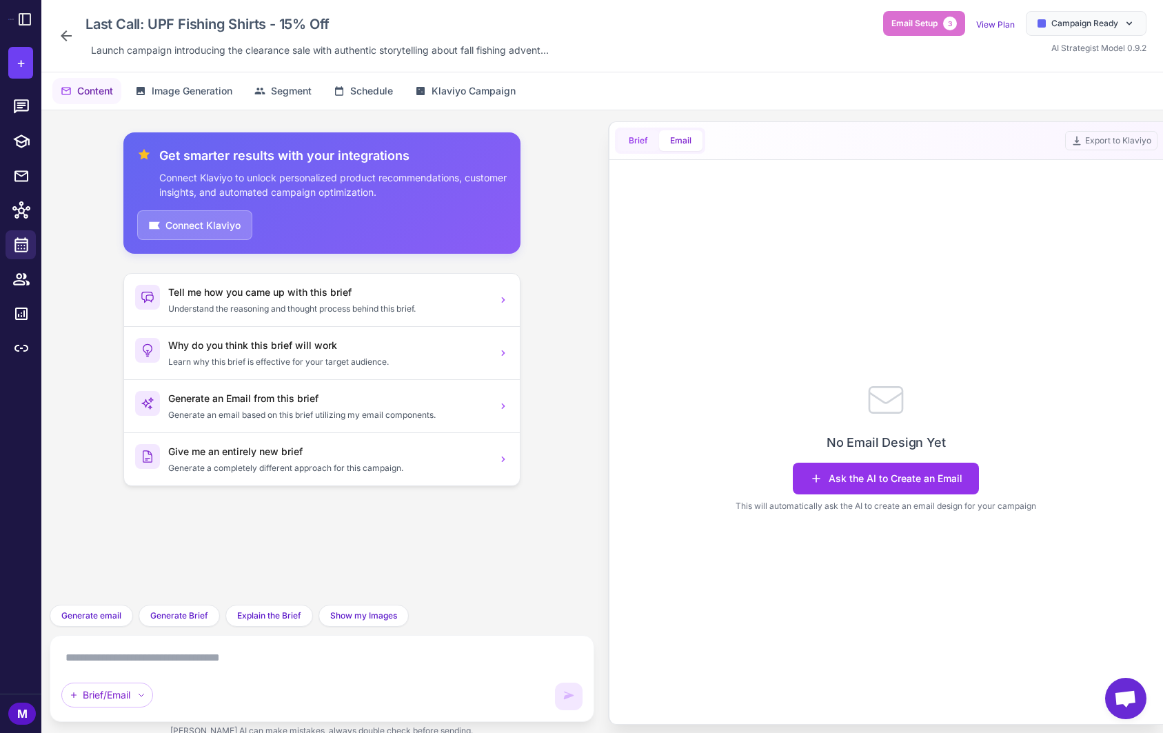
click at [645, 141] on span "Brief" at bounding box center [638, 140] width 19 height 12
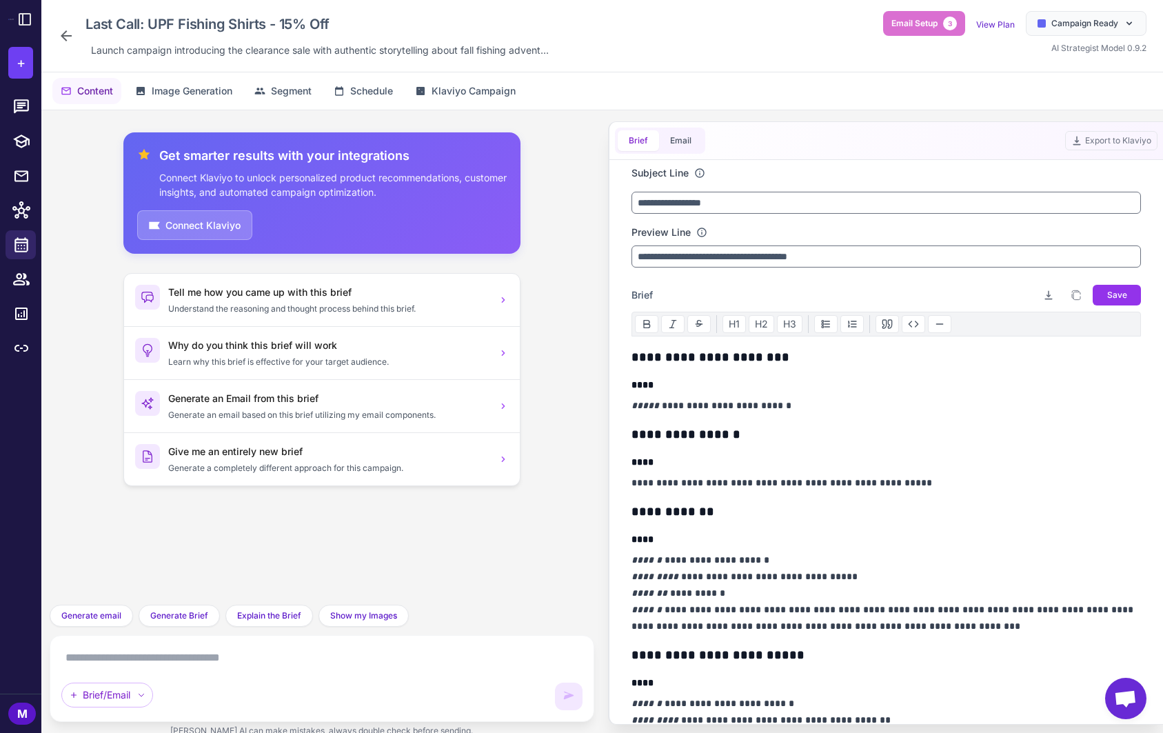
click at [53, 46] on div "Last Call: UPF Fishing Shirts - 15% Off Launch campaign introducing the clearan…" at bounding box center [601, 36] width 1121 height 72
click at [63, 34] on icon at bounding box center [66, 35] width 11 height 11
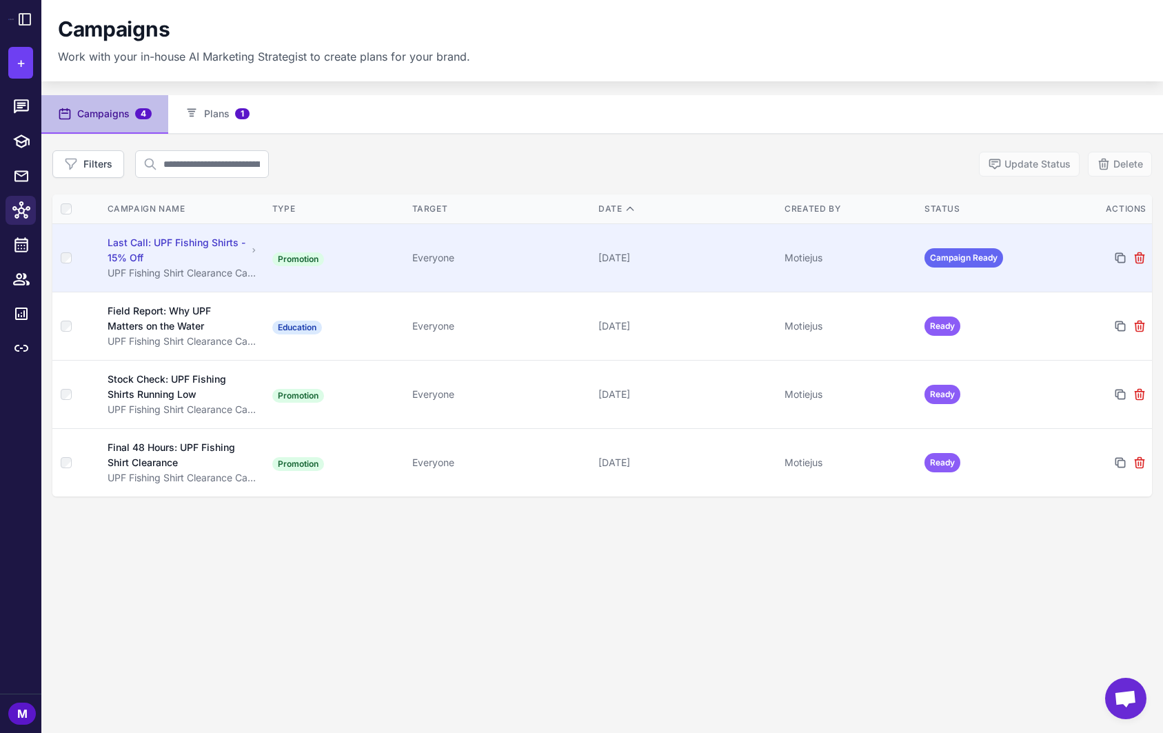
click at [198, 257] on div "Last Call: UPF Fishing Shirts - 15% Off" at bounding box center [178, 250] width 140 height 30
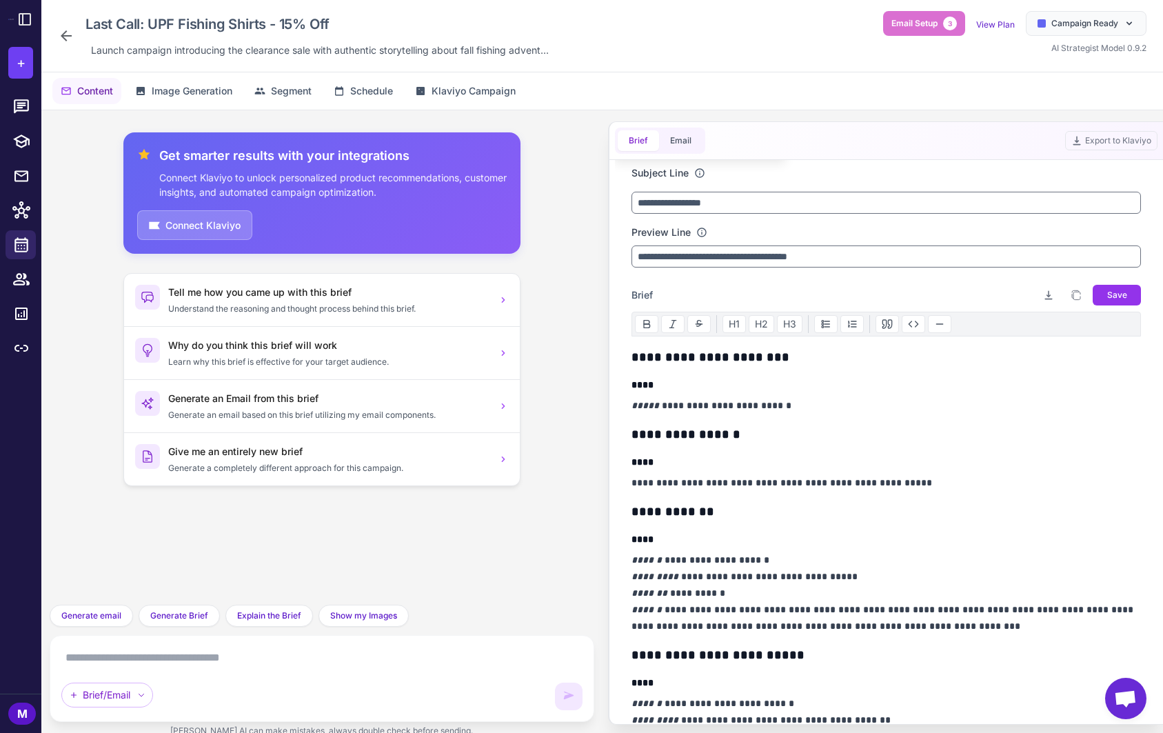
click at [700, 174] on icon at bounding box center [699, 172] width 11 height 11
click at [729, 202] on input "**********" at bounding box center [886, 203] width 510 height 22
click at [728, 202] on input "**********" at bounding box center [886, 203] width 510 height 22
click at [706, 179] on div "Subject Line" at bounding box center [886, 172] width 510 height 15
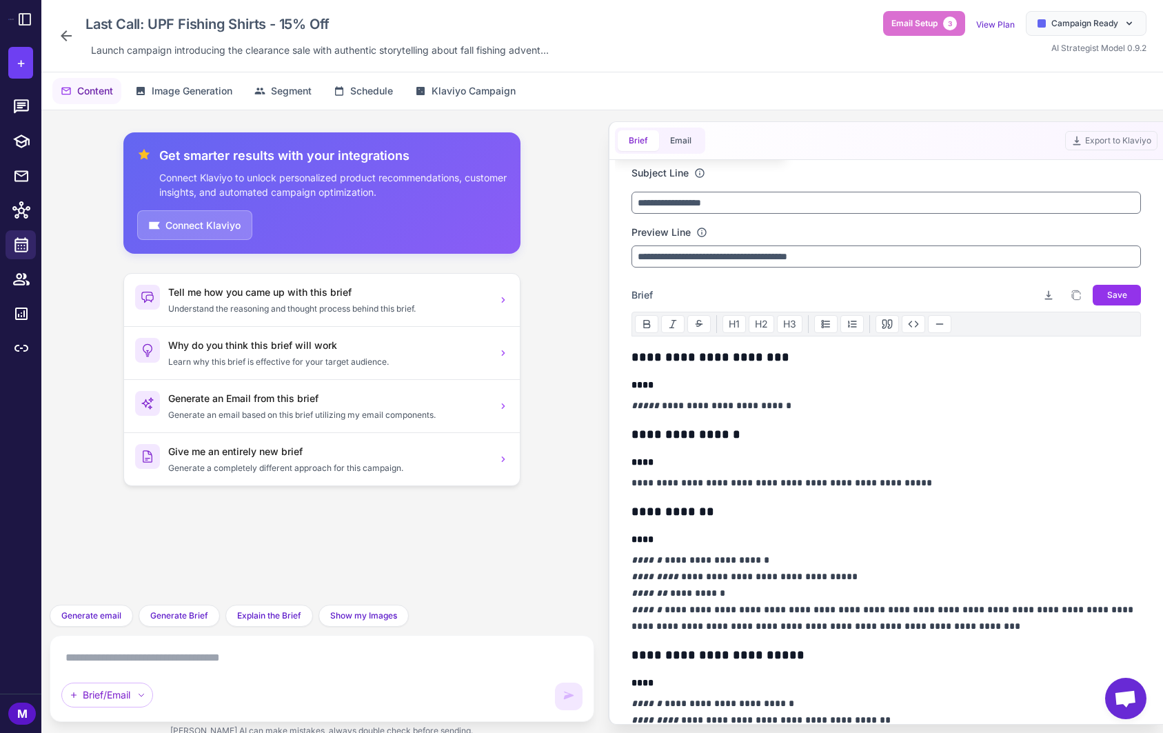
click at [701, 177] on icon at bounding box center [699, 172] width 11 height 11
click at [699, 176] on icon at bounding box center [699, 172] width 11 height 11
drag, startPoint x: 719, startPoint y: 260, endPoint x: 844, endPoint y: 260, distance: 124.7
click at [844, 261] on input "**********" at bounding box center [886, 256] width 510 height 22
click at [844, 260] on input "**********" at bounding box center [886, 256] width 510 height 22
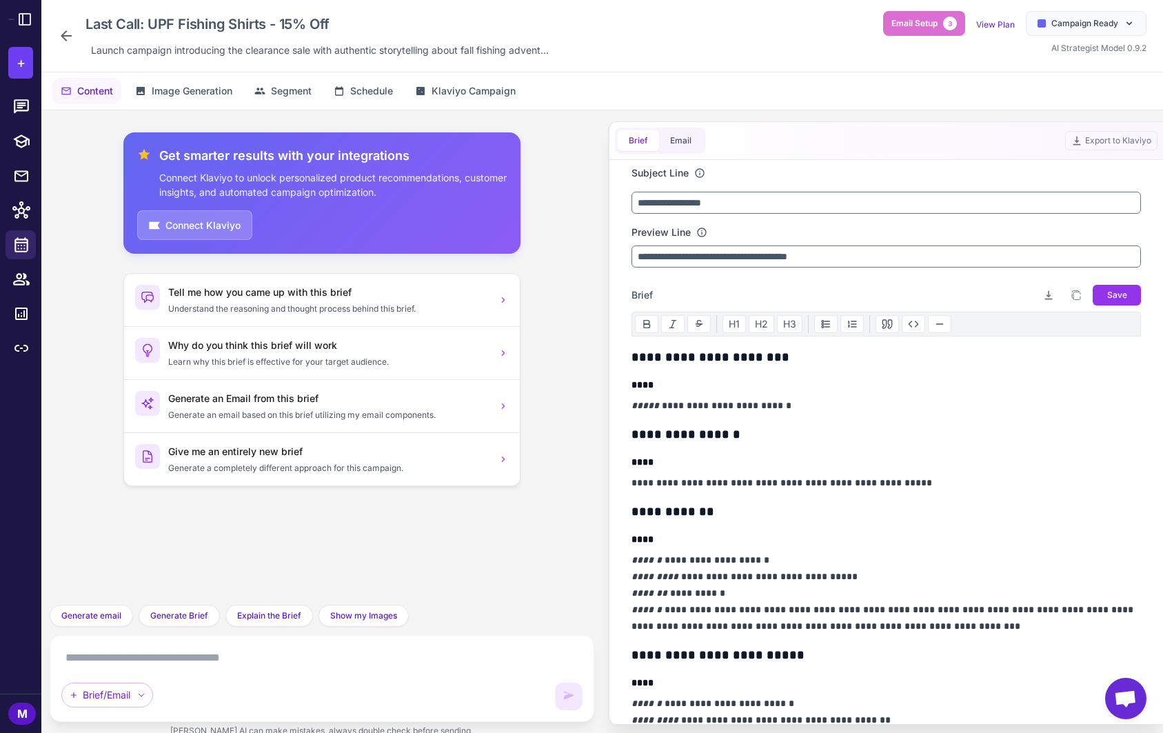
click at [814, 284] on div "Brief Download brief Copy brief to clipboard Save" at bounding box center [886, 295] width 510 height 22
click at [672, 150] on button "Email" at bounding box center [680, 140] width 43 height 21
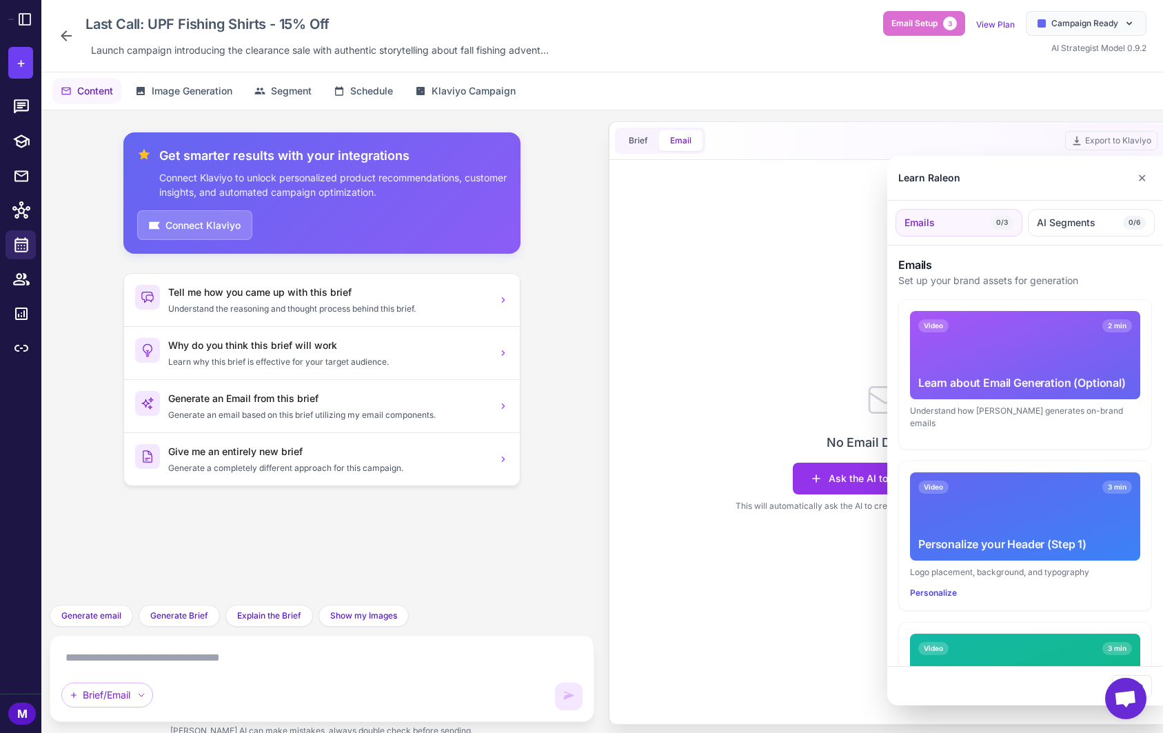
click at [848, 473] on div at bounding box center [581, 366] width 1163 height 733
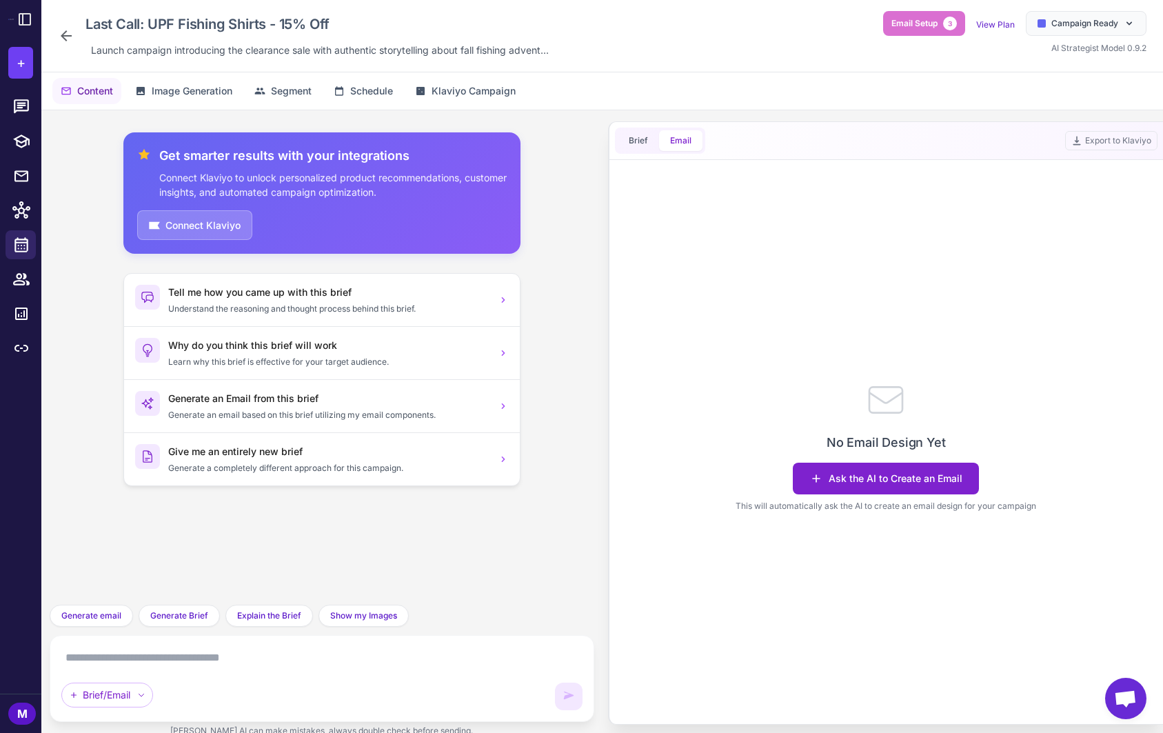
click at [854, 478] on button "Ask the AI to Create an Email" at bounding box center [886, 478] width 186 height 32
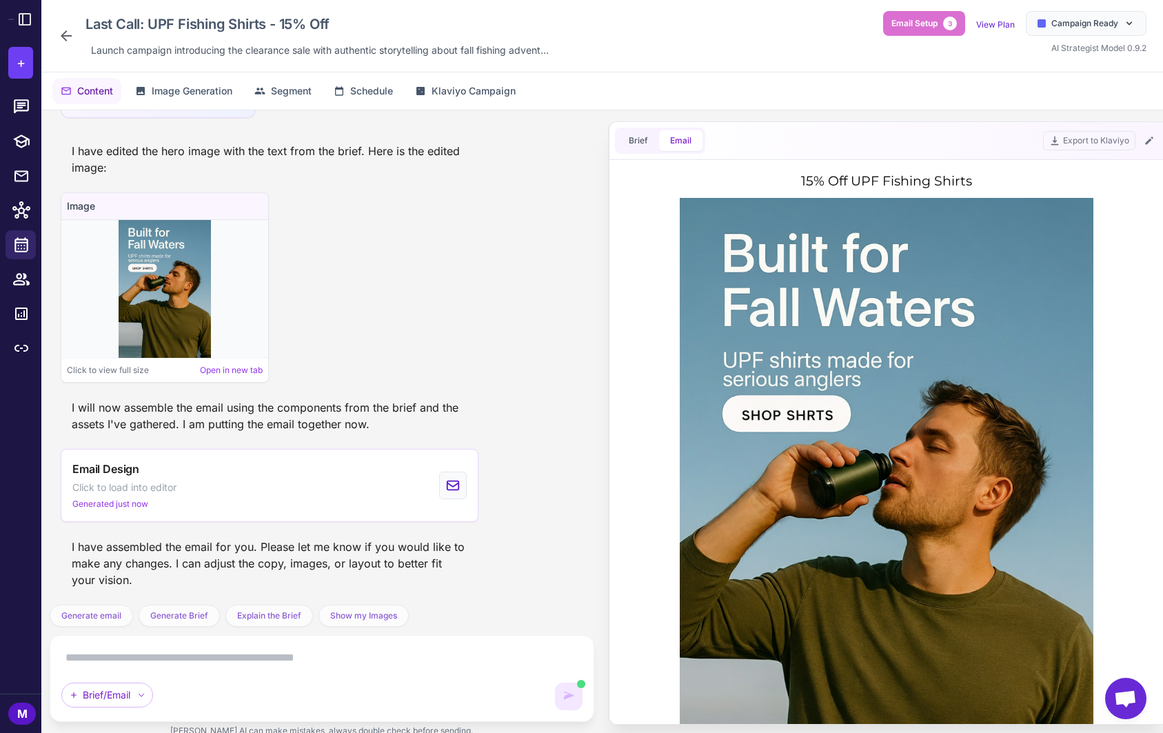
scroll to position [1199, 0]
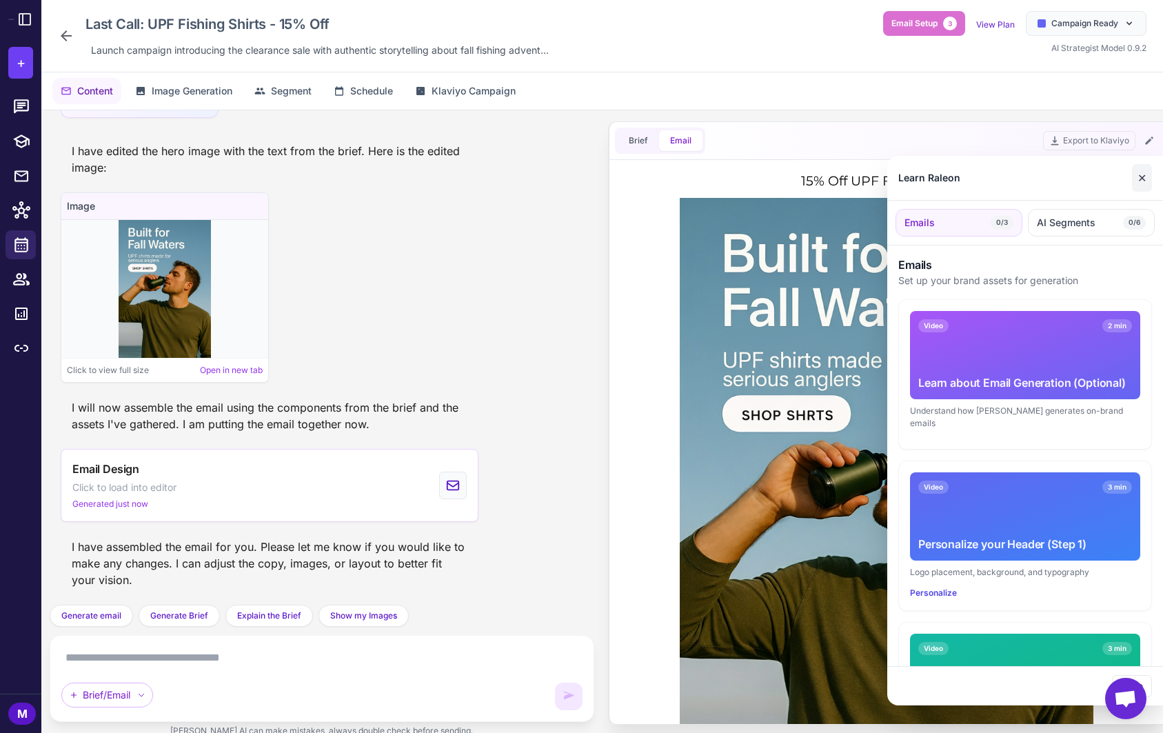
click at [1148, 174] on button "✕" at bounding box center [1142, 178] width 20 height 28
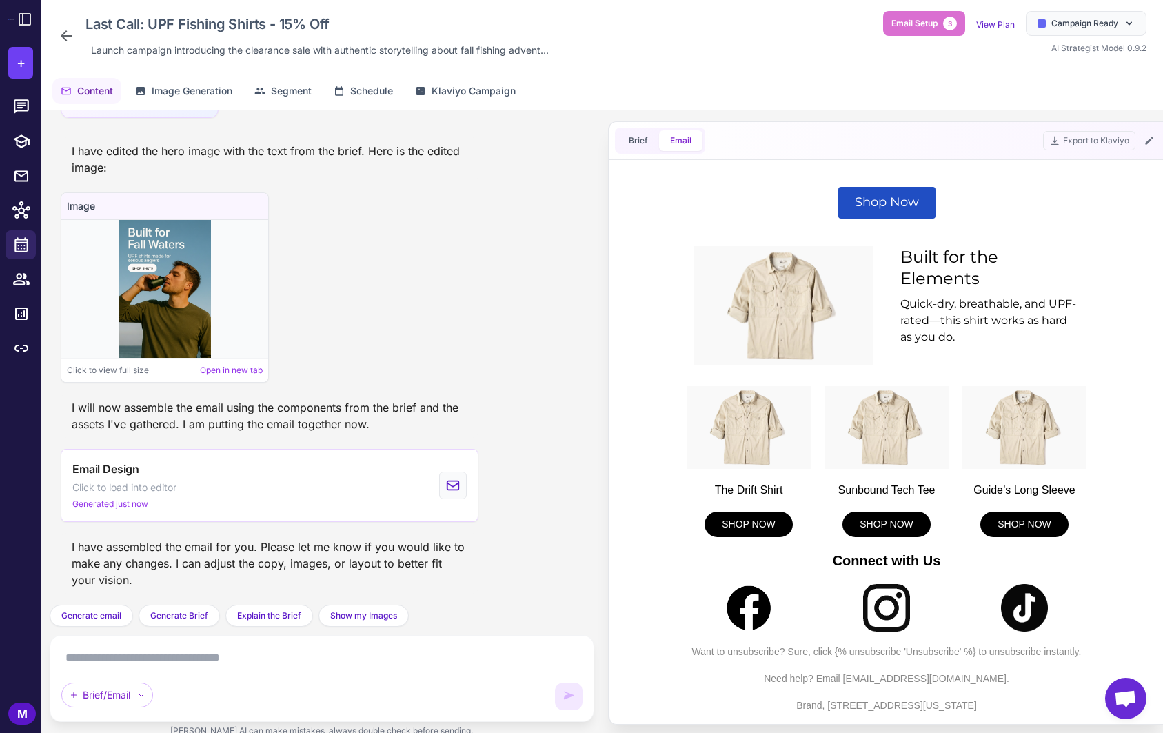
scroll to position [867, 0]
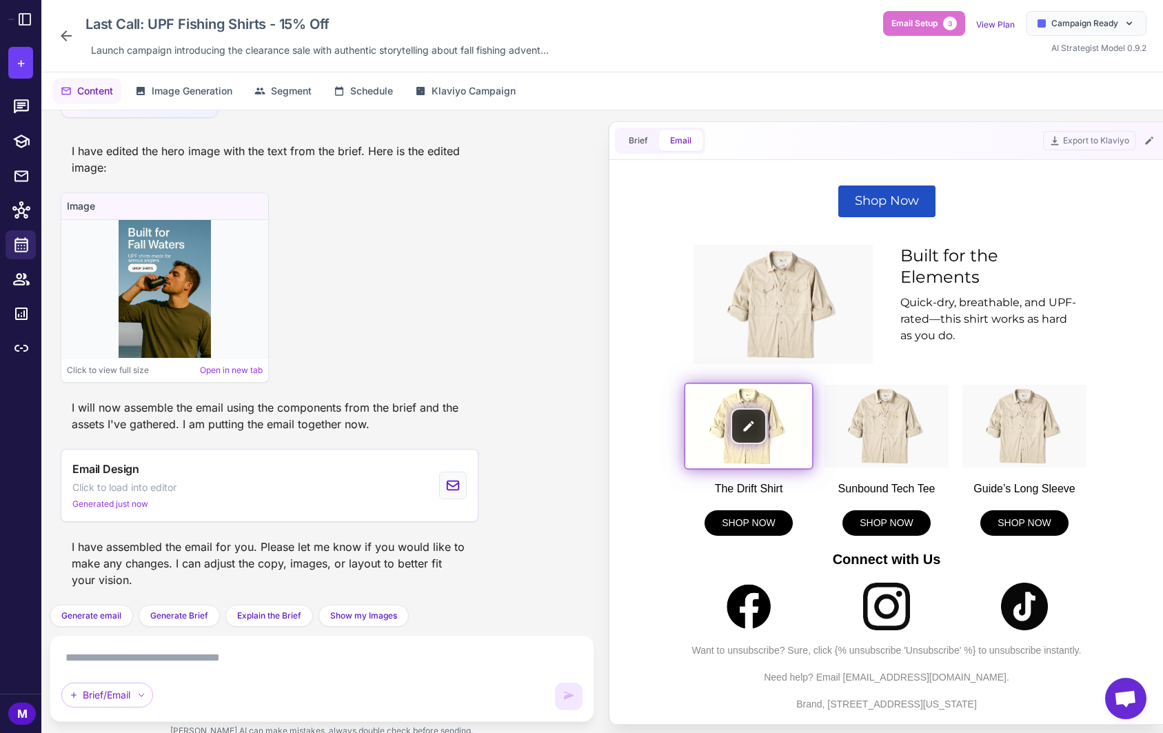
click at [760, 422] on img at bounding box center [747, 426] width 127 height 84
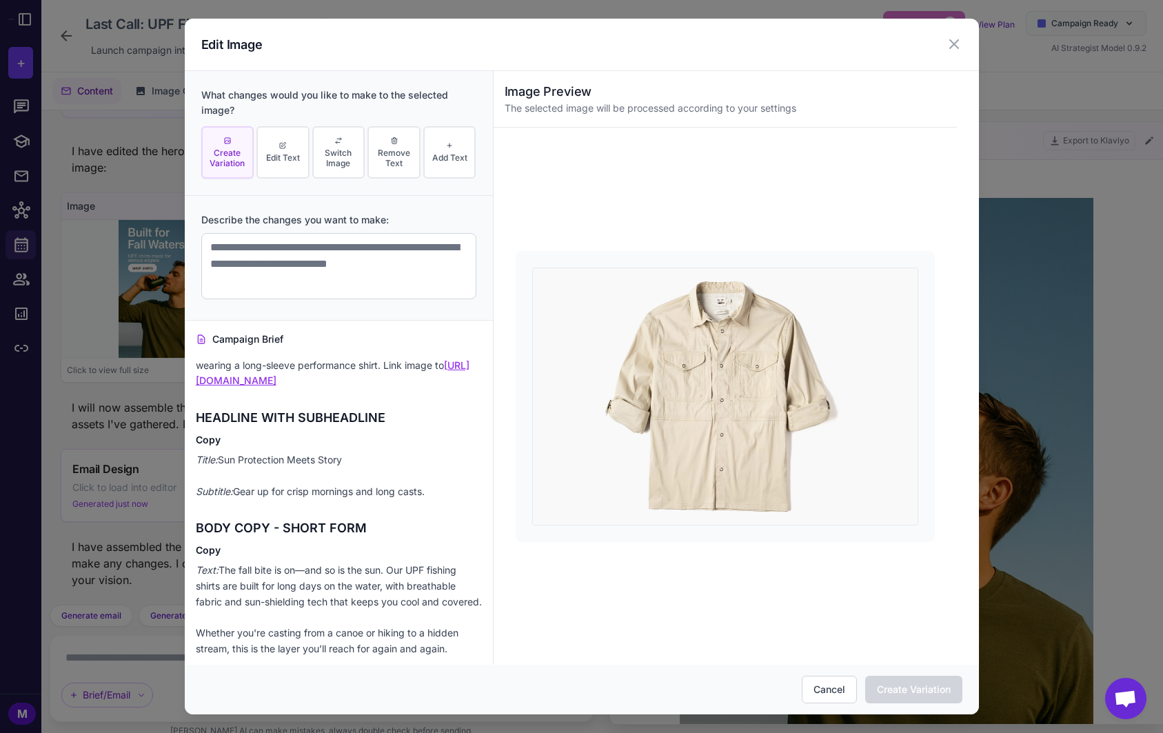
scroll to position [0, 0]
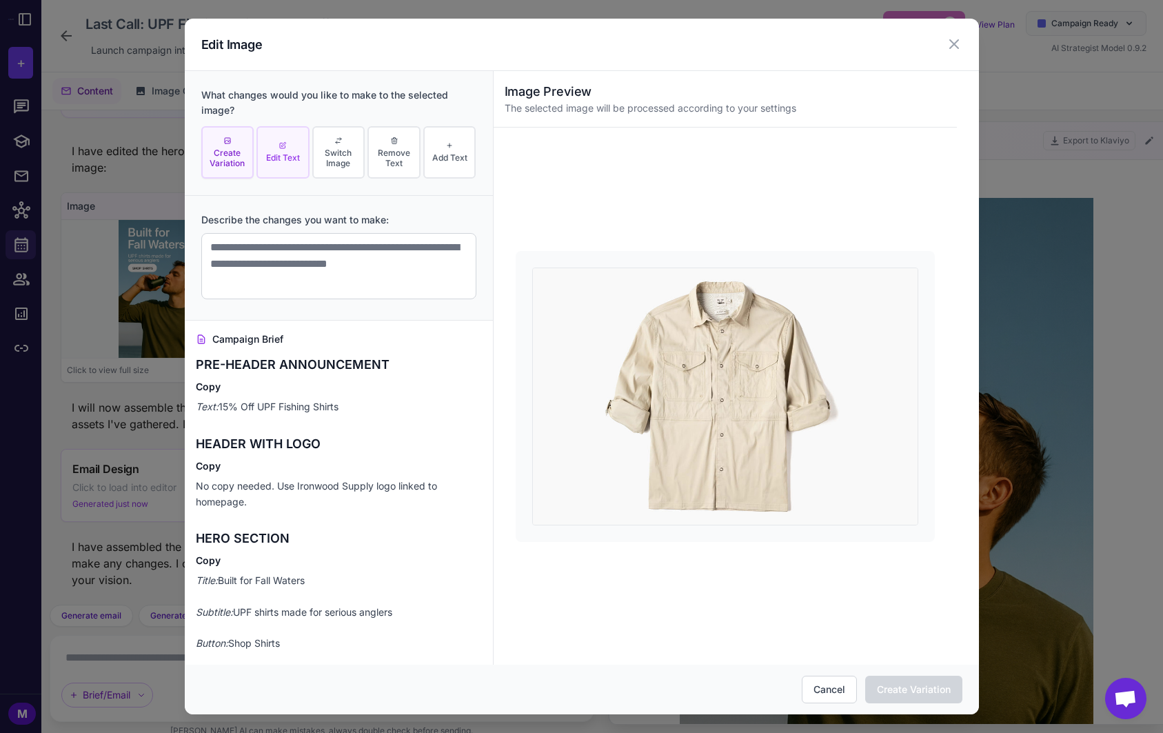
click at [292, 168] on button "Edit Text" at bounding box center [282, 152] width 53 height 53
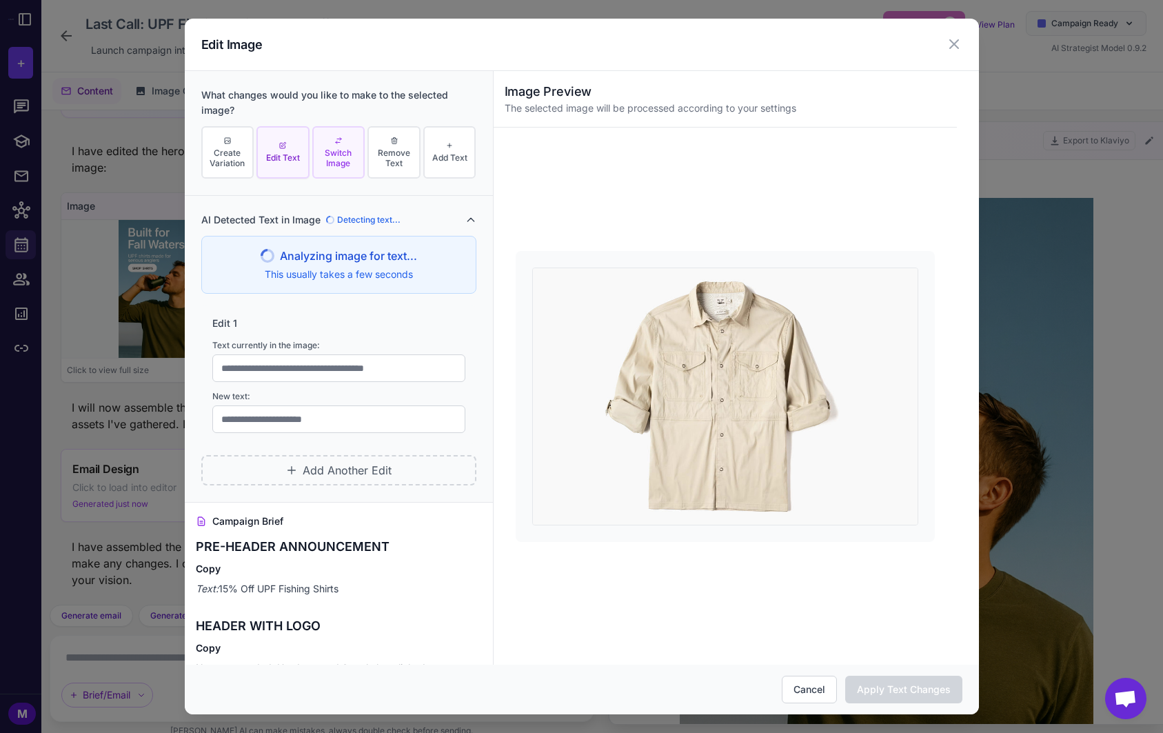
click at [349, 156] on span "Switch Image" at bounding box center [338, 157] width 45 height 21
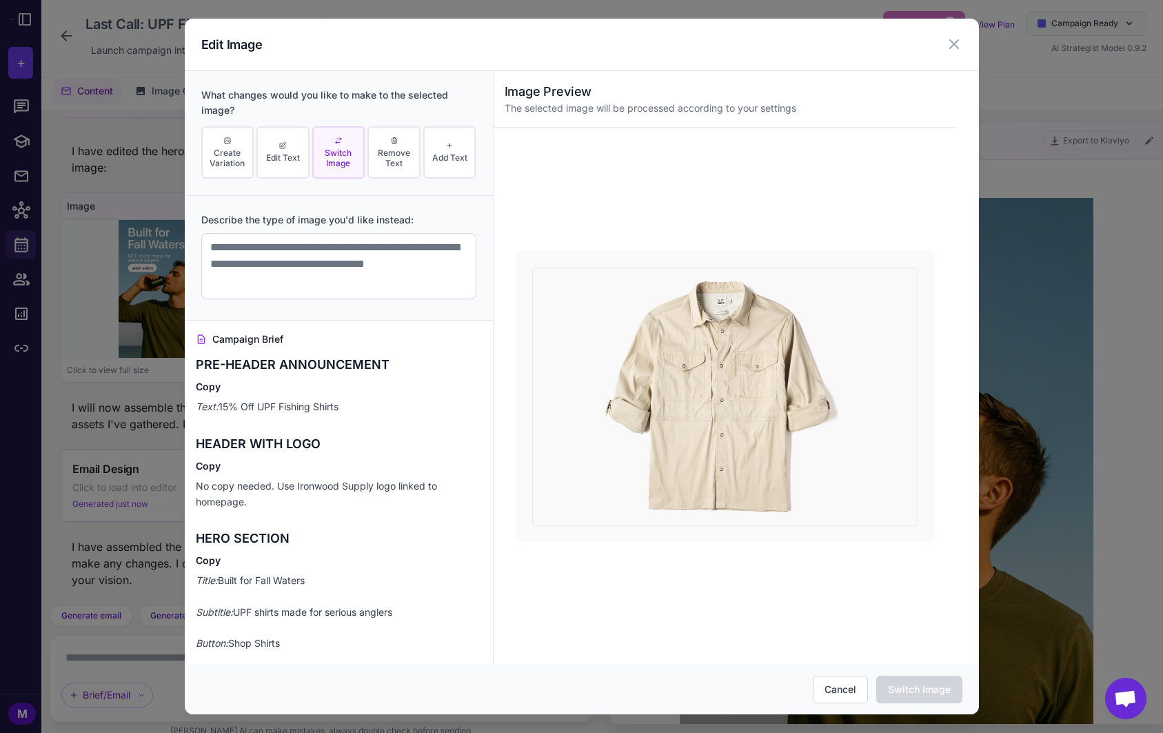
click at [349, 156] on span "Switch Image" at bounding box center [338, 157] width 45 height 21
click at [289, 141] on button "Edit Text" at bounding box center [282, 152] width 53 height 53
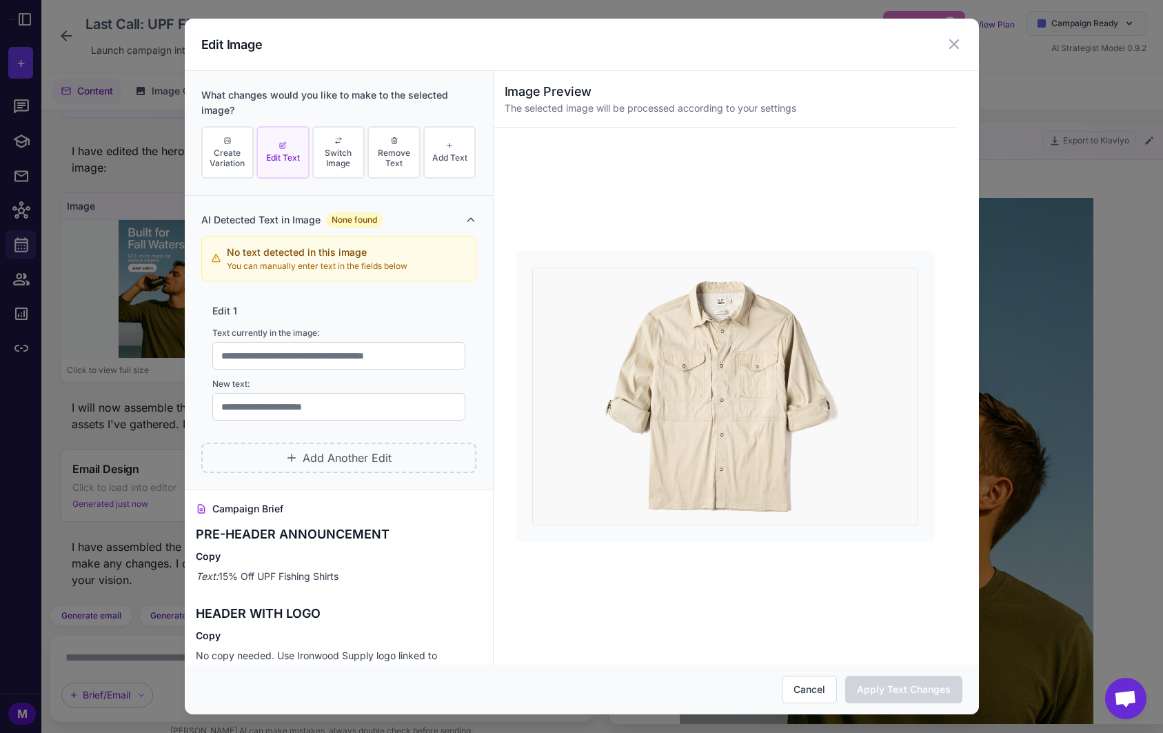
click at [285, 163] on button "Edit Text" at bounding box center [282, 152] width 53 height 53
click at [325, 166] on span "Switch Image" at bounding box center [338, 157] width 45 height 21
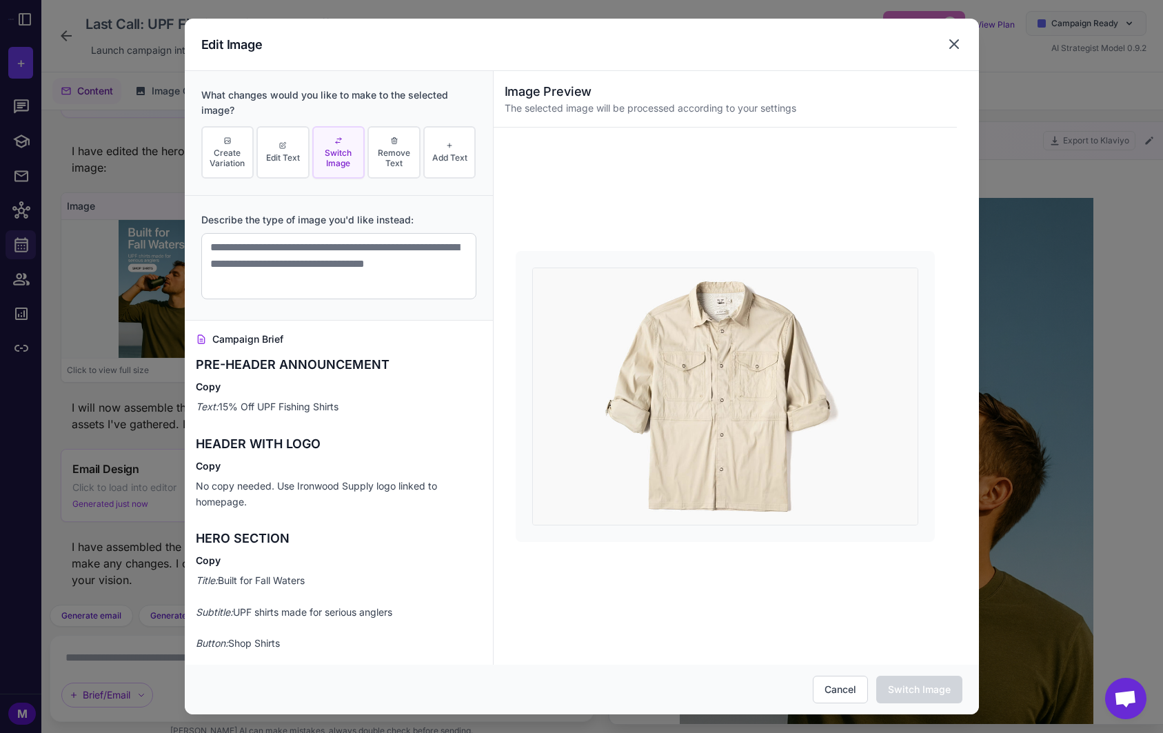
click at [954, 42] on icon at bounding box center [954, 44] width 17 height 17
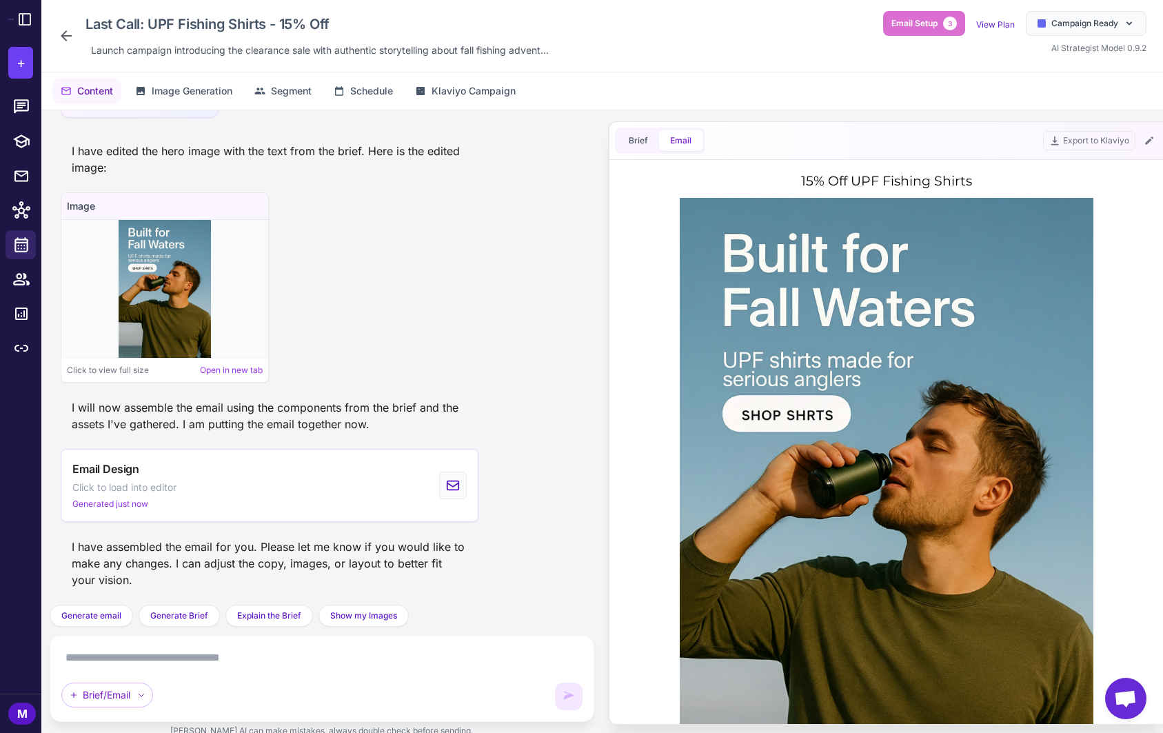
click at [1103, 153] on div "Brief Email Export to Klaviyo" at bounding box center [886, 141] width 554 height 38
click at [1101, 135] on button "Export to Klaviyo" at bounding box center [1089, 140] width 92 height 19
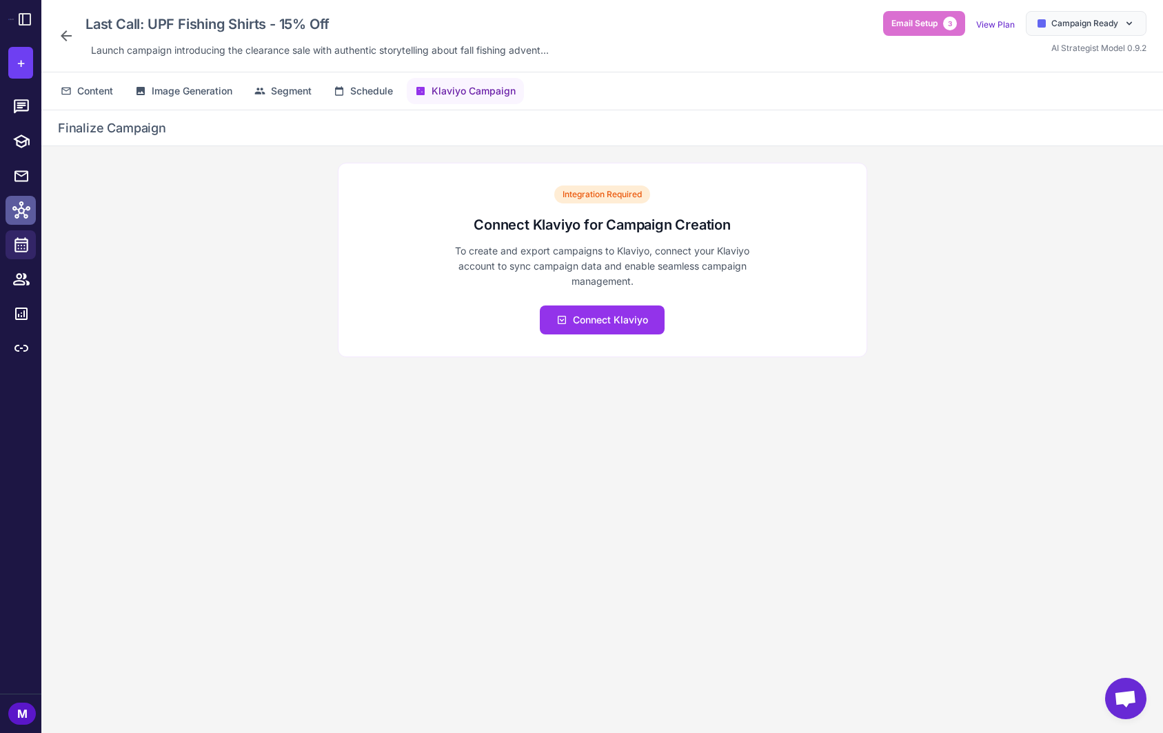
click at [16, 213] on icon at bounding box center [21, 210] width 18 height 18
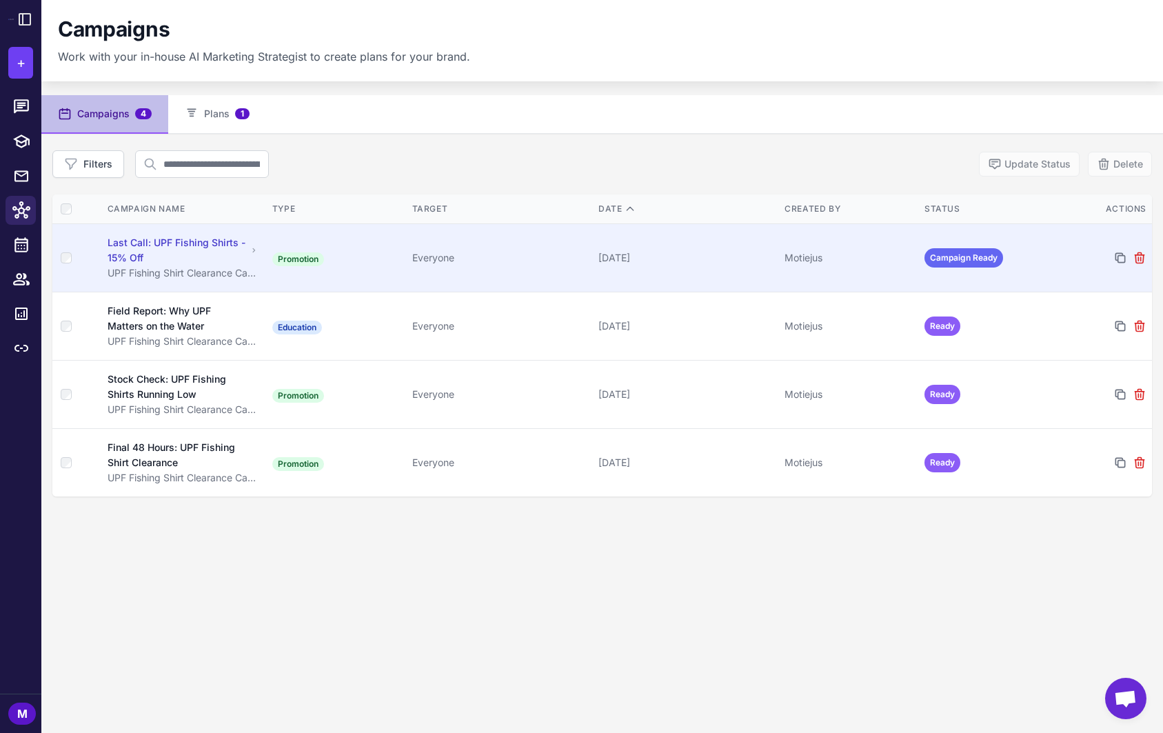
click at [192, 248] on div "Last Call: UPF Fishing Shirts - 15% Off" at bounding box center [178, 250] width 140 height 30
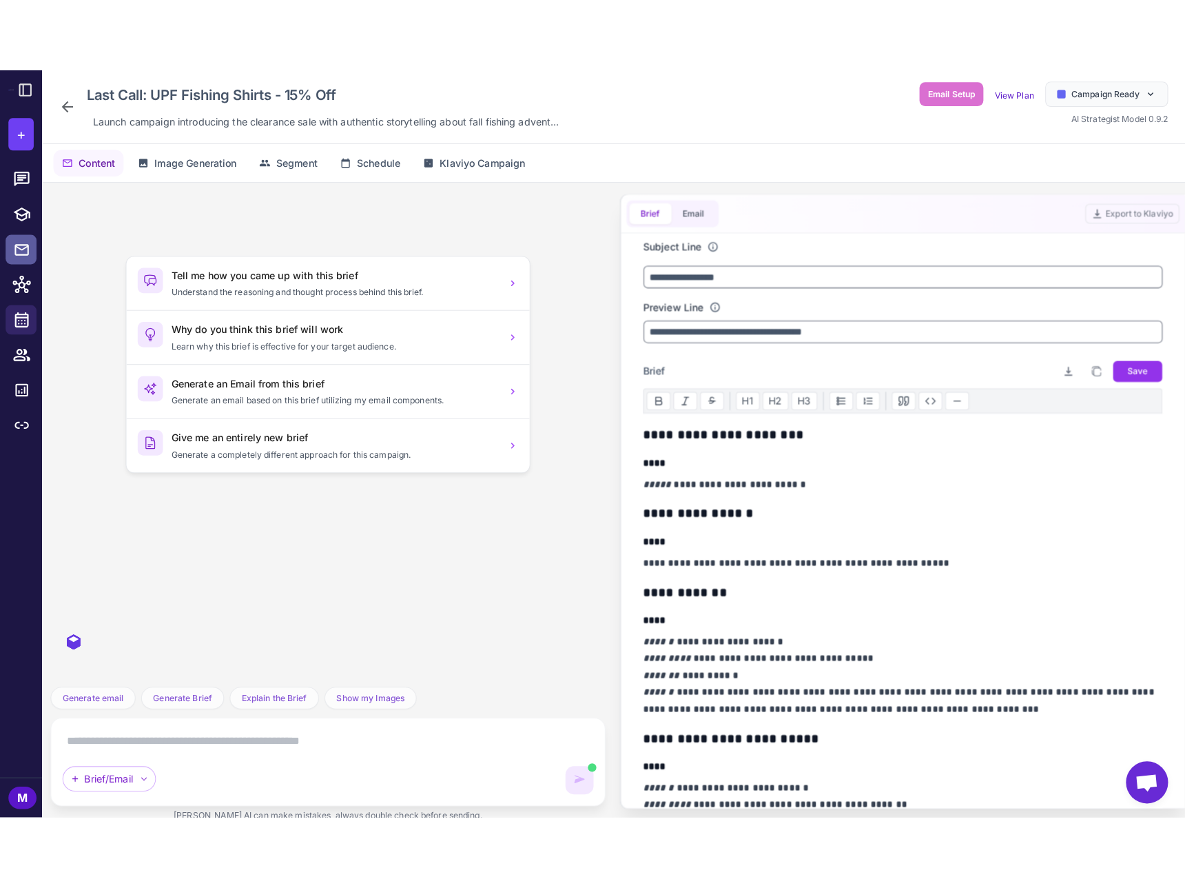
scroll to position [1066, 0]
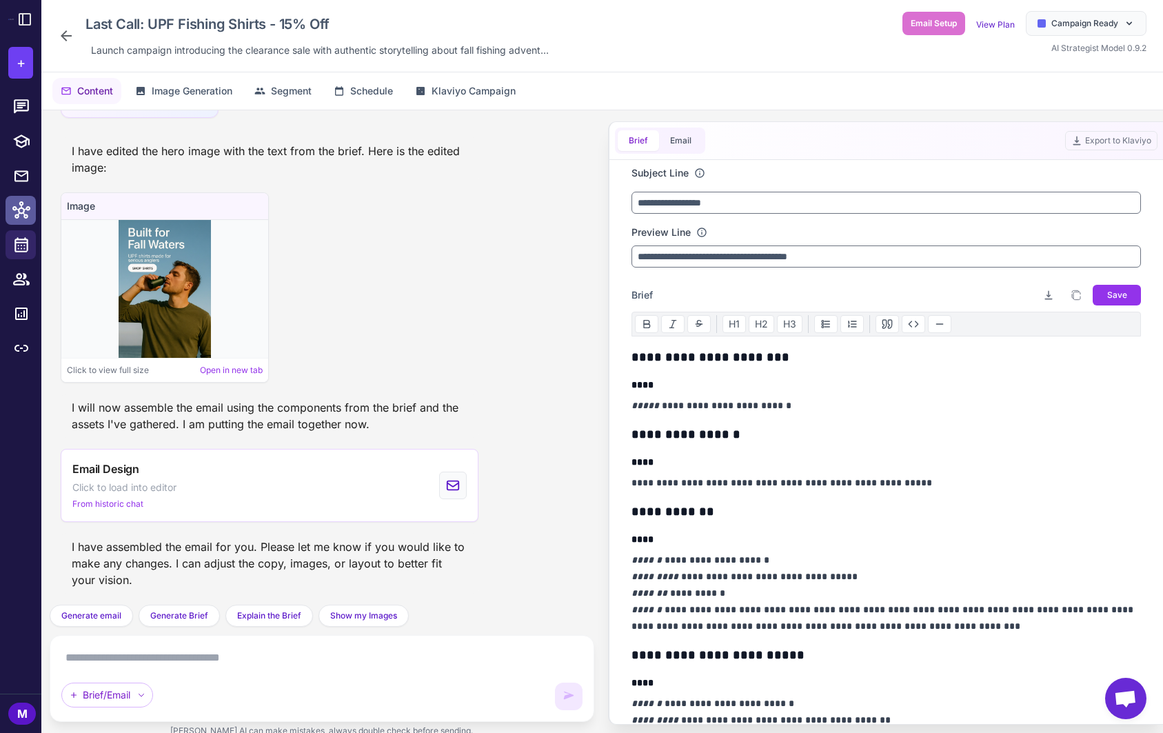
click at [23, 201] on icon at bounding box center [21, 210] width 18 height 18
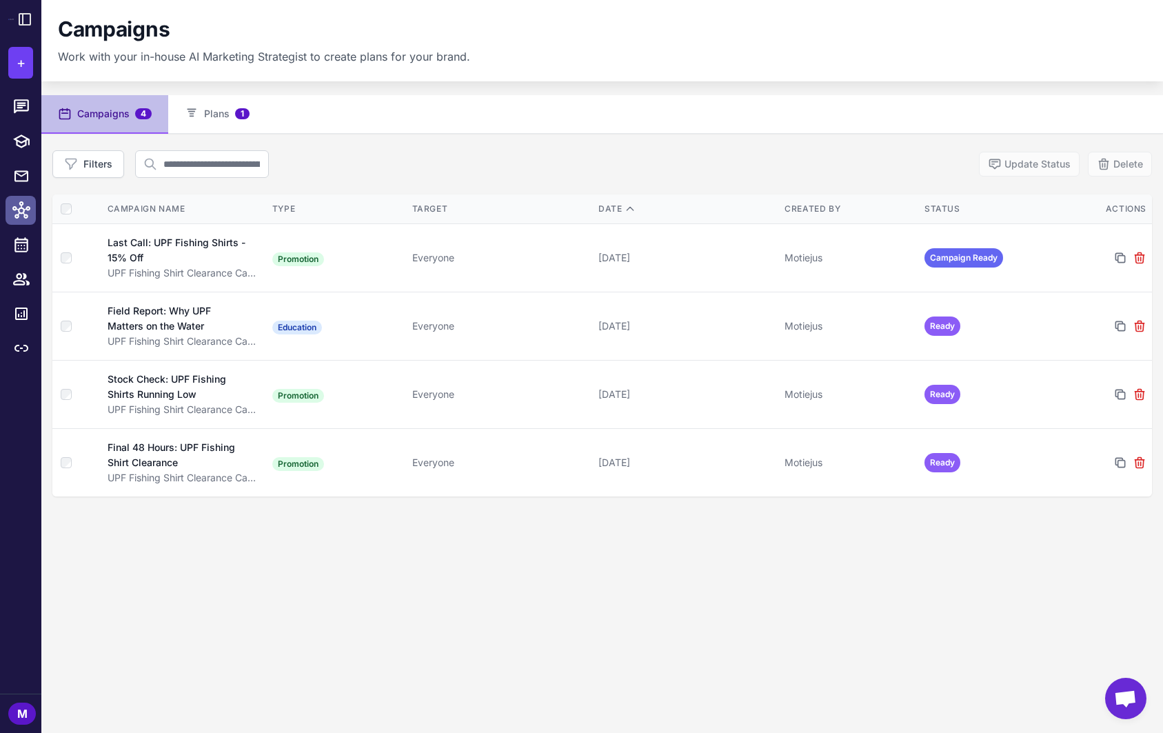
click at [13, 215] on icon at bounding box center [21, 210] width 18 height 18
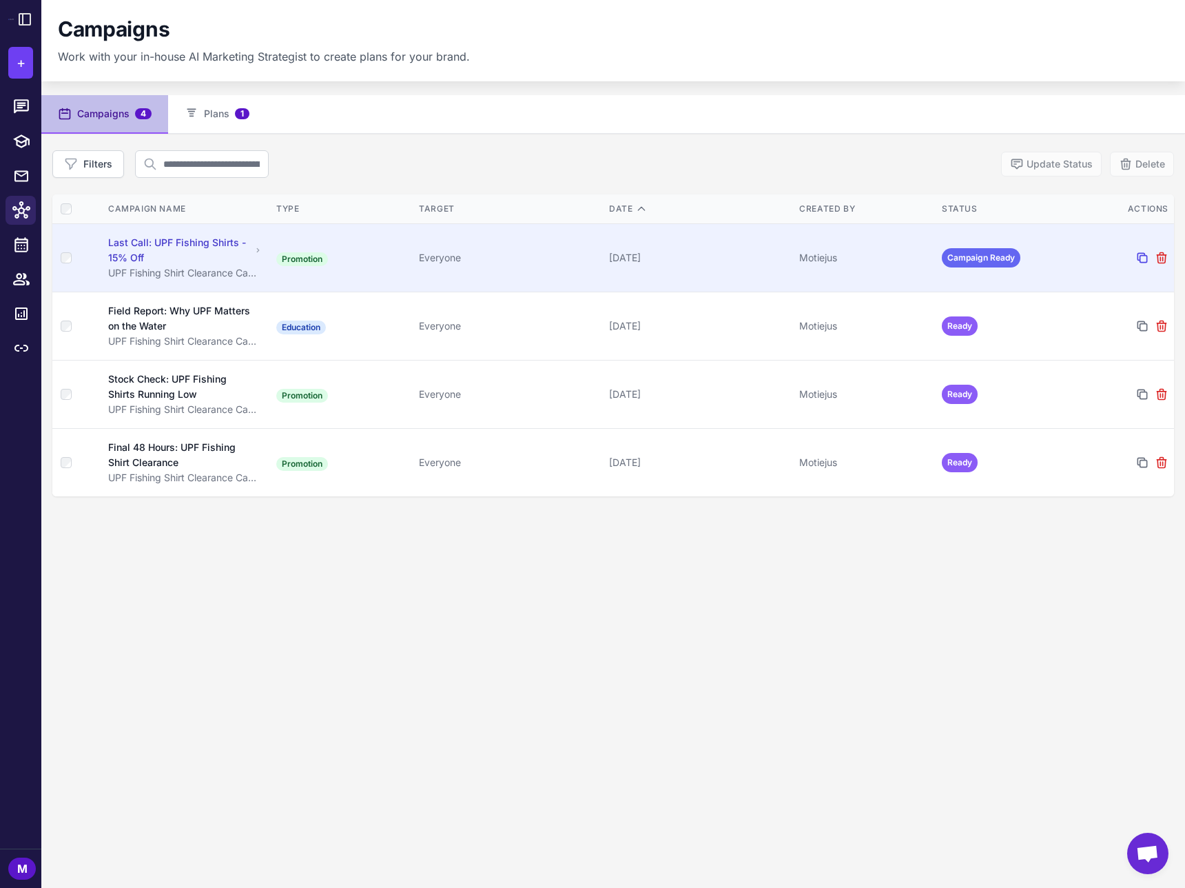
click at [1142, 262] on icon at bounding box center [1142, 257] width 9 height 9
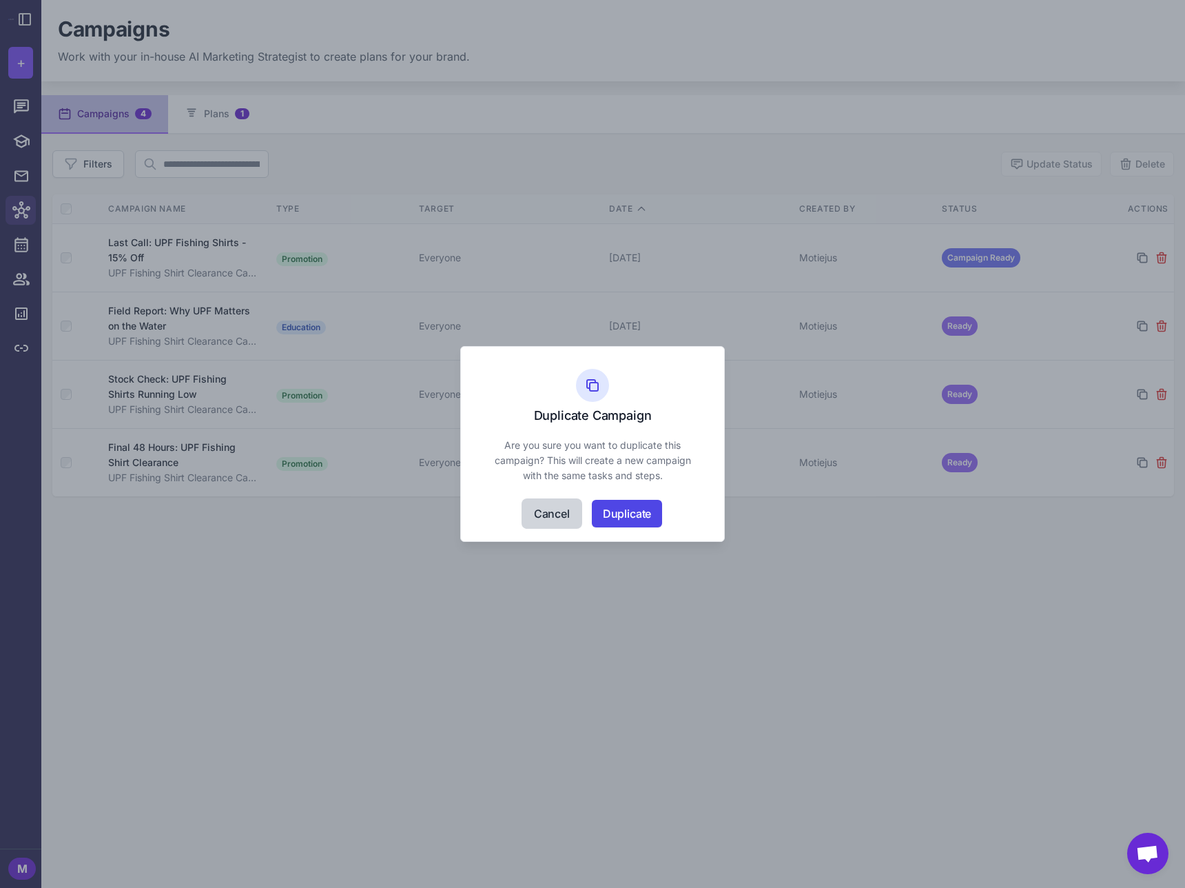
click at [538, 511] on button "Cancel" at bounding box center [552, 514] width 58 height 28
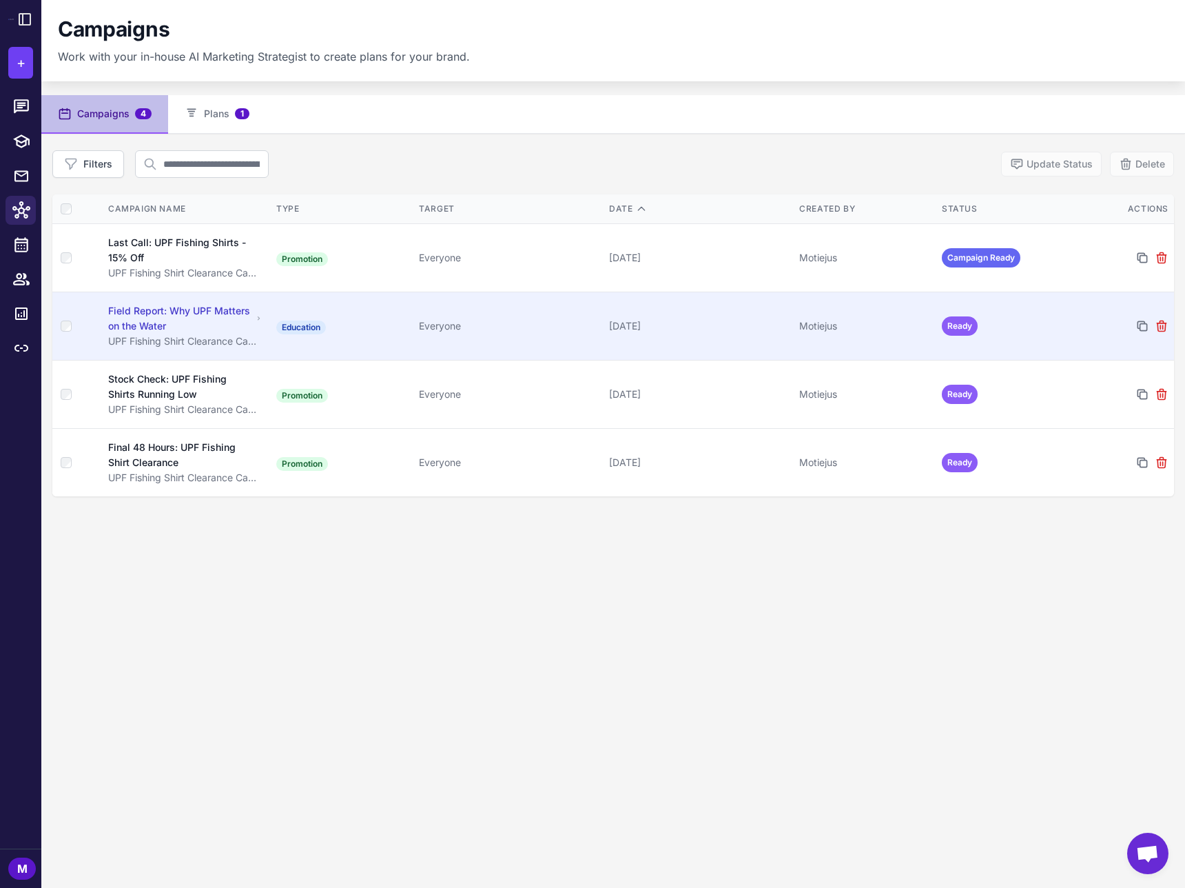
click at [168, 312] on div "Field Report: Why UPF Matters on the Water" at bounding box center [180, 318] width 144 height 30
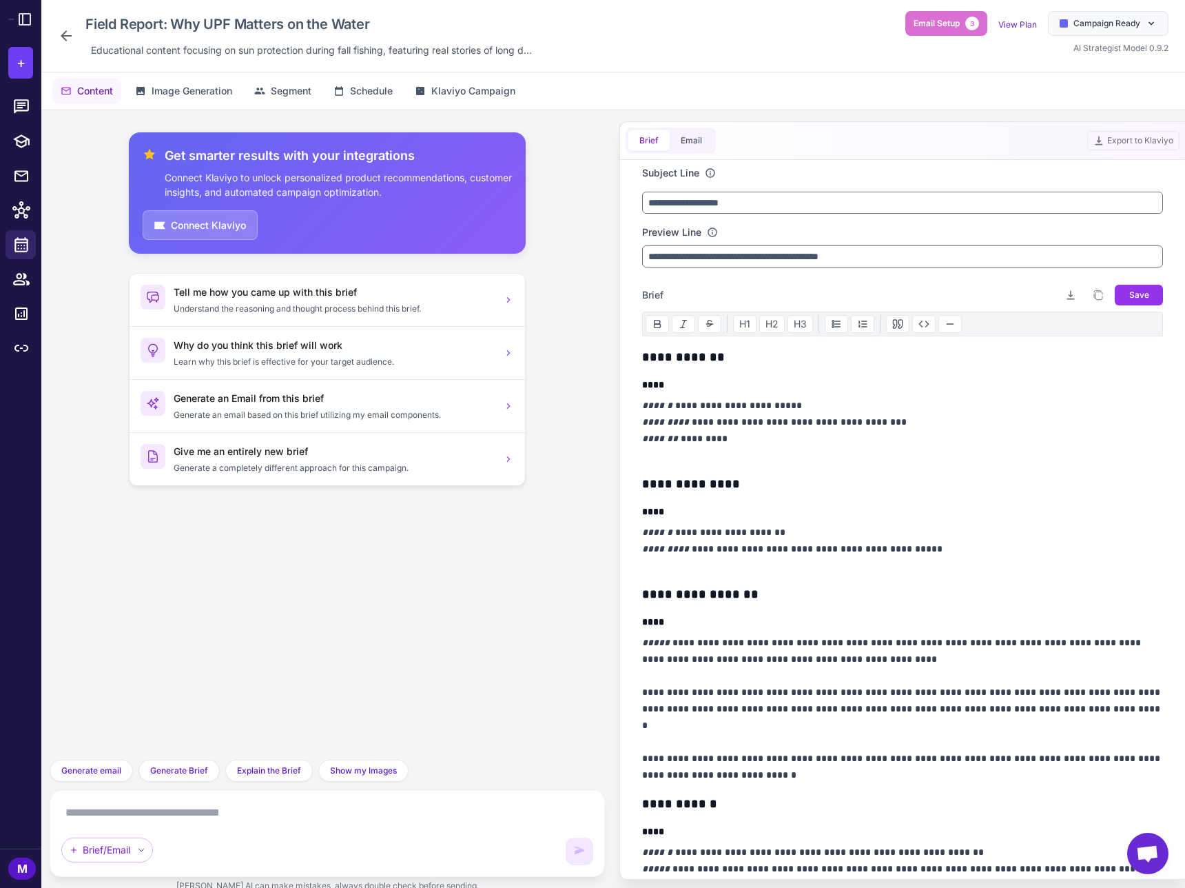
click at [66, 44] on div "Field Report: Why UPF Matters on the Water Educational content focusing on sun …" at bounding box center [298, 36] width 480 height 50
click at [64, 41] on icon at bounding box center [66, 36] width 17 height 17
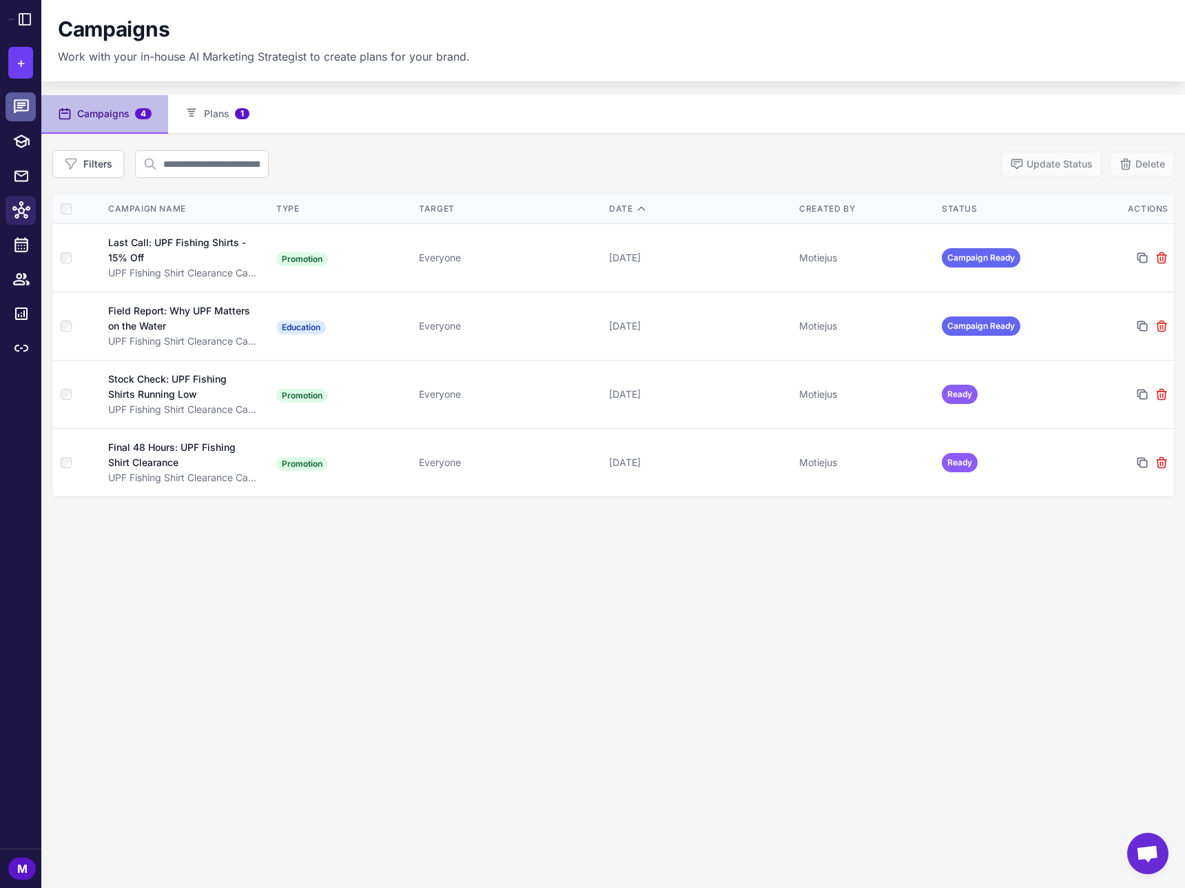
click at [18, 109] on icon at bounding box center [21, 107] width 18 height 18
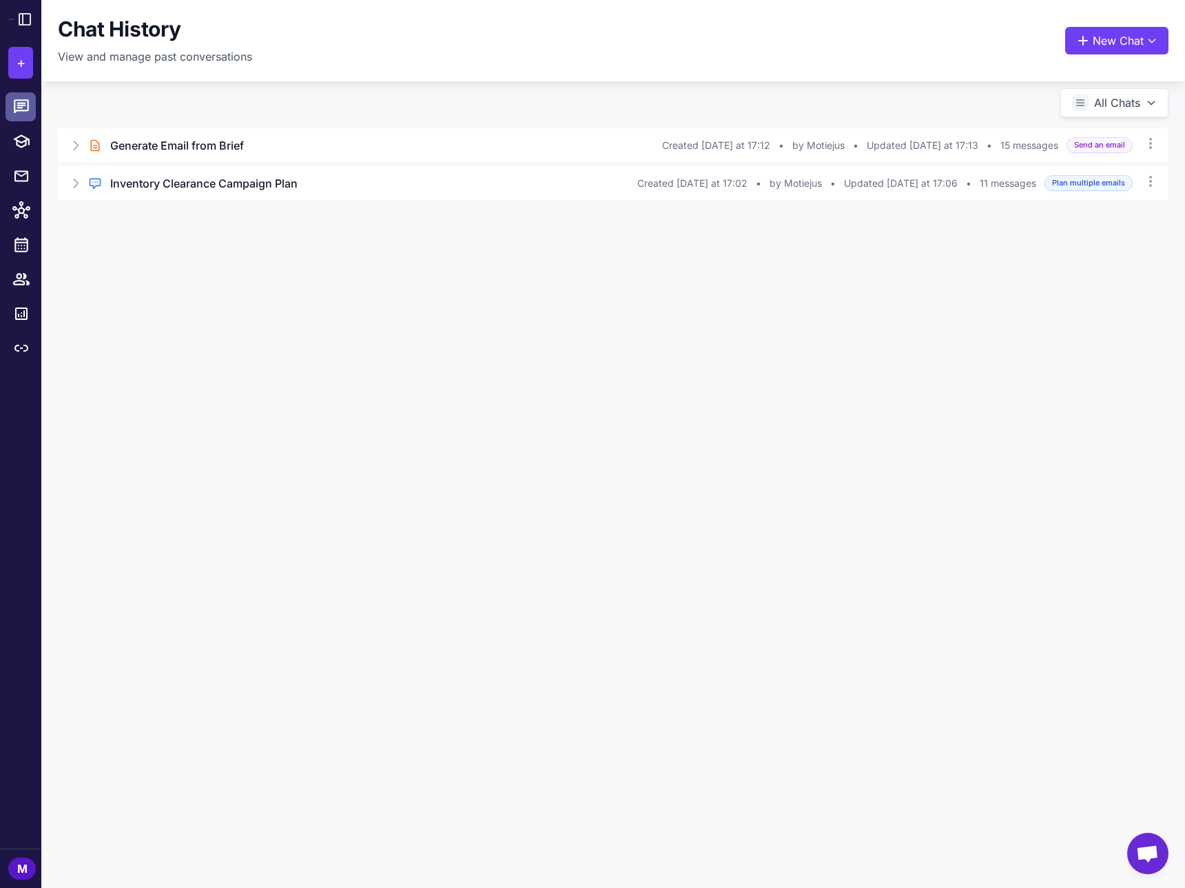
click at [12, 106] on icon at bounding box center [21, 107] width 18 height 18
click at [25, 136] on icon at bounding box center [21, 141] width 17 height 14
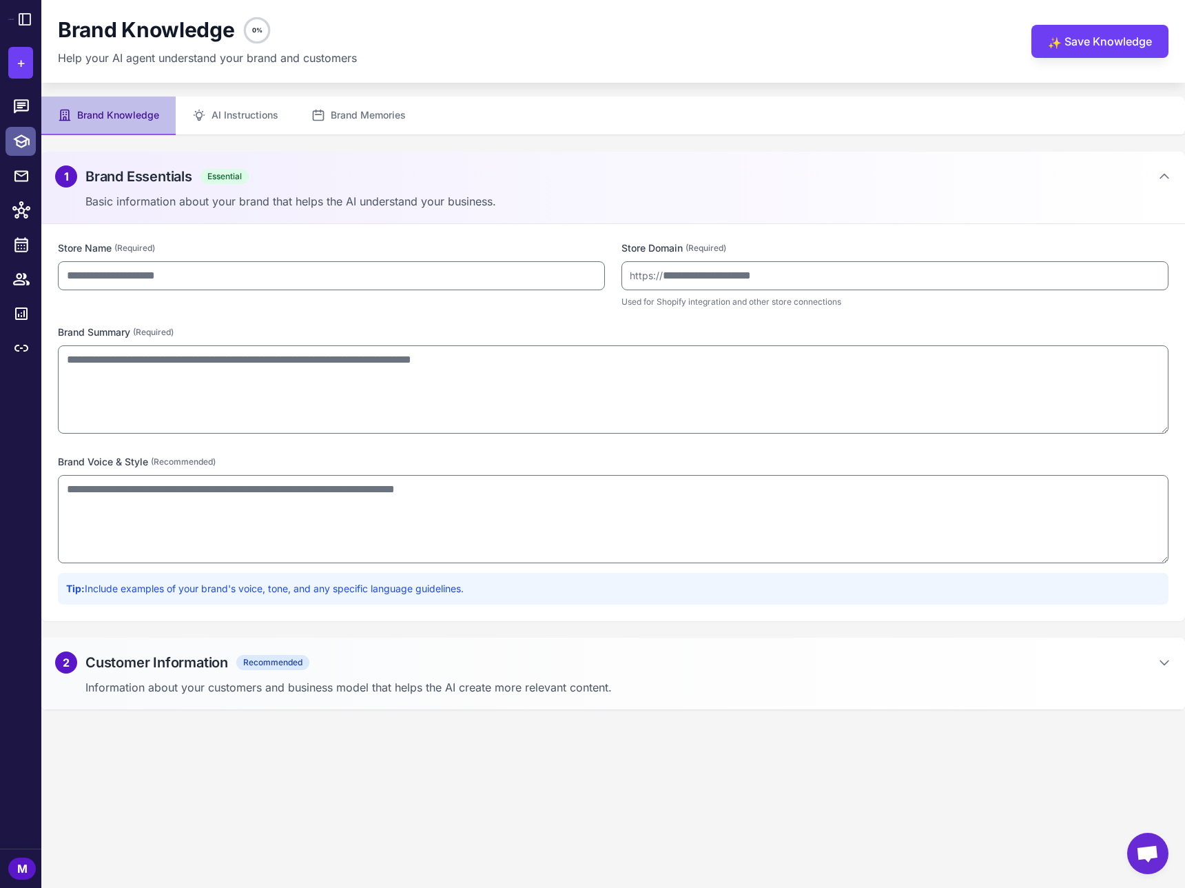
type input "**********"
type textarea "**********"
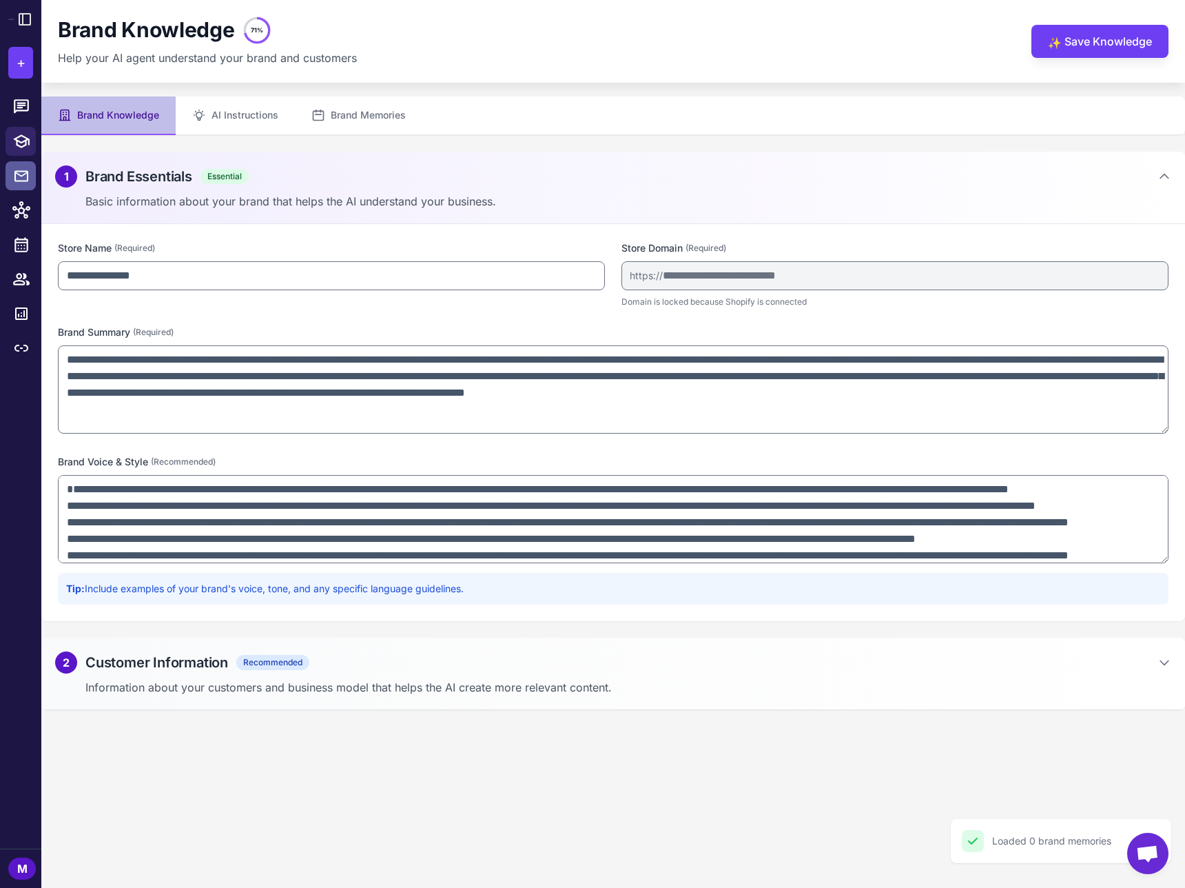
click at [30, 167] on div at bounding box center [26, 176] width 18 height 18
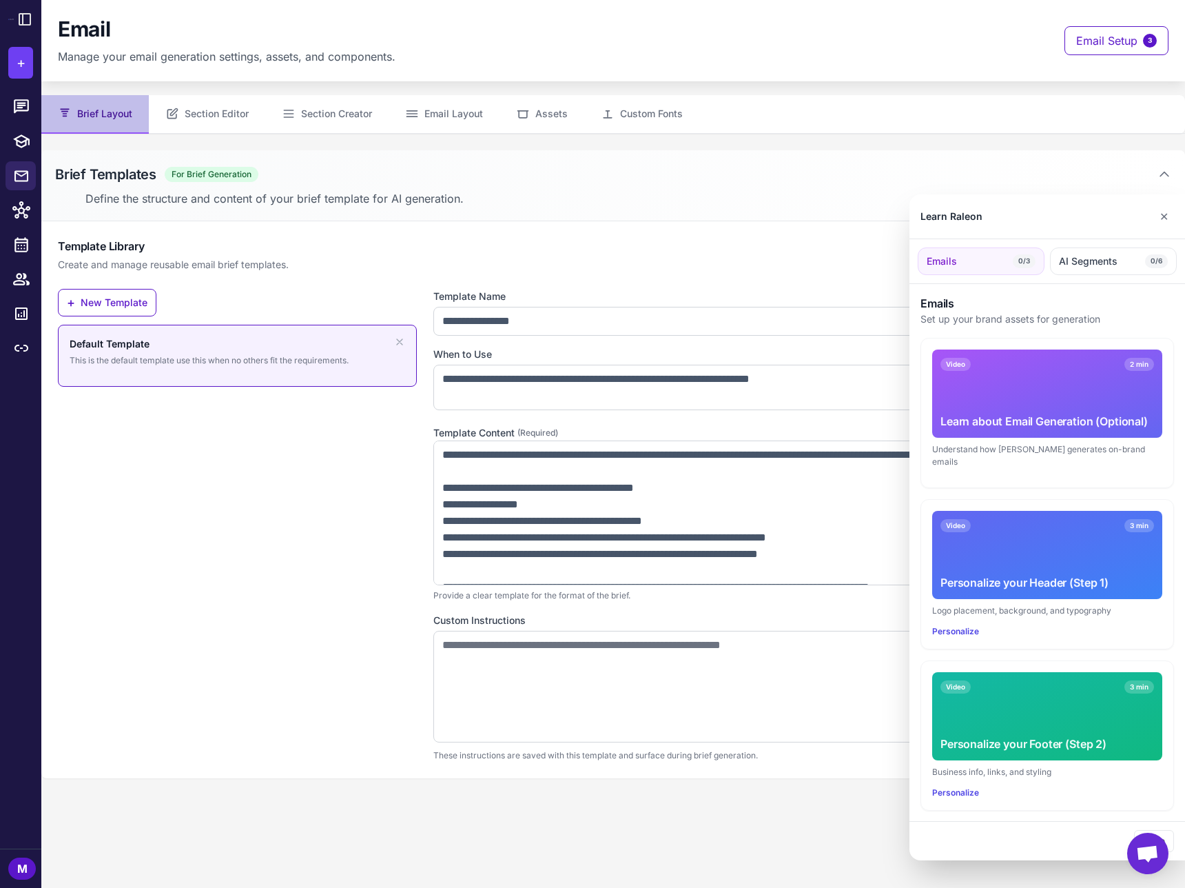
click at [16, 206] on div at bounding box center [592, 444] width 1185 height 888
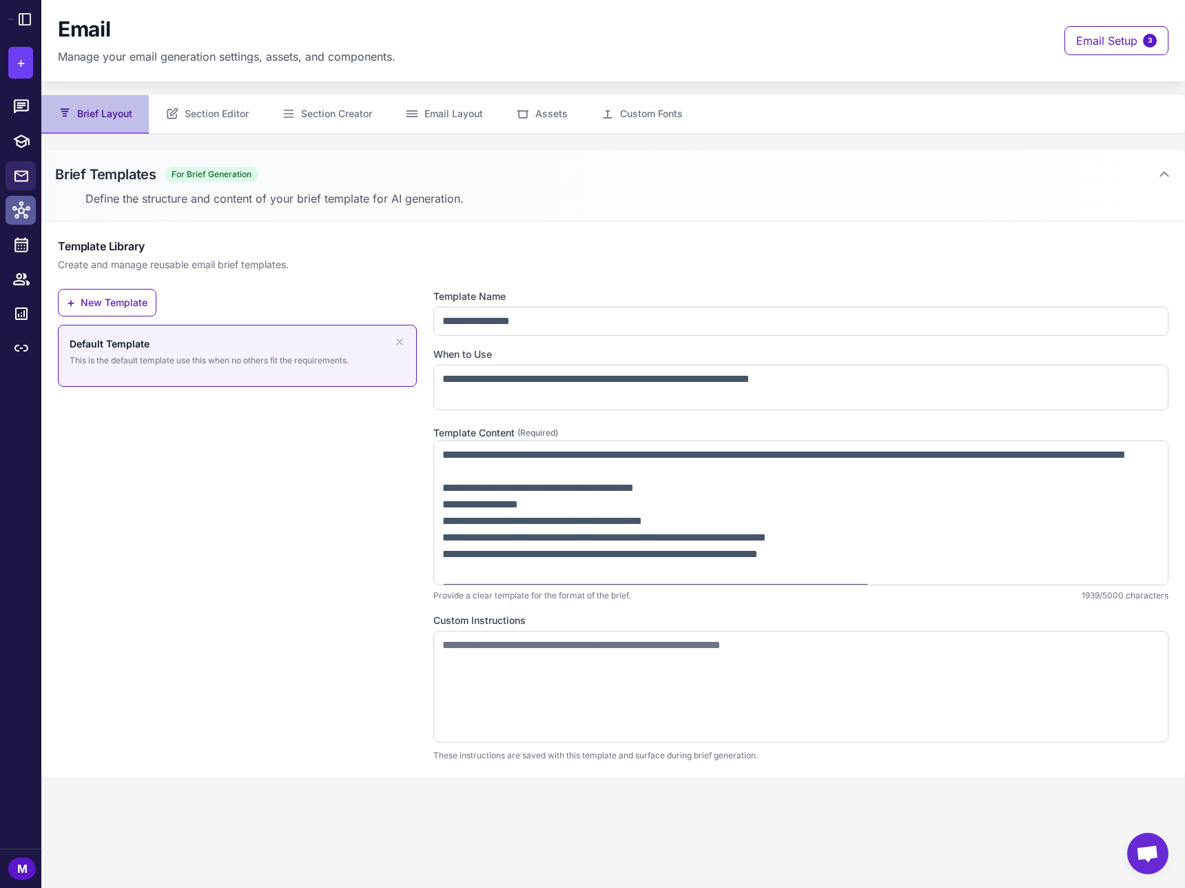
click at [18, 207] on icon at bounding box center [21, 210] width 18 height 18
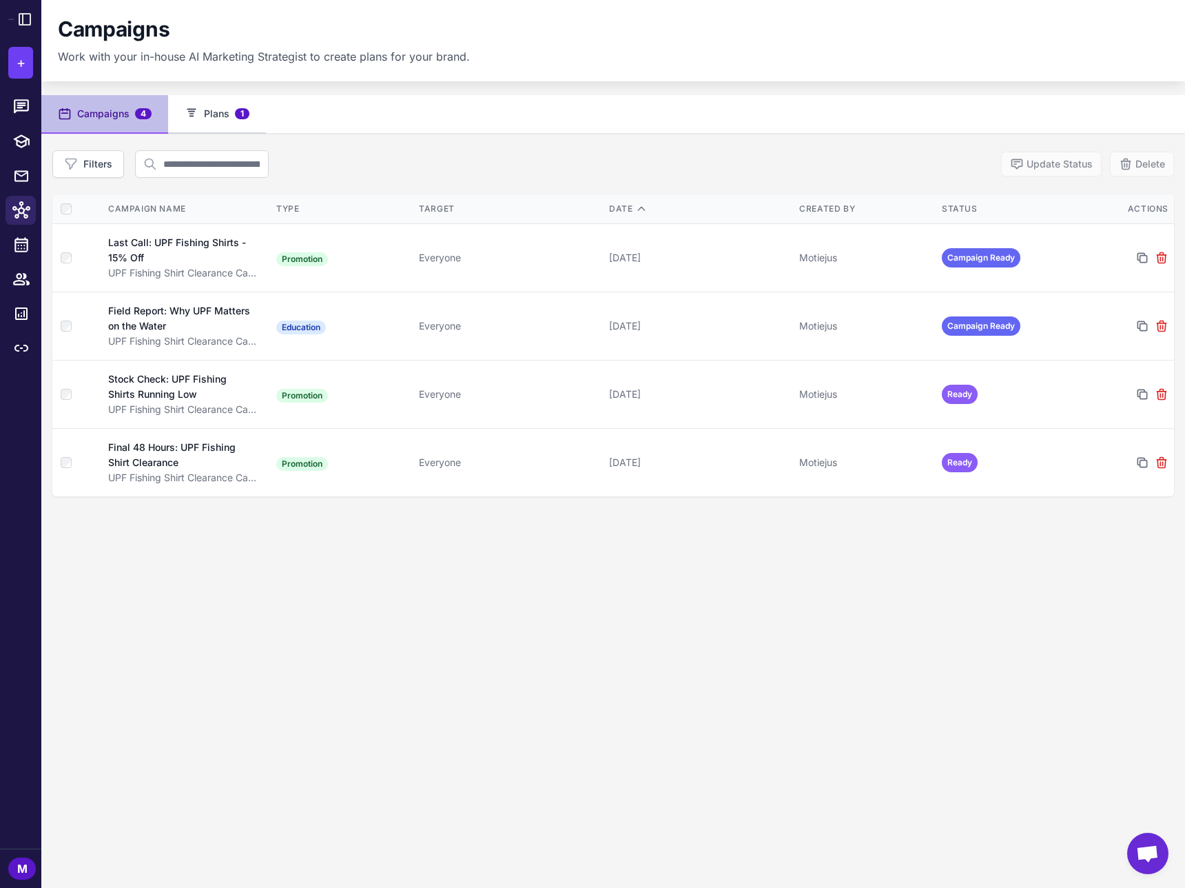
click at [210, 108] on button "Plans 1" at bounding box center [217, 114] width 98 height 39
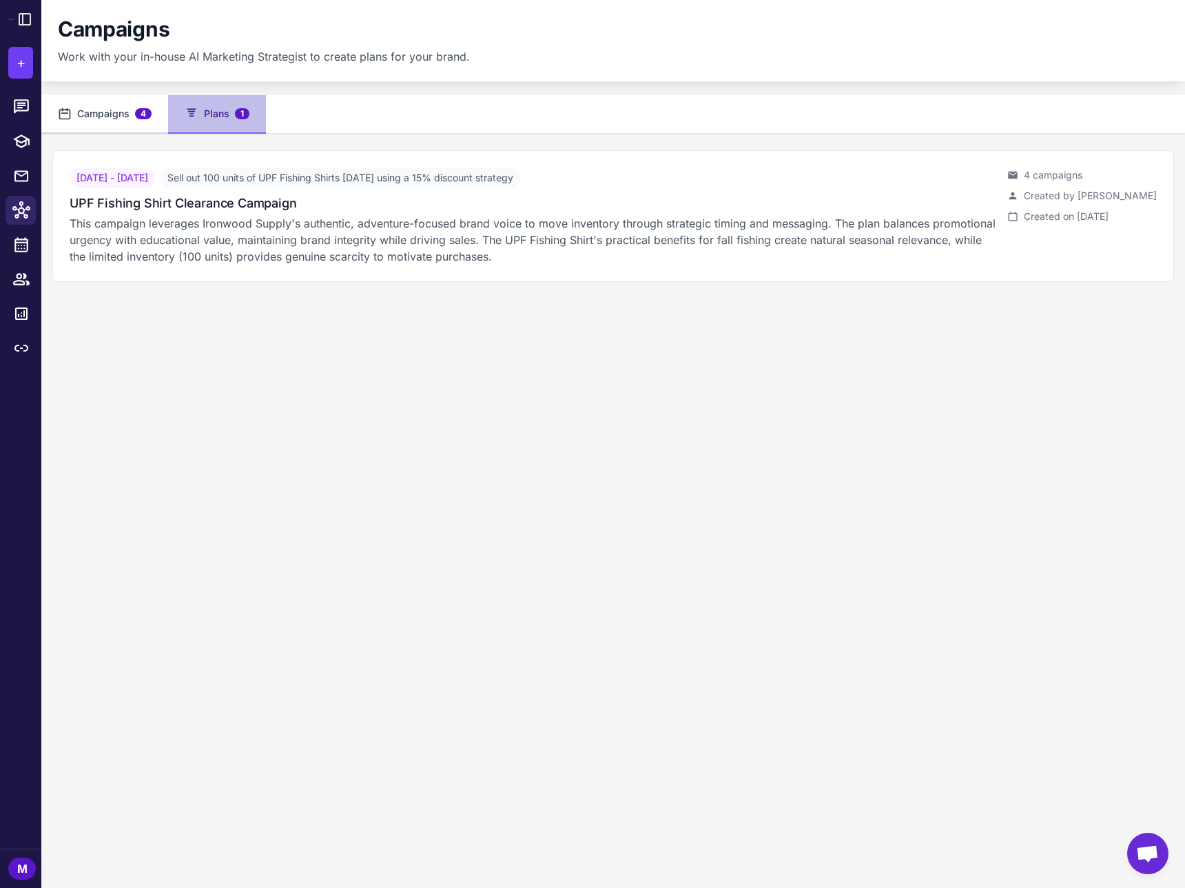
click at [115, 112] on button "Campaigns 4" at bounding box center [104, 114] width 127 height 39
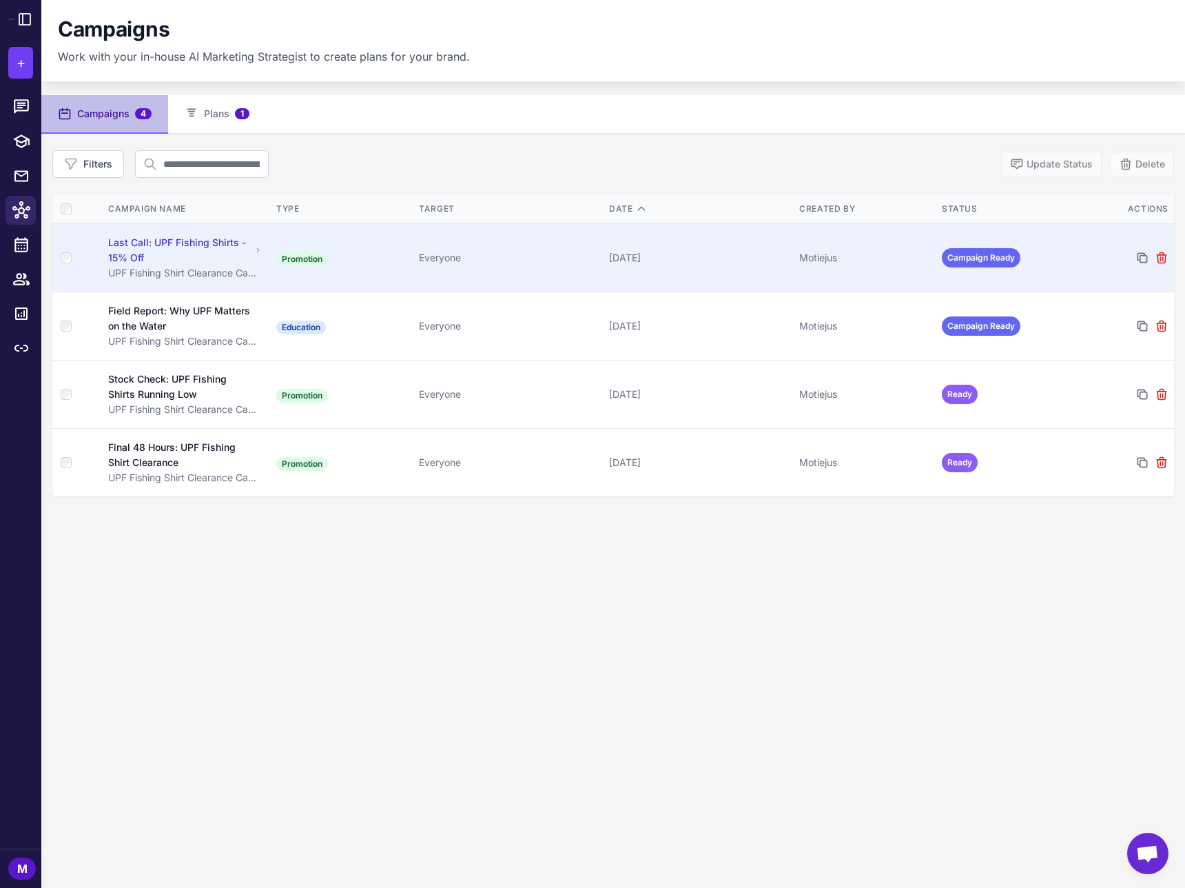
click at [164, 262] on div "Last Call: UPF Fishing Shirts - 15% Off" at bounding box center [179, 250] width 143 height 30
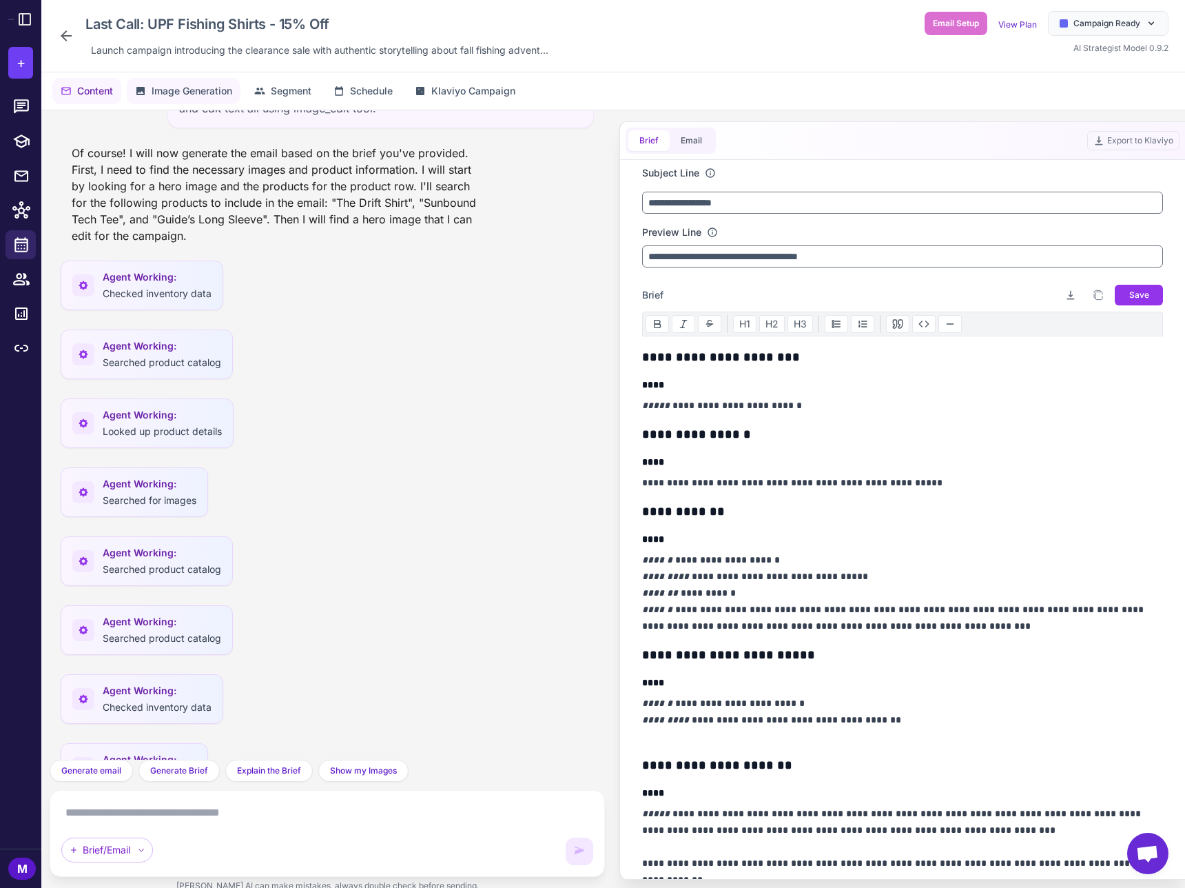
scroll to position [911, 0]
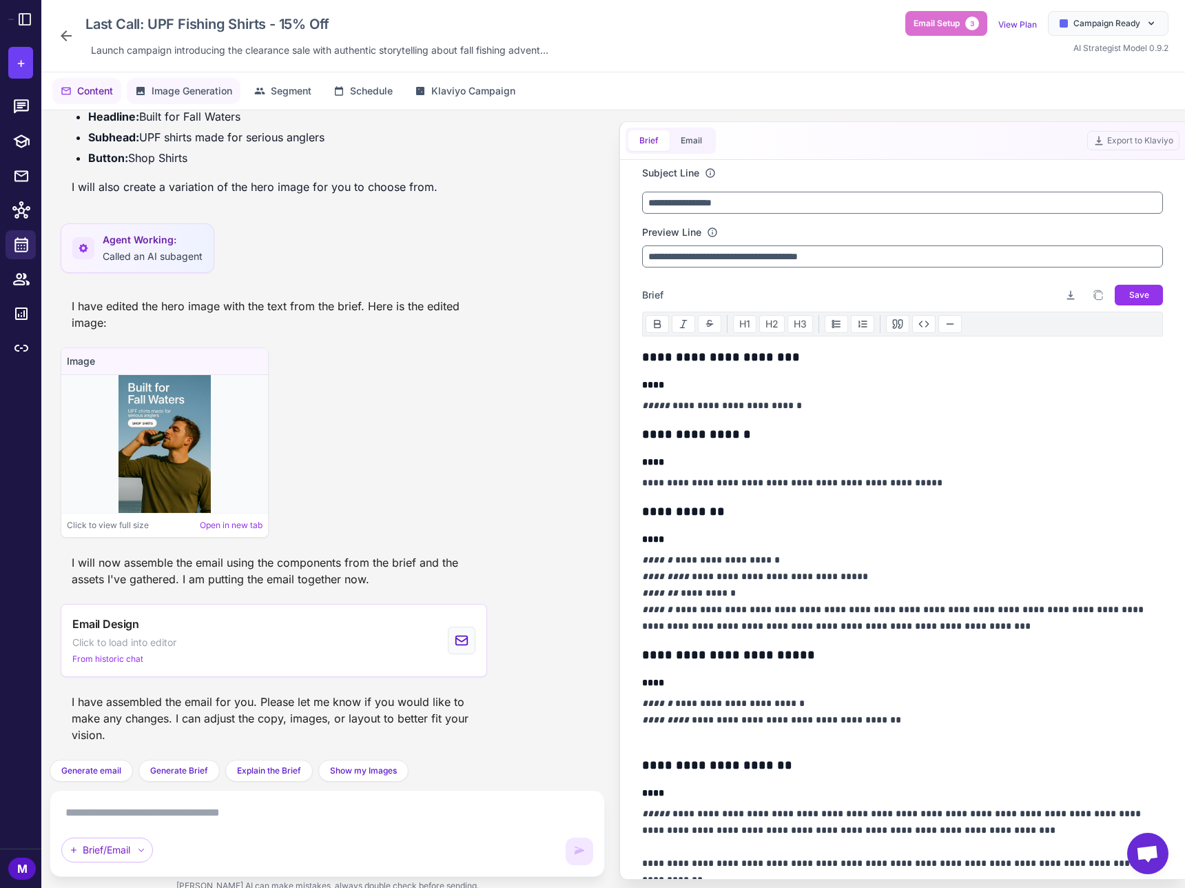
click at [205, 90] on span "Image Generation" at bounding box center [192, 90] width 81 height 15
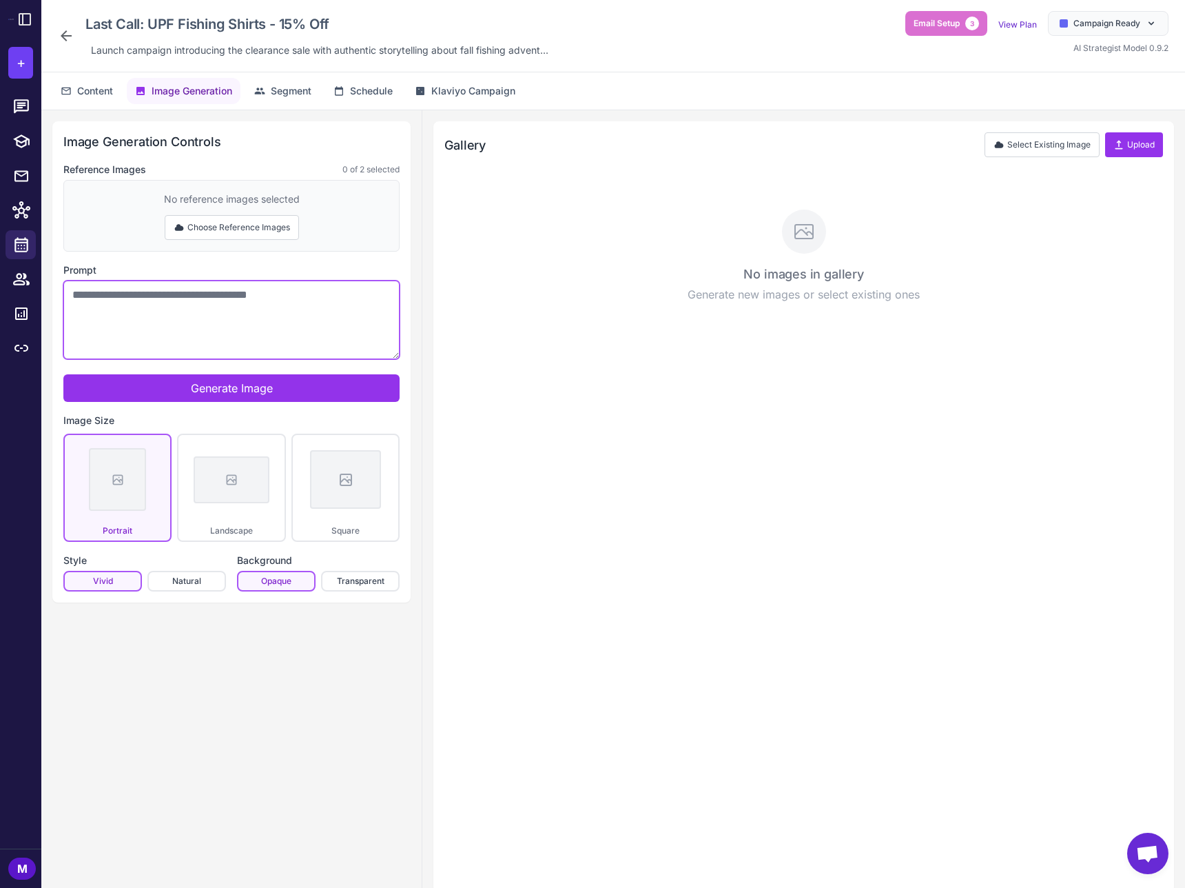
click at [263, 299] on textarea "Prompt" at bounding box center [231, 320] width 336 height 79
type textarea "**********"
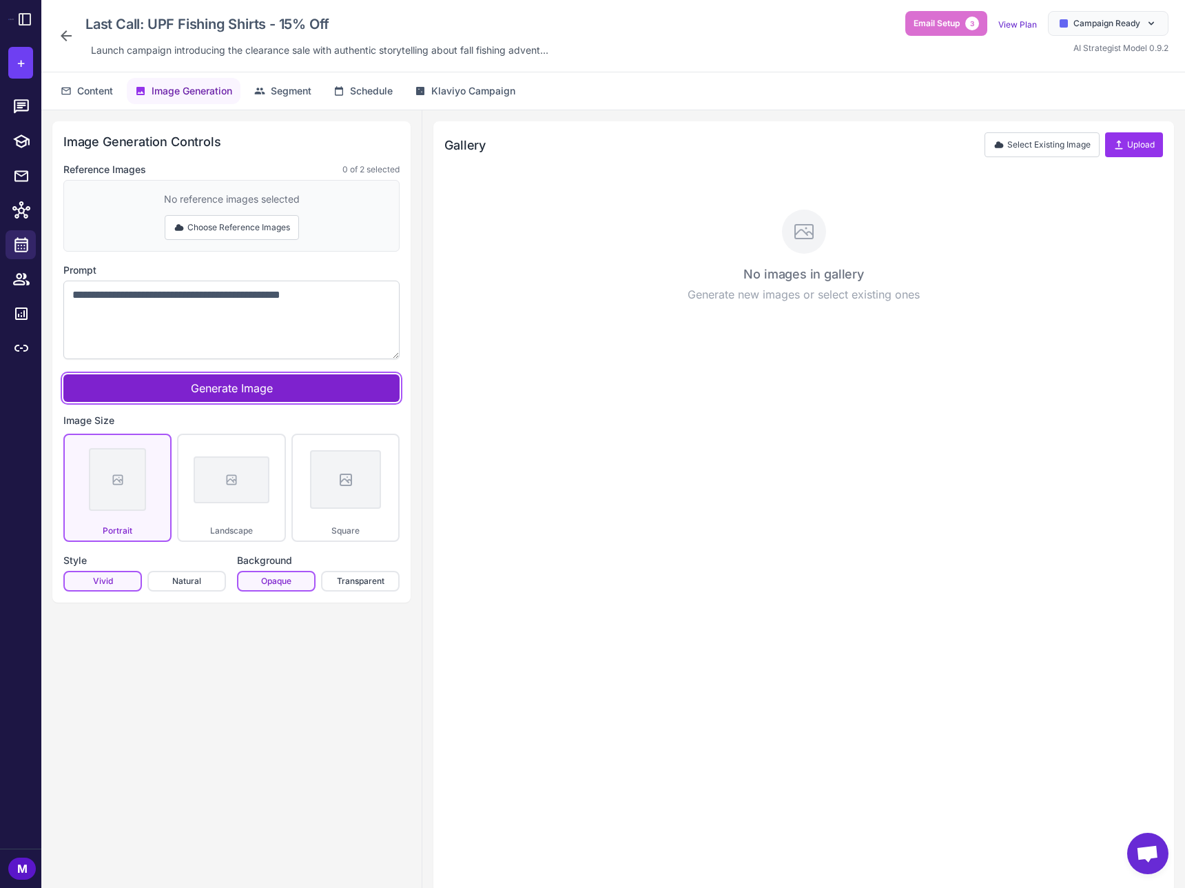
click at [289, 387] on button "Generate Image" at bounding box center [231, 388] width 336 height 28
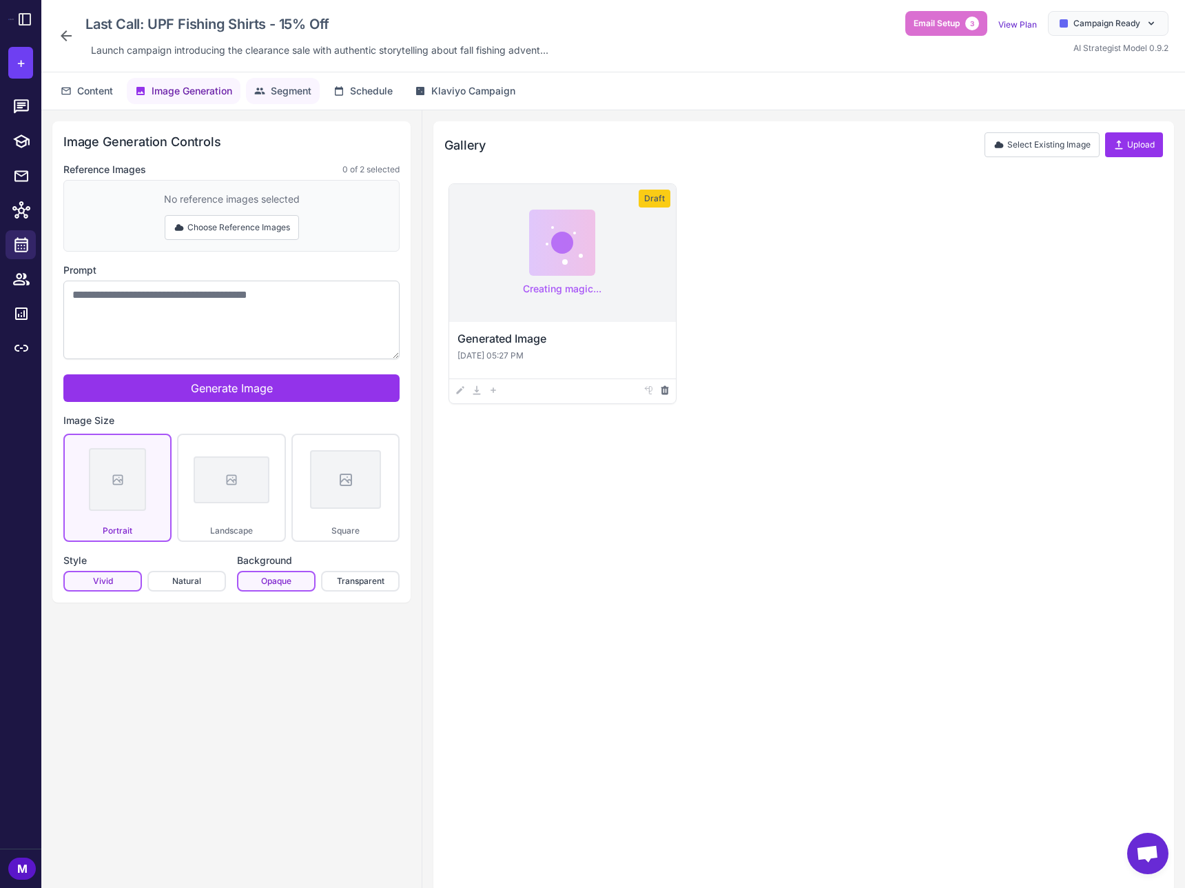
click at [286, 98] on span "Segment" at bounding box center [291, 90] width 41 height 15
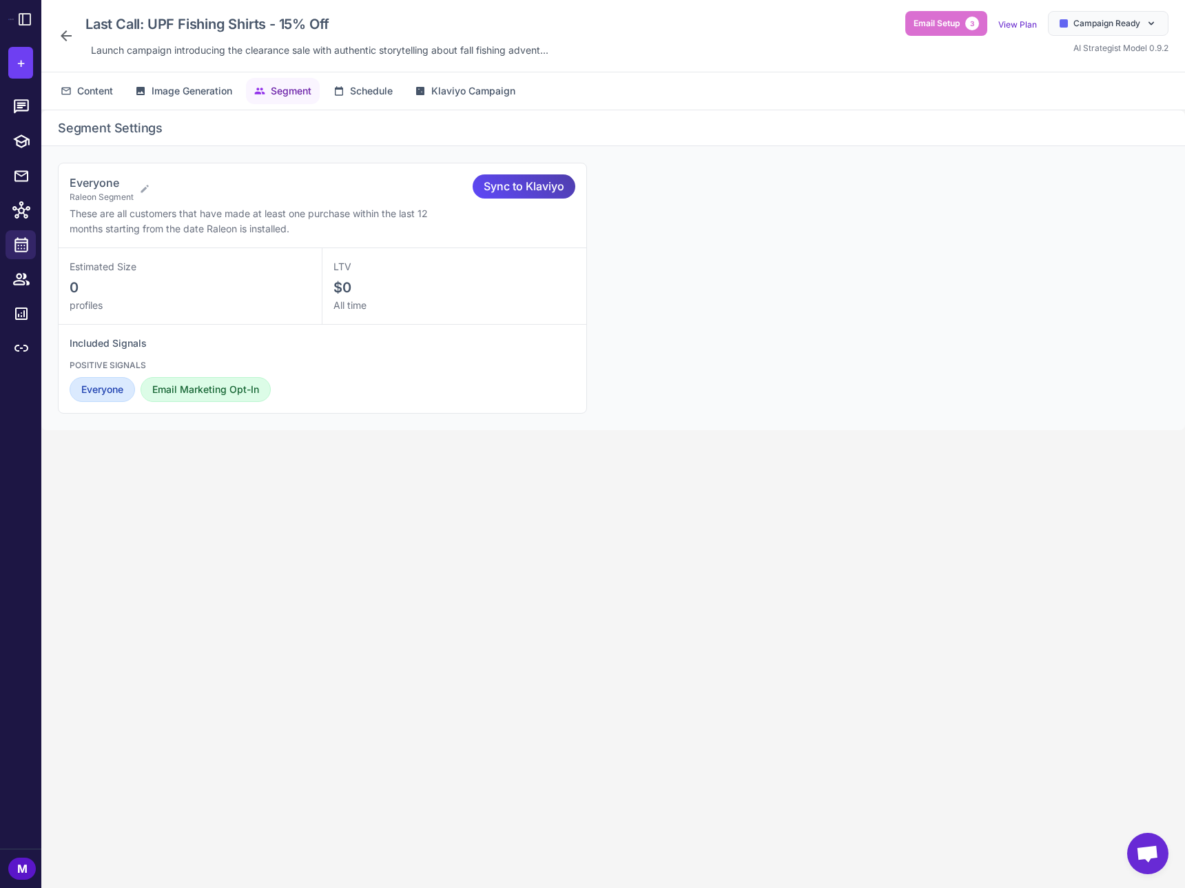
click at [285, 92] on span "Segment" at bounding box center [291, 90] width 41 height 15
click at [30, 266] on link at bounding box center [21, 279] width 30 height 29
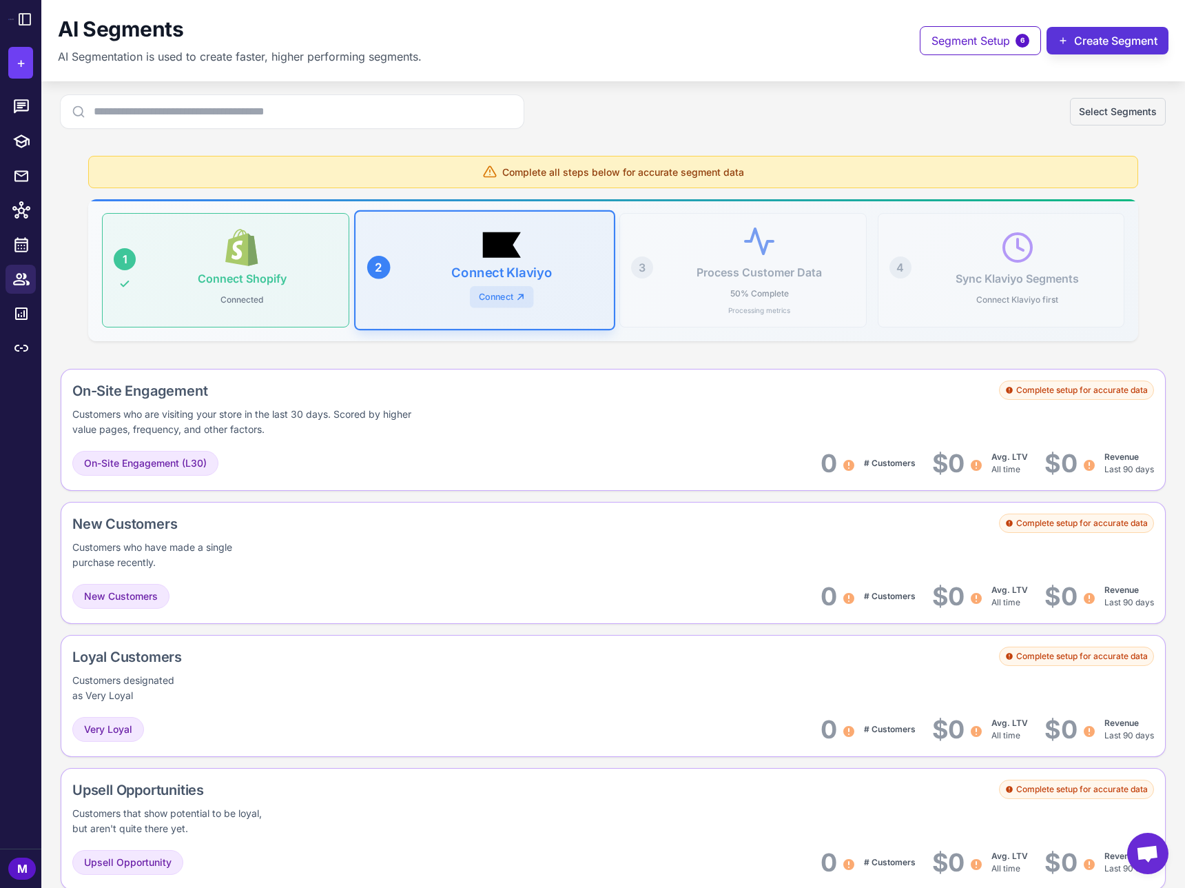
click at [1121, 34] on button "Create Segment" at bounding box center [1108, 41] width 122 height 28
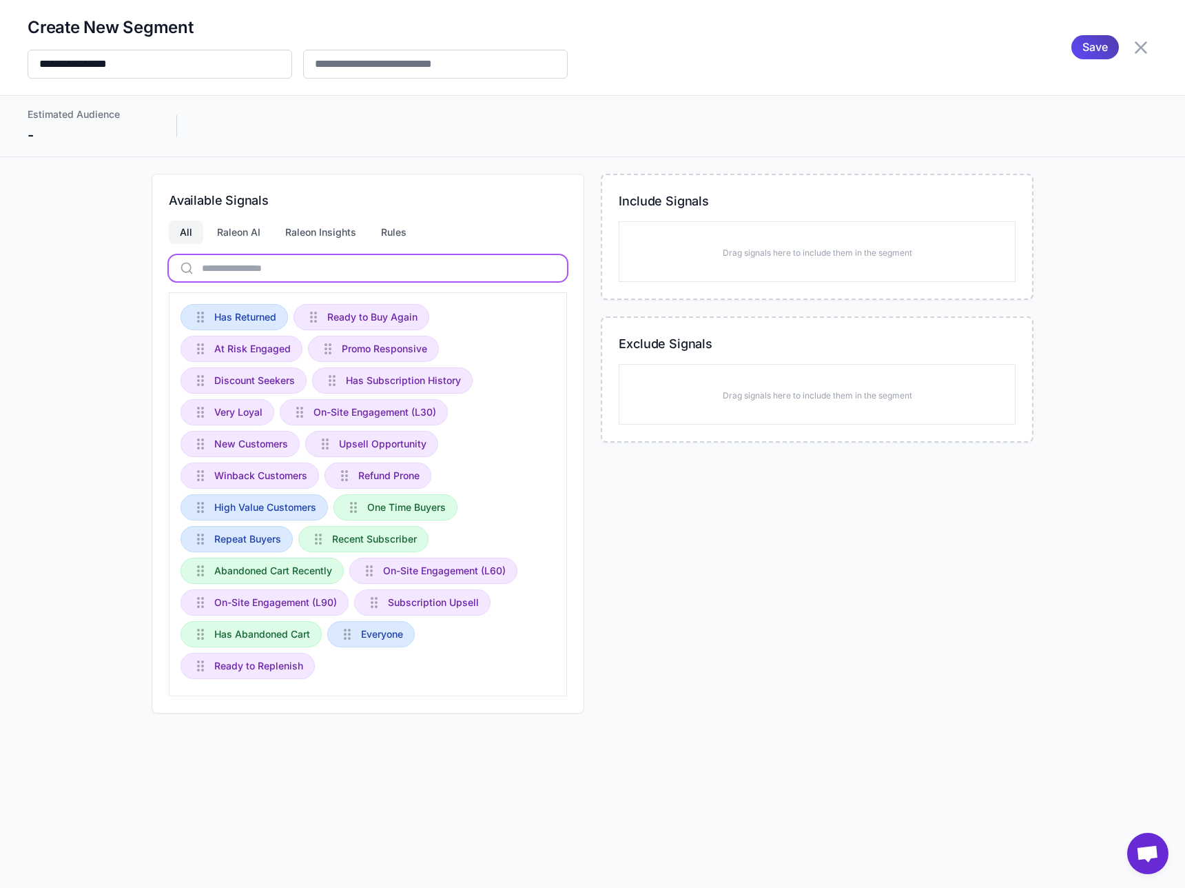
click at [345, 262] on input "text" at bounding box center [368, 268] width 398 height 26
click at [370, 449] on span "Upsell Opportunity" at bounding box center [383, 443] width 88 height 15
click at [345, 473] on icon at bounding box center [344, 475] width 17 height 17
drag, startPoint x: 328, startPoint y: 446, endPoint x: 302, endPoint y: 370, distance: 80.2
click at [260, 233] on div "Raleon AI" at bounding box center [238, 232] width 65 height 23
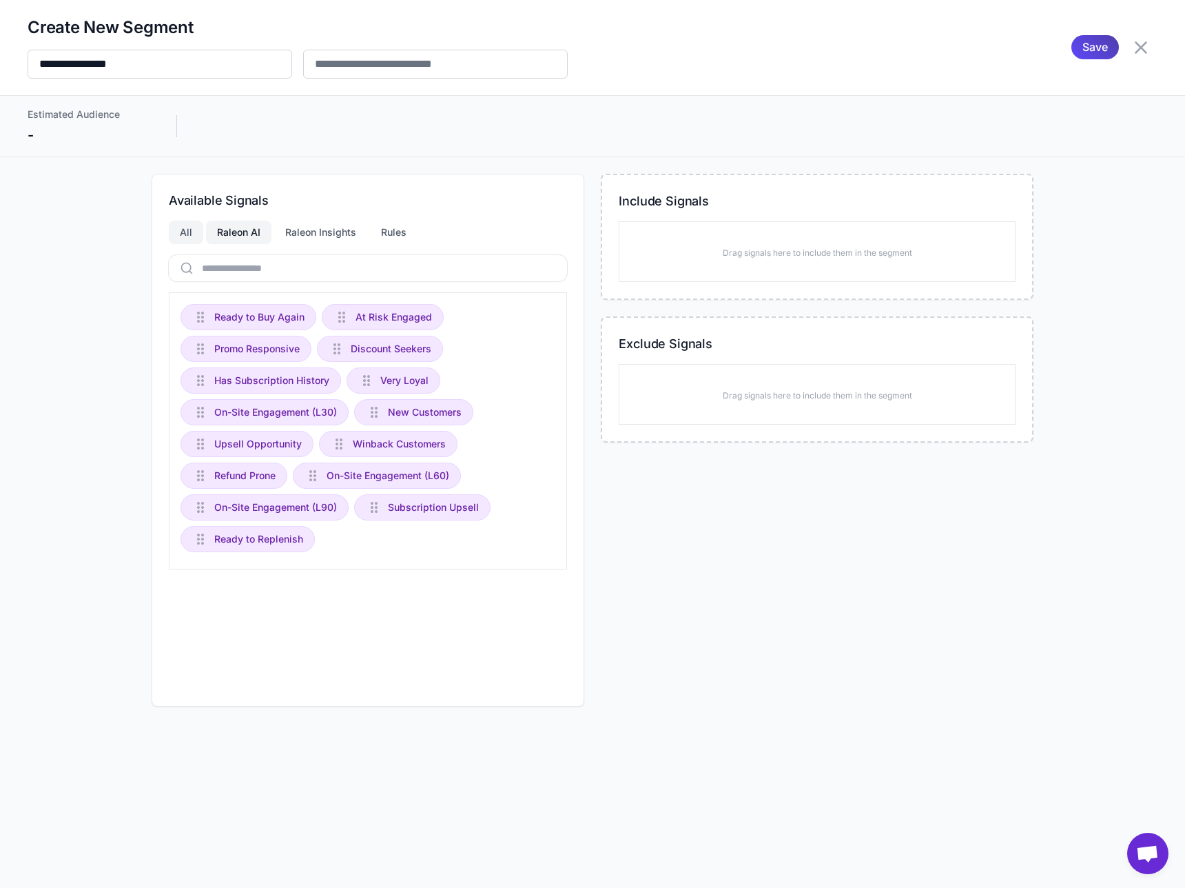
click at [188, 229] on div "All" at bounding box center [186, 232] width 34 height 23
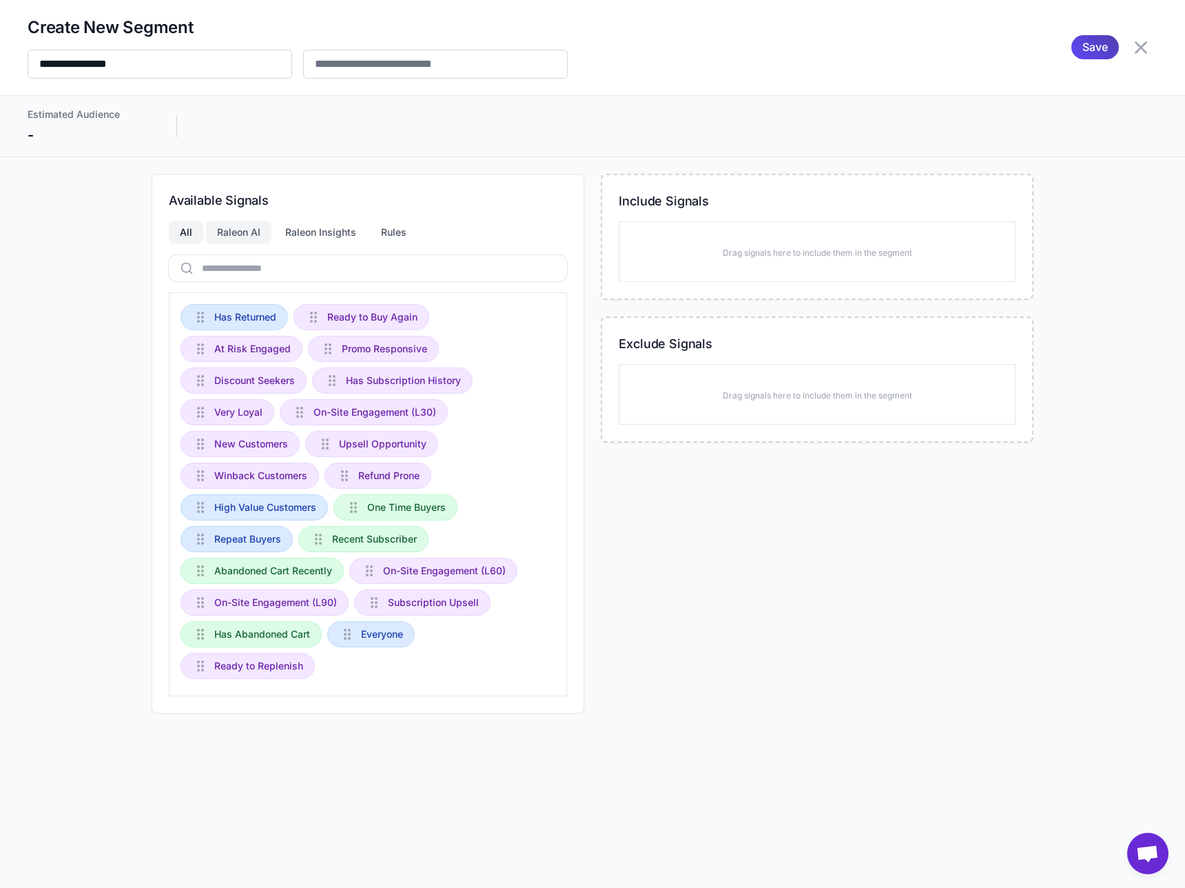
click at [216, 226] on div "Raleon AI" at bounding box center [238, 232] width 65 height 23
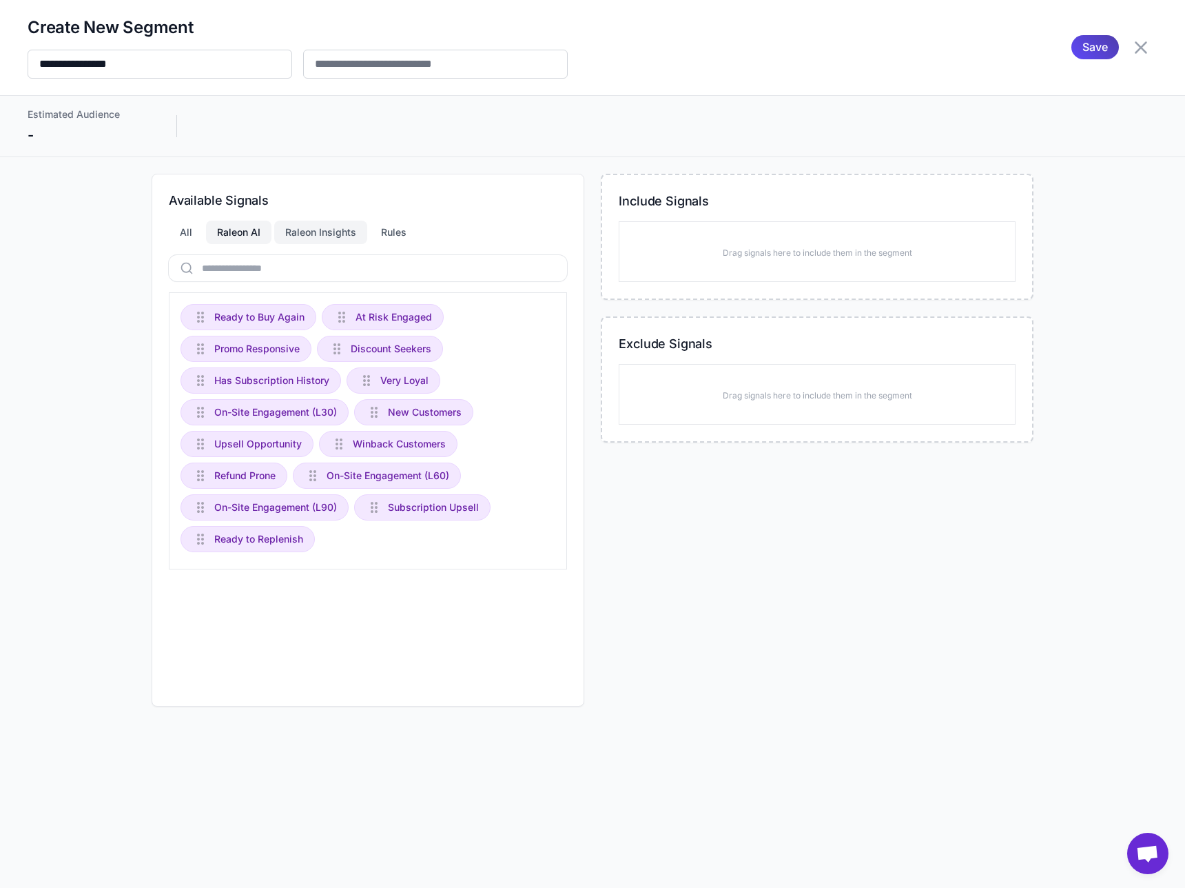
click at [314, 231] on div "Raleon Insights" at bounding box center [320, 232] width 93 height 23
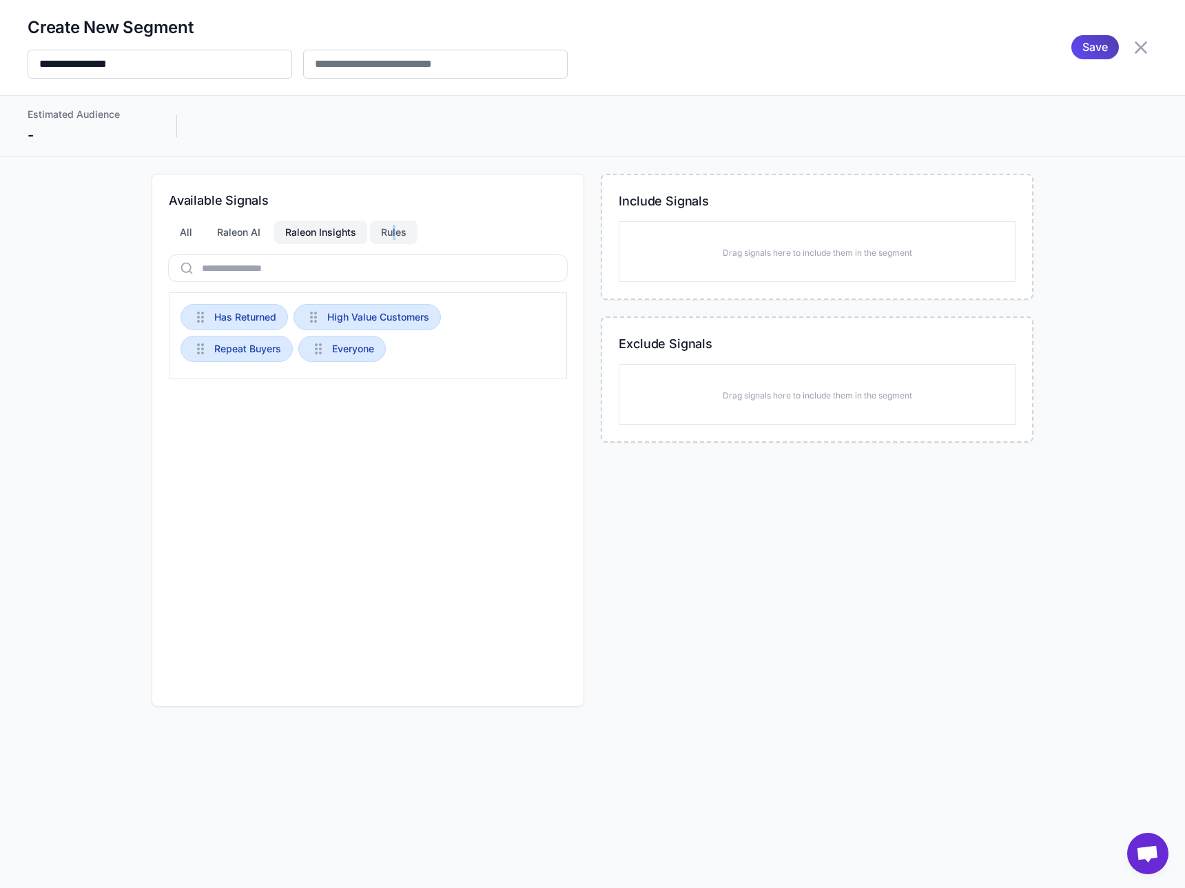
click at [389, 230] on div "Rules" at bounding box center [394, 232] width 48 height 23
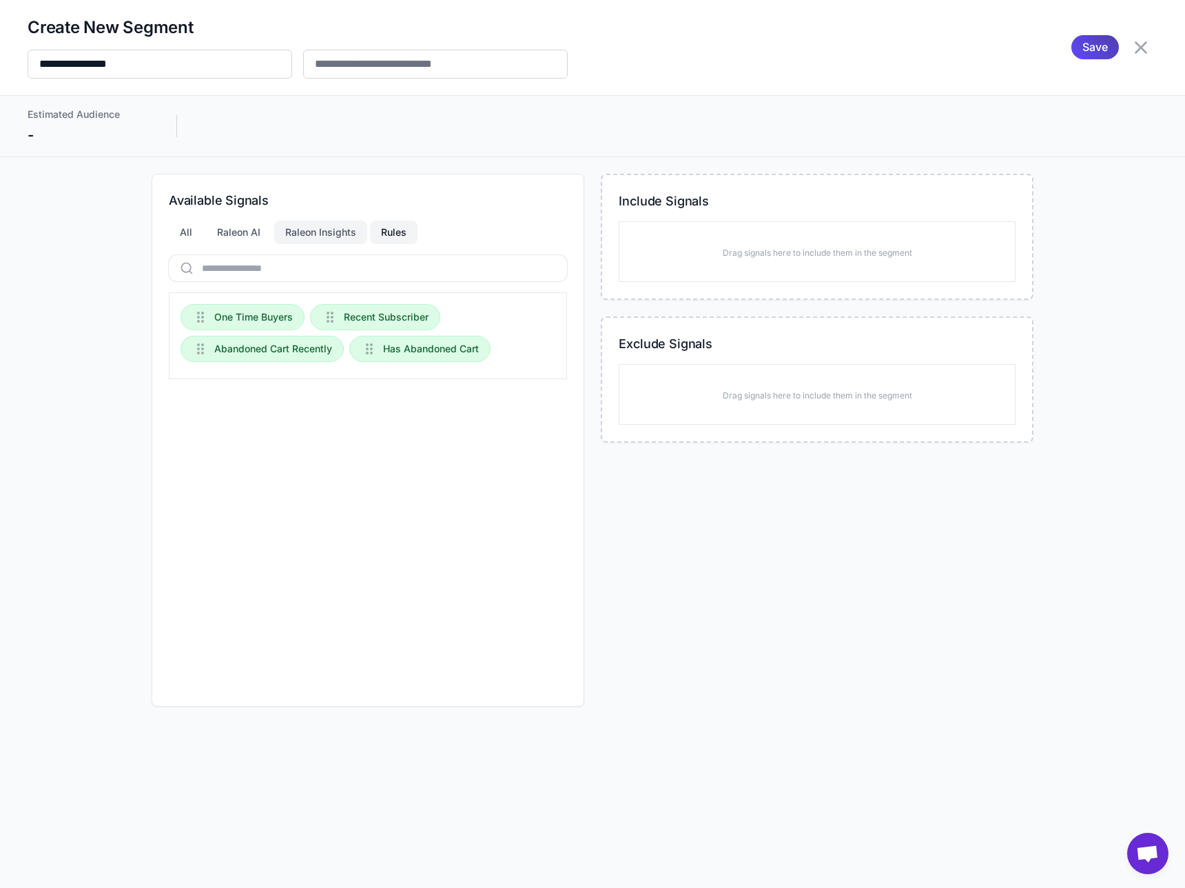
click at [342, 232] on div "Raleon Insights" at bounding box center [320, 232] width 93 height 23
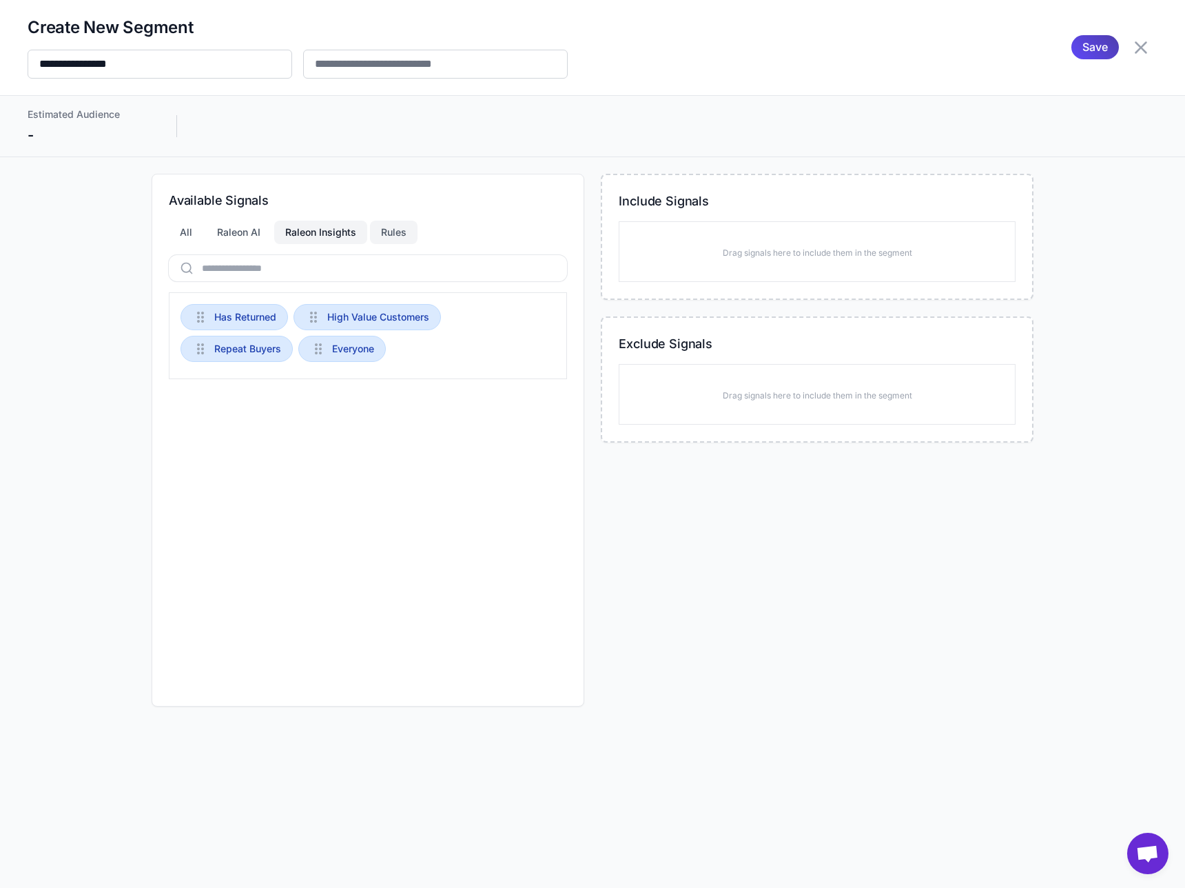
click at [394, 227] on div "Rules" at bounding box center [394, 232] width 48 height 23
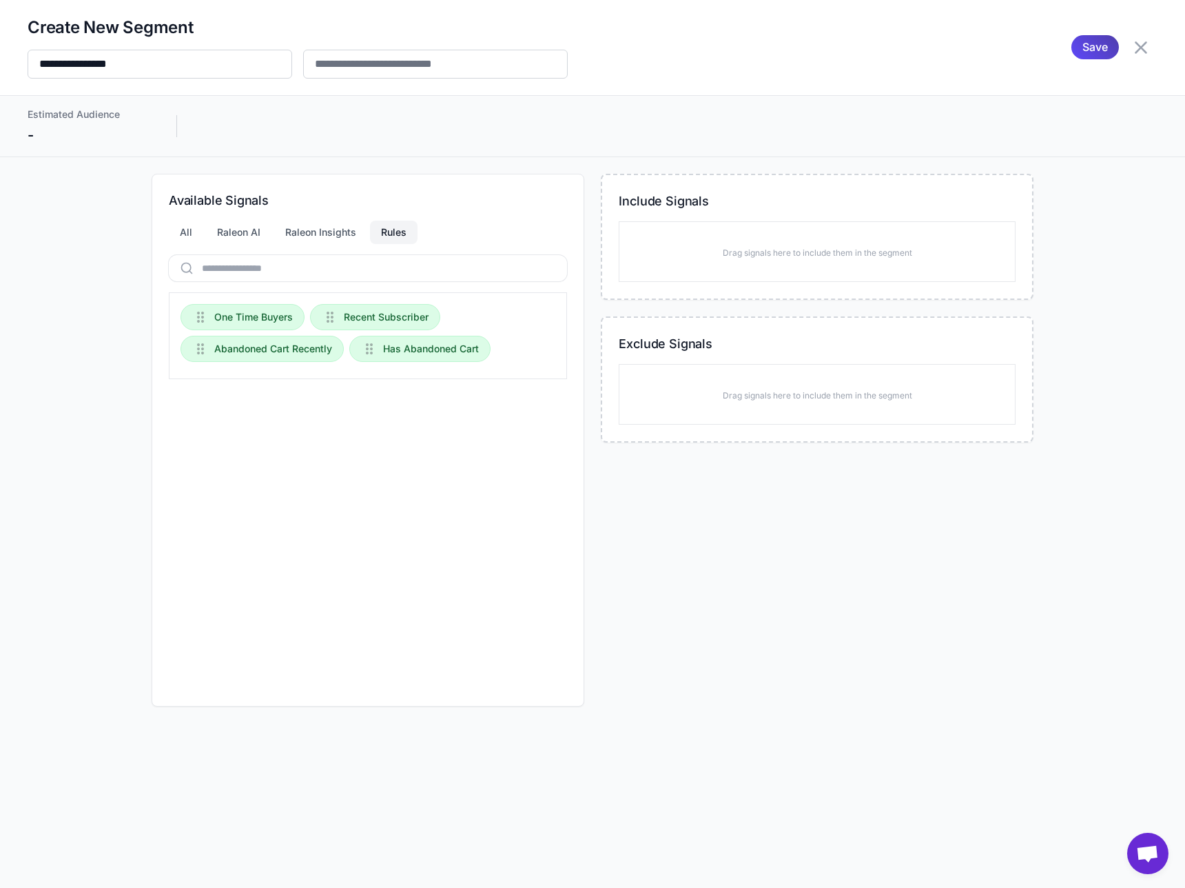
click at [496, 332] on div "One Time Buyers Recent Subscriber Abandoned Cart Recently Has Abandoned Cart" at bounding box center [368, 335] width 398 height 87
click at [372, 345] on icon at bounding box center [369, 348] width 17 height 17
click at [378, 290] on div "Available Signals All Raleon AI Raleon Insights Rules One Time Buyers Recent Su…" at bounding box center [368, 440] width 433 height 533
click at [146, 63] on input "**********" at bounding box center [160, 64] width 265 height 29
click at [345, 56] on input "text" at bounding box center [435, 64] width 265 height 29
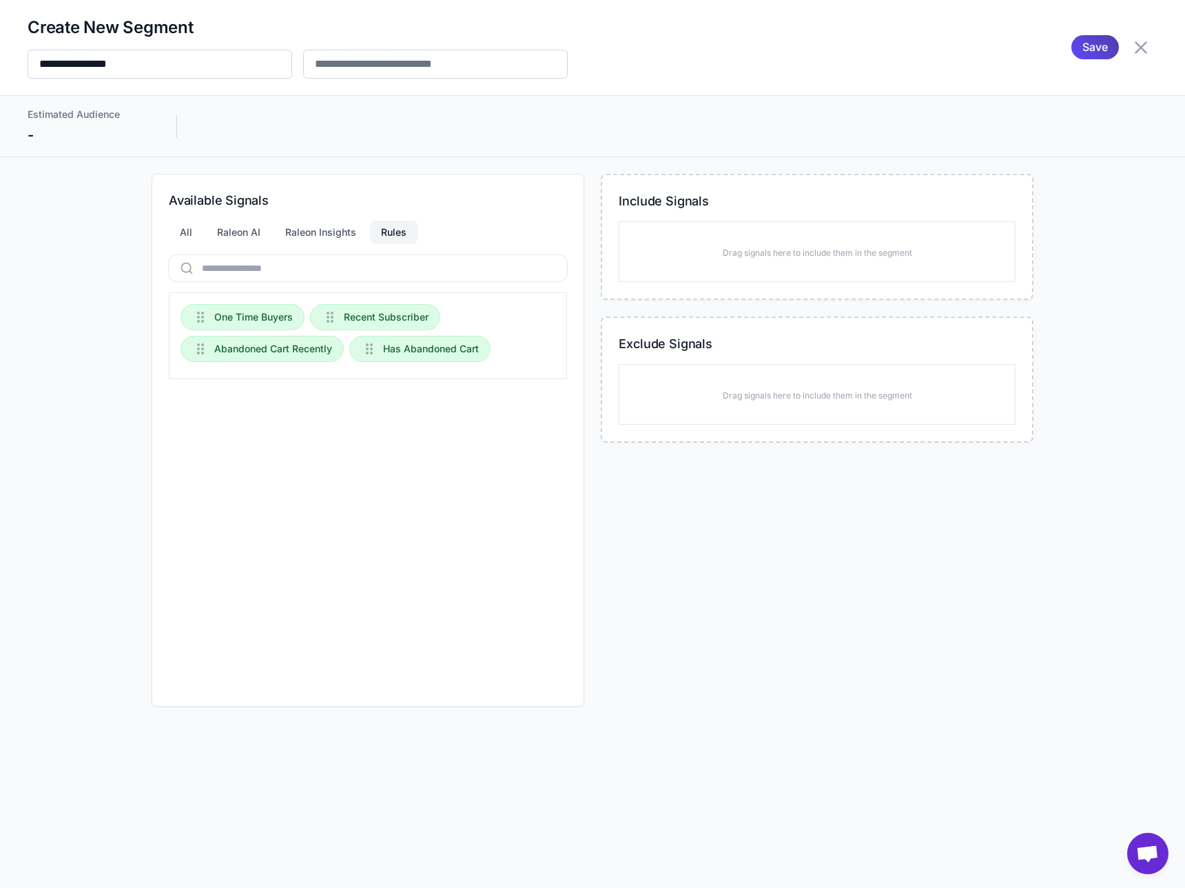
click at [106, 123] on div "Estimated Audience -" at bounding box center [88, 126] width 121 height 39
click at [232, 131] on div "Estimated Audience -" at bounding box center [593, 126] width 1130 height 39
click at [327, 236] on div "Raleon Insights" at bounding box center [320, 232] width 93 height 23
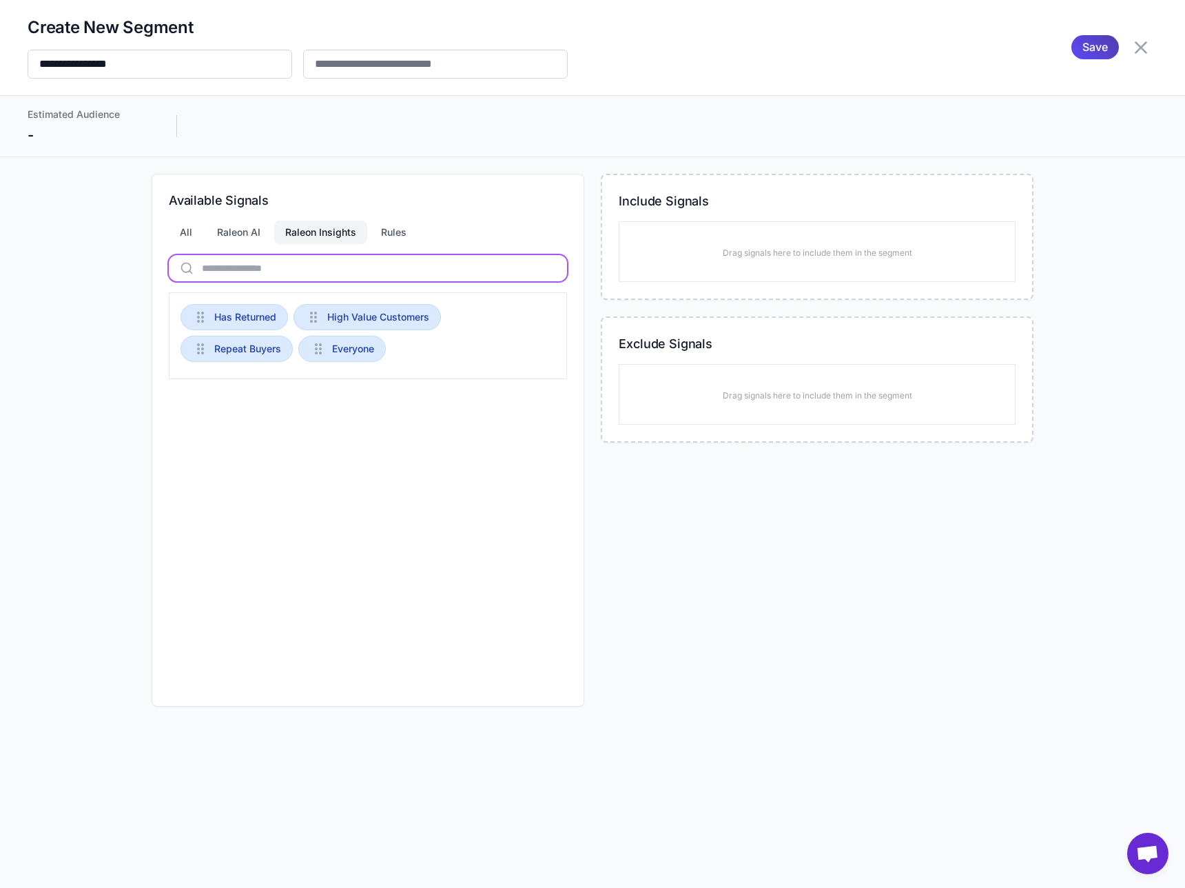
click at [305, 260] on input "text" at bounding box center [368, 268] width 398 height 26
click at [249, 230] on div "Raleon AI" at bounding box center [238, 232] width 65 height 23
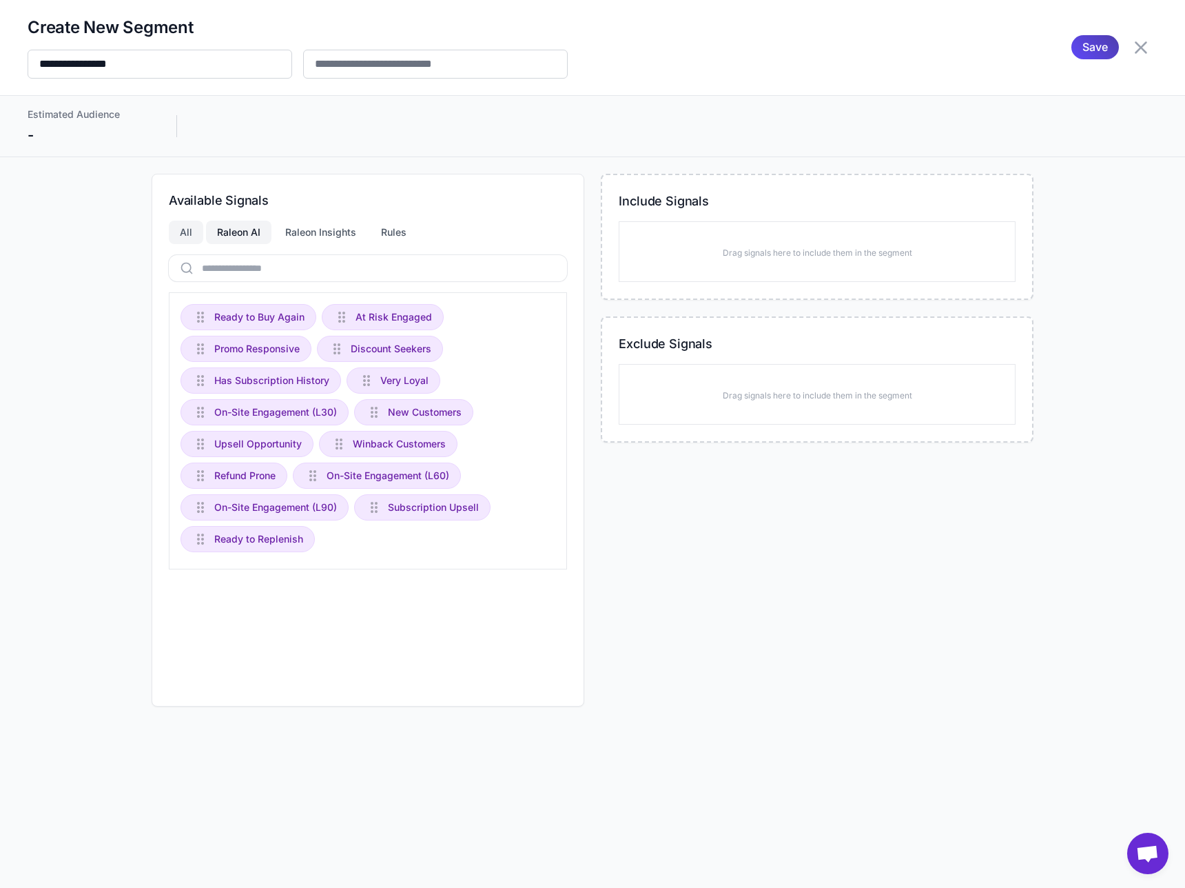
click at [194, 225] on div "All" at bounding box center [186, 232] width 34 height 23
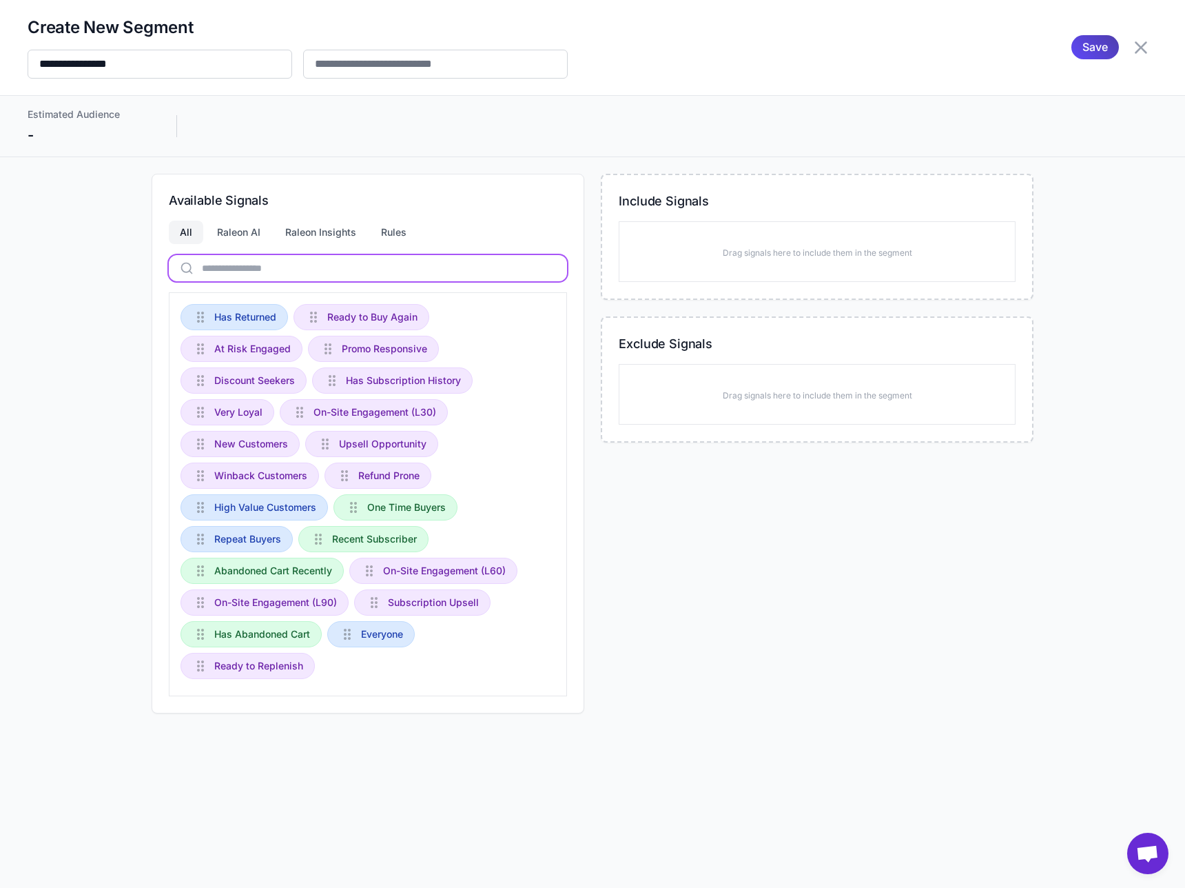
click at [215, 269] on input "text" at bounding box center [368, 268] width 398 height 26
drag, startPoint x: 198, startPoint y: 200, endPoint x: 310, endPoint y: 200, distance: 112.3
click at [310, 200] on h3 "Available Signals" at bounding box center [368, 200] width 398 height 19
click at [661, 265] on div "Drag signals here to include them in the segment" at bounding box center [817, 251] width 397 height 61
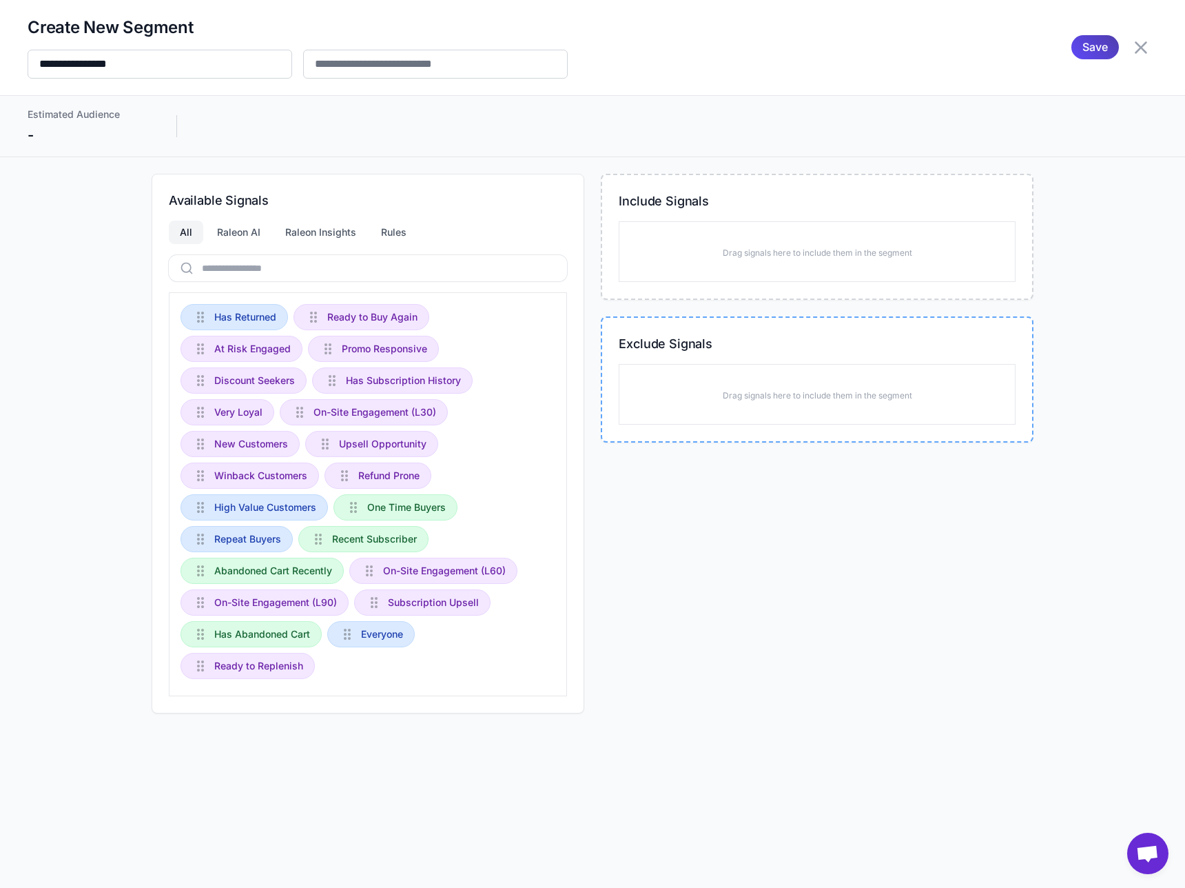
click at [674, 378] on div "Drag signals here to include them in the segment" at bounding box center [817, 394] width 397 height 61
click at [261, 218] on div "Available Signals All Raleon AI Raleon Insights Rules Has Returned Ready to Buy…" at bounding box center [368, 444] width 433 height 540
click at [247, 226] on div "Raleon AI" at bounding box center [238, 232] width 65 height 23
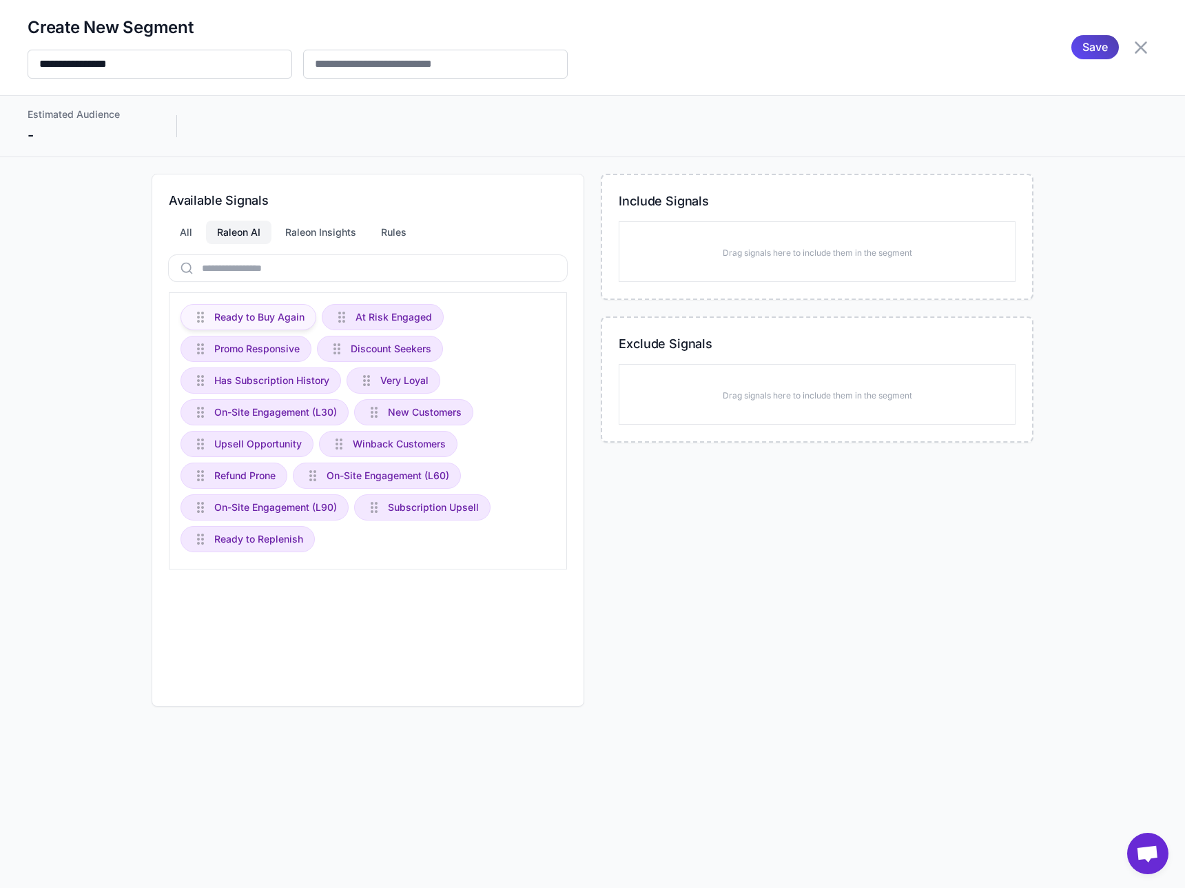
click at [255, 318] on span "Ready to Buy Again" at bounding box center [259, 316] width 90 height 15
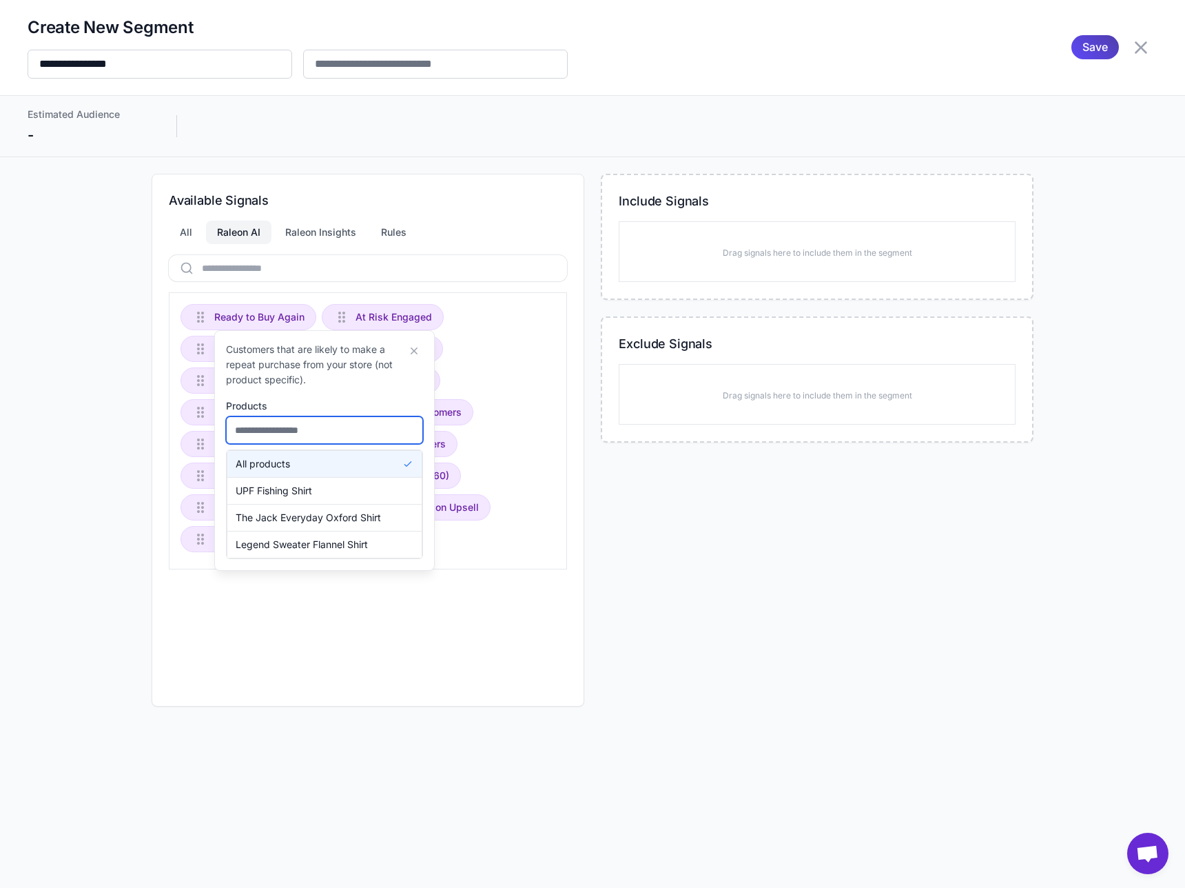
click at [331, 438] on input "text" at bounding box center [324, 430] width 197 height 28
click at [364, 487] on button "UPF Fishing Shirt" at bounding box center [324, 491] width 194 height 26
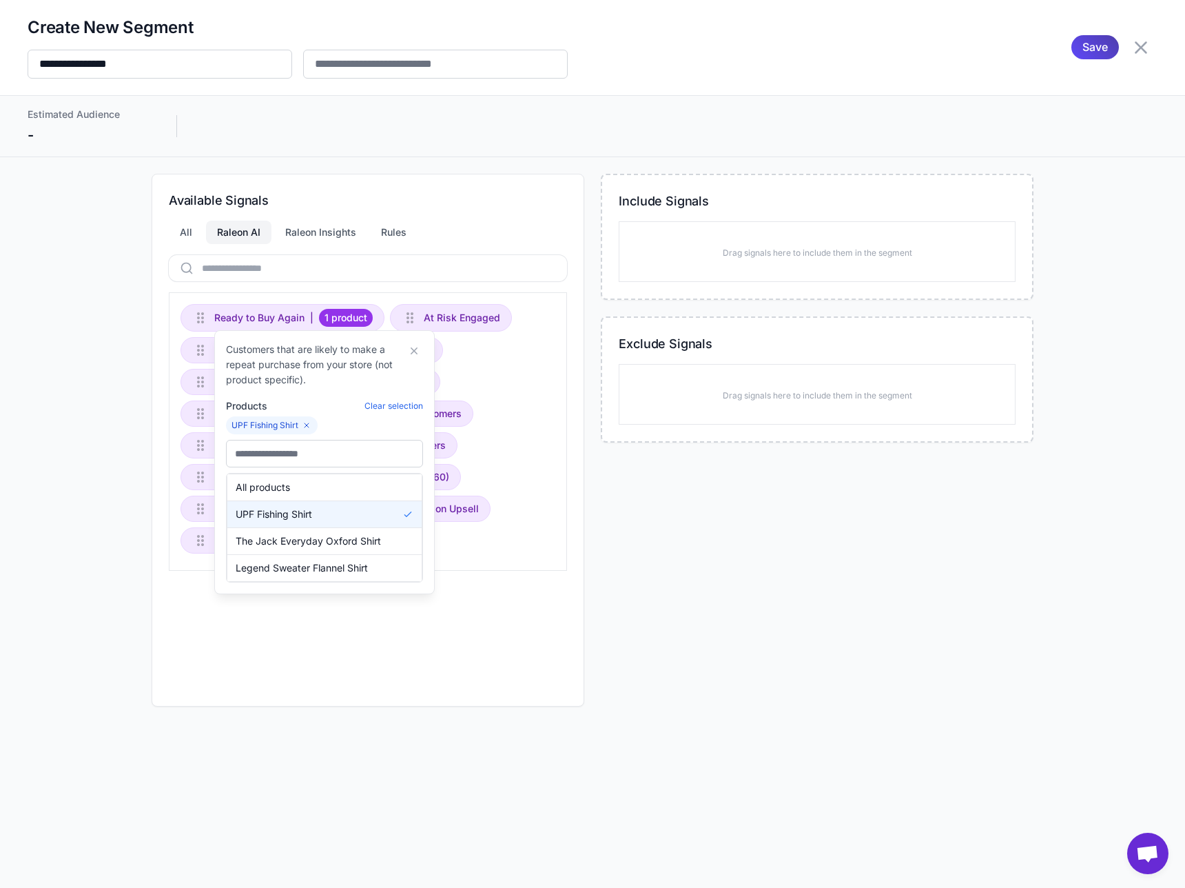
click at [537, 396] on div "Ready to Buy Again | 1 product At Risk Engaged Promo Responsive Discount Seeker…" at bounding box center [368, 431] width 398 height 278
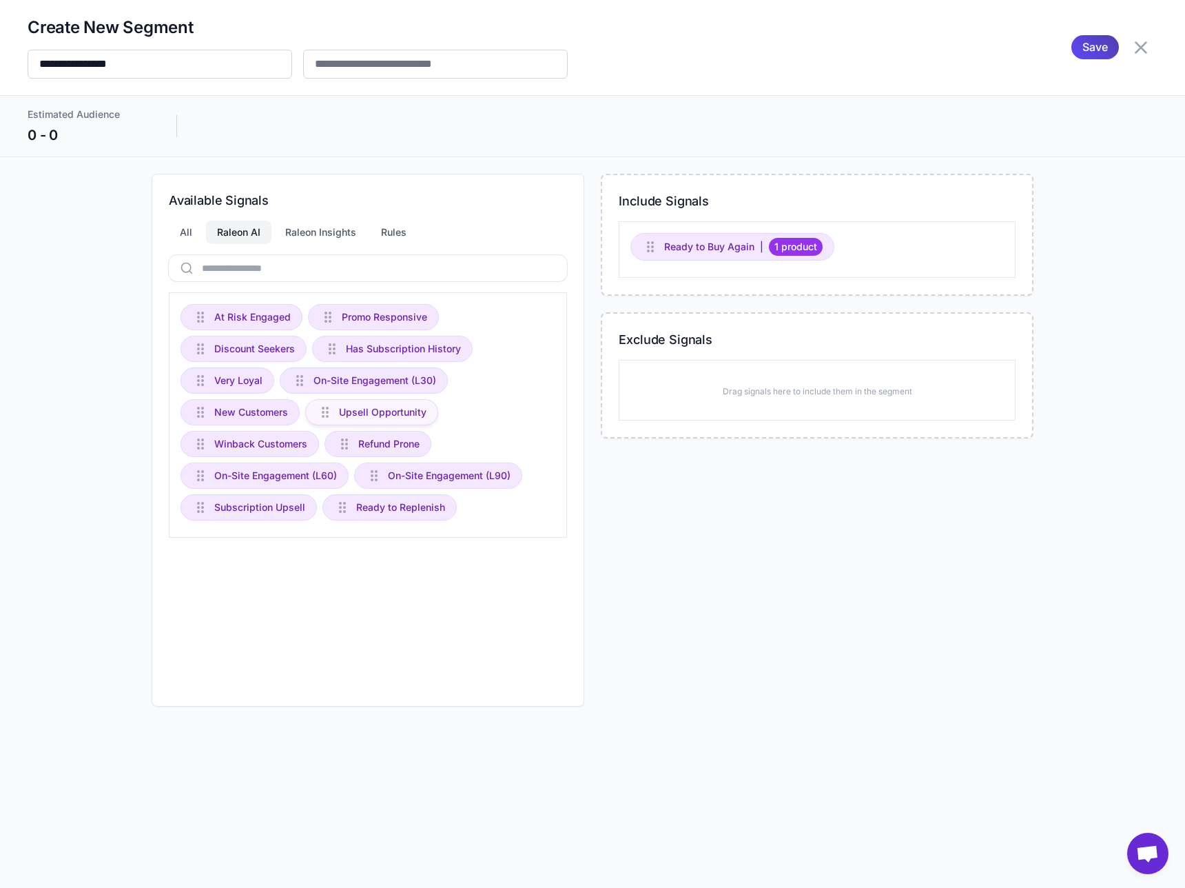
click at [387, 414] on span "Upsell Opportunity" at bounding box center [383, 412] width 88 height 15
click at [316, 234] on div "Raleon Insights" at bounding box center [320, 232] width 93 height 23
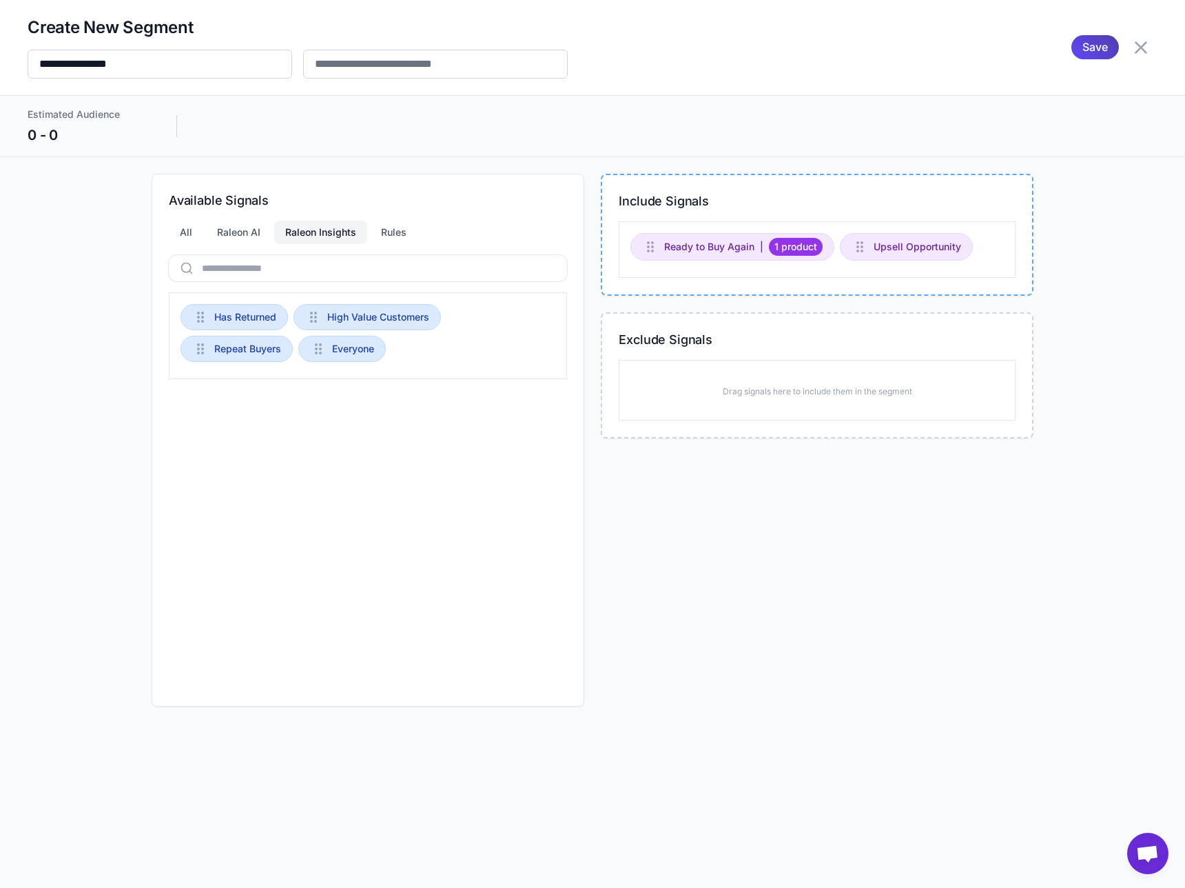
drag, startPoint x: 238, startPoint y: 318, endPoint x: 723, endPoint y: 260, distance: 488.0
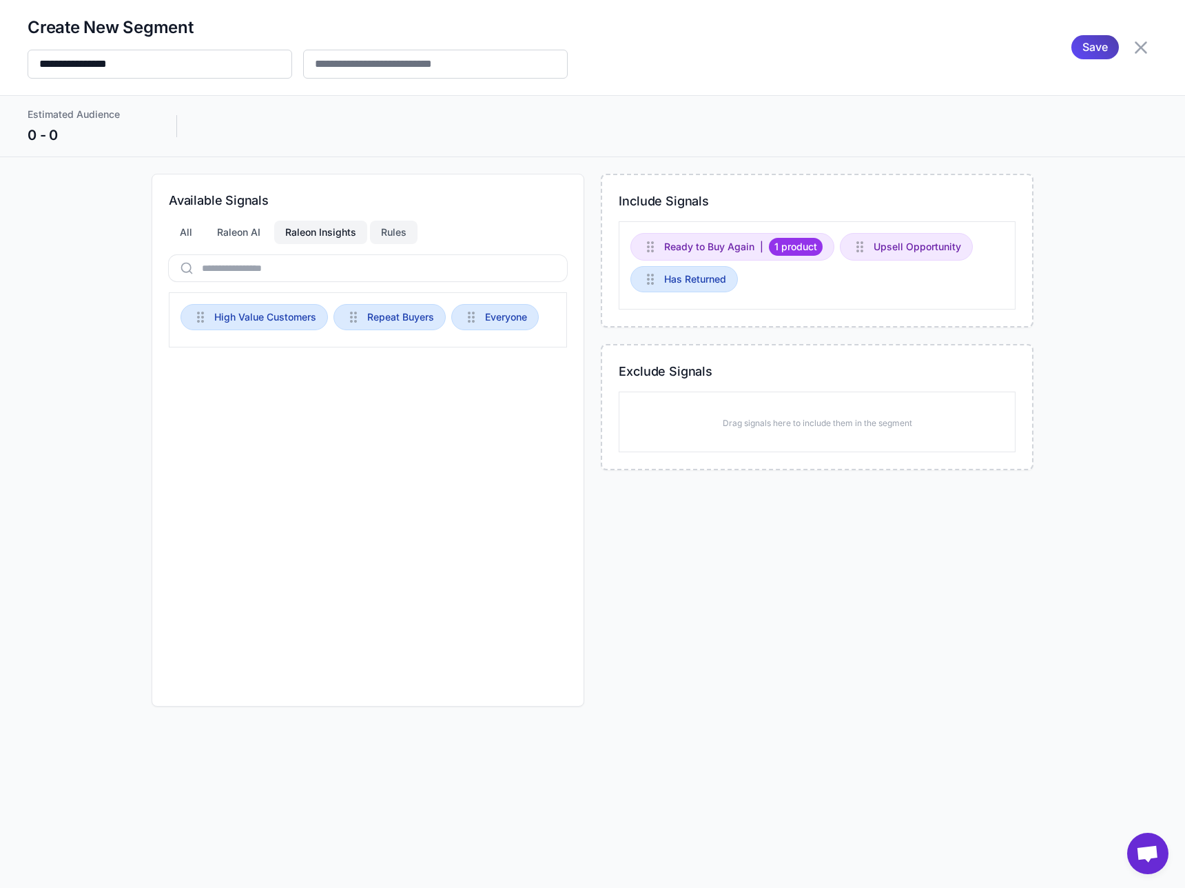
click at [404, 227] on div "Rules" at bounding box center [394, 232] width 48 height 23
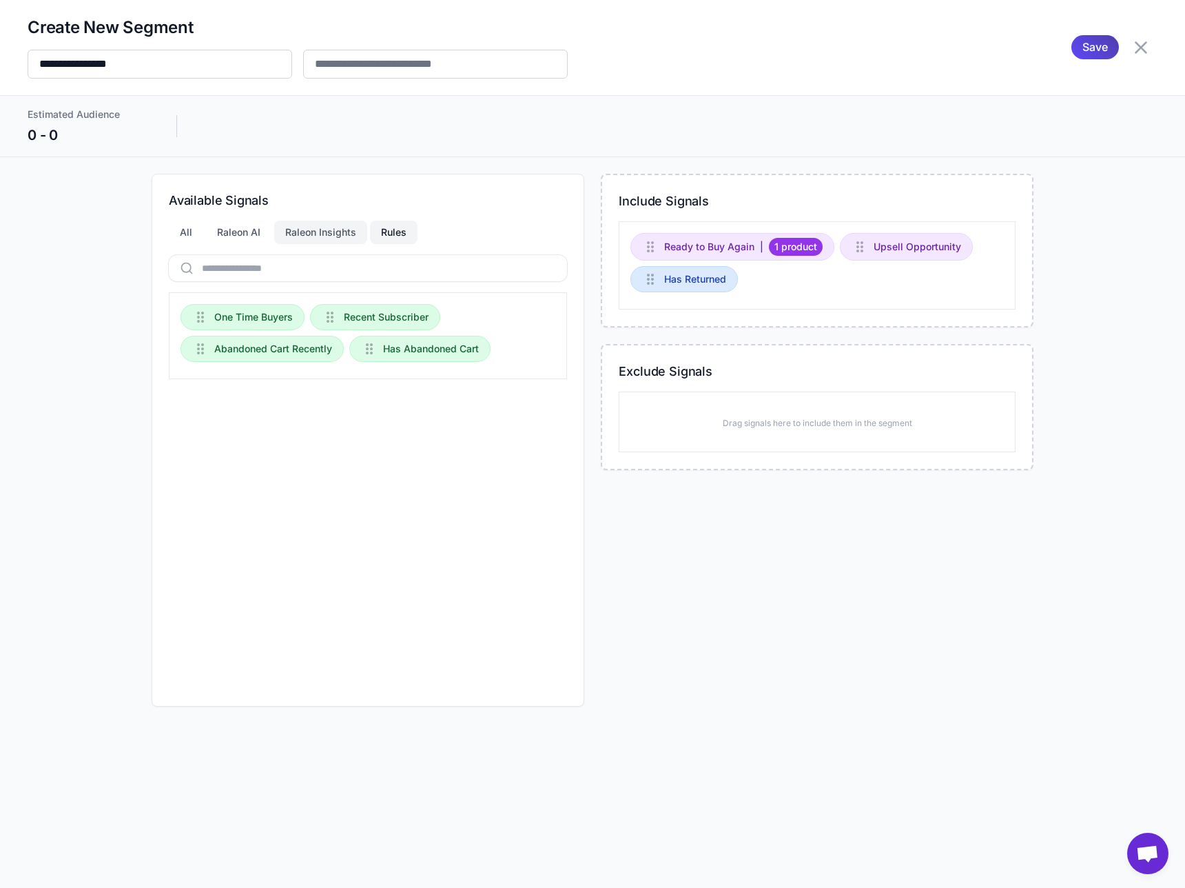
click at [305, 226] on div "Raleon Insights" at bounding box center [320, 232] width 93 height 23
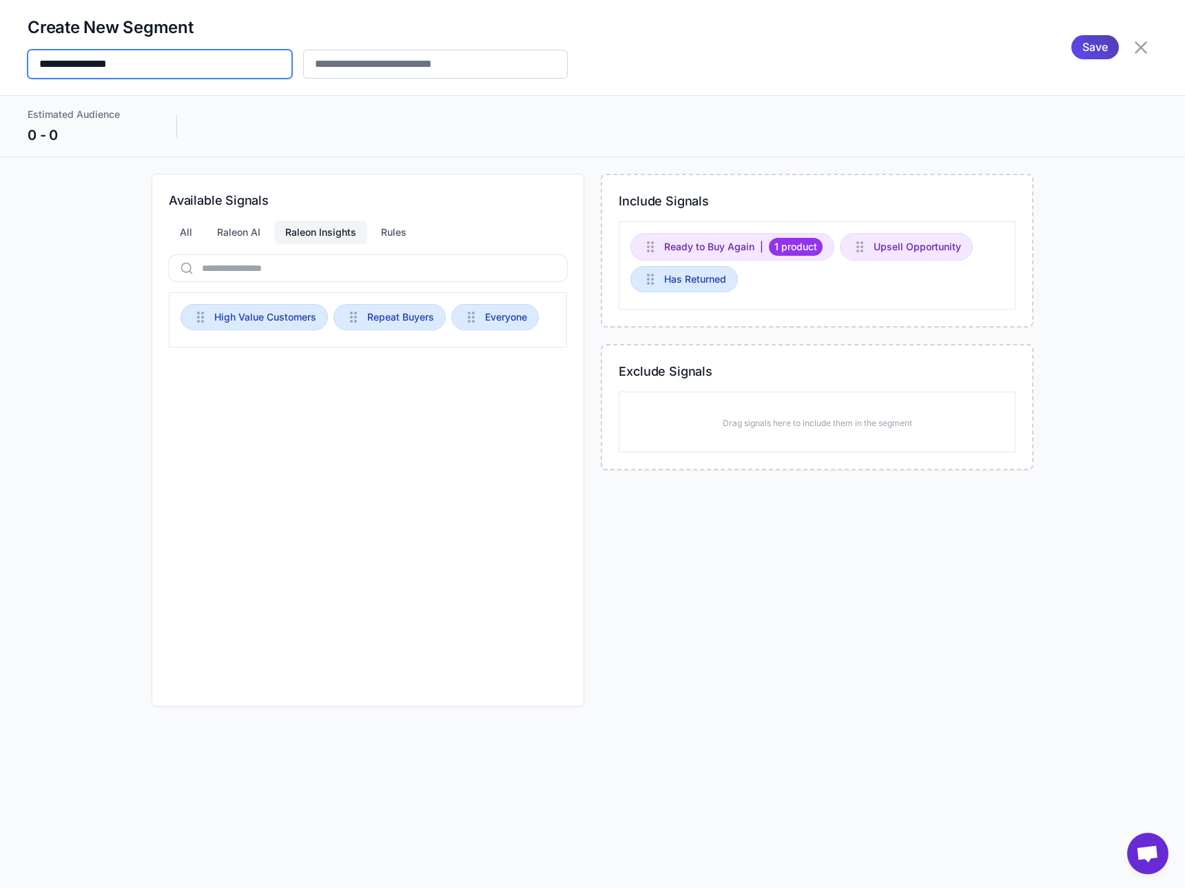
click at [164, 72] on input "**********" at bounding box center [160, 64] width 265 height 29
drag, startPoint x: 164, startPoint y: 72, endPoint x: -46, endPoint y: 72, distance: 210.2
click at [0, 0] on html "+ Raleon Agents Send an email Plan multiple emails Brainstorm Analyze Flows 6 M…" at bounding box center [592, 0] width 1185 height 0
click at [118, 68] on input "**********" at bounding box center [160, 64] width 265 height 29
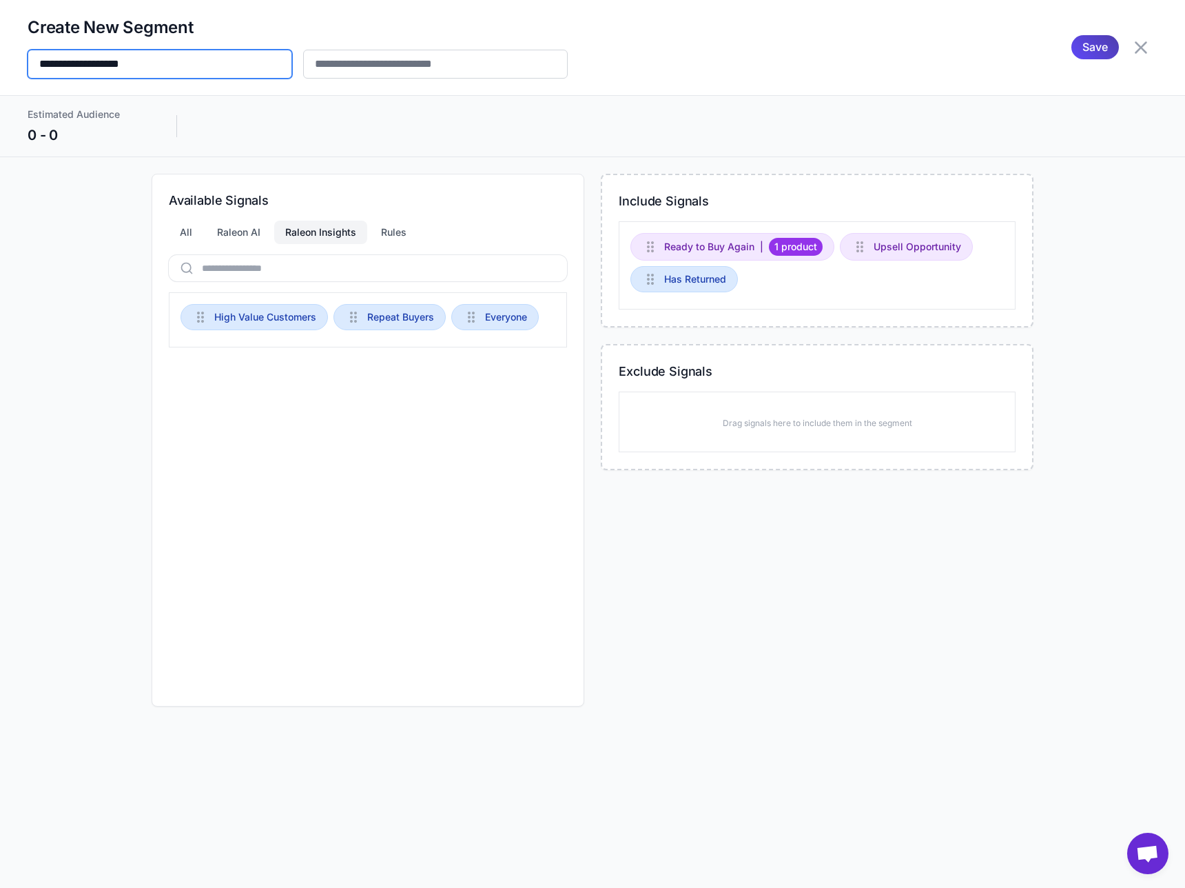
type input "**********"
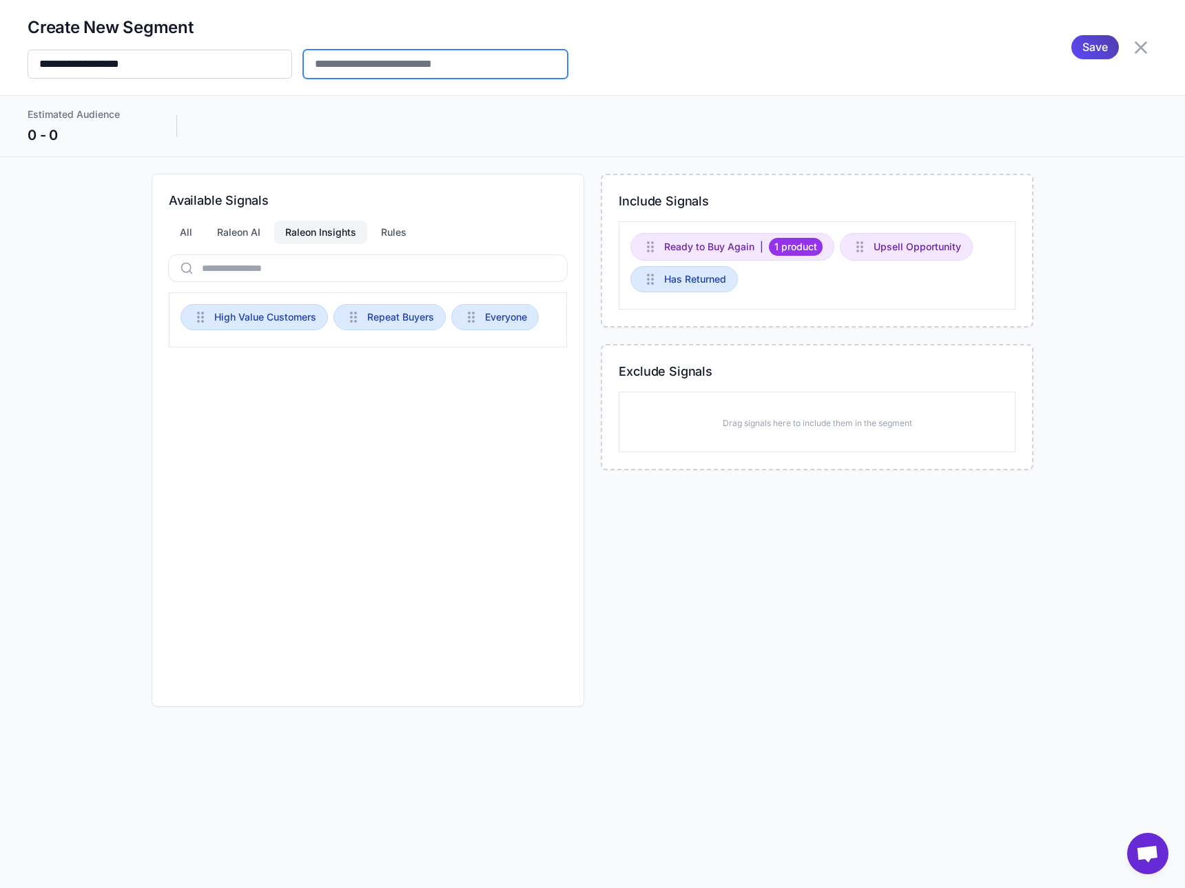
click at [398, 73] on input "text" at bounding box center [435, 64] width 265 height 29
click at [1099, 48] on span "Save" at bounding box center [1096, 47] width 26 height 24
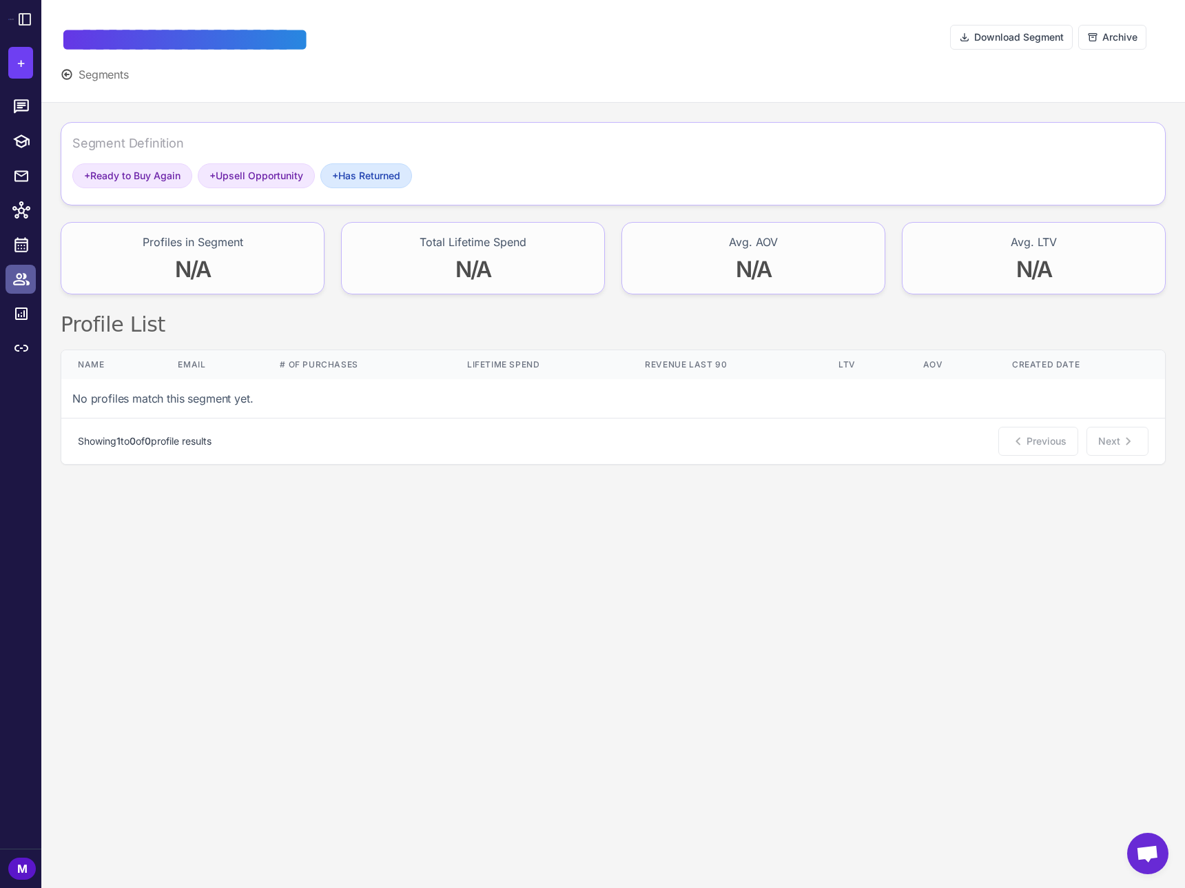
click at [19, 284] on icon at bounding box center [21, 279] width 17 height 12
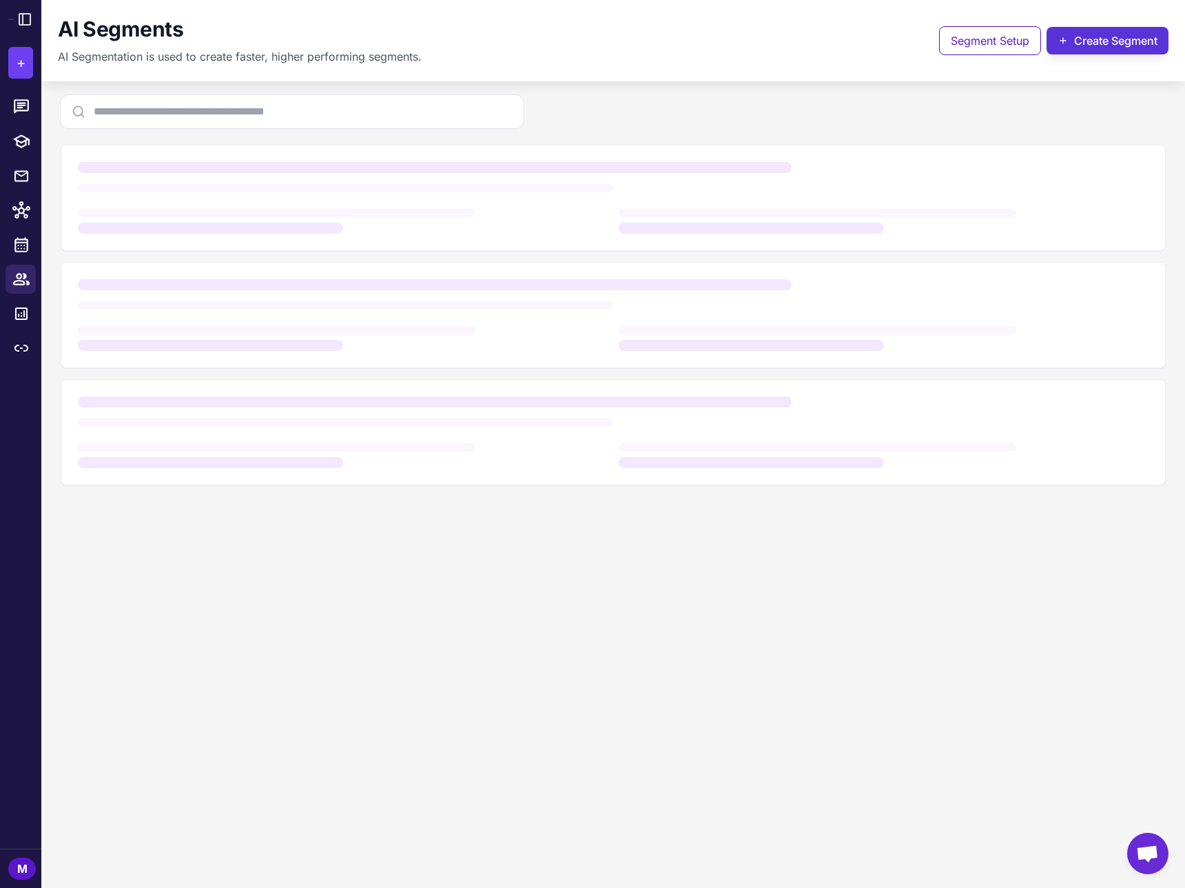
click at [1117, 42] on button "Create Segment" at bounding box center [1108, 41] width 122 height 28
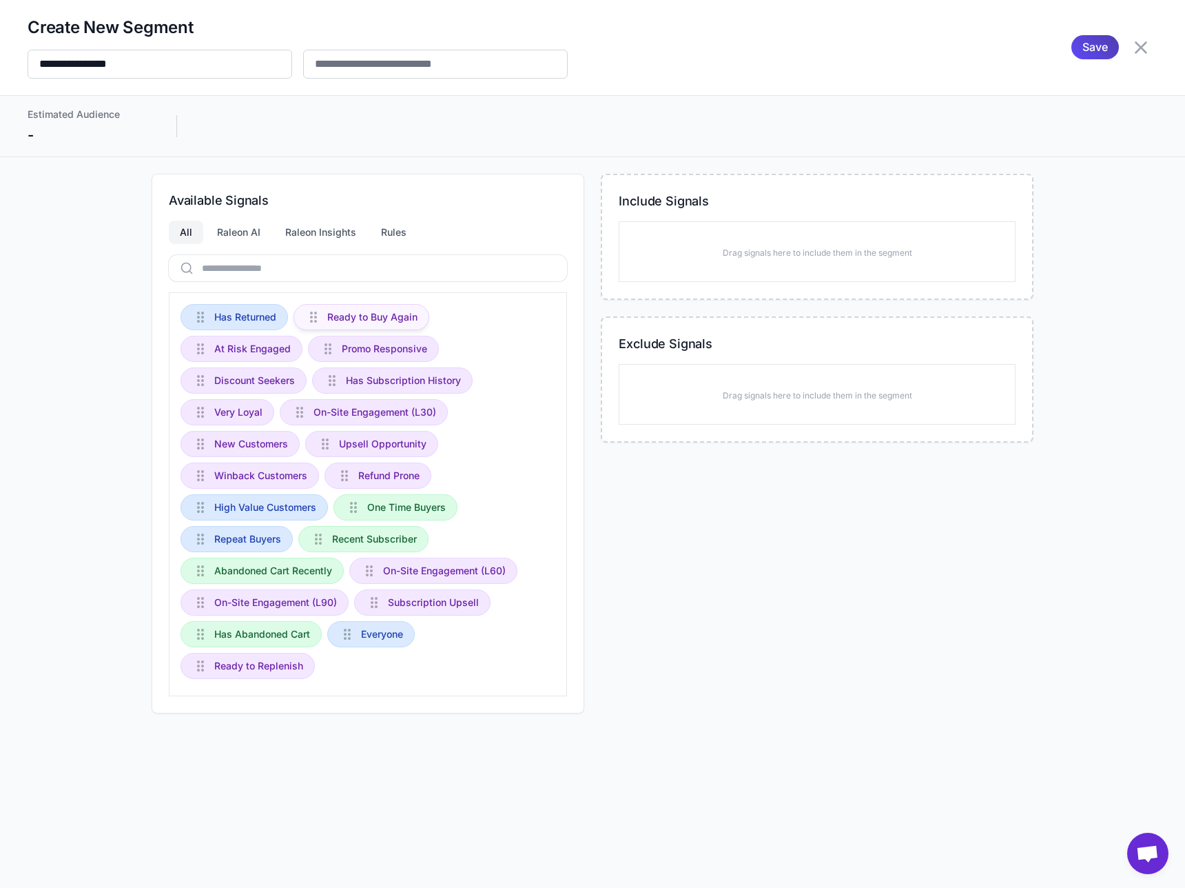
click at [336, 323] on span "Ready to Buy Again" at bounding box center [372, 316] width 90 height 15
drag, startPoint x: 336, startPoint y: 323, endPoint x: 751, endPoint y: 257, distance: 420.8
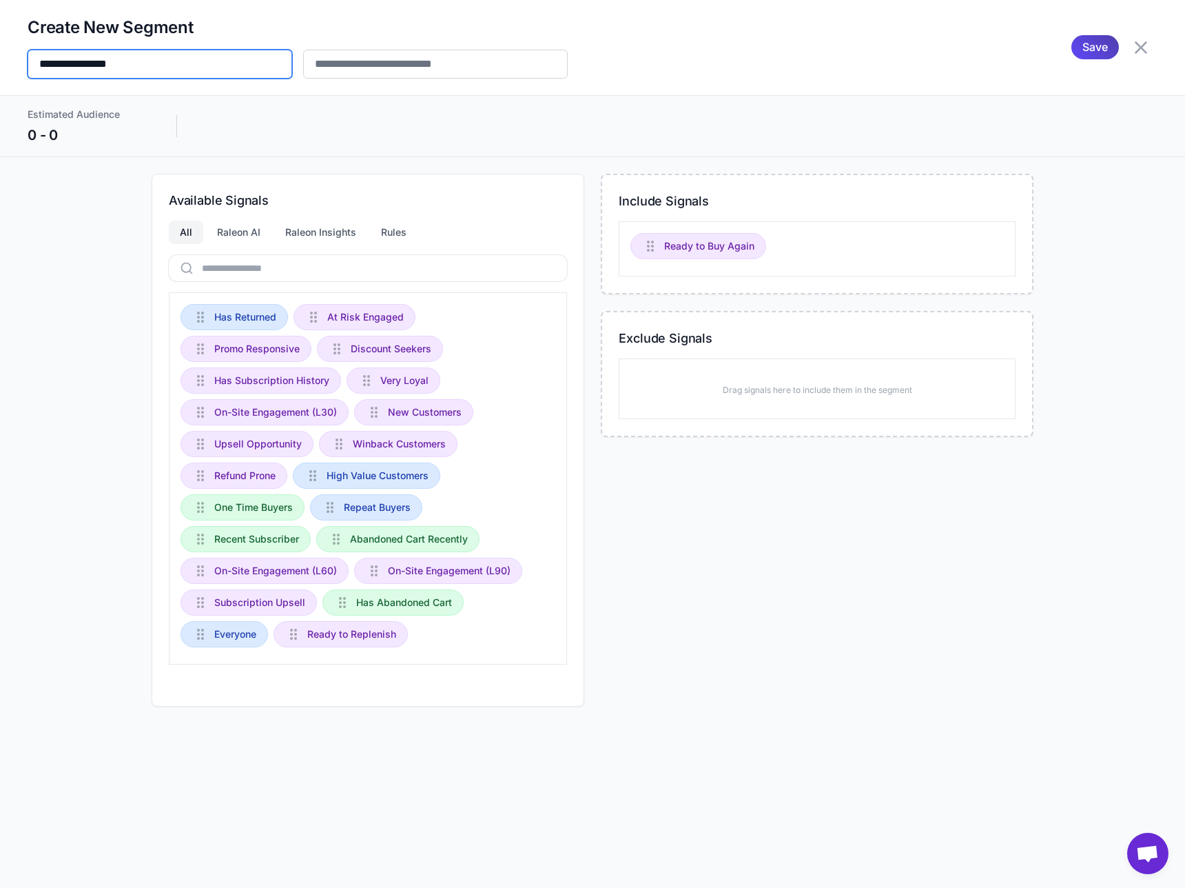
click at [205, 72] on input "**********" at bounding box center [160, 64] width 265 height 29
type input "**********"
click at [1069, 41] on div "**********" at bounding box center [593, 48] width 1130 height 62
click at [1090, 49] on span "Save" at bounding box center [1096, 47] width 26 height 24
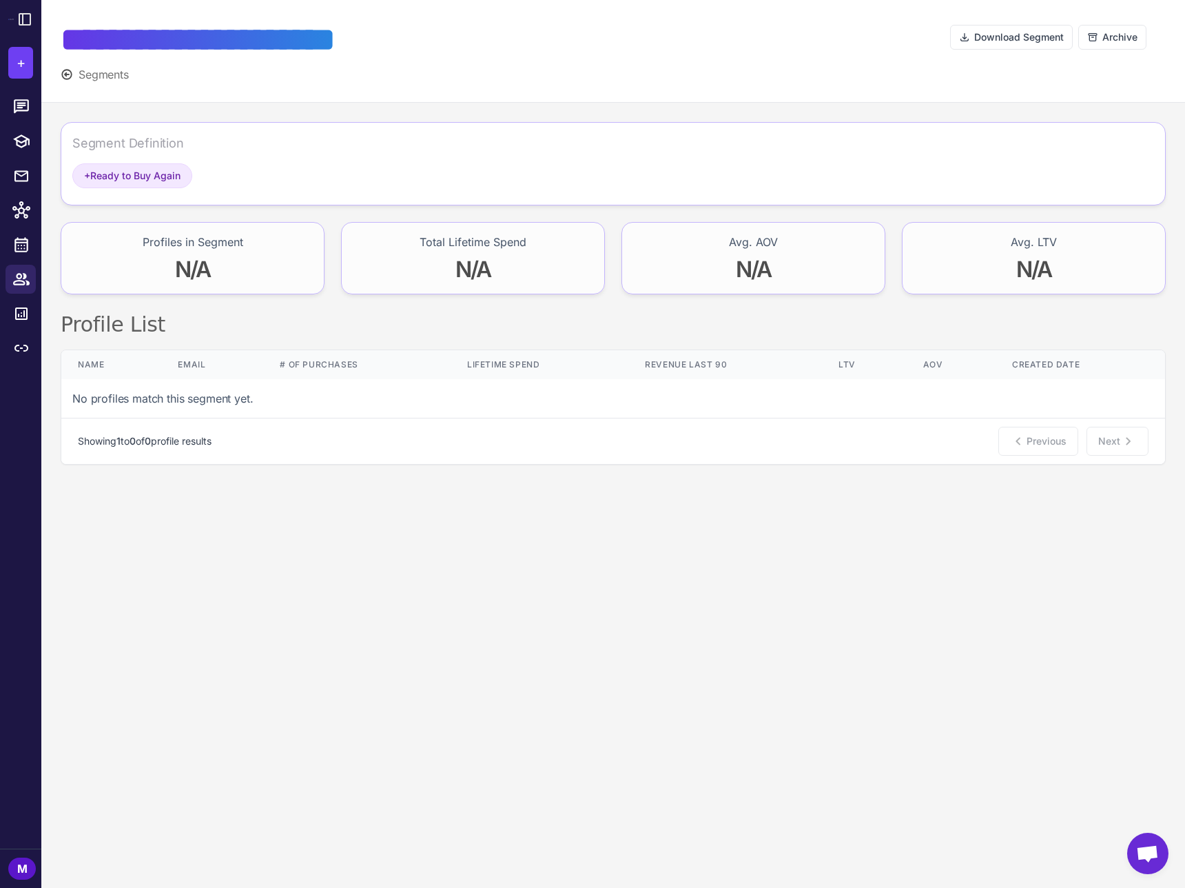
click at [212, 263] on div "N/A" at bounding box center [193, 272] width 101 height 32
click at [214, 405] on div "No profiles match this segment yet." at bounding box center [613, 398] width 1104 height 39
click at [157, 169] on span "+ Ready to Buy Again" at bounding box center [132, 175] width 96 height 15
click at [114, 77] on span "Segments" at bounding box center [104, 74] width 50 height 17
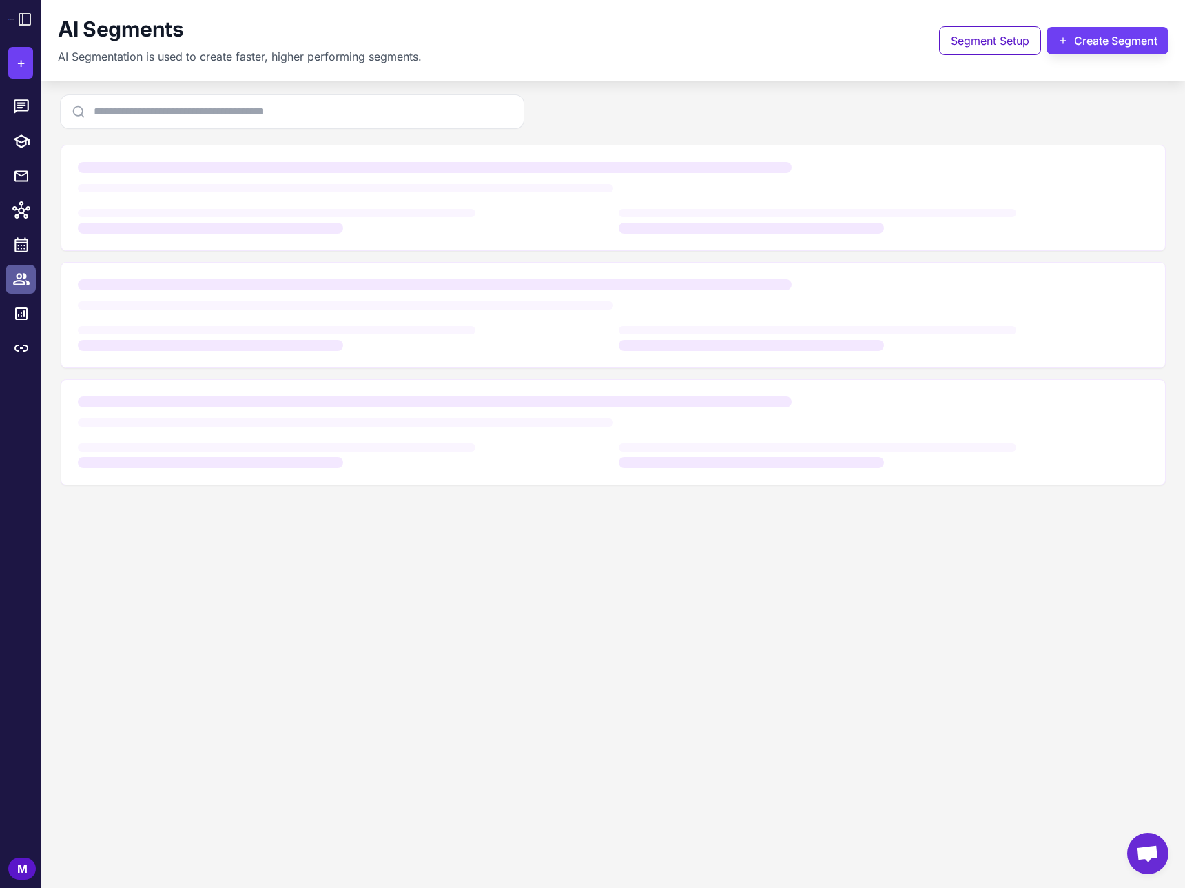
click at [26, 283] on icon at bounding box center [21, 279] width 18 height 18
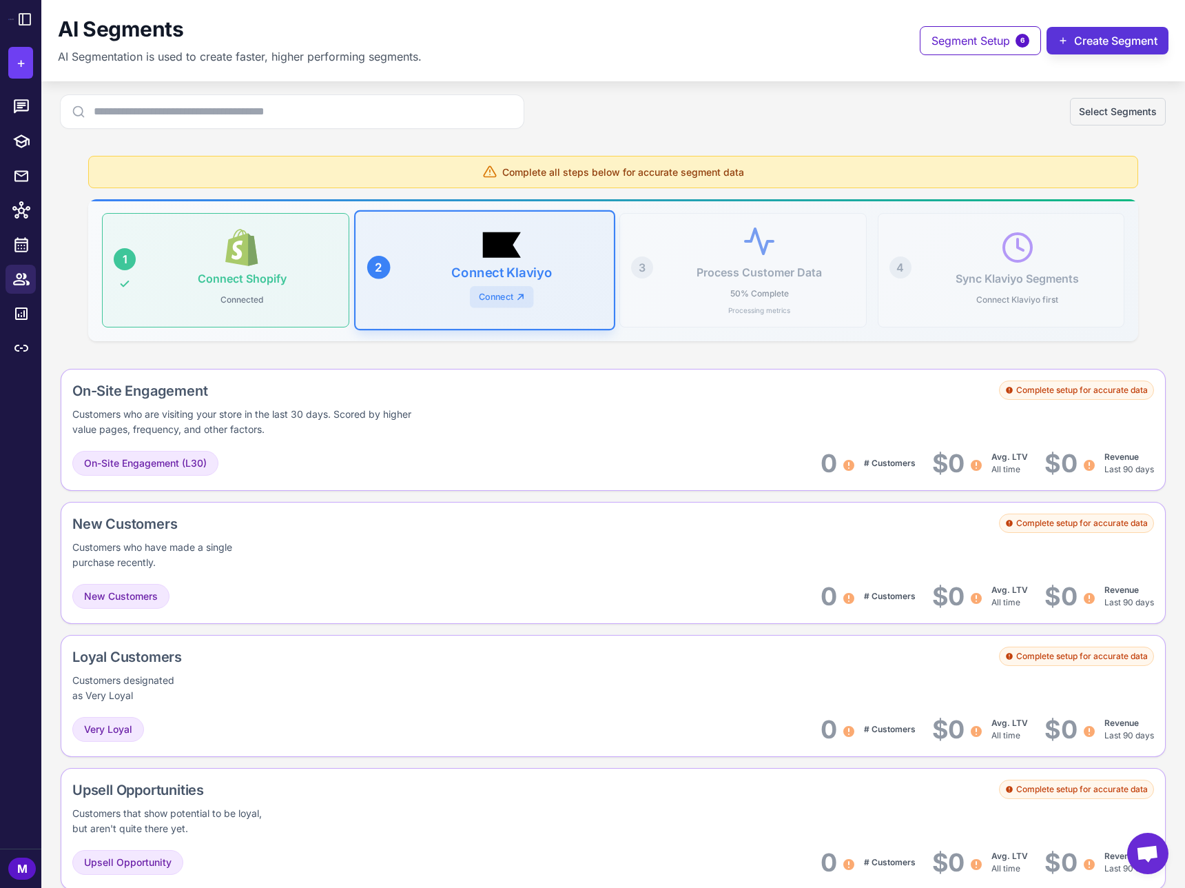
click at [1128, 37] on button "Create Segment" at bounding box center [1108, 41] width 122 height 28
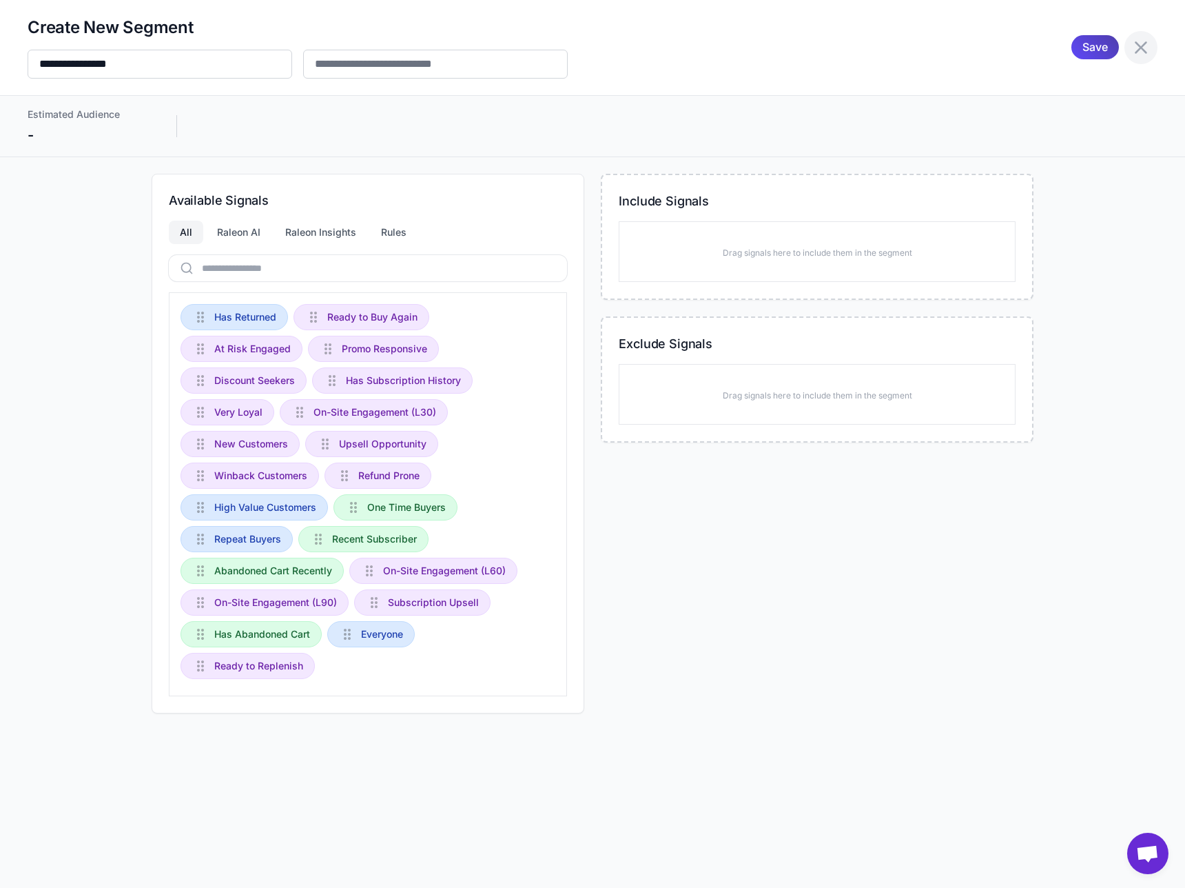
click at [1149, 49] on icon at bounding box center [1141, 48] width 22 height 22
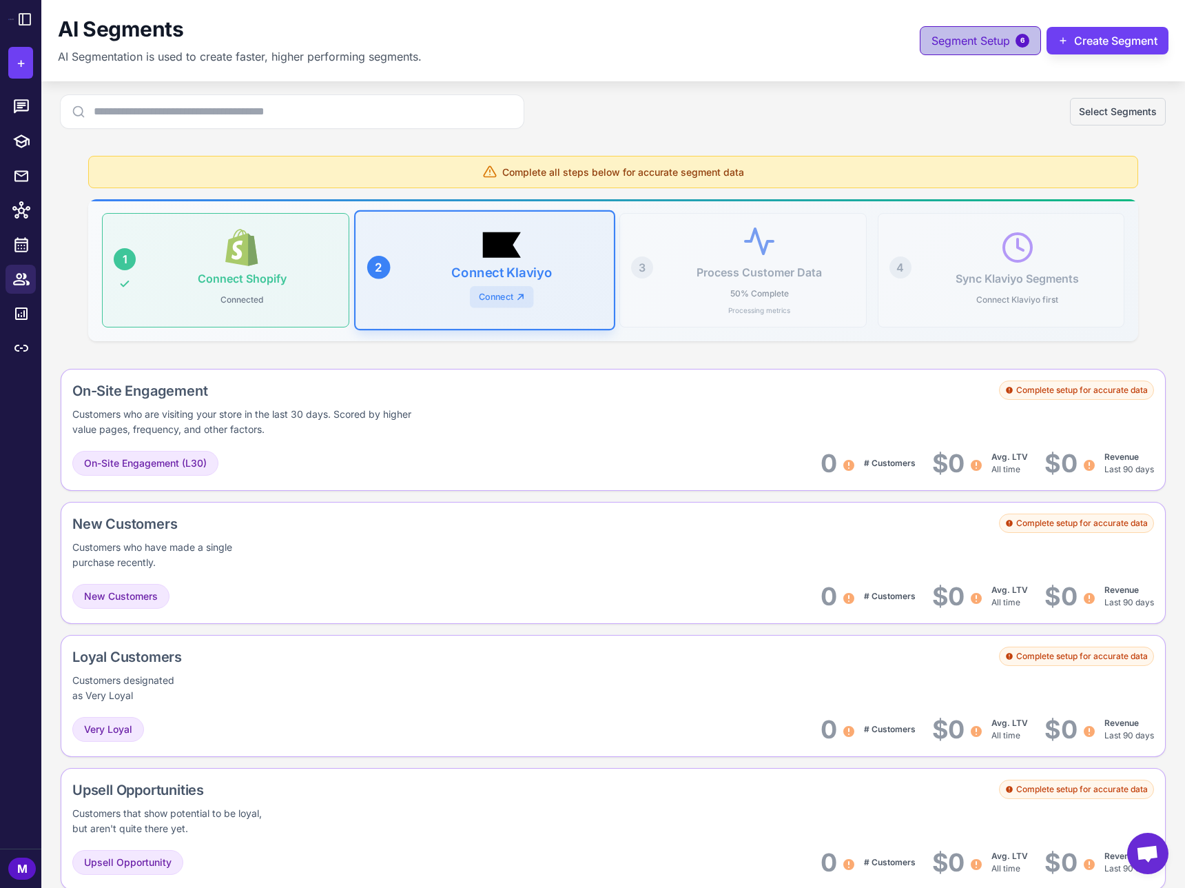
click at [976, 35] on span "Segment Setup" at bounding box center [971, 40] width 79 height 17
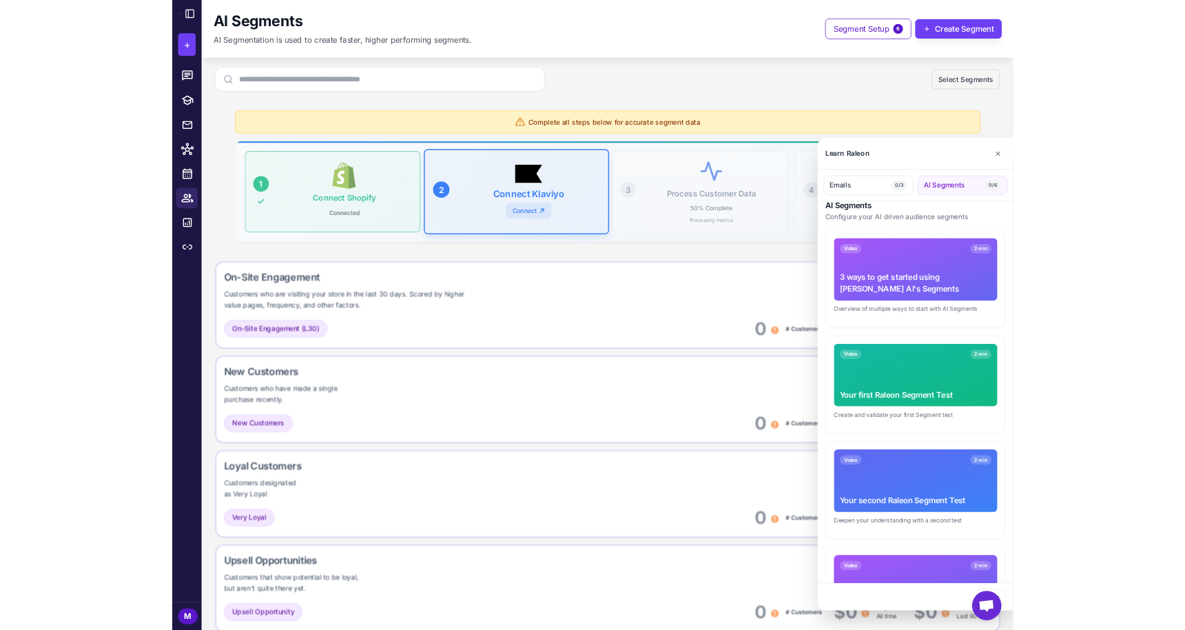
scroll to position [25, 0]
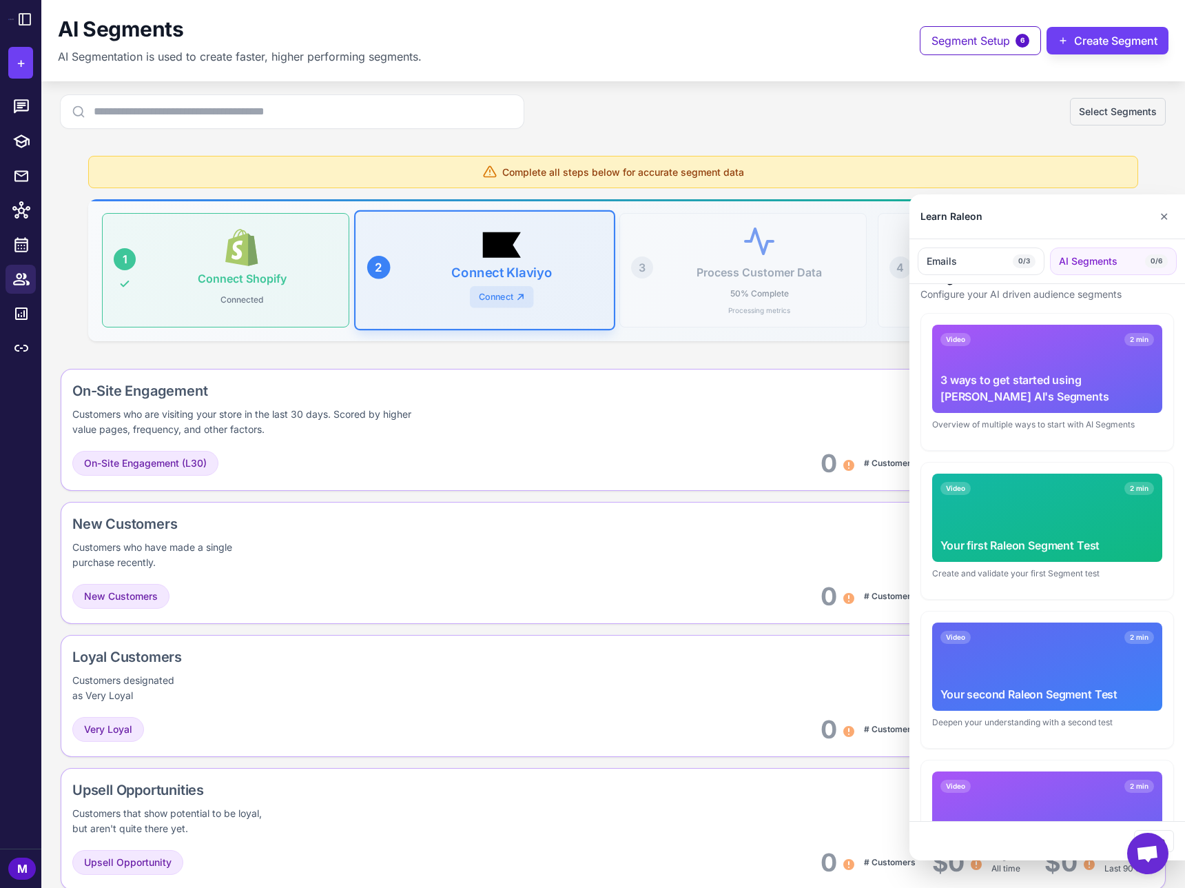
click at [1056, 364] on div "Video 2 min 3 ways to get started using Raleon AI's Segments" at bounding box center [1048, 369] width 230 height 88
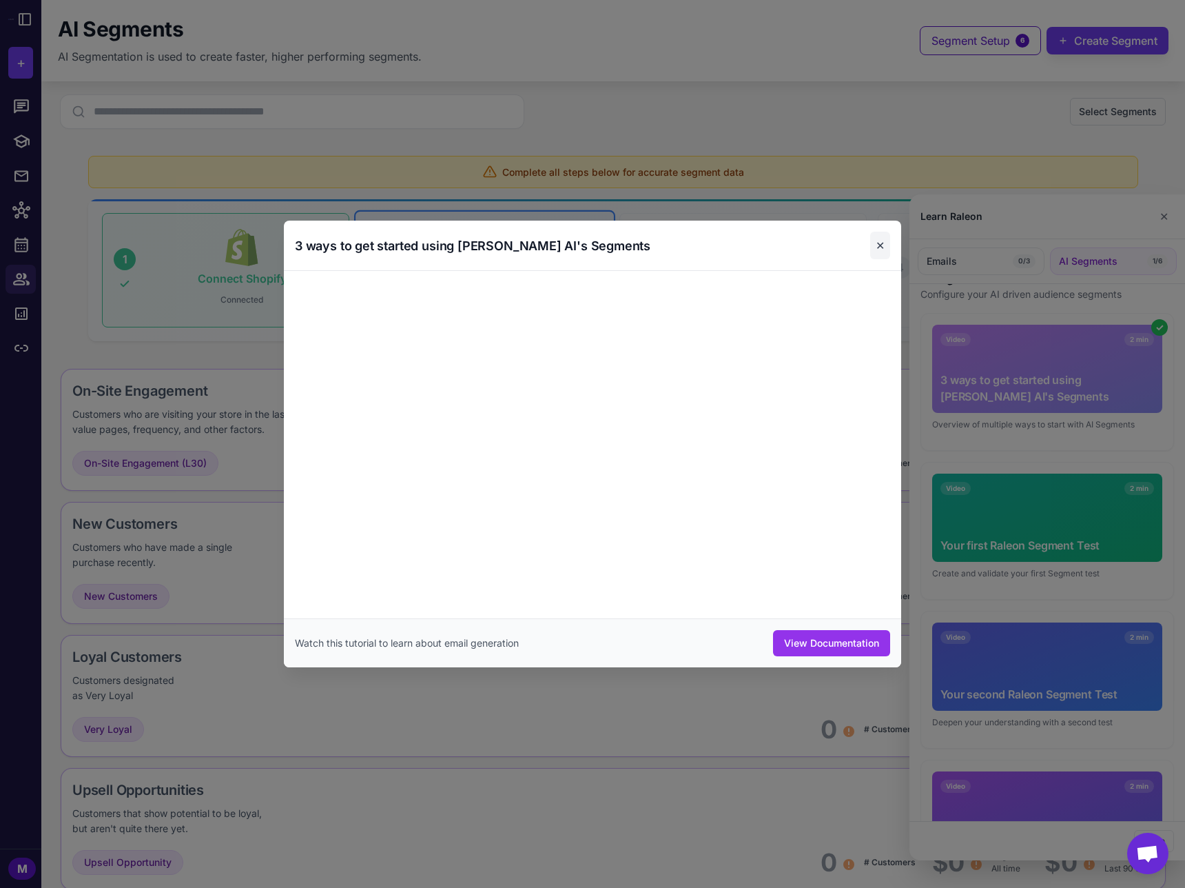
click at [880, 246] on button "✕" at bounding box center [880, 246] width 20 height 28
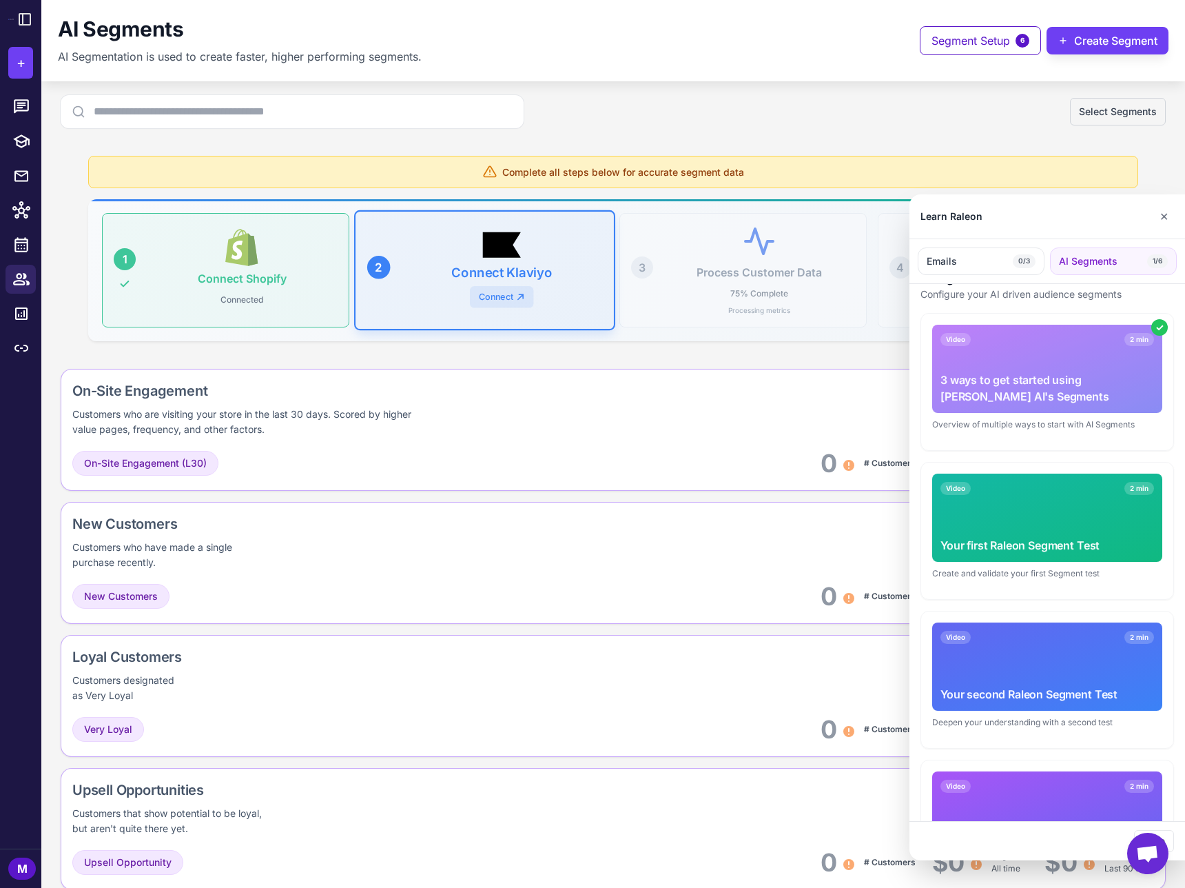
click at [20, 318] on div at bounding box center [592, 444] width 1185 height 888
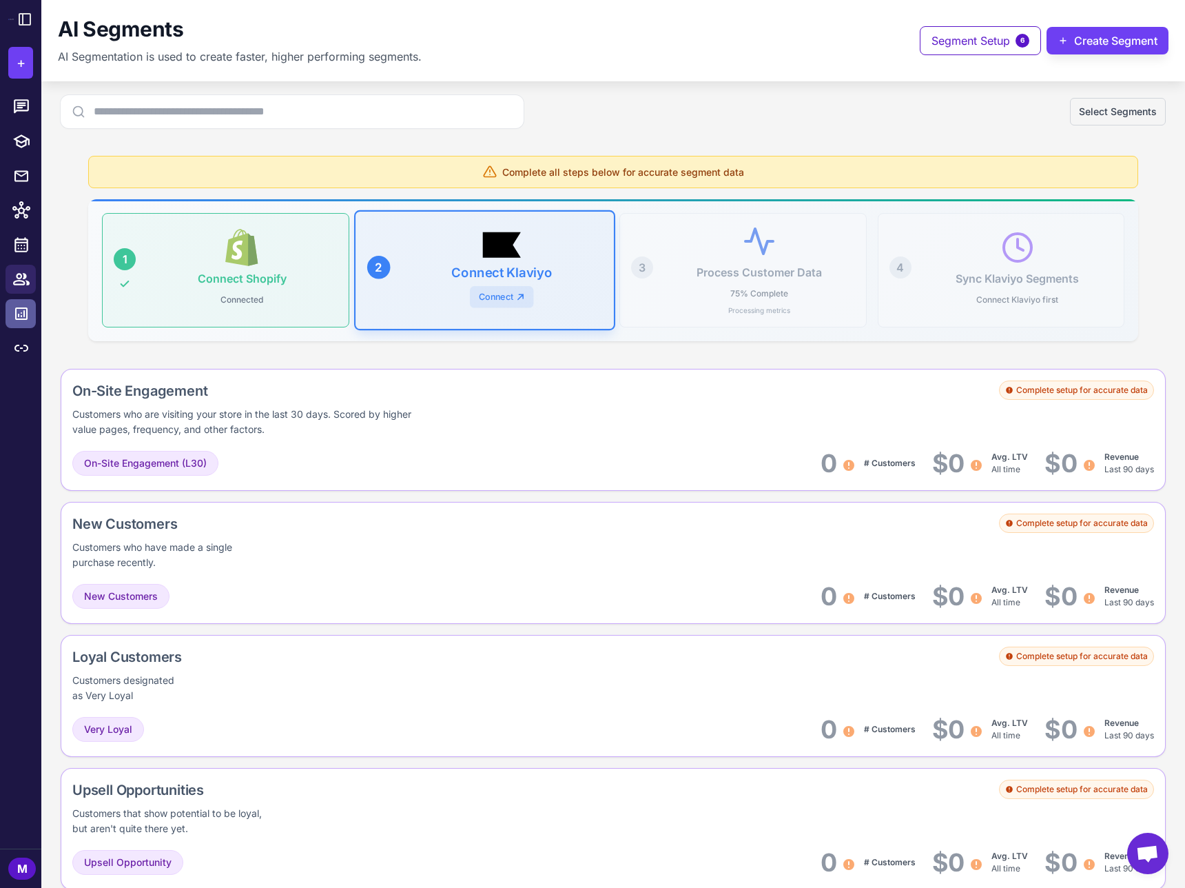
click at [24, 313] on icon at bounding box center [21, 313] width 12 height 12
